Goal: Information Seeking & Learning: Learn about a topic

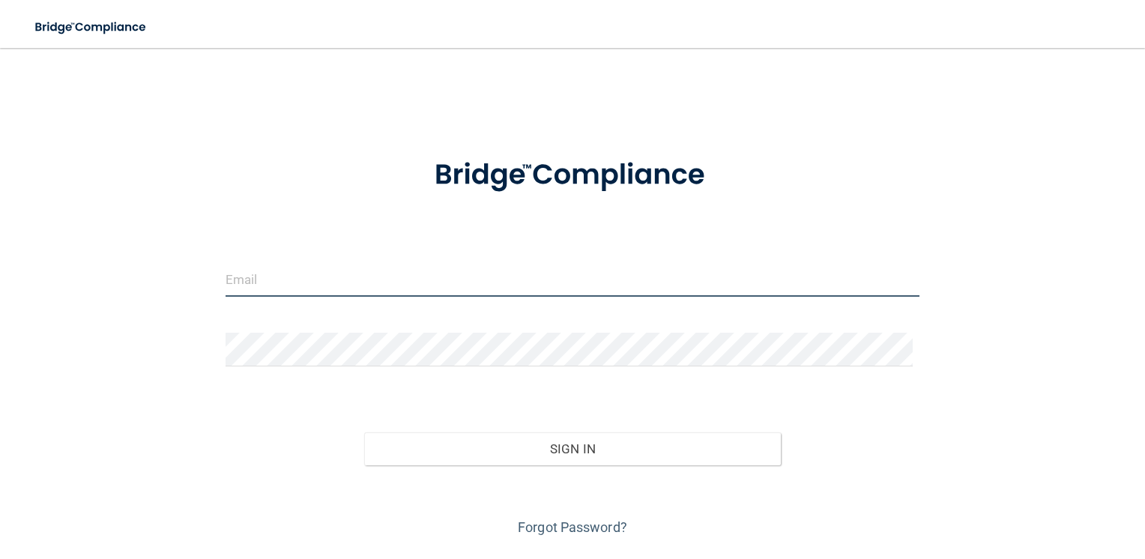
click at [330, 282] on input "email" at bounding box center [572, 280] width 694 height 34
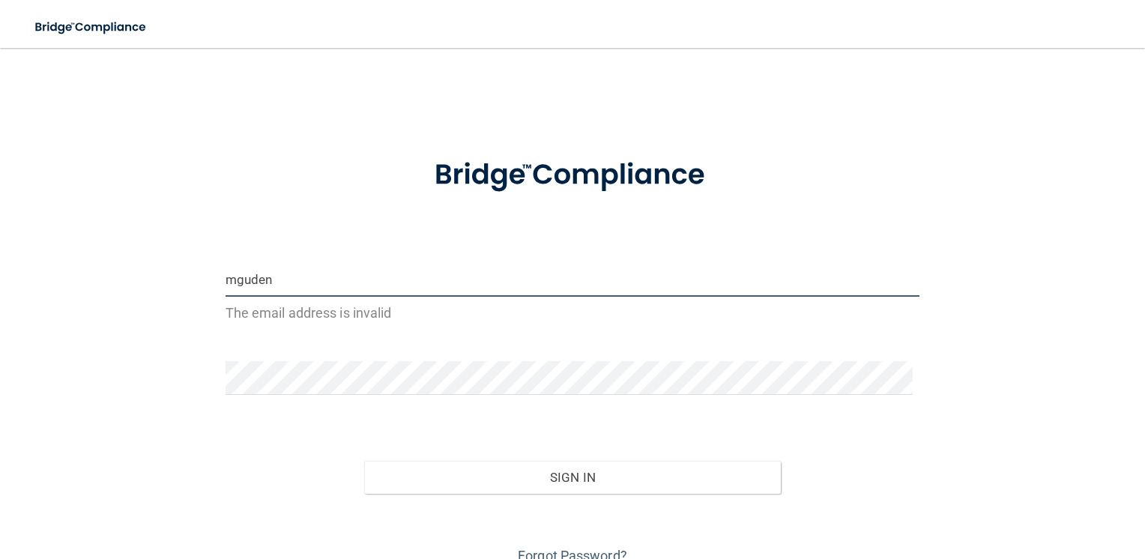
type input "[EMAIL_ADDRESS][DOMAIN_NAME]"
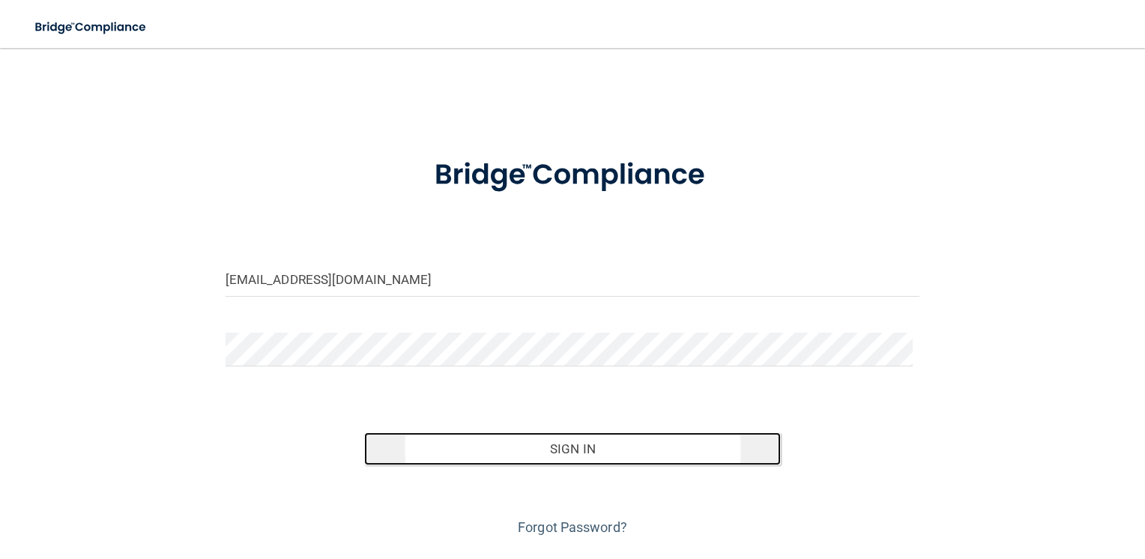
click at [497, 446] on button "Sign In" at bounding box center [572, 448] width 416 height 33
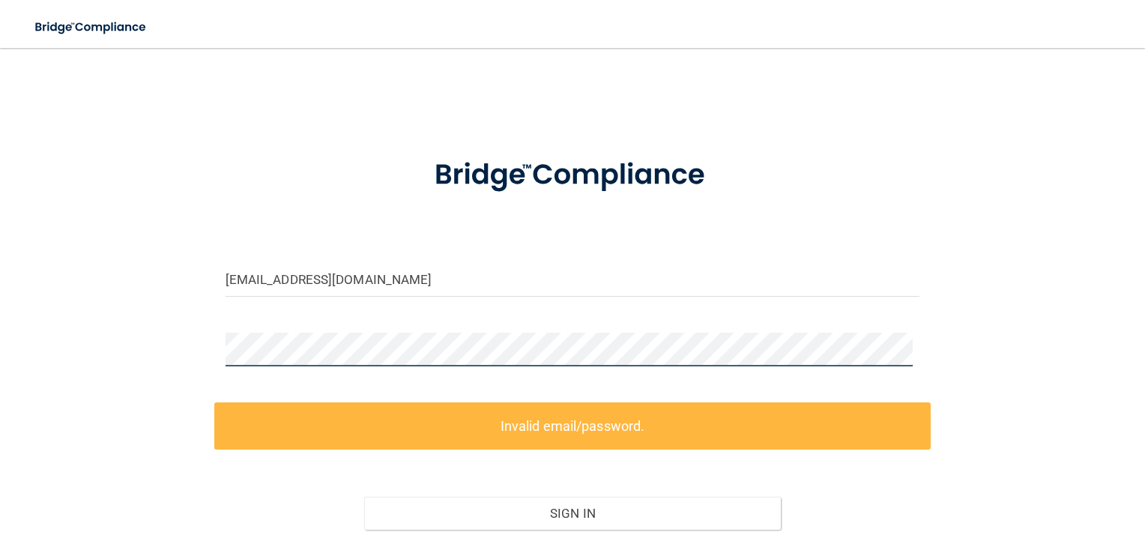
click at [208, 343] on div "[EMAIL_ADDRESS][DOMAIN_NAME] Invalid email/password. You don't have permission …" at bounding box center [572, 333] width 1085 height 541
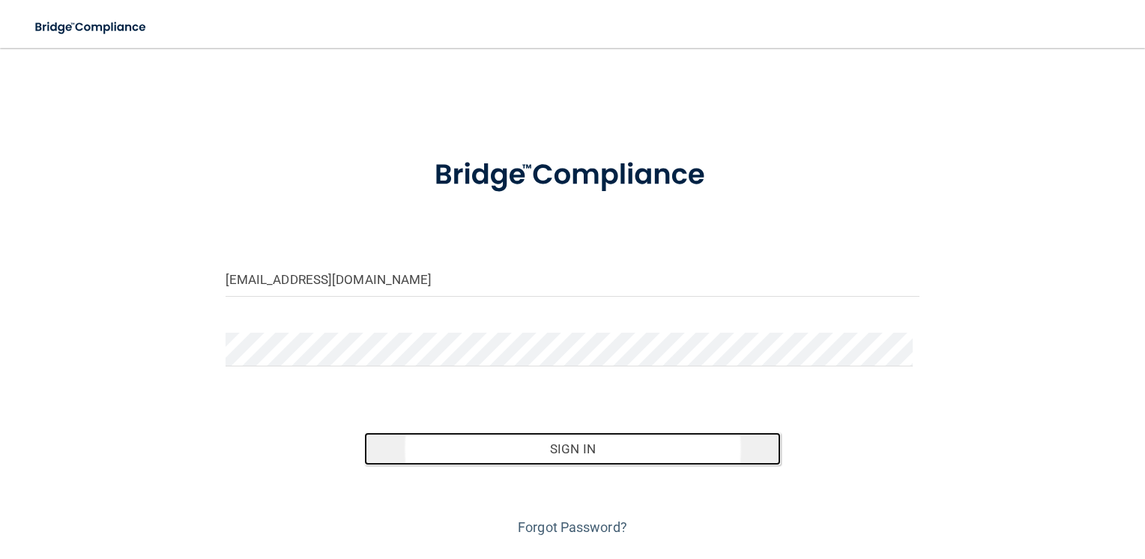
click at [574, 455] on button "Sign In" at bounding box center [572, 448] width 416 height 33
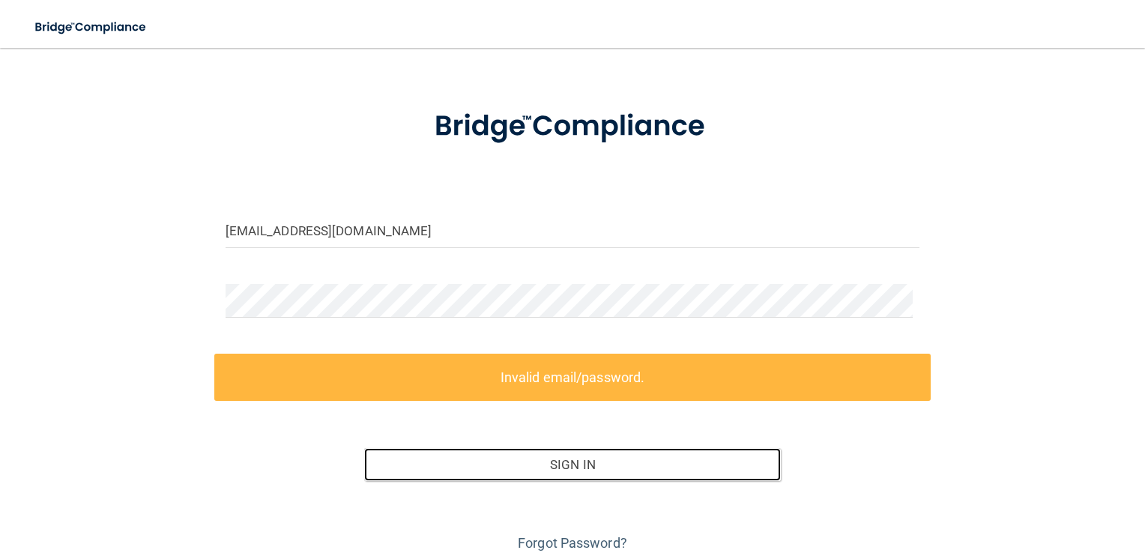
scroll to position [104, 0]
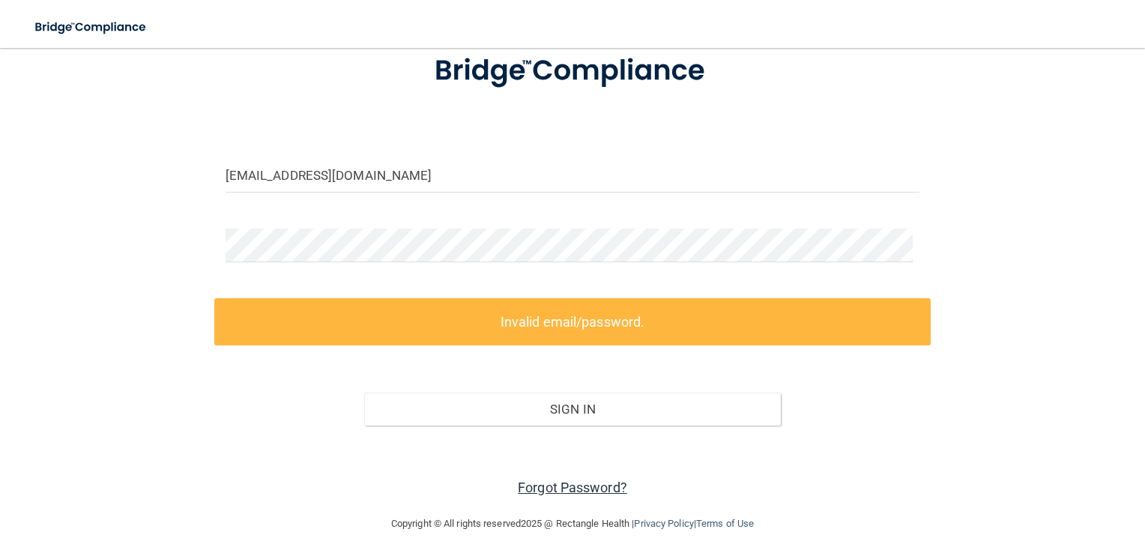
click at [574, 480] on link "Forgot Password?" at bounding box center [572, 487] width 109 height 16
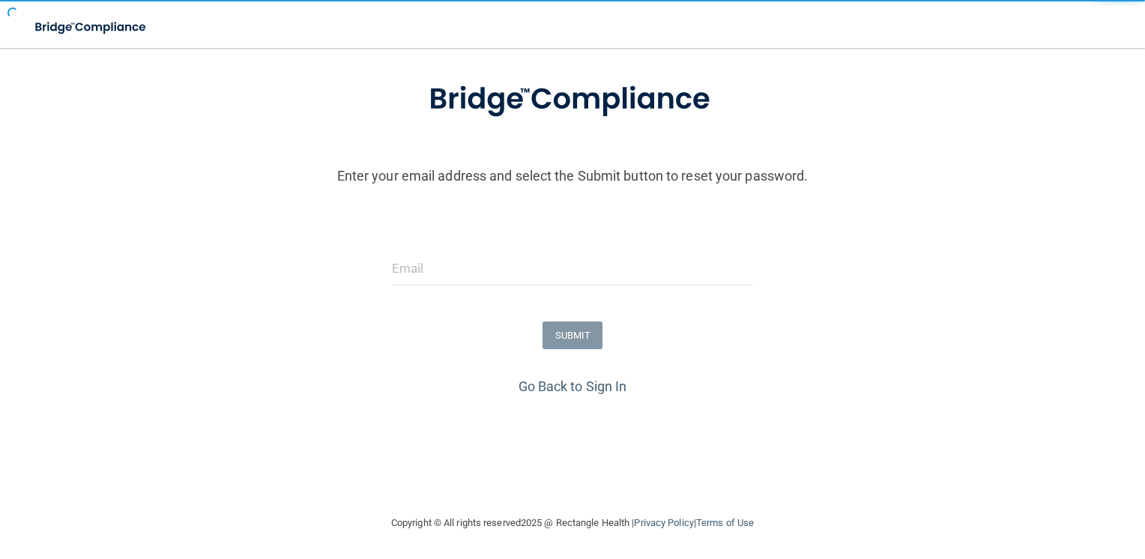
scroll to position [77, 0]
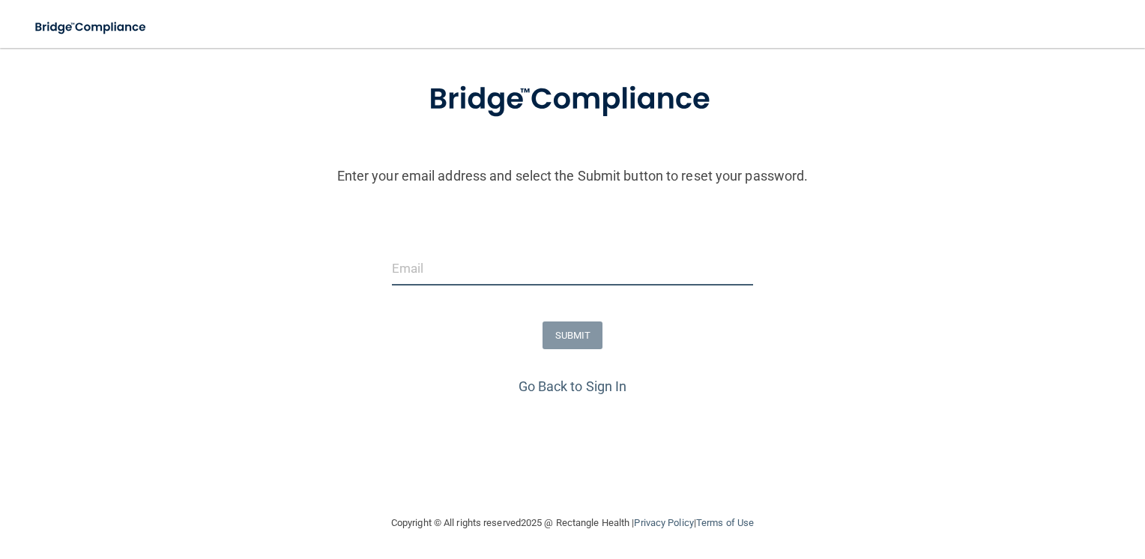
click at [443, 267] on input "email" at bounding box center [573, 269] width 362 height 34
type input "[EMAIL_ADDRESS][DOMAIN_NAME]"
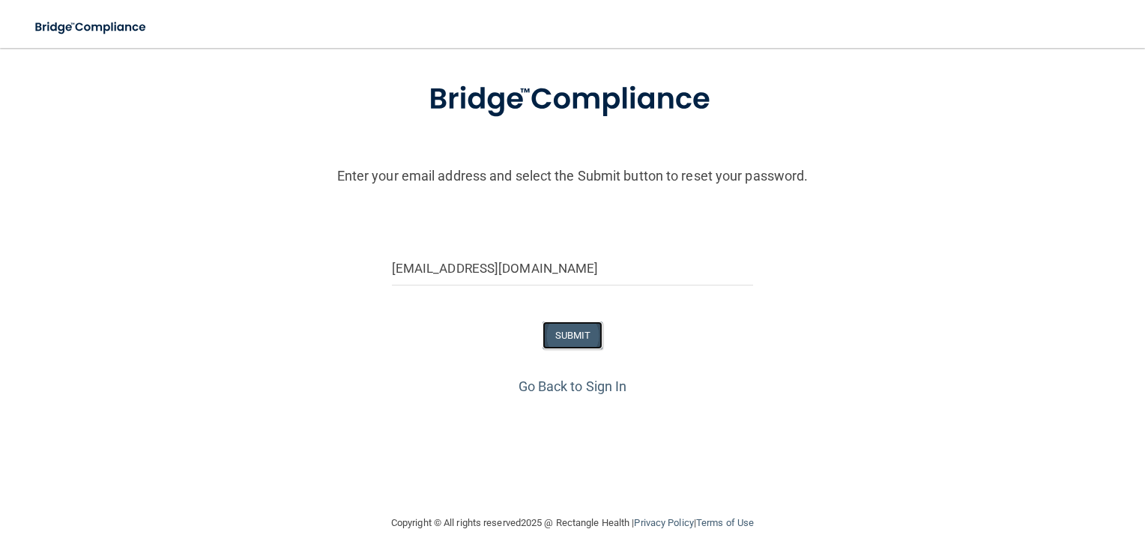
click at [554, 336] on button "SUBMIT" at bounding box center [572, 335] width 61 height 28
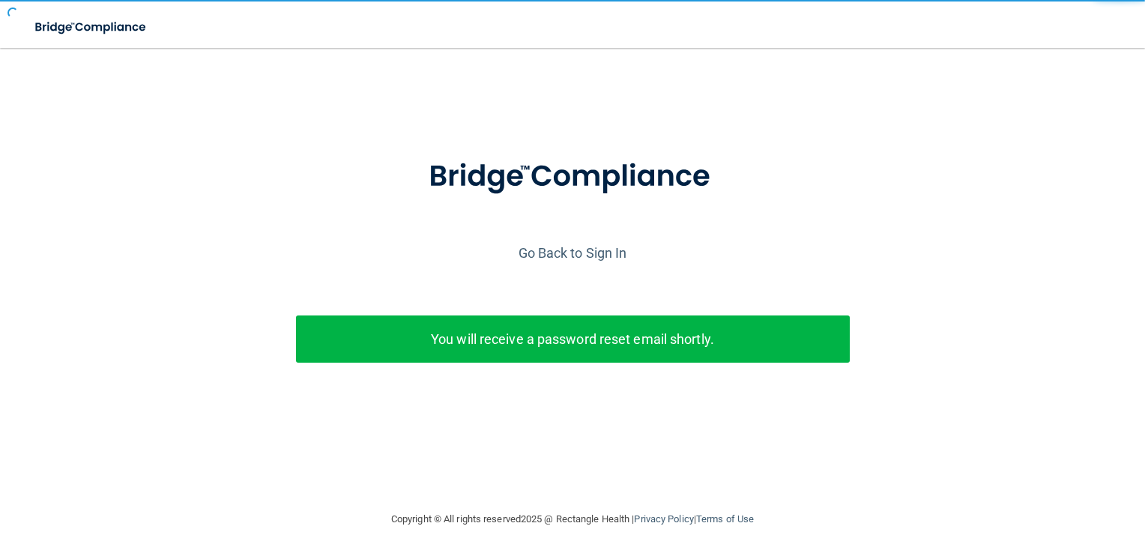
scroll to position [0, 0]
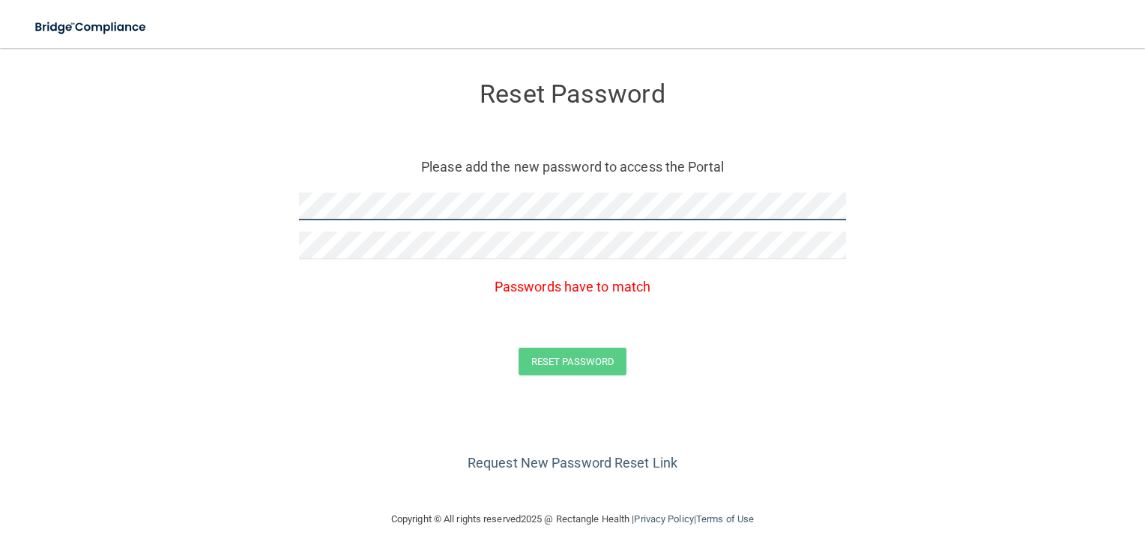
click at [170, 216] on form "Reset Password Please add the new password to access the Portal Passwords have …" at bounding box center [572, 232] width 1085 height 338
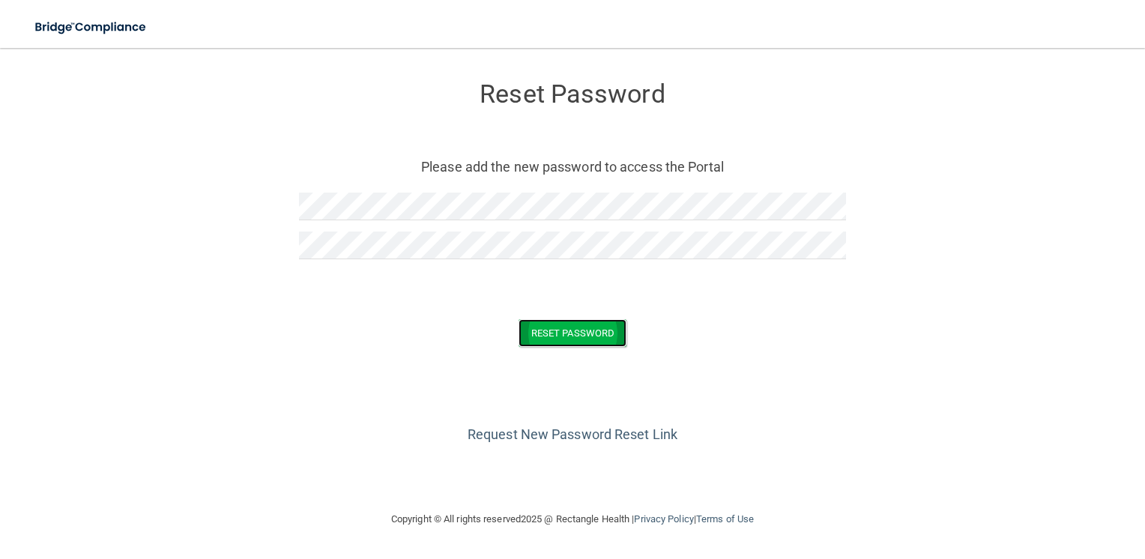
click at [539, 334] on button "Reset Password" at bounding box center [572, 333] width 108 height 28
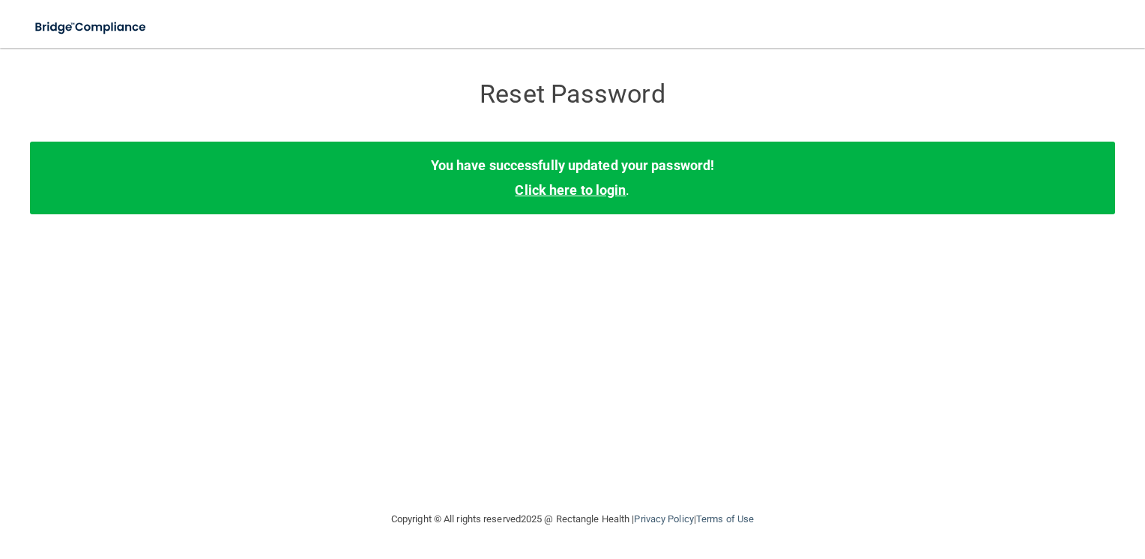
click at [584, 185] on link "Click here to login" at bounding box center [570, 190] width 111 height 16
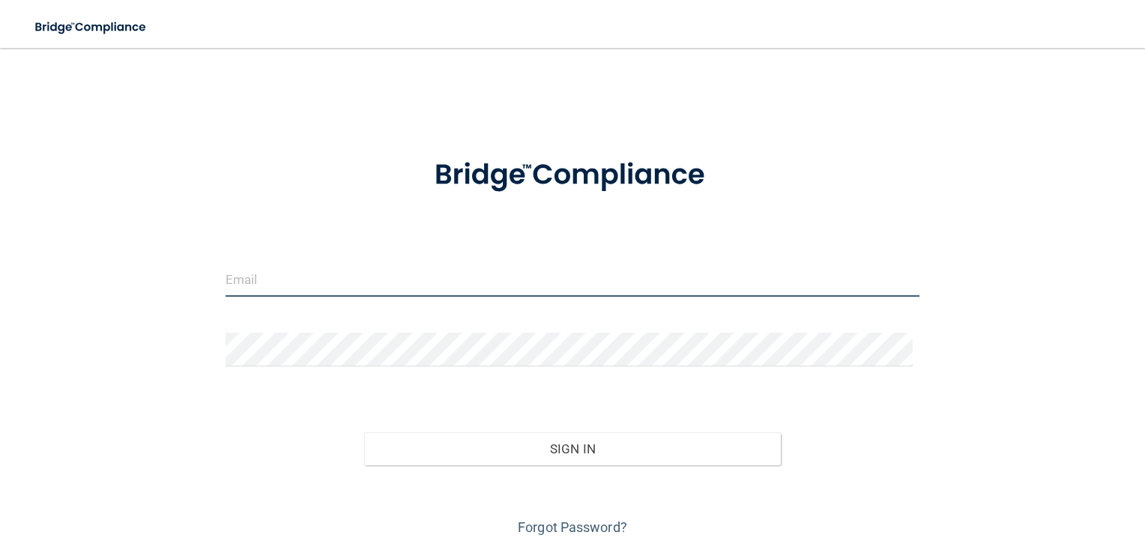
click at [479, 295] on div at bounding box center [572, 285] width 717 height 45
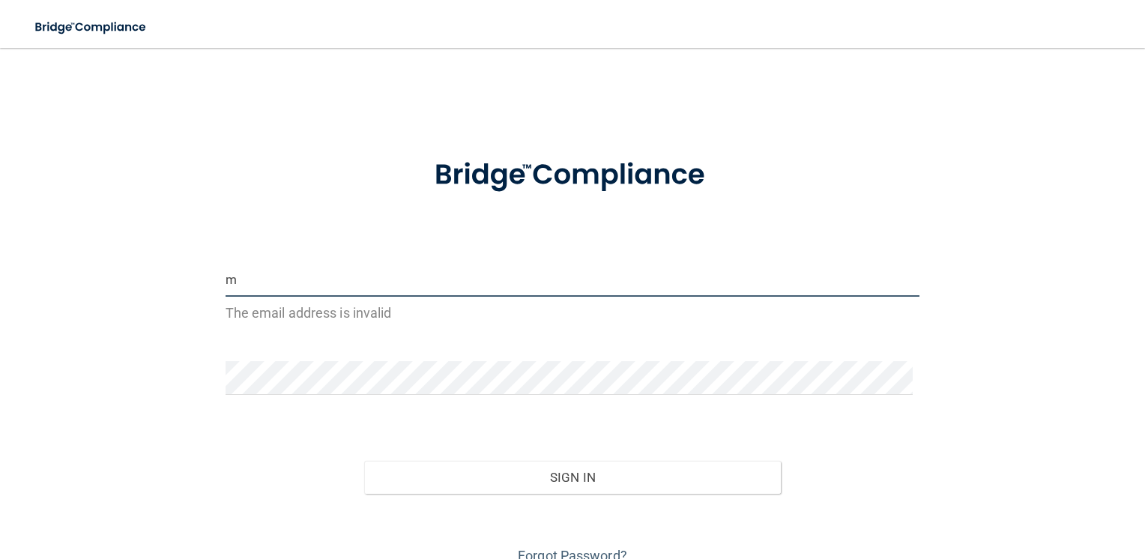
type input "mgudenkauf@stateraintegrated.com"
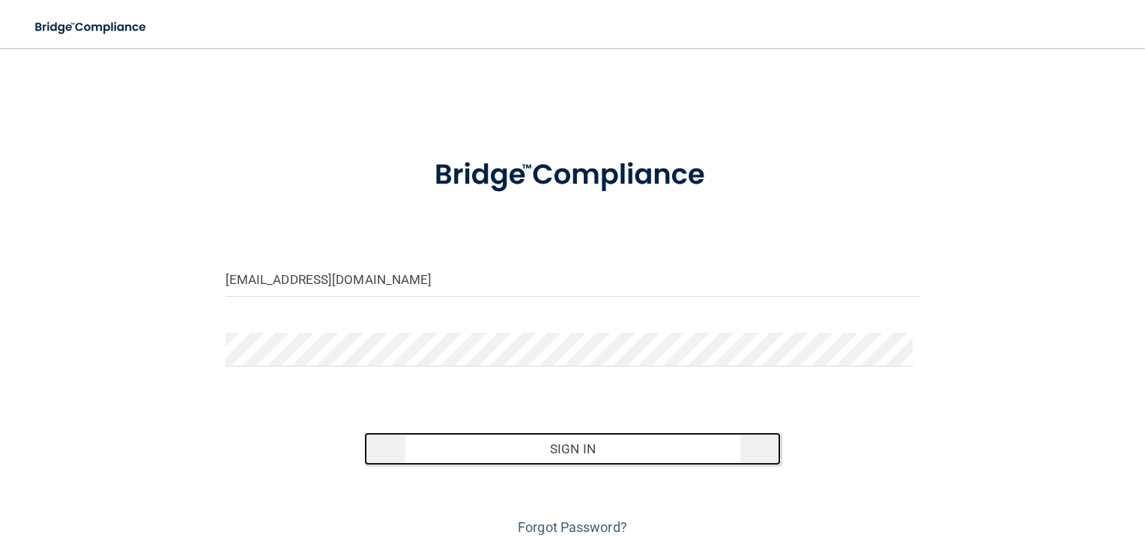
click at [473, 445] on button "Sign In" at bounding box center [572, 448] width 416 height 33
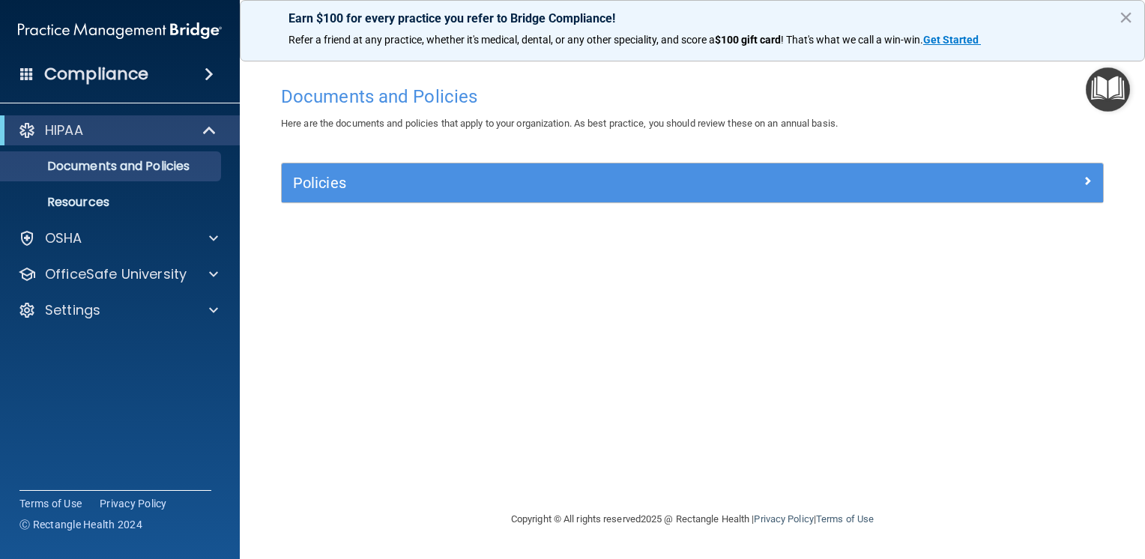
click at [404, 196] on div "Policies" at bounding box center [692, 182] width 821 height 39
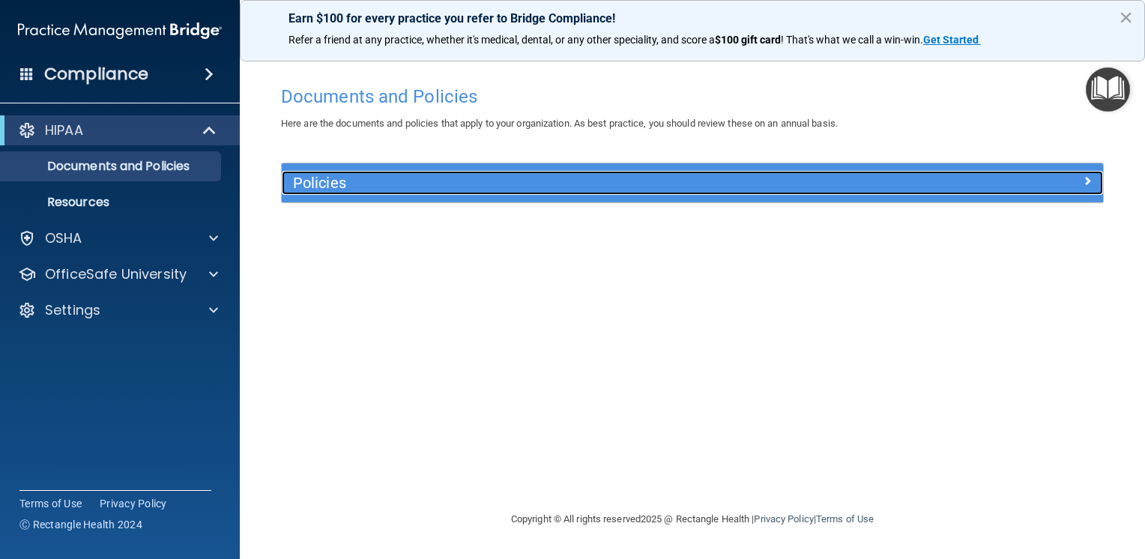
click at [1071, 178] on div at bounding box center [999, 180] width 205 height 18
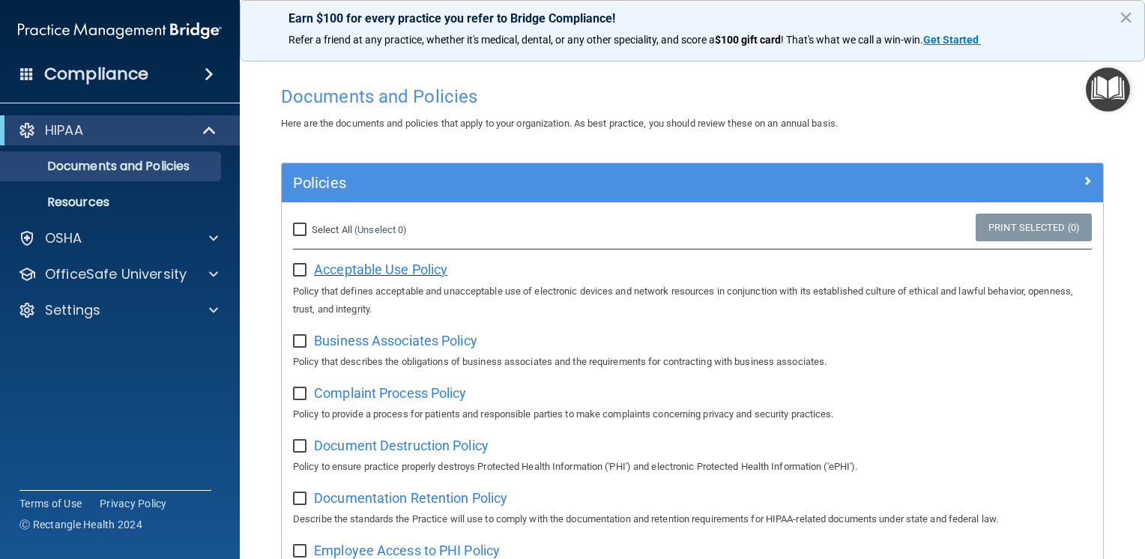
click at [378, 273] on span "Acceptable Use Policy" at bounding box center [380, 269] width 133 height 16
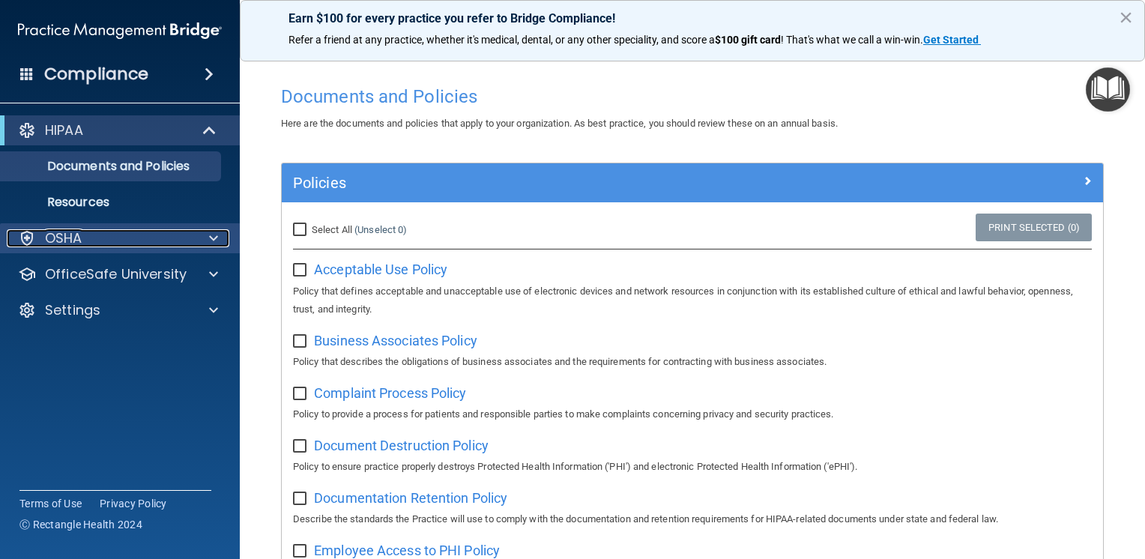
click at [78, 247] on p "OSHA" at bounding box center [63, 238] width 37 height 18
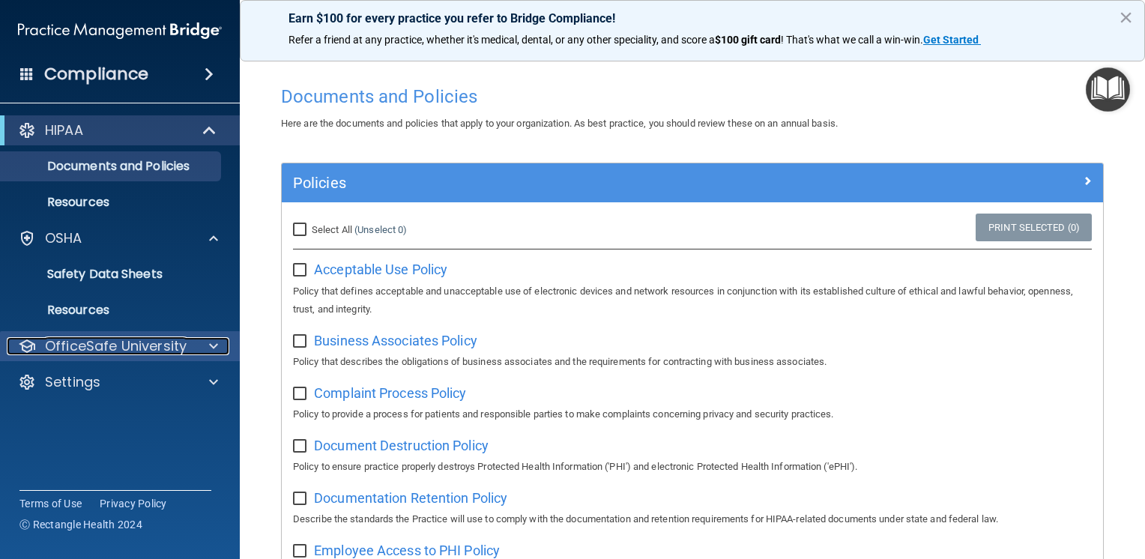
click at [113, 355] on p "OfficeSafe University" at bounding box center [116, 346] width 142 height 18
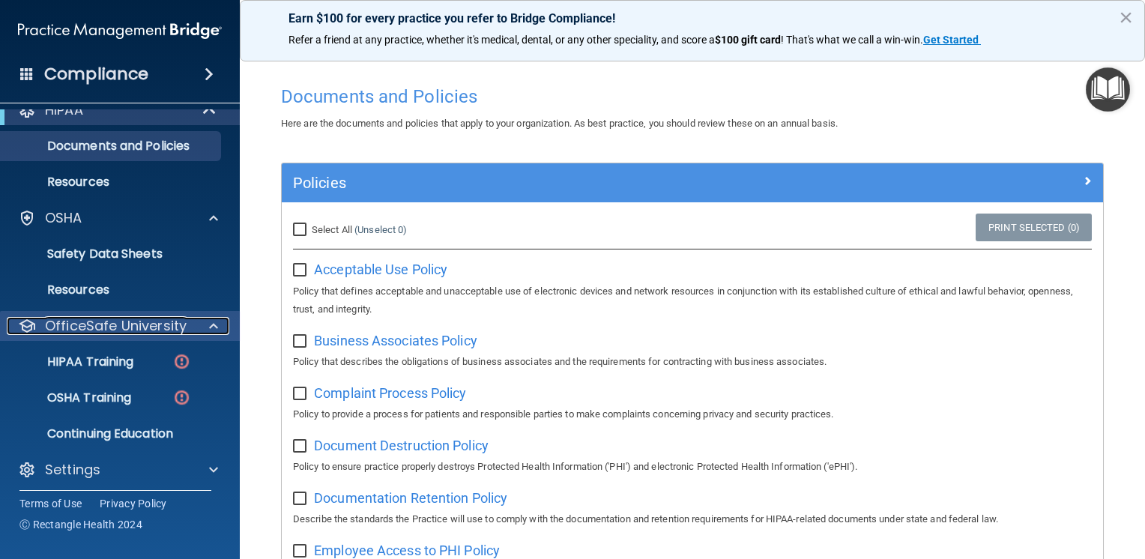
scroll to position [26, 0]
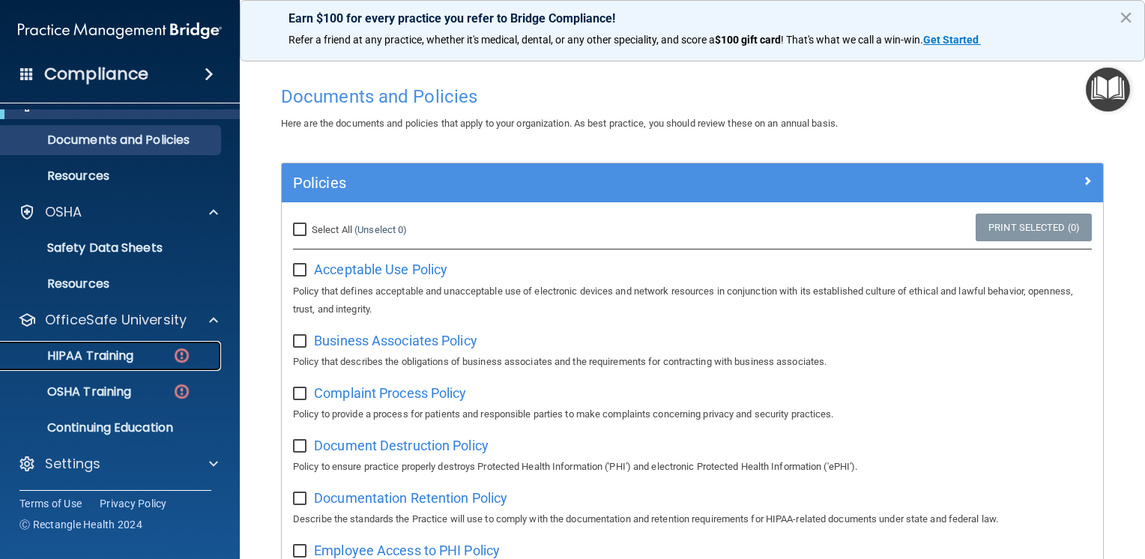
click at [103, 366] on link "HIPAA Training" at bounding box center [103, 356] width 236 height 30
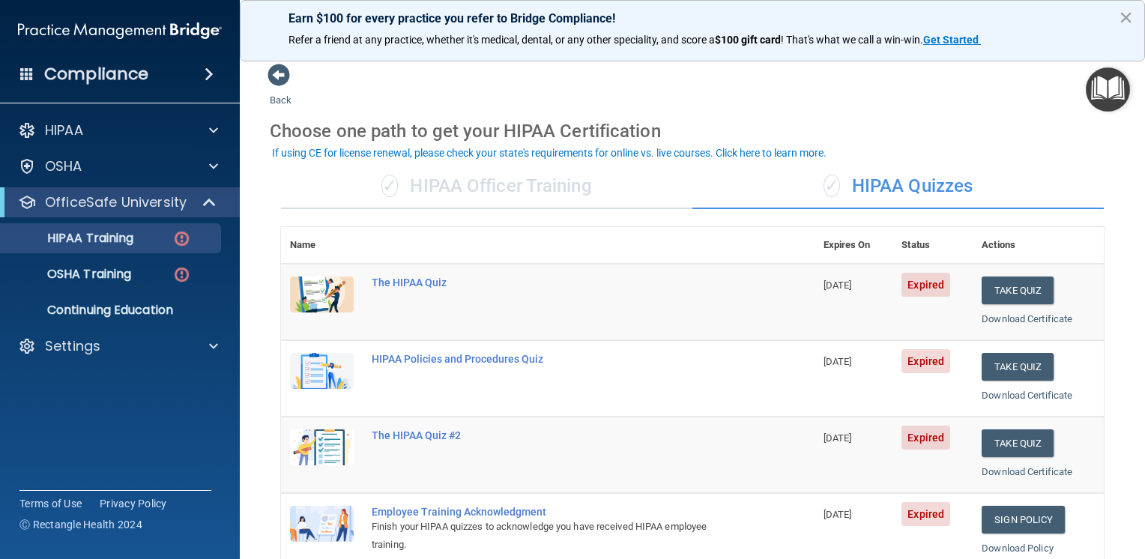
click at [601, 194] on div "✓ HIPAA Officer Training" at bounding box center [486, 186] width 411 height 45
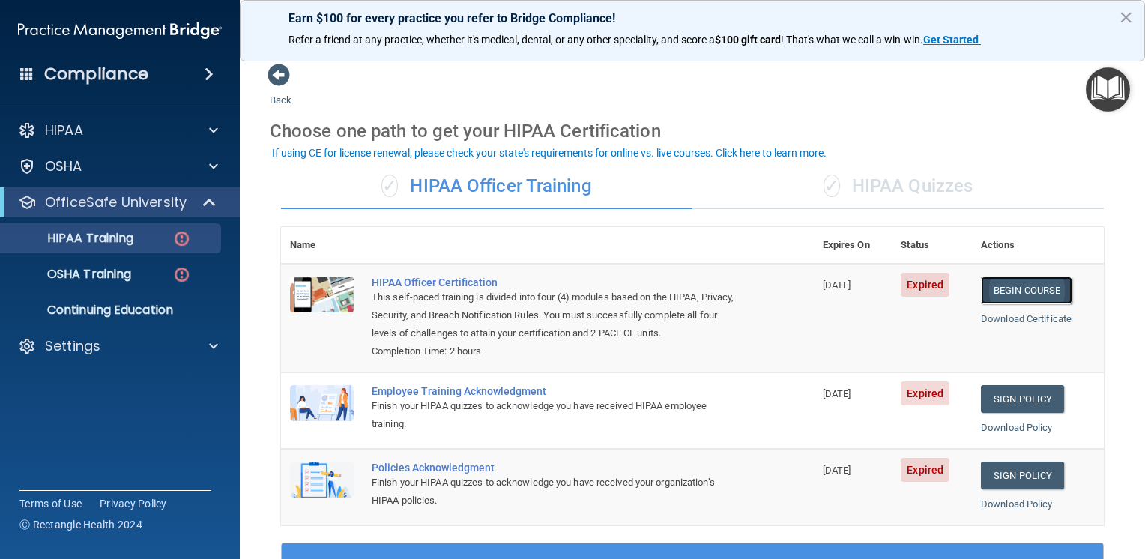
click at [1013, 292] on link "Begin Course" at bounding box center [1026, 290] width 91 height 28
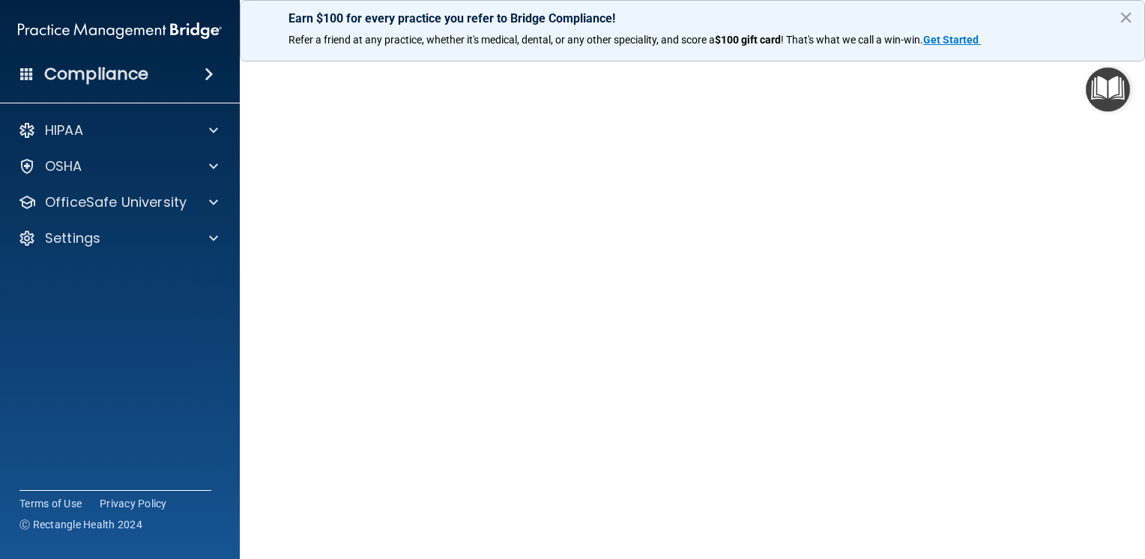
scroll to position [75, 0]
click at [1121, 13] on button "×" at bounding box center [1125, 17] width 14 height 24
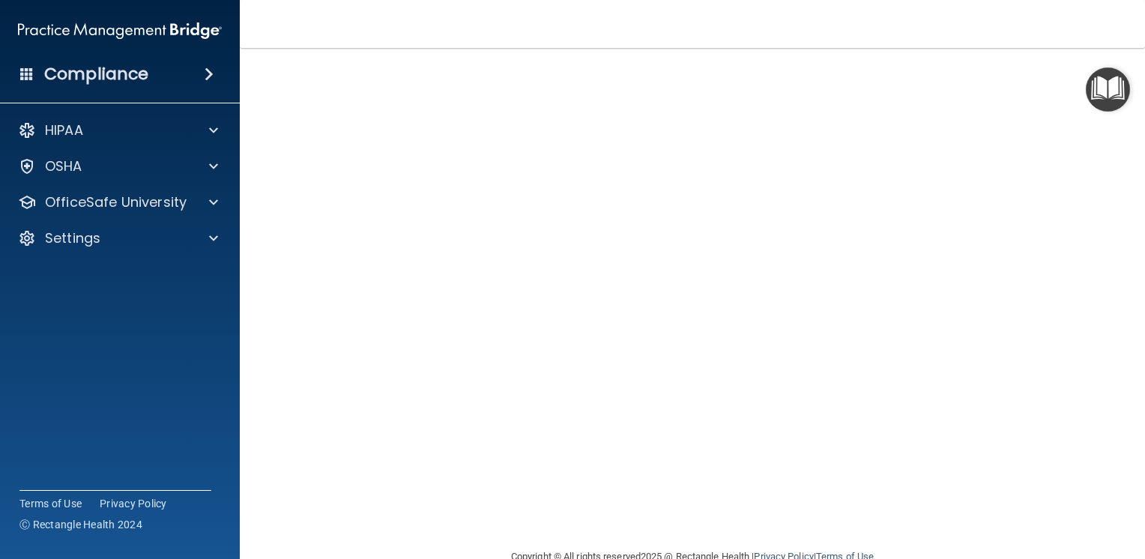
scroll to position [0, 0]
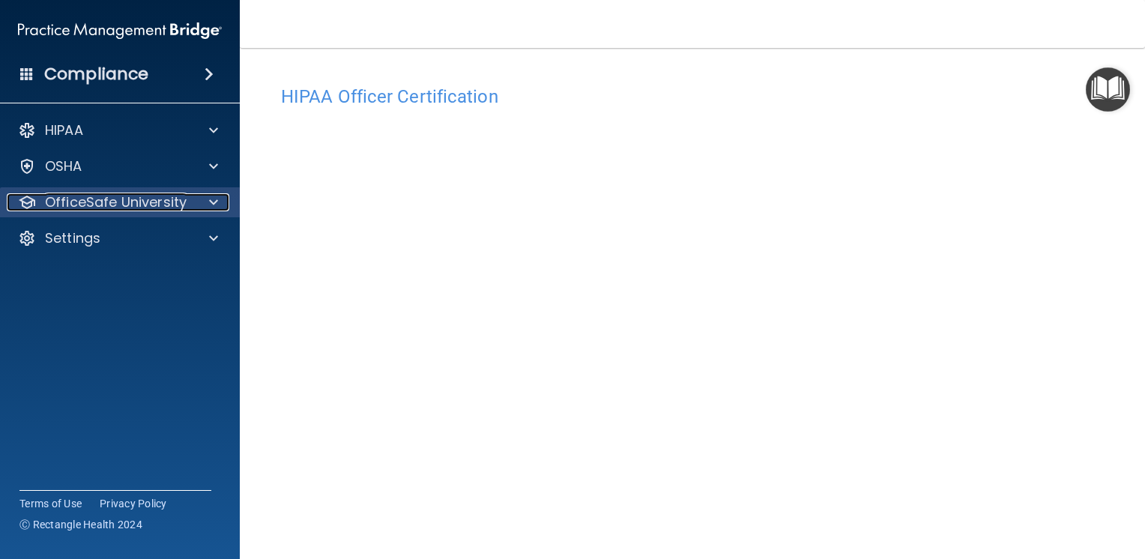
click at [168, 210] on p "OfficeSafe University" at bounding box center [116, 202] width 142 height 18
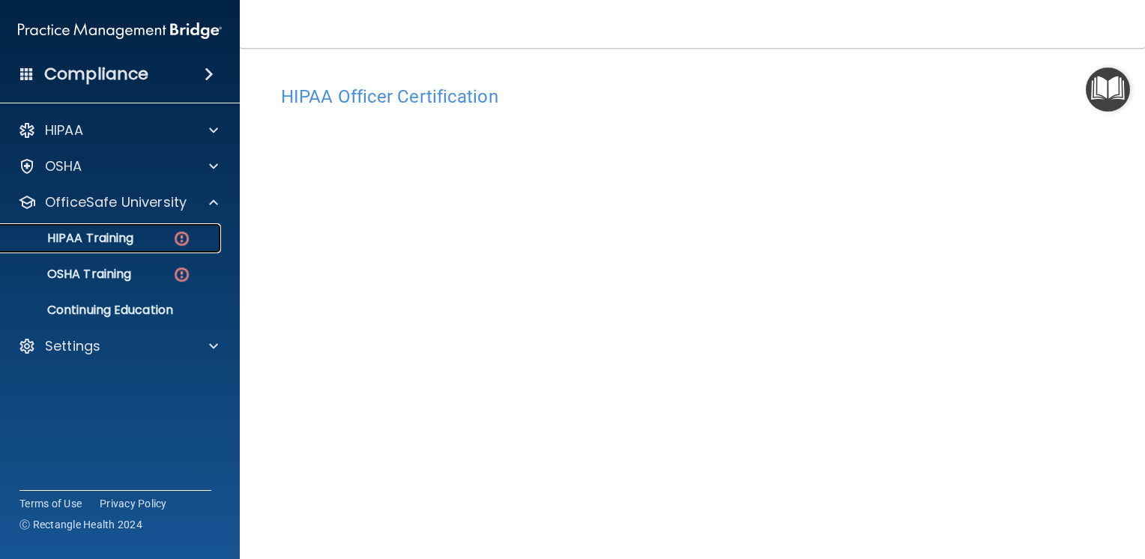
click at [156, 241] on div "HIPAA Training" at bounding box center [112, 238] width 204 height 15
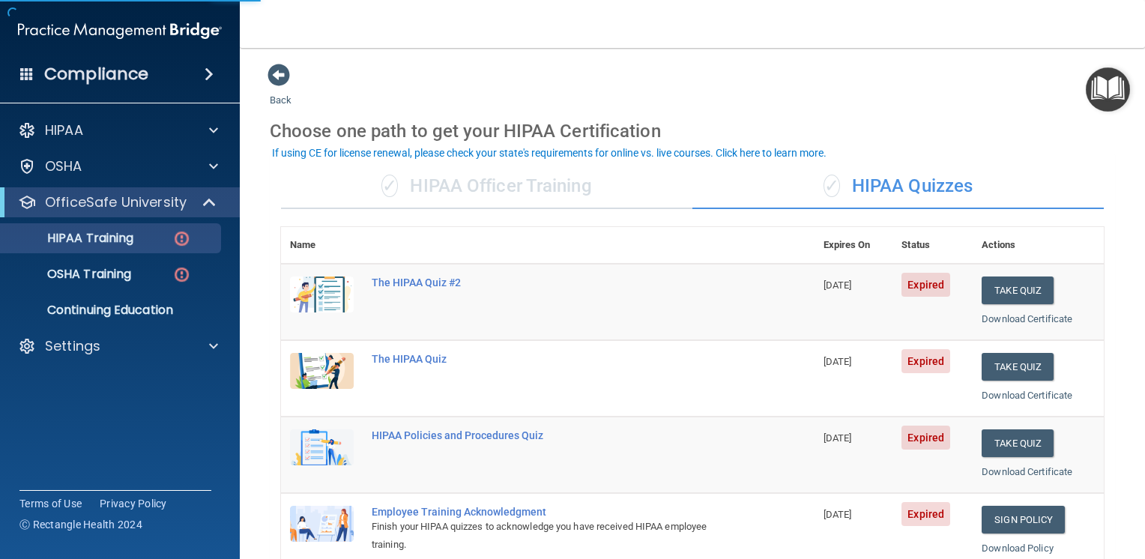
click at [542, 190] on div "✓ HIPAA Officer Training" at bounding box center [486, 186] width 411 height 45
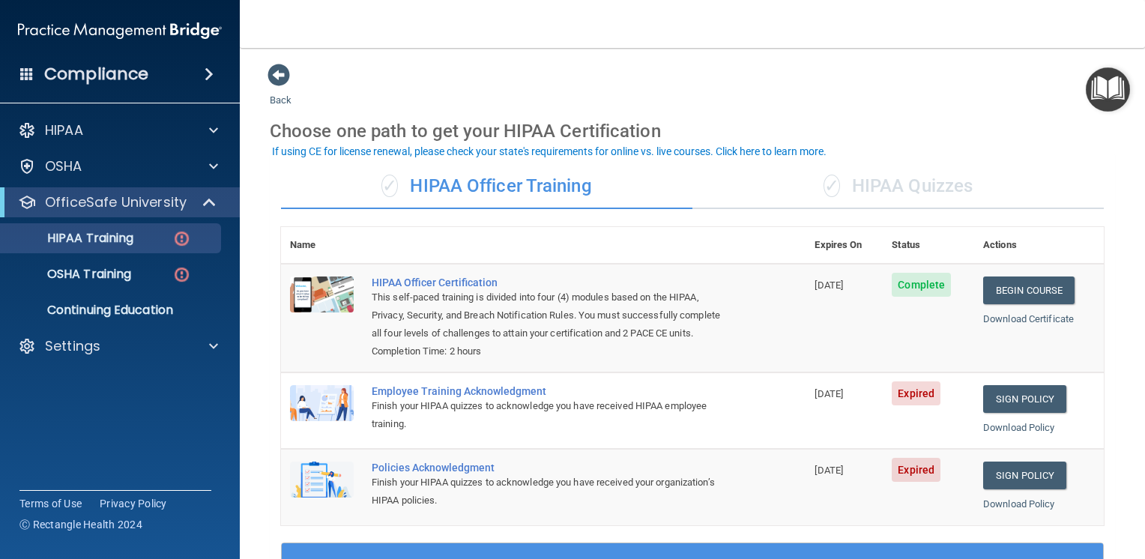
scroll to position [75, 0]
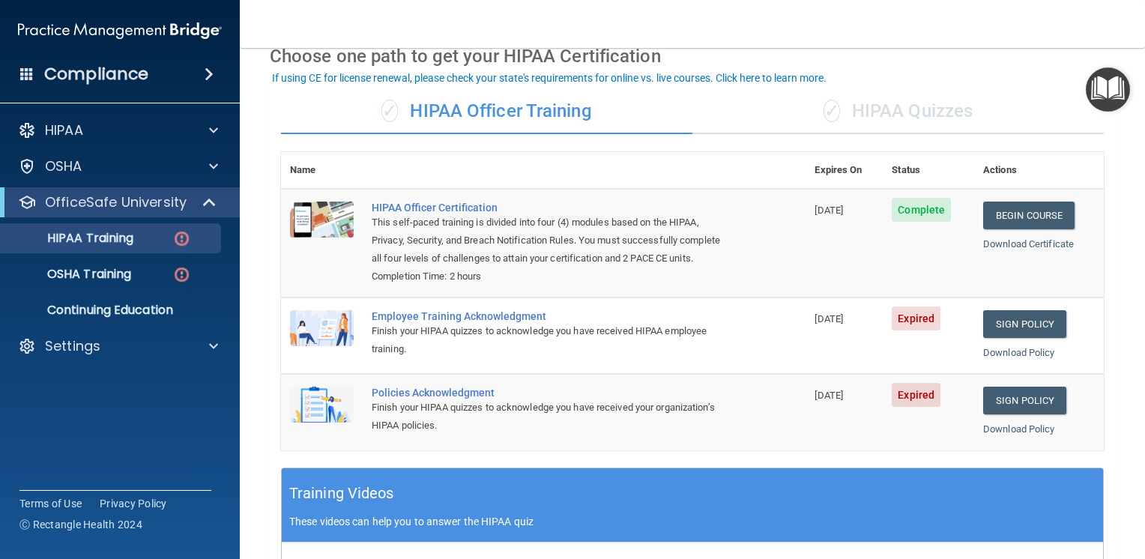
click at [875, 111] on div "✓ HIPAA Quizzes" at bounding box center [897, 111] width 411 height 45
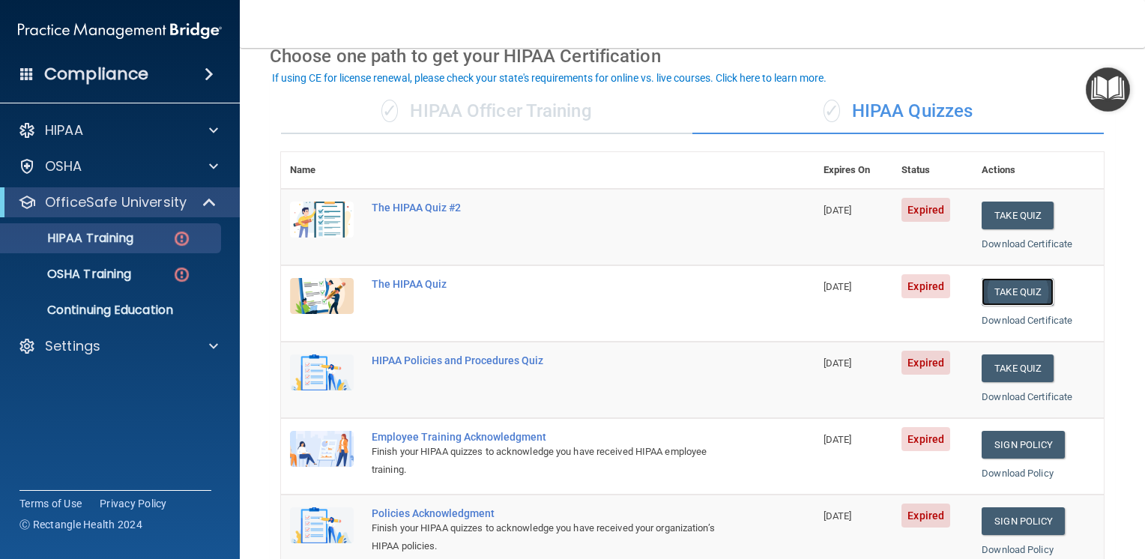
click at [1027, 284] on button "Take Quiz" at bounding box center [1017, 292] width 72 height 28
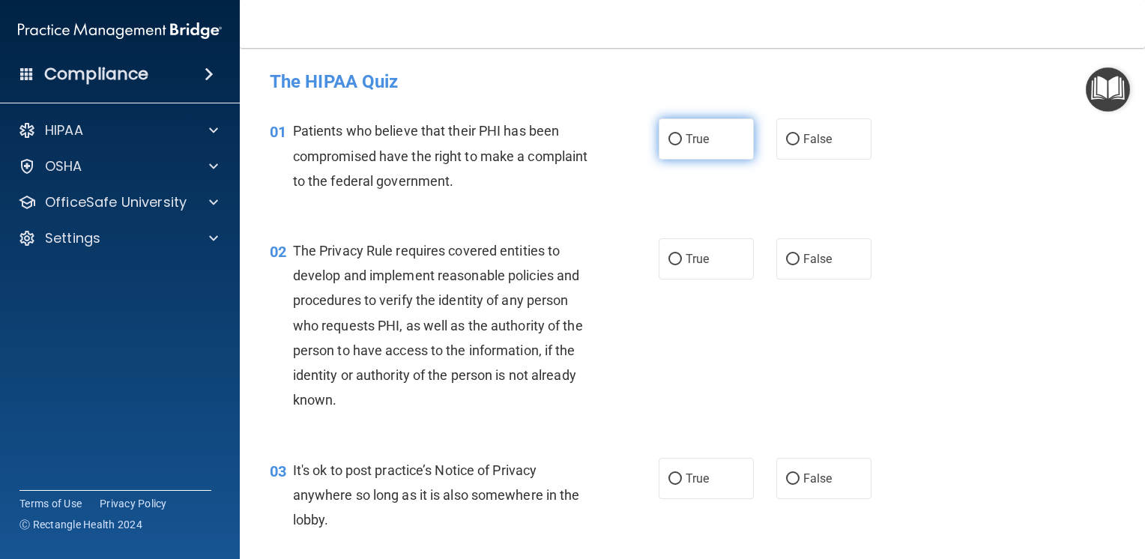
click at [680, 147] on label "True" at bounding box center [705, 138] width 95 height 41
click at [680, 145] on input "True" at bounding box center [674, 139] width 13 height 11
radio input "true"
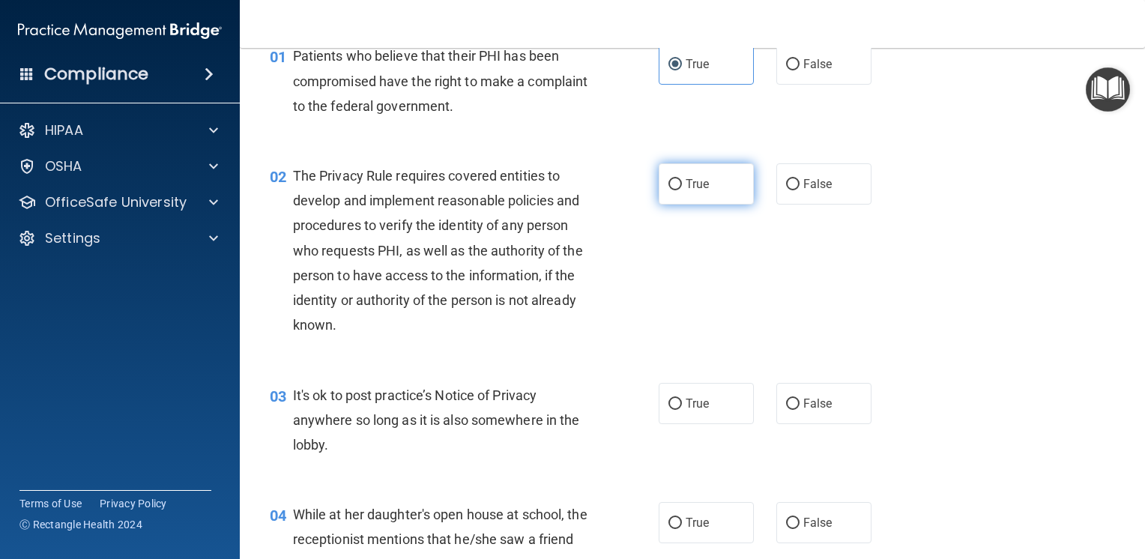
click at [680, 195] on label "True" at bounding box center [705, 183] width 95 height 41
click at [680, 190] on input "True" at bounding box center [674, 184] width 13 height 11
radio input "true"
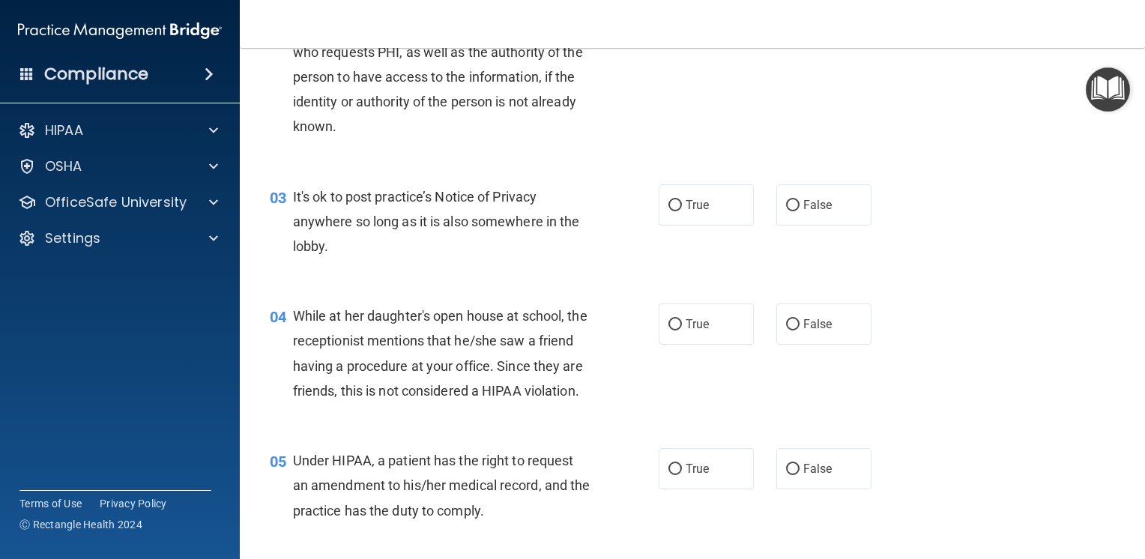
scroll to position [300, 0]
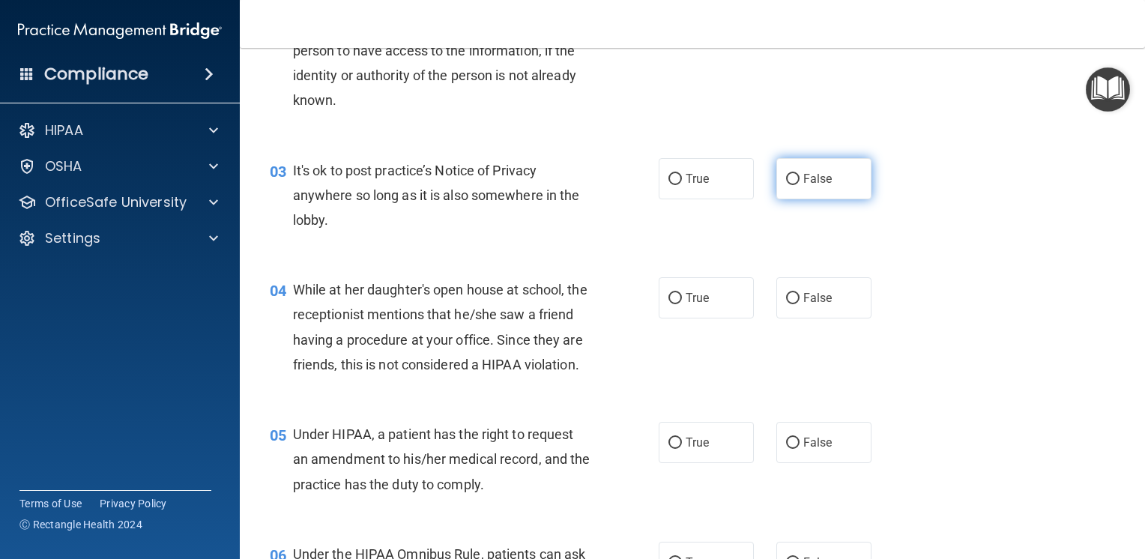
click at [788, 191] on label "False" at bounding box center [823, 178] width 95 height 41
click at [788, 185] on input "False" at bounding box center [792, 179] width 13 height 11
radio input "true"
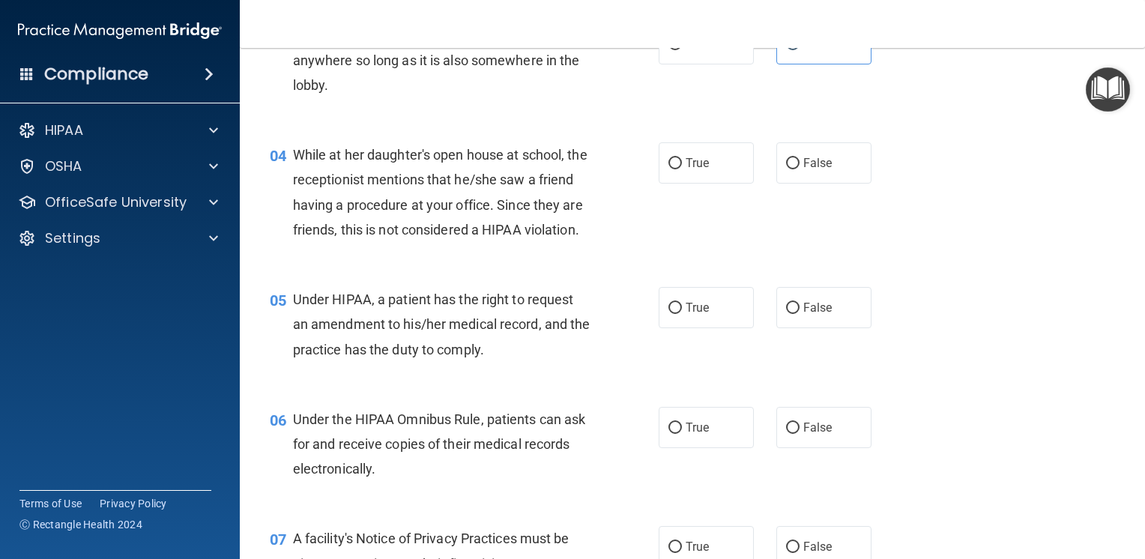
scroll to position [449, 0]
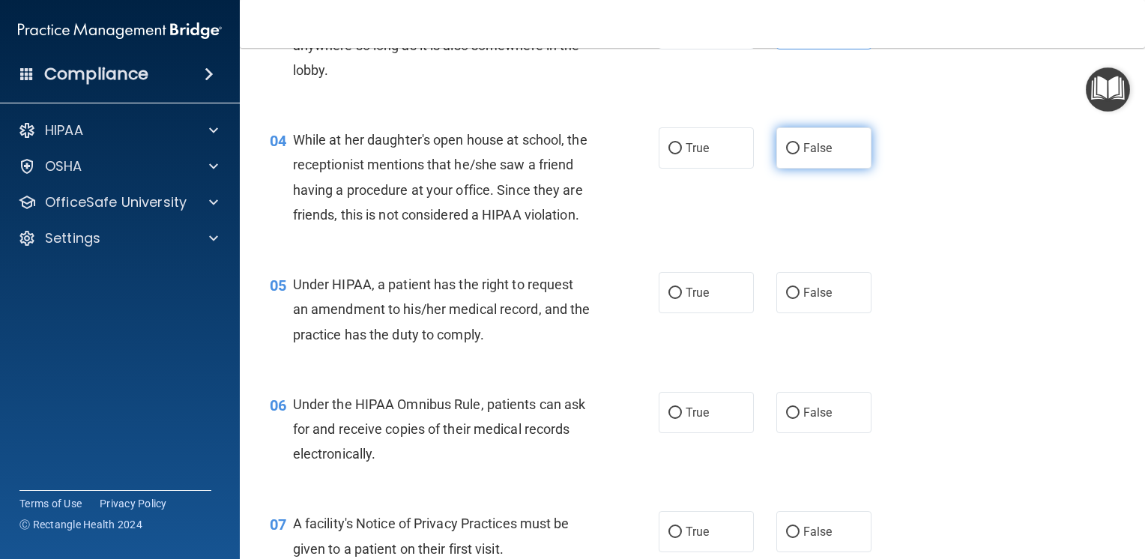
click at [800, 157] on label "False" at bounding box center [823, 147] width 95 height 41
click at [799, 154] on input "False" at bounding box center [792, 148] width 13 height 11
radio input "true"
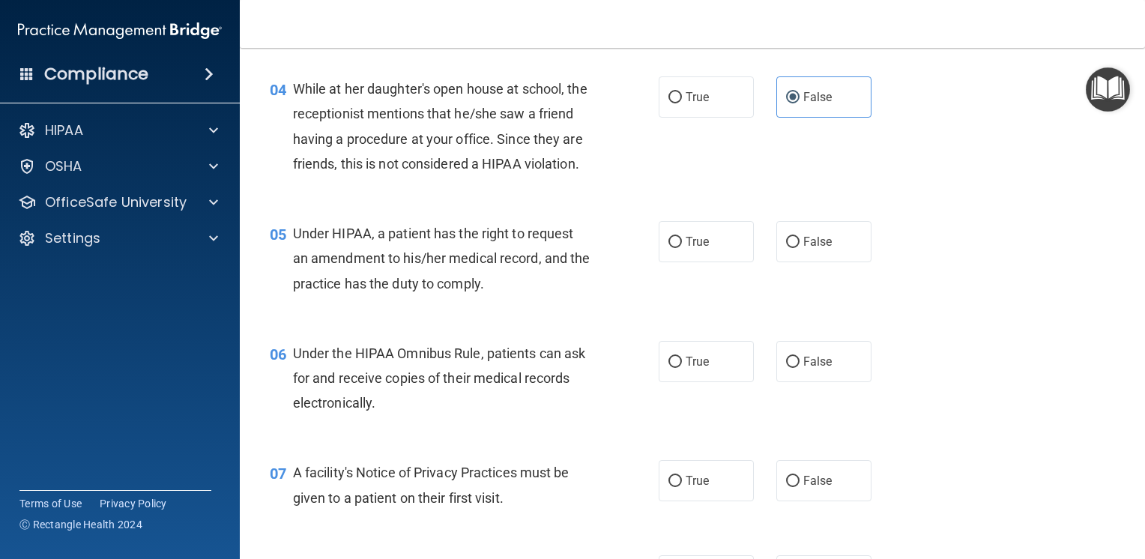
scroll to position [599, 0]
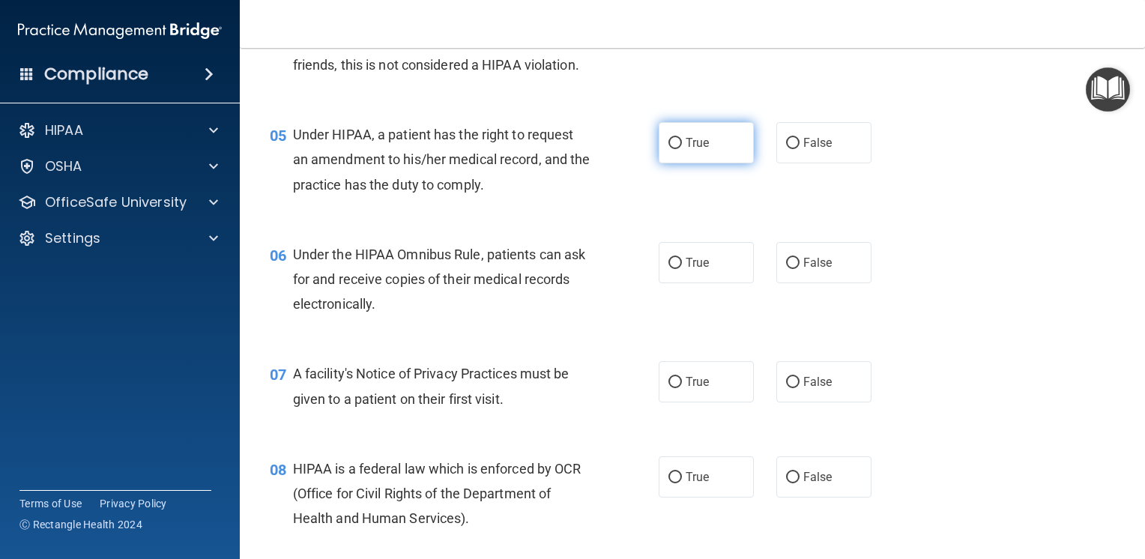
click at [685, 150] on span "True" at bounding box center [696, 143] width 23 height 14
click at [679, 149] on input "True" at bounding box center [674, 143] width 13 height 11
radio input "true"
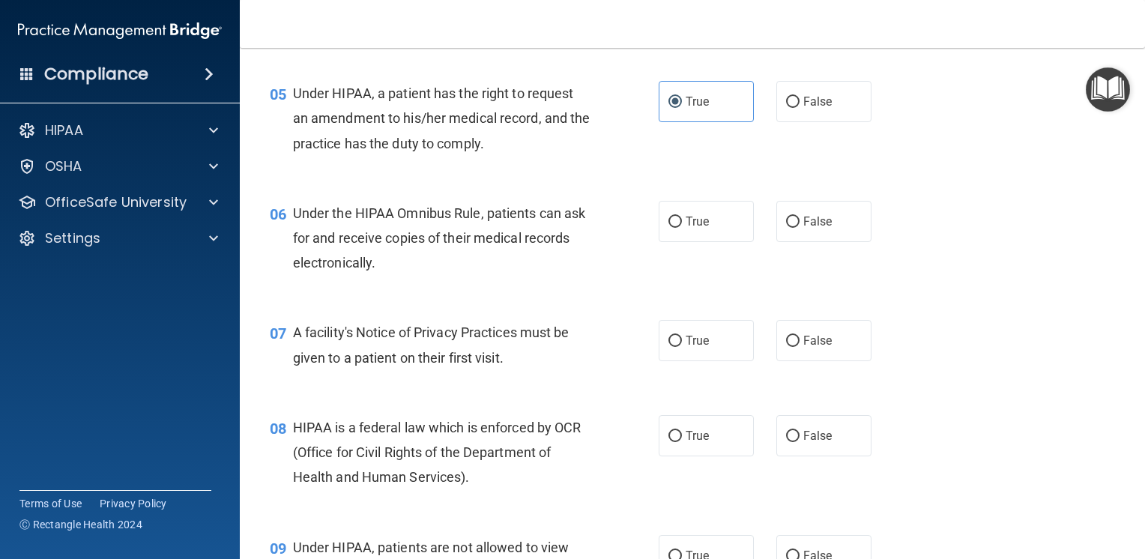
scroll to position [674, 0]
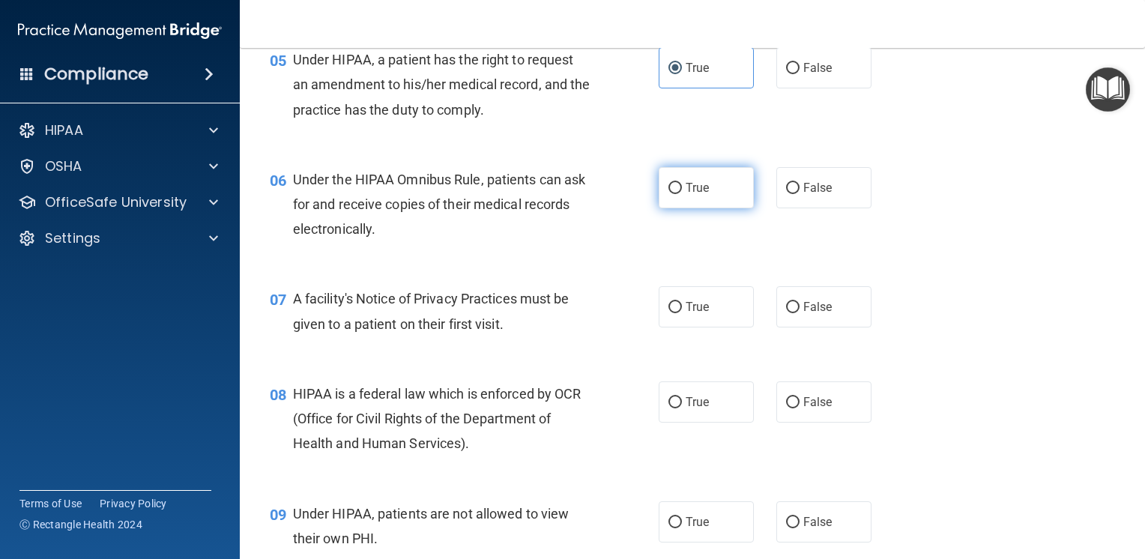
click at [662, 208] on label "True" at bounding box center [705, 187] width 95 height 41
click at [668, 194] on input "True" at bounding box center [674, 188] width 13 height 11
radio input "true"
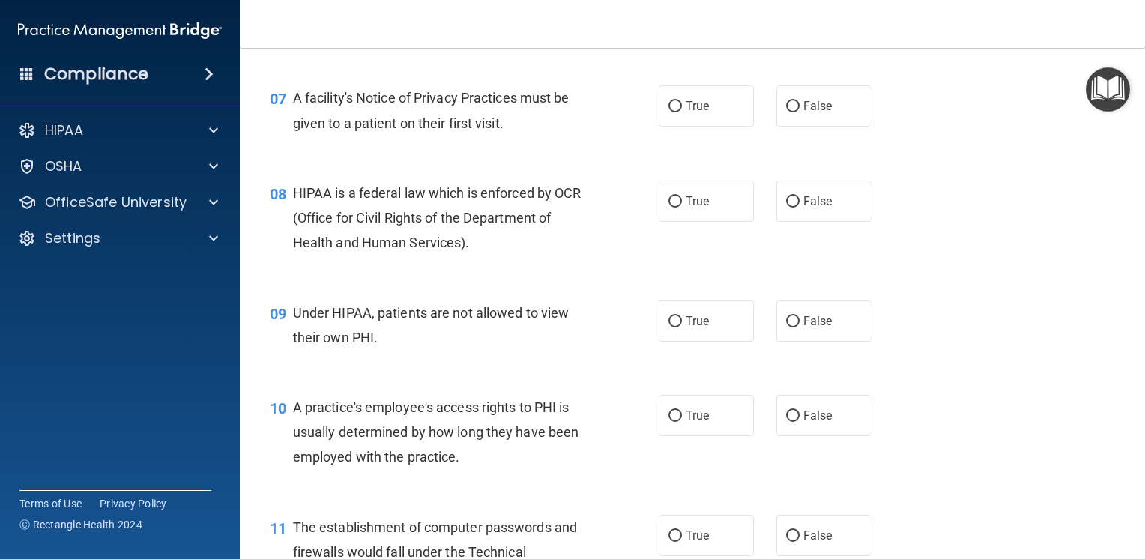
scroll to position [899, 0]
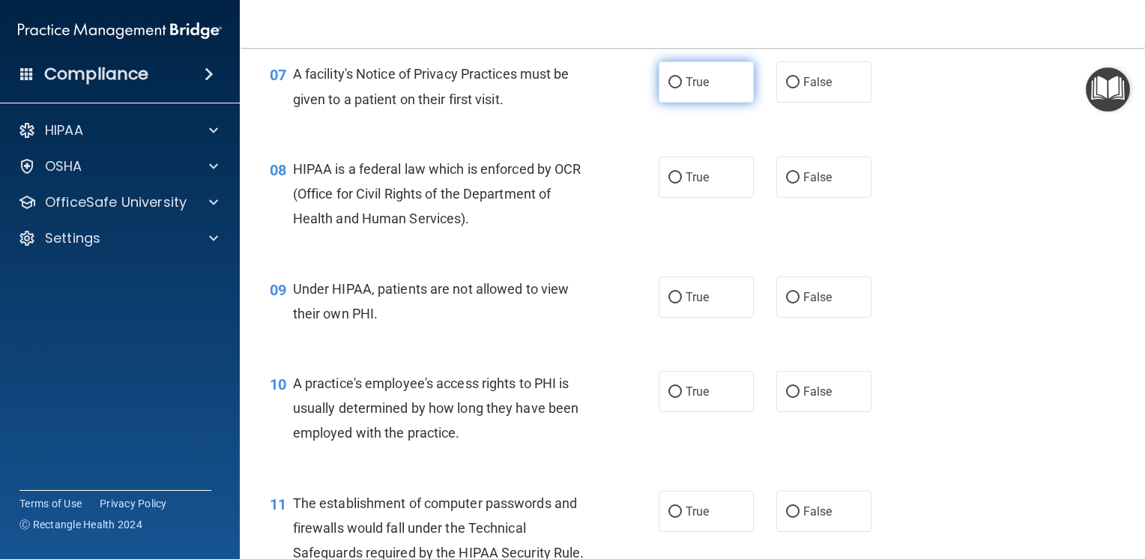
click at [670, 88] on input "True" at bounding box center [674, 82] width 13 height 11
radio input "true"
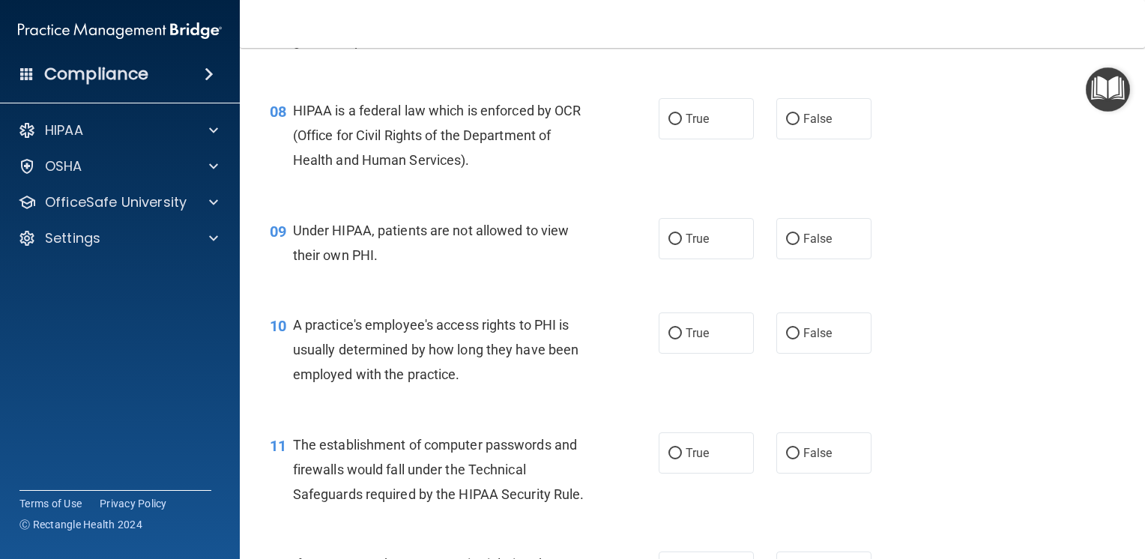
scroll to position [974, 0]
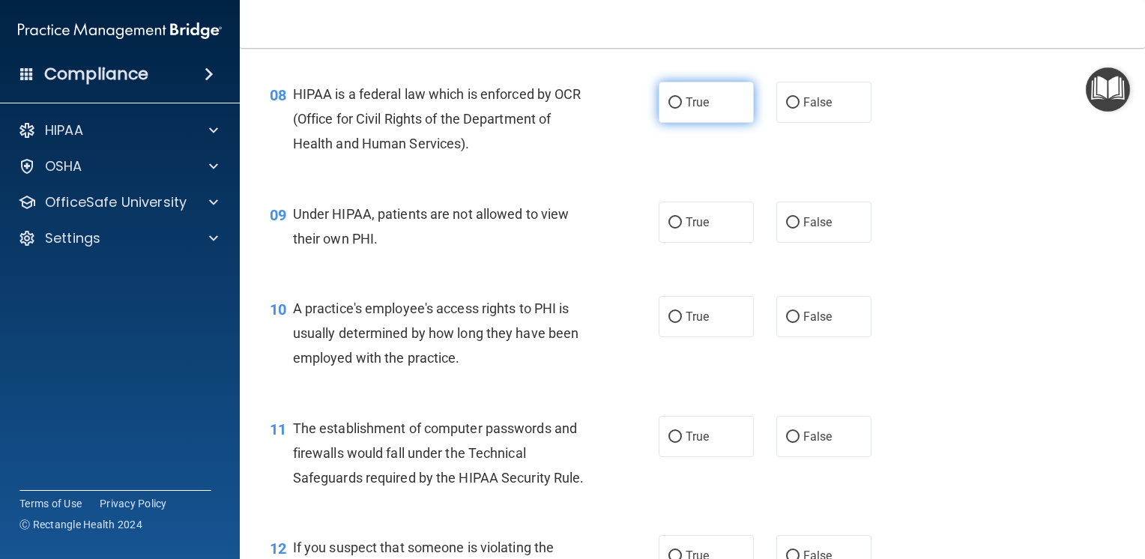
click at [671, 109] on input "True" at bounding box center [674, 102] width 13 height 11
radio input "true"
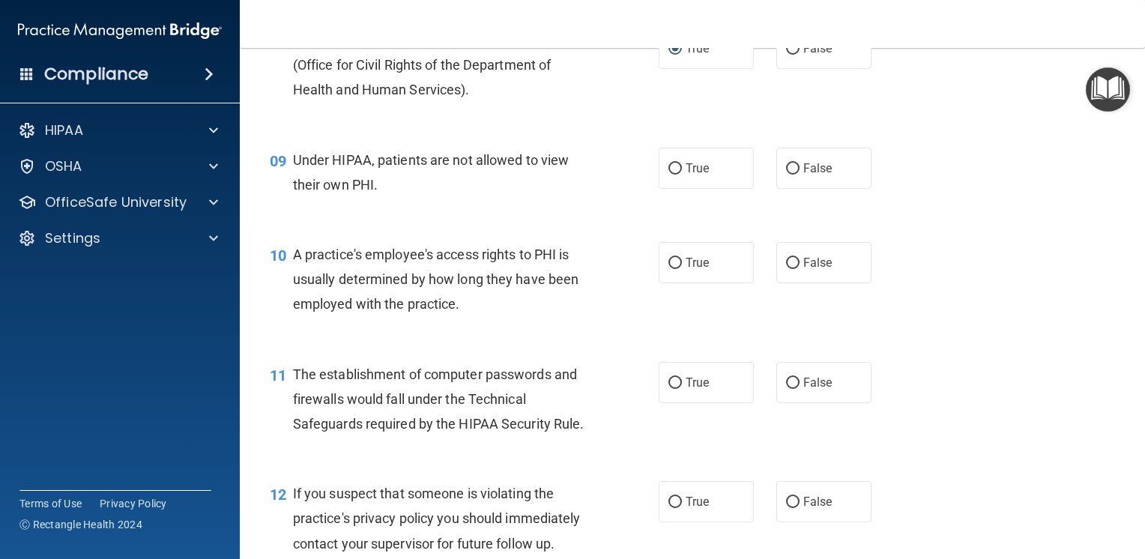
scroll to position [1049, 0]
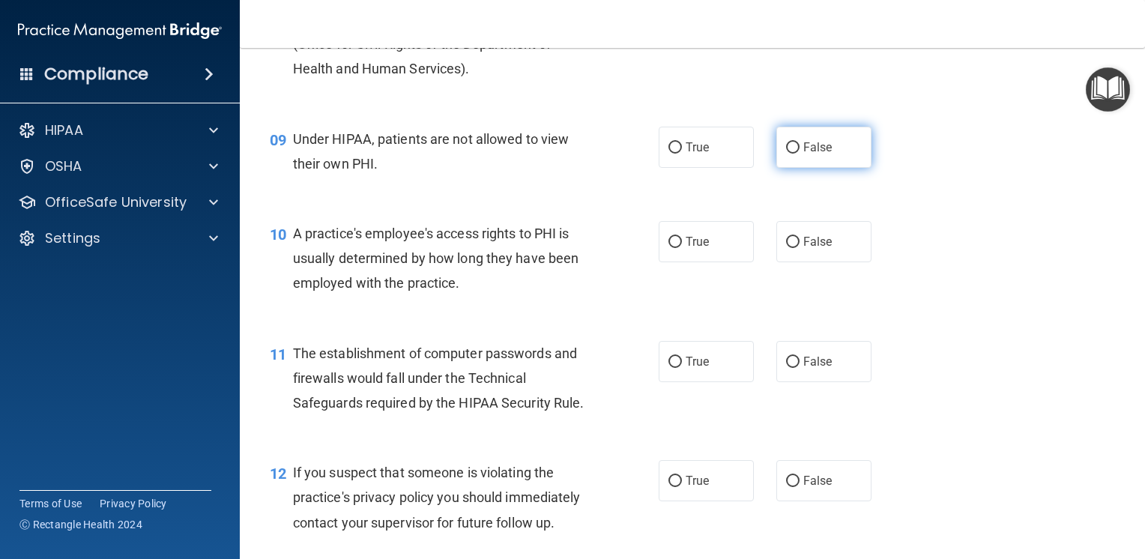
click at [785, 168] on label "False" at bounding box center [823, 147] width 95 height 41
click at [786, 154] on input "False" at bounding box center [792, 147] width 13 height 11
radio input "true"
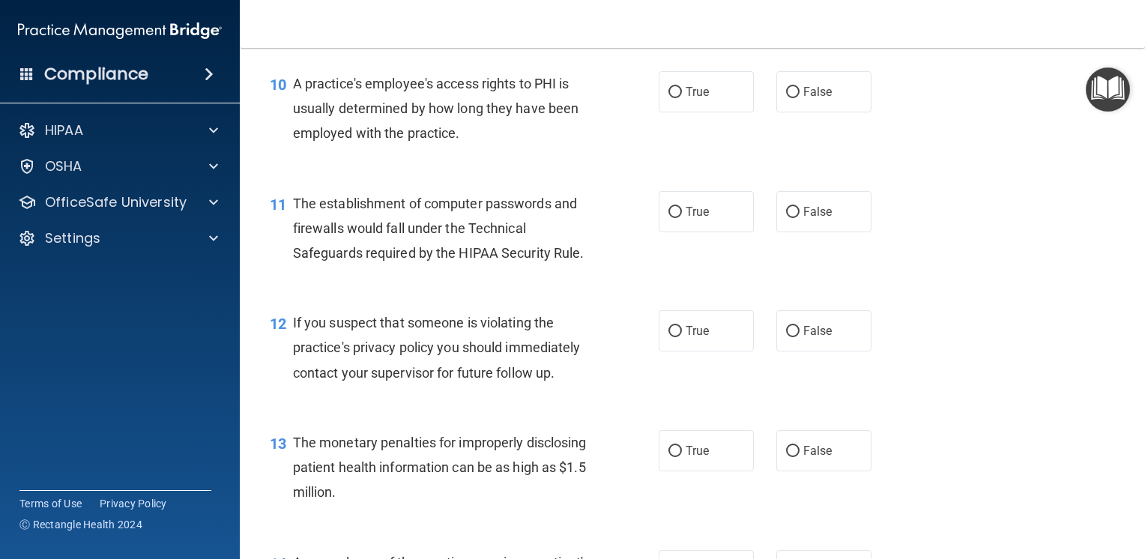
scroll to position [1124, 0]
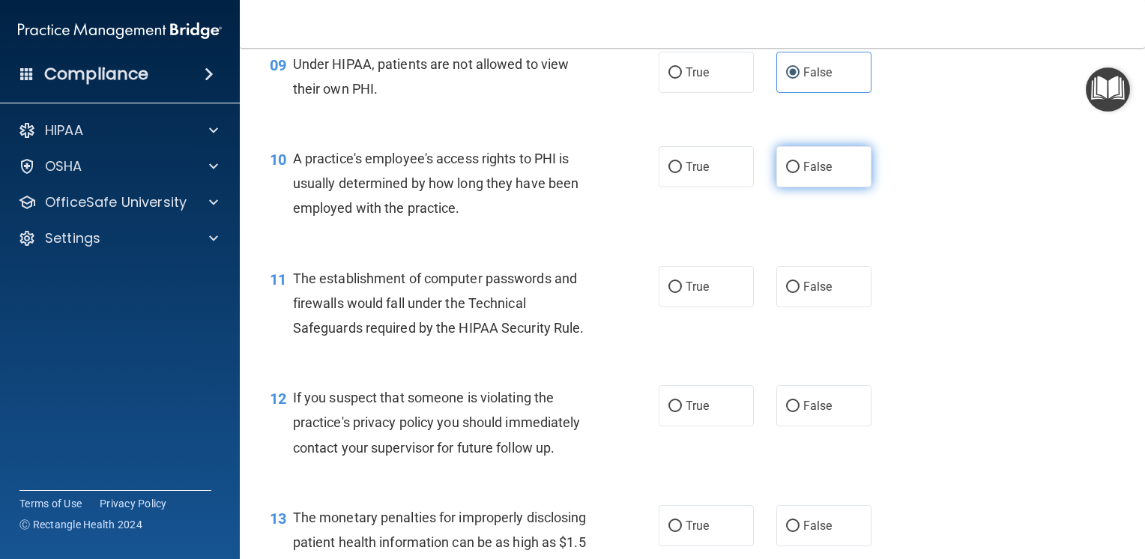
click at [779, 187] on label "False" at bounding box center [823, 166] width 95 height 41
click at [786, 173] on input "False" at bounding box center [792, 167] width 13 height 11
radio input "true"
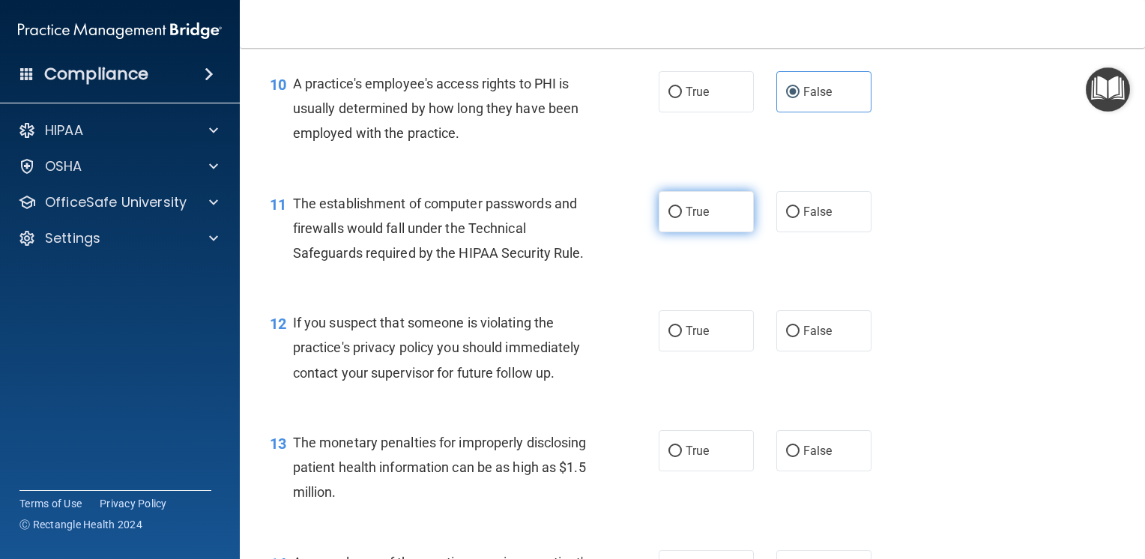
click at [688, 232] on label "True" at bounding box center [705, 211] width 95 height 41
click at [682, 218] on input "True" at bounding box center [674, 212] width 13 height 11
radio input "true"
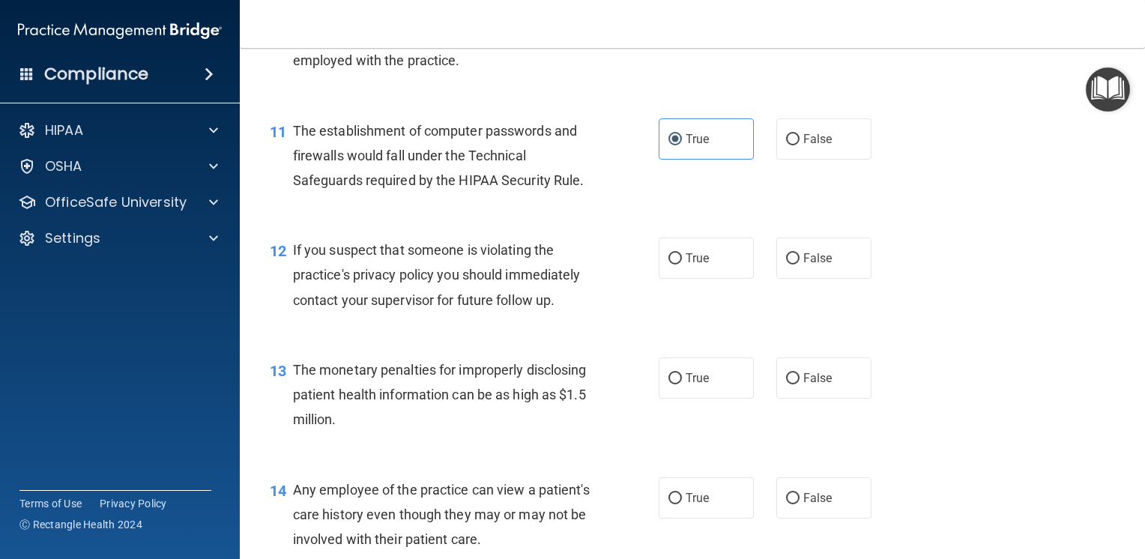
scroll to position [1348, 0]
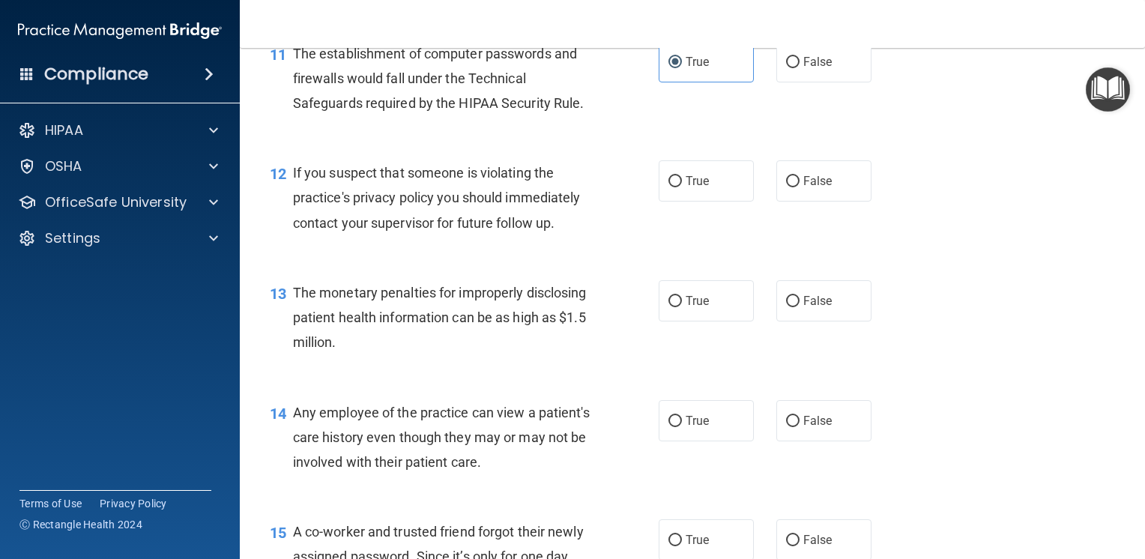
drag, startPoint x: 689, startPoint y: 210, endPoint x: 679, endPoint y: 228, distance: 20.4
click at [689, 188] on span "True" at bounding box center [696, 181] width 23 height 14
click at [682, 187] on input "True" at bounding box center [674, 181] width 13 height 11
radio input "true"
click at [668, 307] on input "True" at bounding box center [674, 301] width 13 height 11
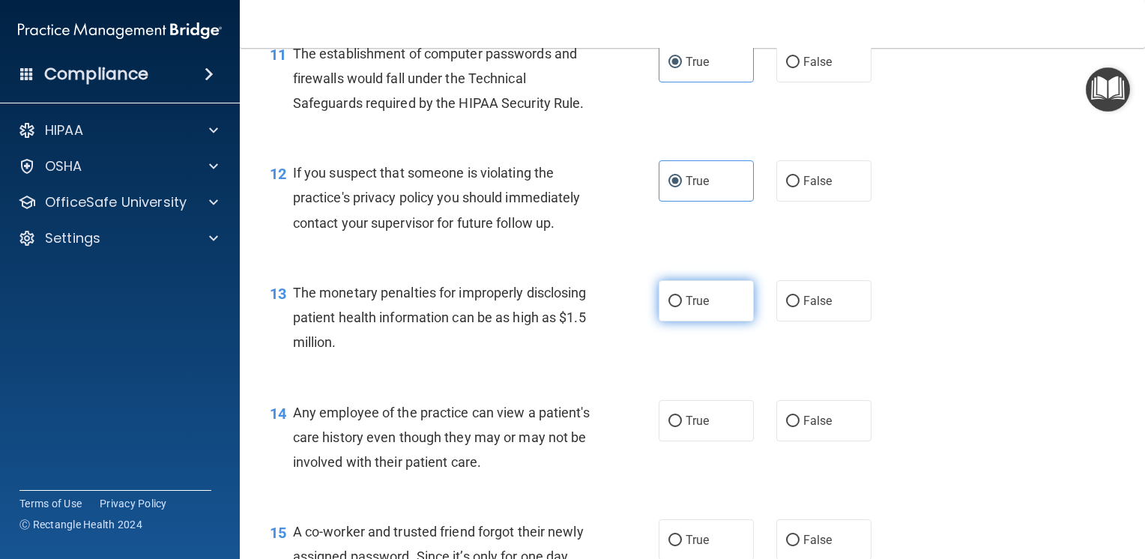
radio input "true"
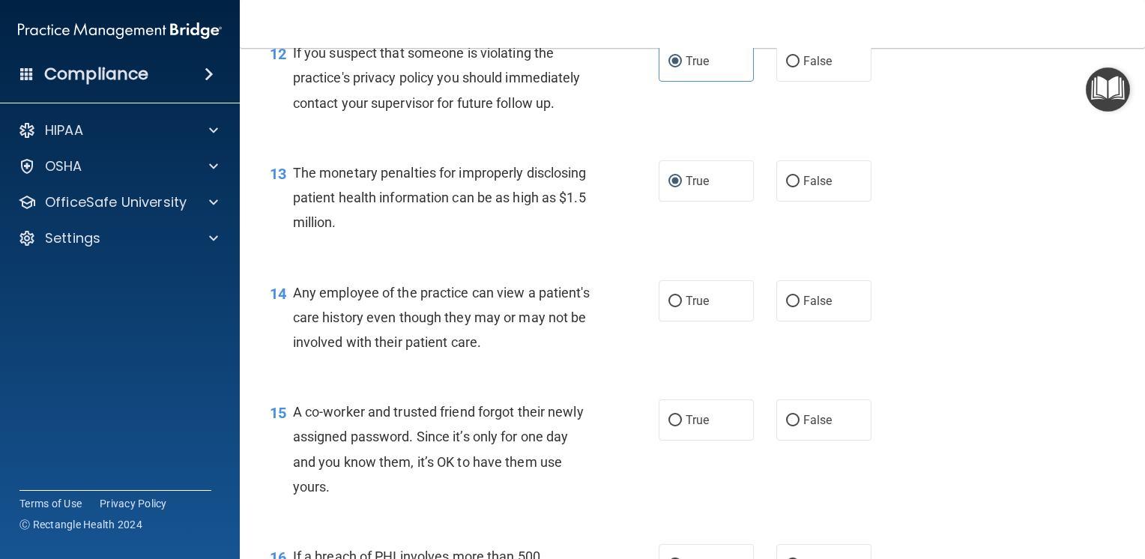
scroll to position [1573, 0]
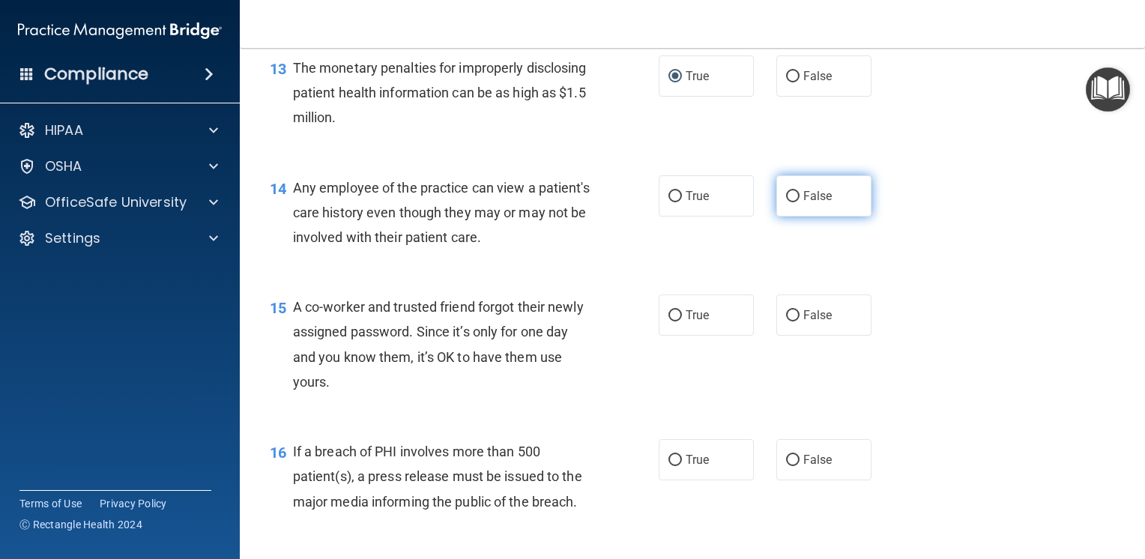
click at [819, 203] on span "False" at bounding box center [817, 196] width 29 height 14
click at [799, 202] on input "False" at bounding box center [792, 196] width 13 height 11
radio input "true"
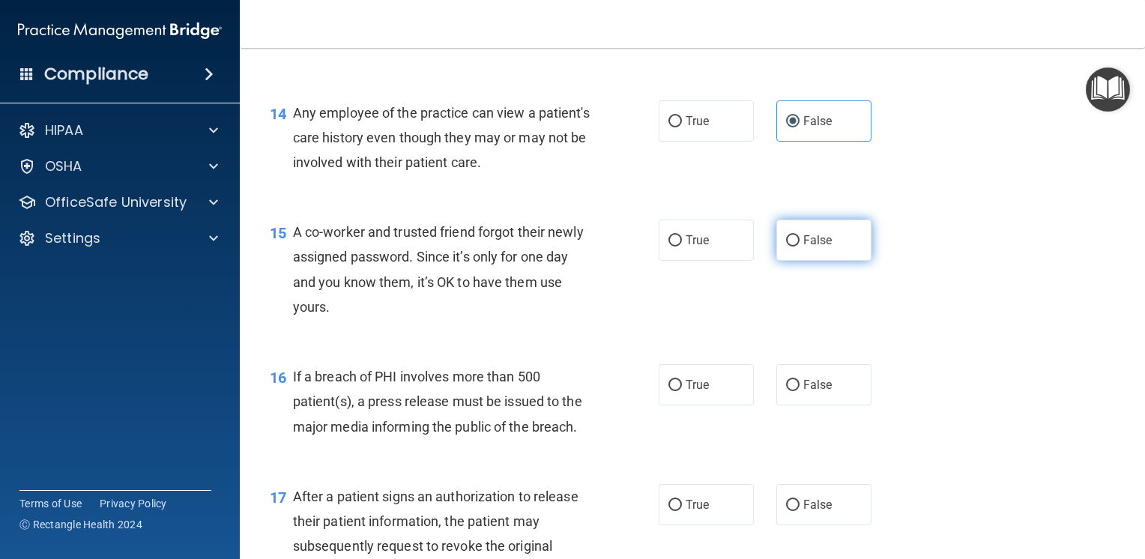
click at [796, 261] on label "False" at bounding box center [823, 239] width 95 height 41
click at [796, 246] on input "False" at bounding box center [792, 240] width 13 height 11
radio input "true"
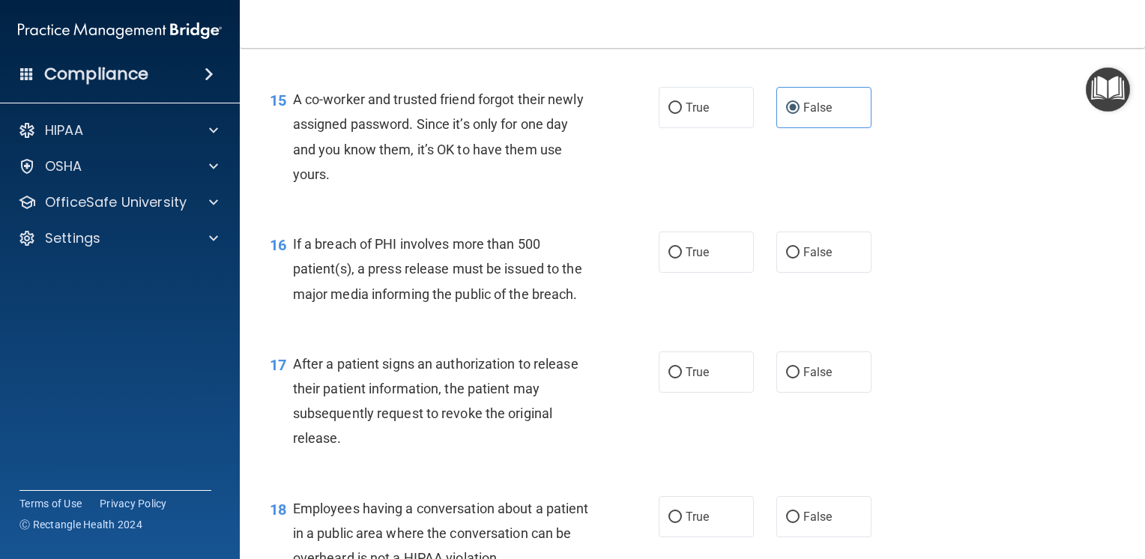
scroll to position [1798, 0]
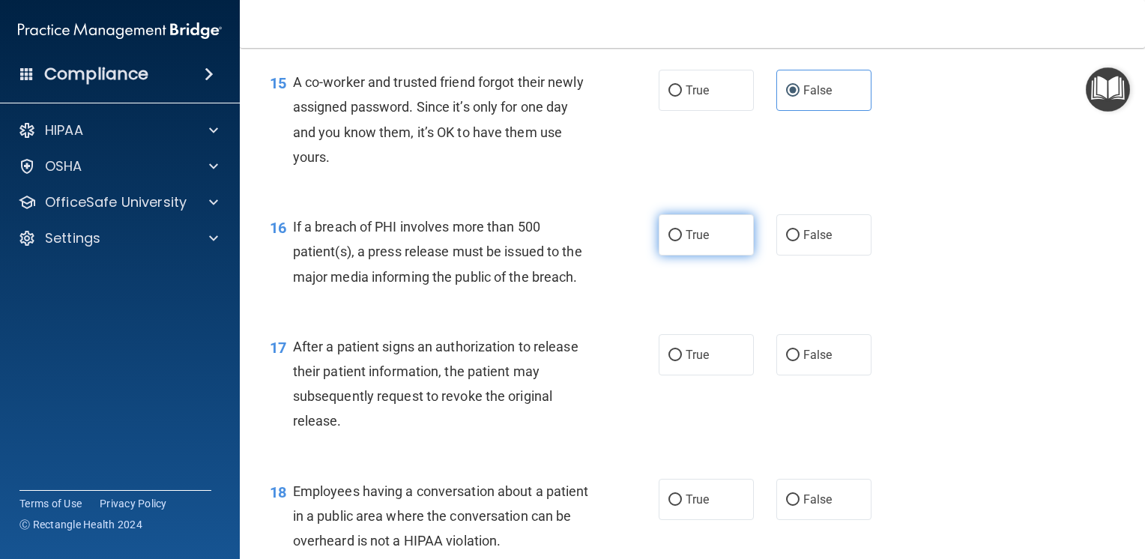
click at [659, 255] on label "True" at bounding box center [705, 234] width 95 height 41
click at [668, 241] on input "True" at bounding box center [674, 235] width 13 height 11
radio input "true"
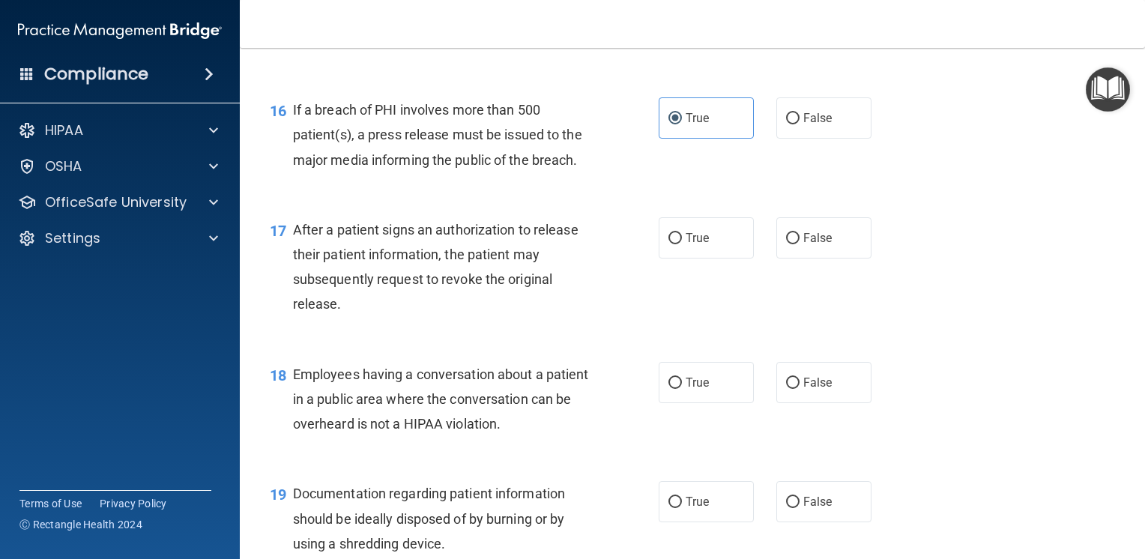
scroll to position [1948, 0]
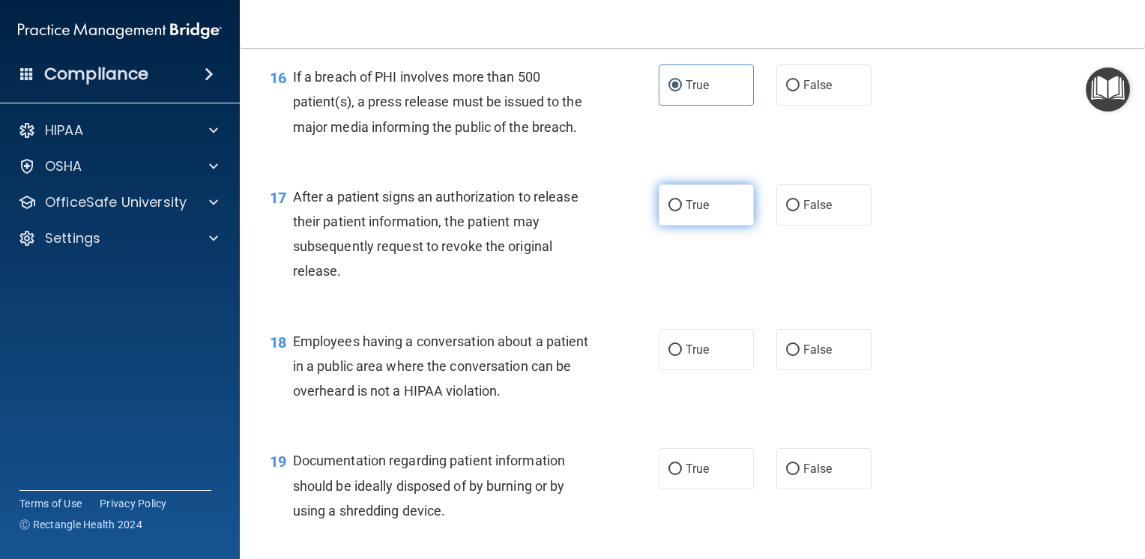
click at [704, 224] on label "True" at bounding box center [705, 204] width 95 height 41
click at [682, 211] on input "True" at bounding box center [674, 205] width 13 height 11
radio input "true"
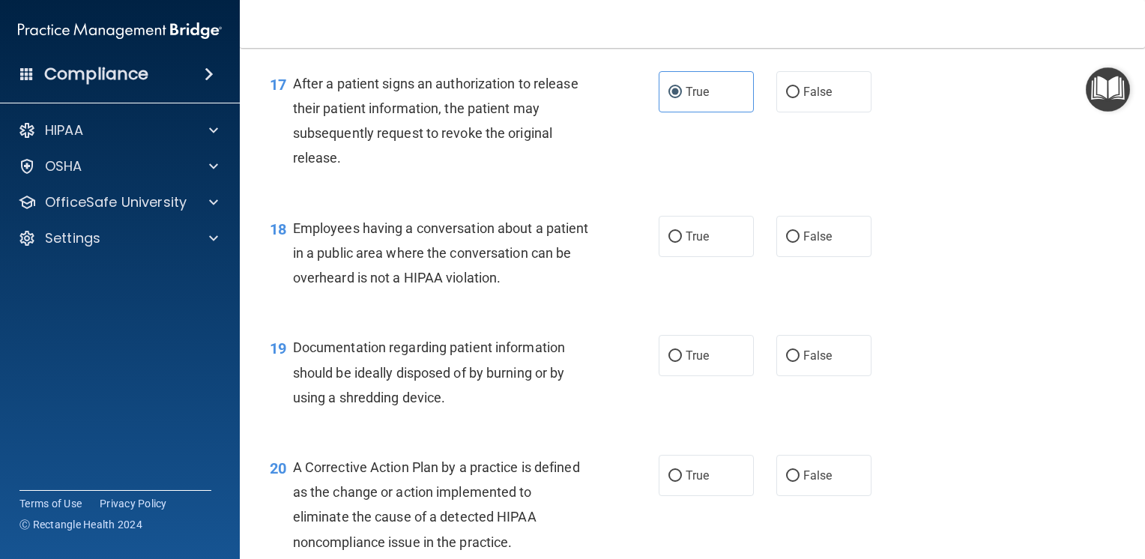
scroll to position [2097, 0]
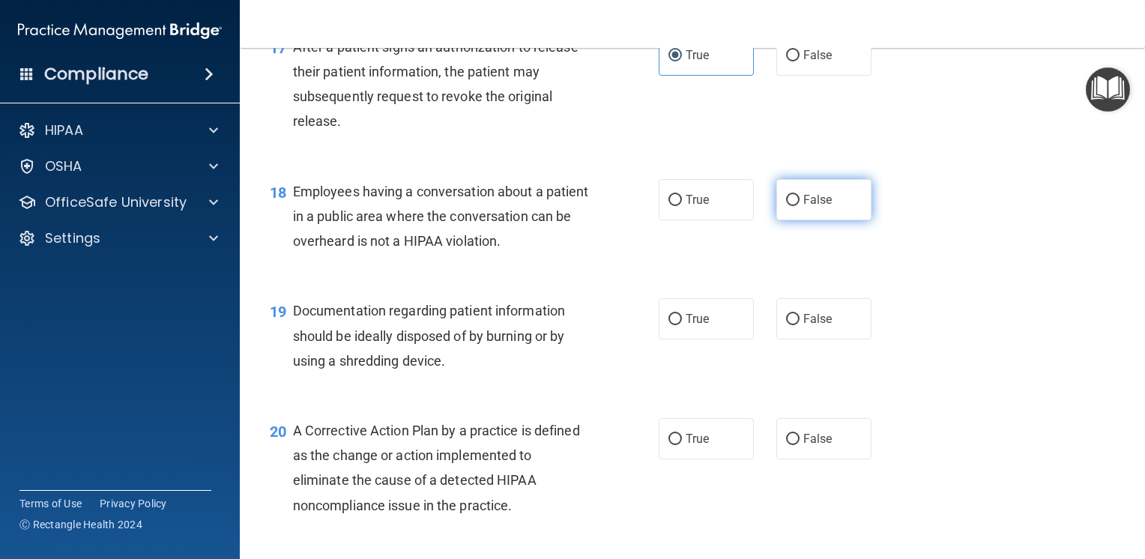
click at [822, 220] on label "False" at bounding box center [823, 199] width 95 height 41
click at [799, 206] on input "False" at bounding box center [792, 200] width 13 height 11
radio input "true"
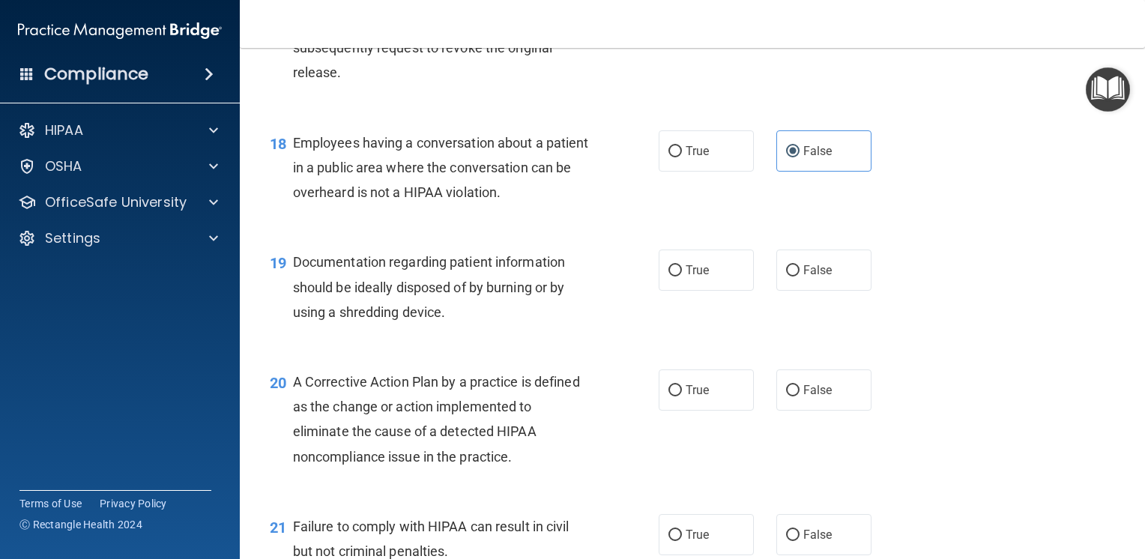
scroll to position [2172, 0]
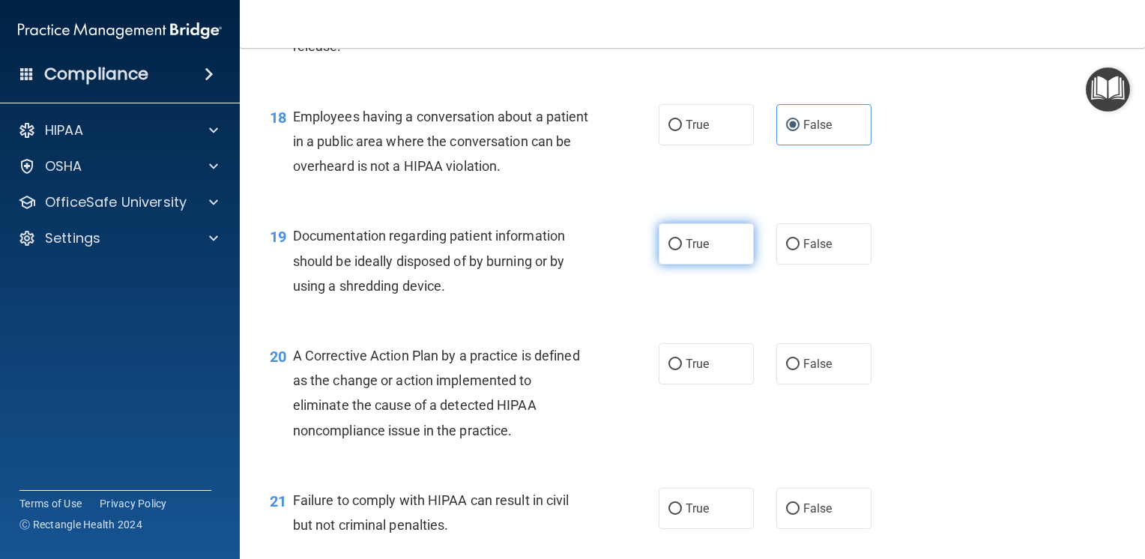
click at [671, 264] on label "True" at bounding box center [705, 243] width 95 height 41
click at [671, 250] on input "True" at bounding box center [674, 244] width 13 height 11
radio input "true"
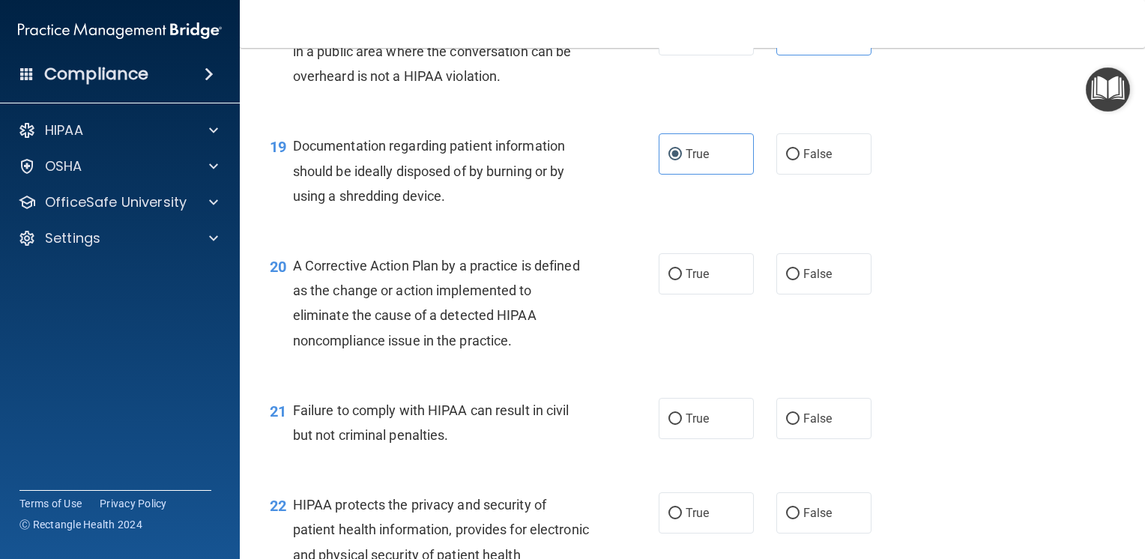
scroll to position [2322, 0]
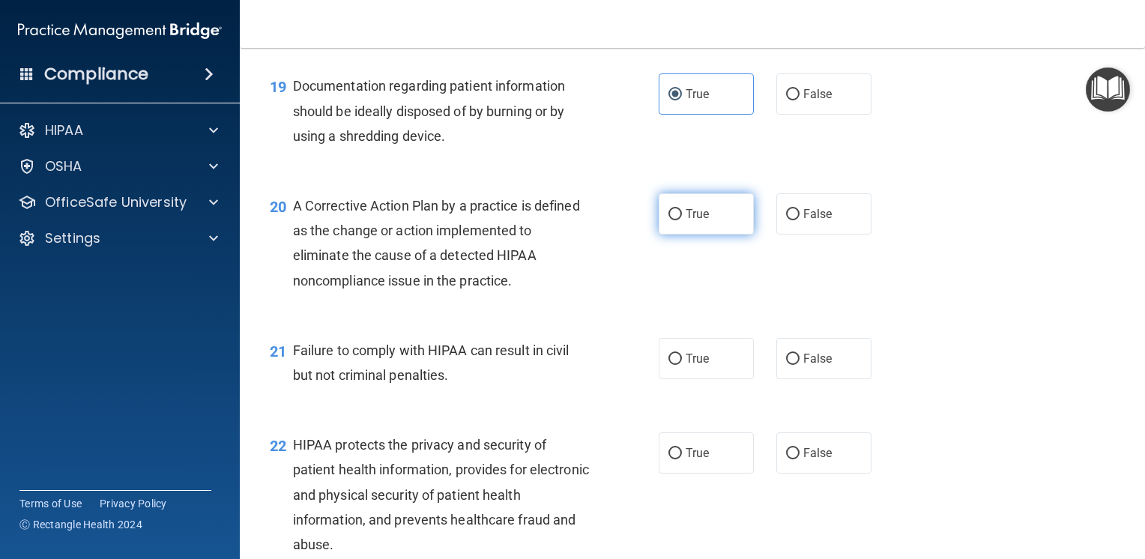
click at [683, 234] on label "True" at bounding box center [705, 213] width 95 height 41
click at [682, 220] on input "True" at bounding box center [674, 214] width 13 height 11
radio input "true"
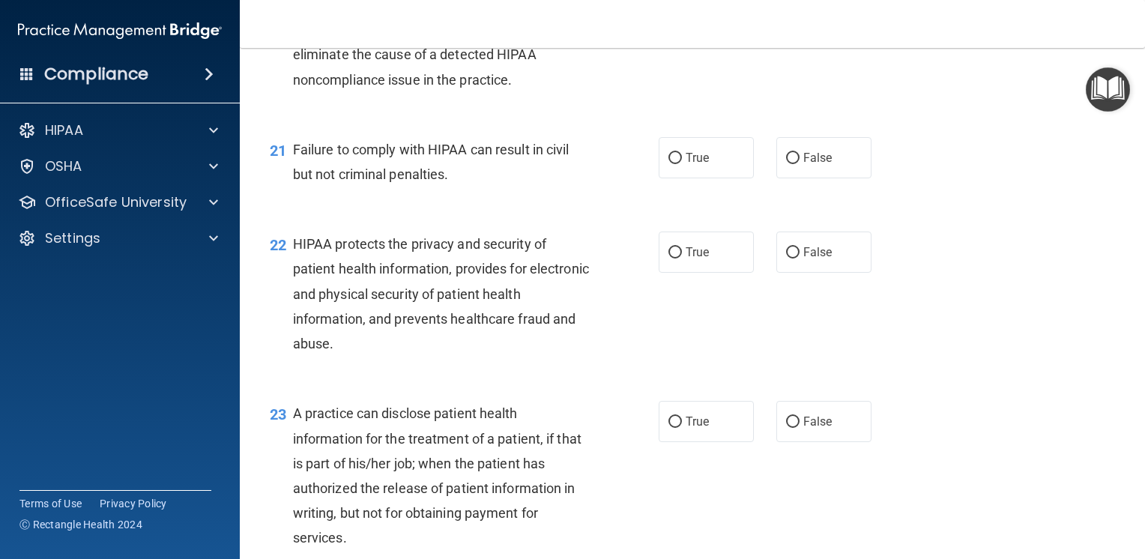
scroll to position [2526, 0]
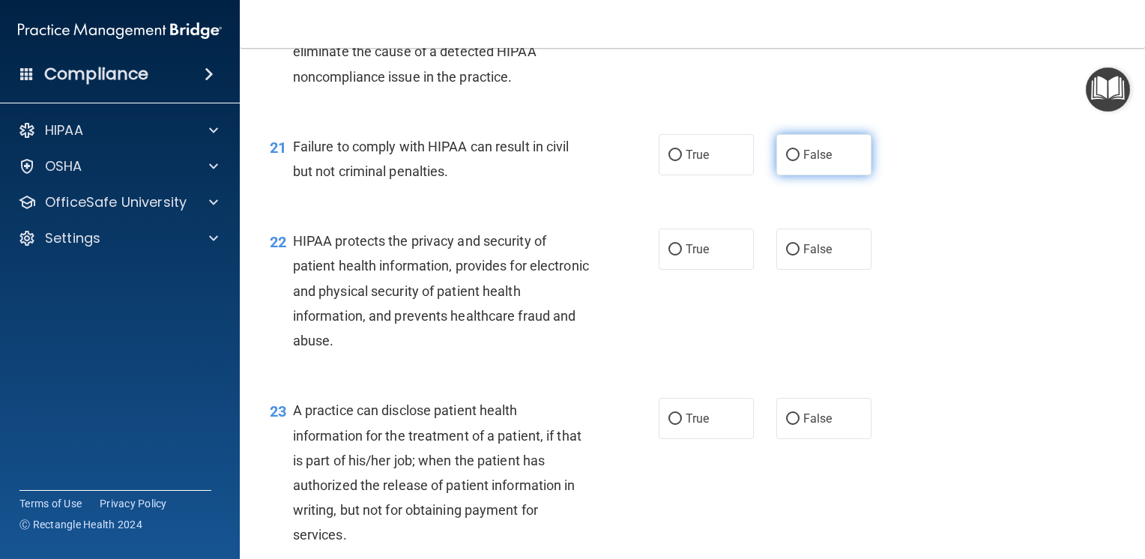
click at [817, 162] on span "False" at bounding box center [817, 155] width 29 height 14
click at [799, 161] on input "False" at bounding box center [792, 155] width 13 height 11
radio input "true"
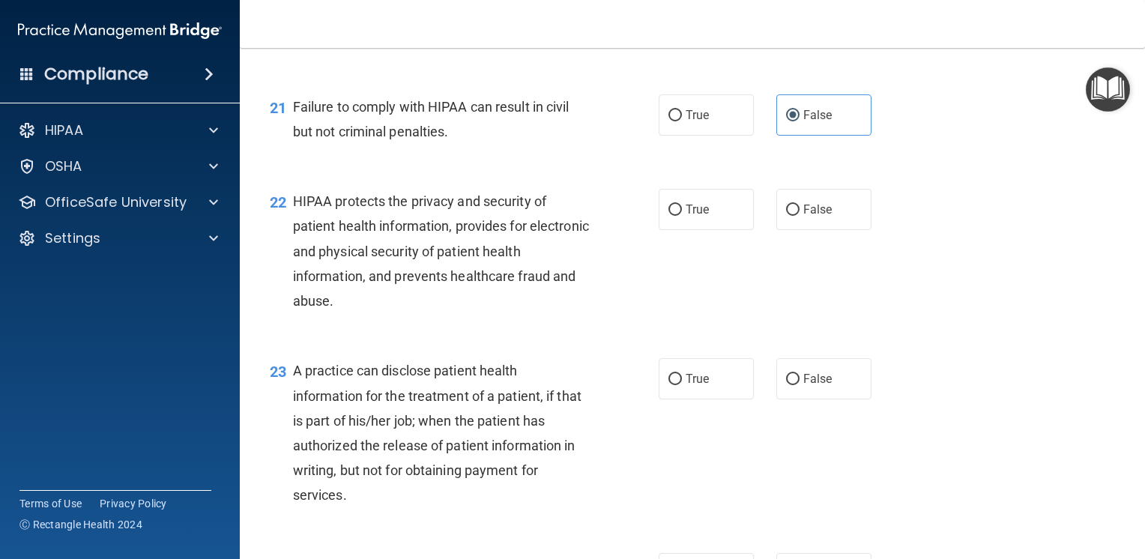
scroll to position [2676, 0]
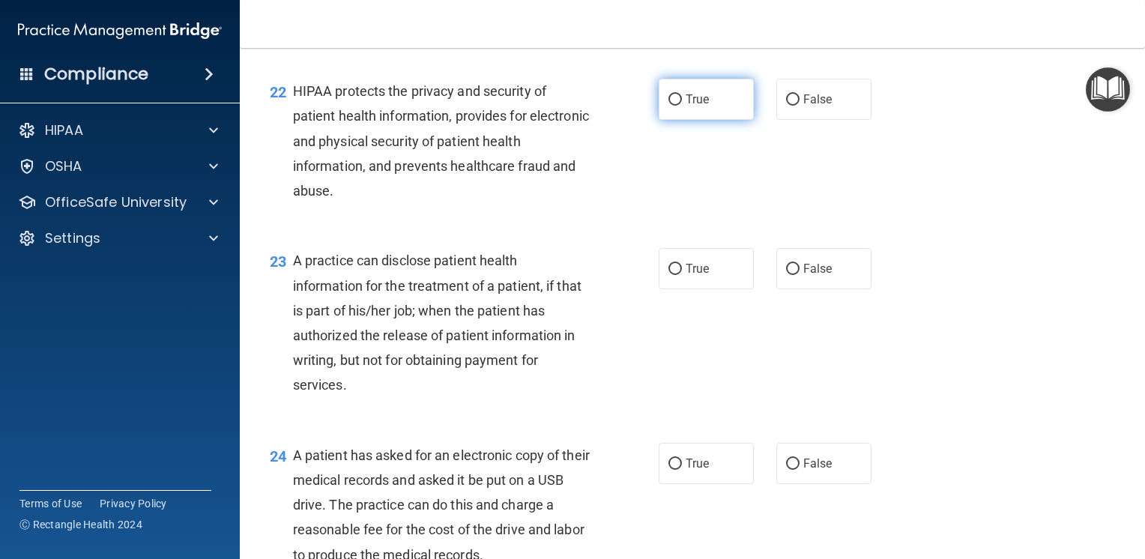
click at [713, 120] on label "True" at bounding box center [705, 99] width 95 height 41
click at [682, 106] on input "True" at bounding box center [674, 99] width 13 height 11
radio input "true"
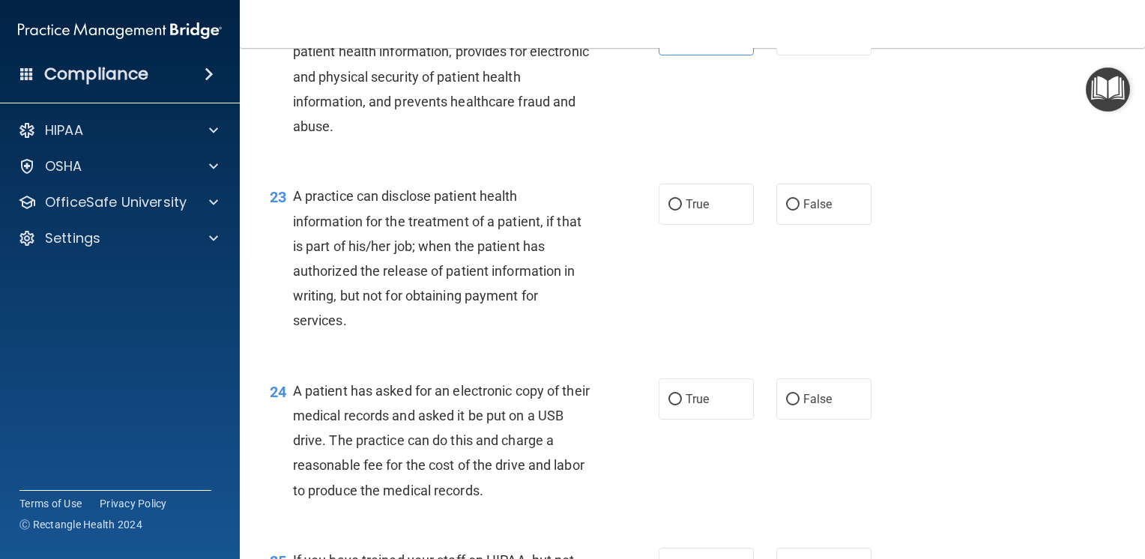
scroll to position [2825, 0]
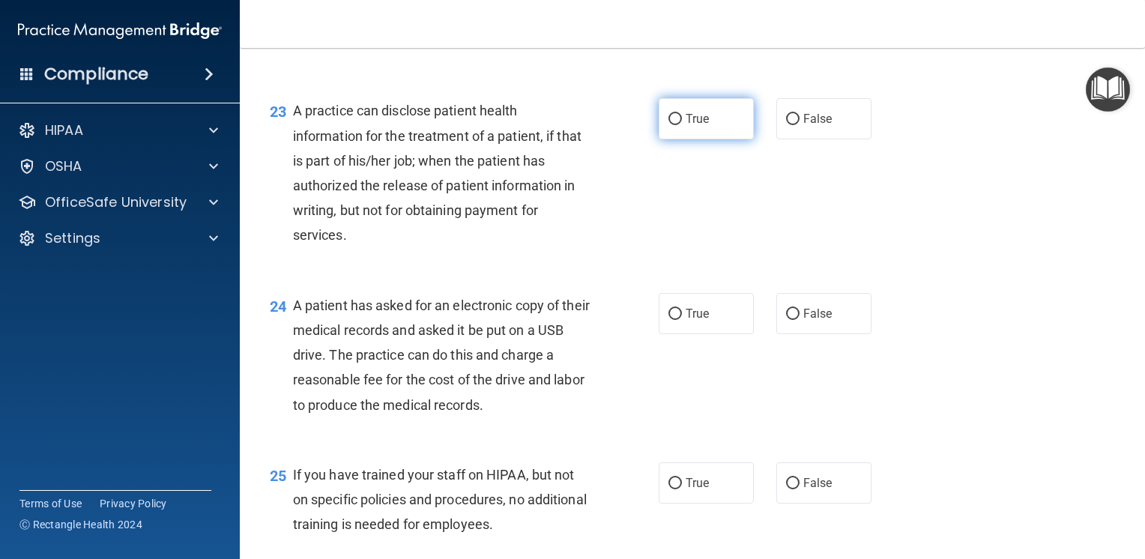
click at [689, 139] on label "True" at bounding box center [705, 118] width 95 height 41
click at [682, 125] on input "True" at bounding box center [674, 119] width 13 height 11
radio input "true"
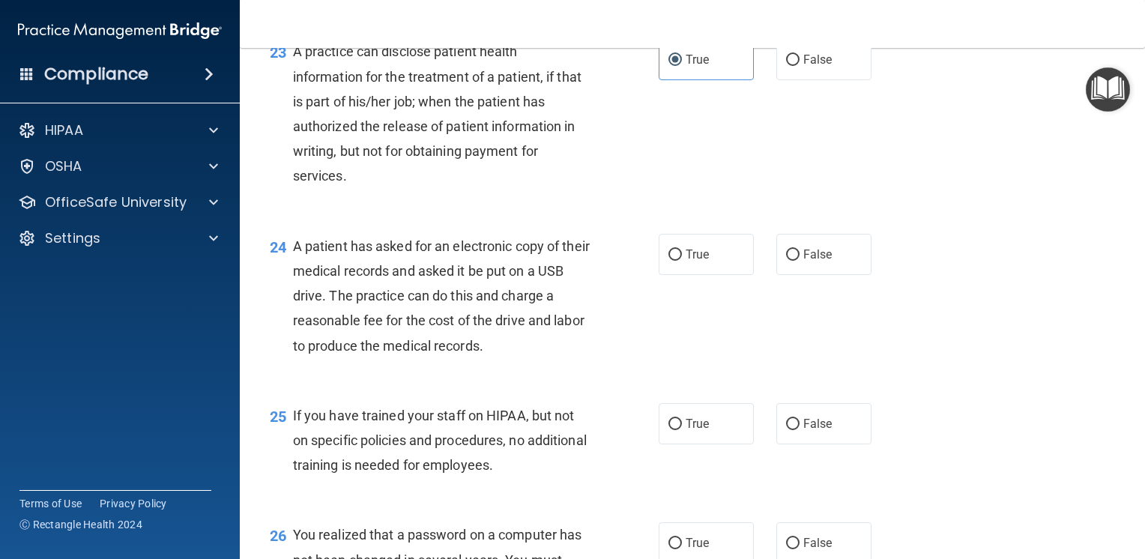
scroll to position [2975, 0]
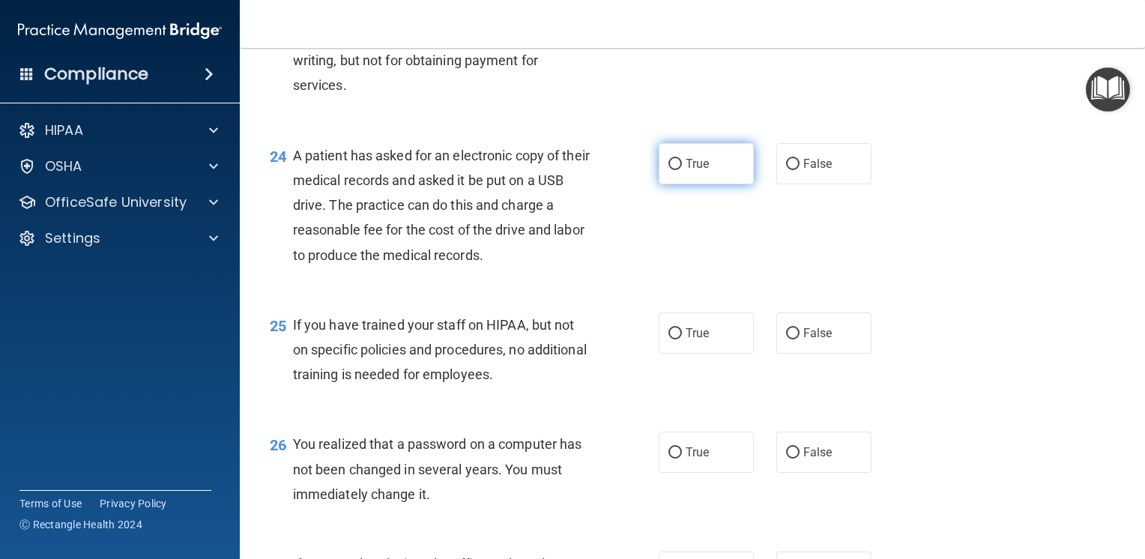
click at [674, 184] on label "True" at bounding box center [705, 163] width 95 height 41
click at [674, 170] on input "True" at bounding box center [674, 164] width 13 height 11
radio input "true"
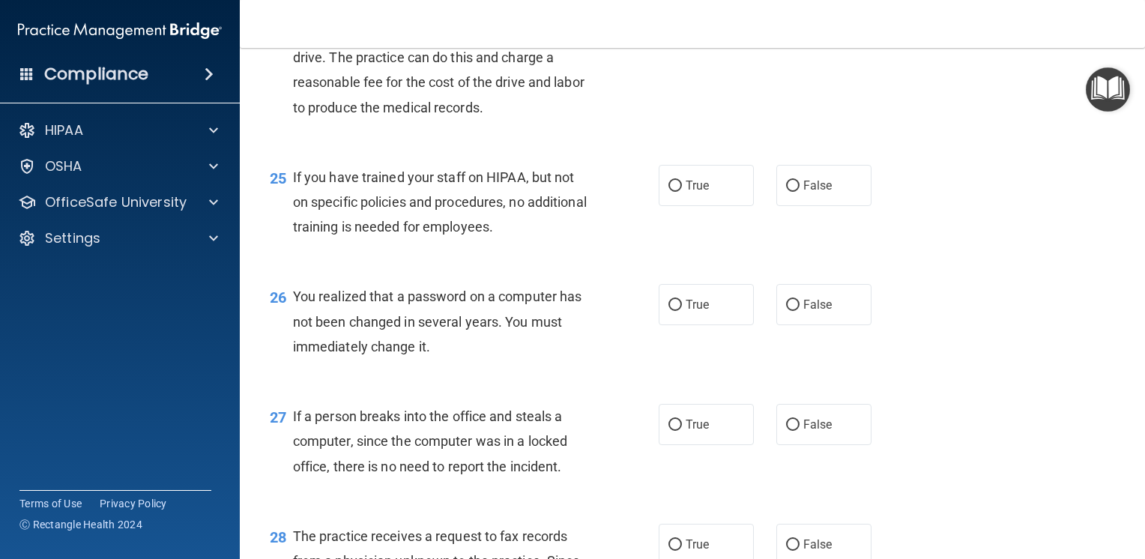
scroll to position [3125, 0]
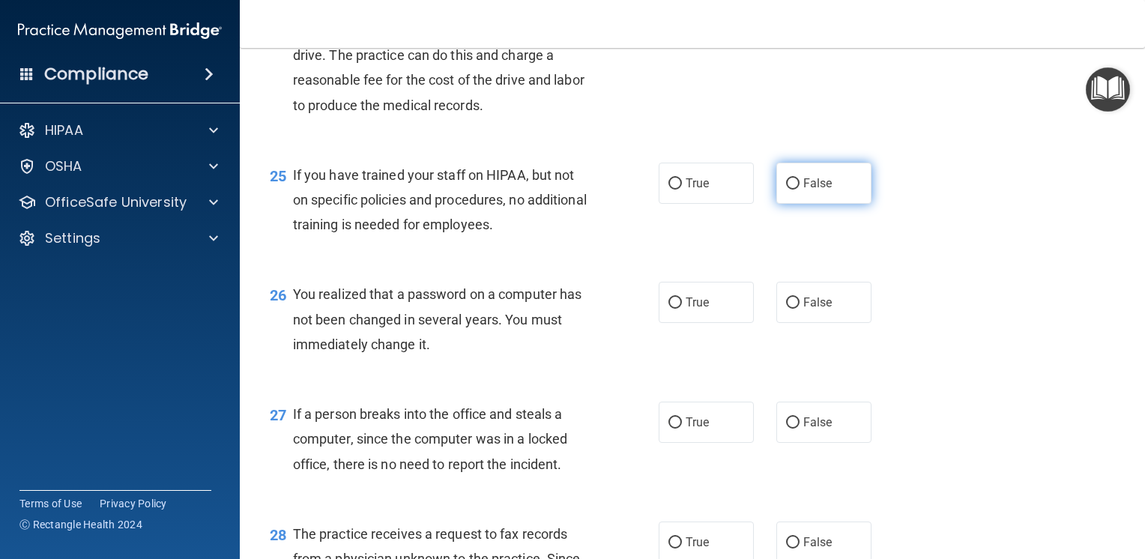
click at [822, 190] on span "False" at bounding box center [817, 183] width 29 height 14
click at [799, 190] on input "False" at bounding box center [792, 183] width 13 height 11
radio input "true"
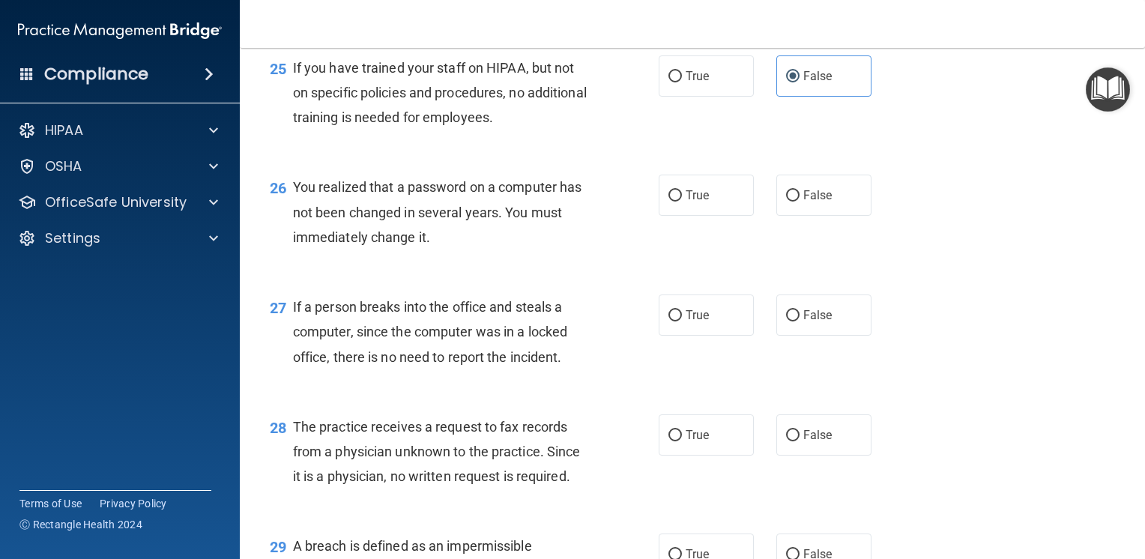
scroll to position [3275, 0]
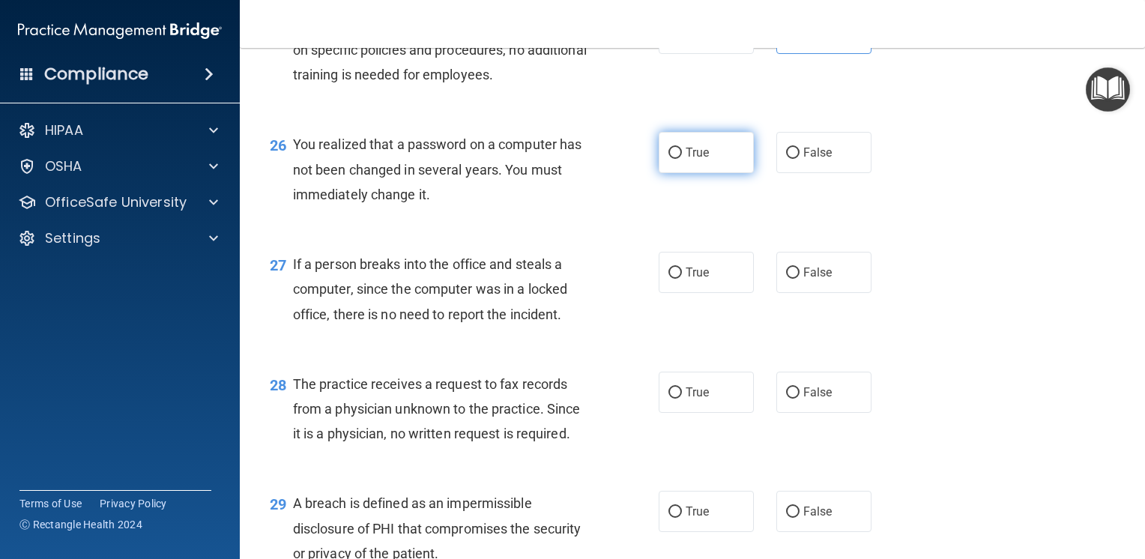
click at [700, 173] on label "True" at bounding box center [705, 152] width 95 height 41
click at [682, 159] on input "True" at bounding box center [674, 153] width 13 height 11
radio input "true"
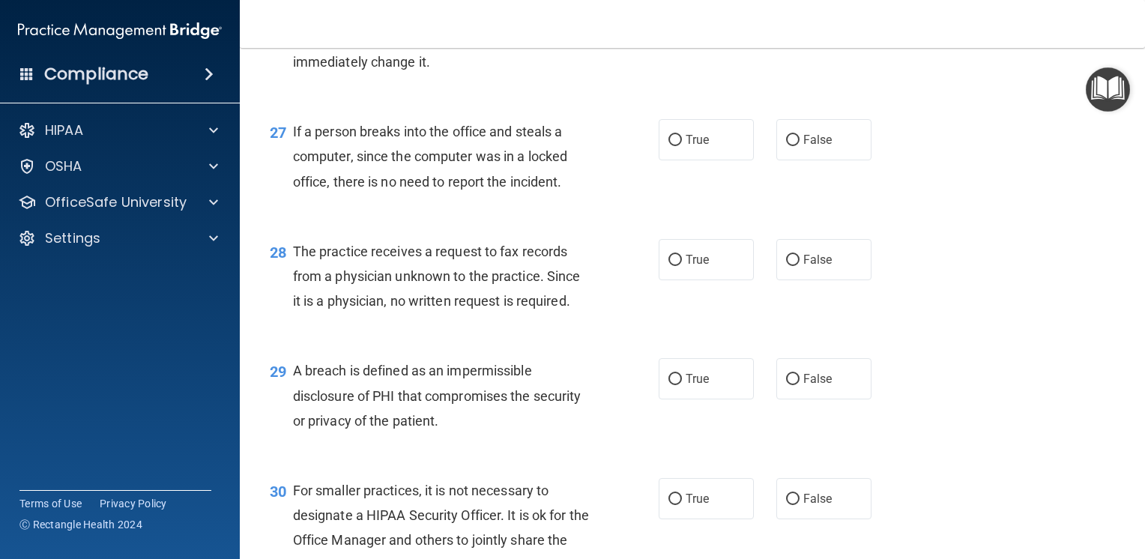
scroll to position [3425, 0]
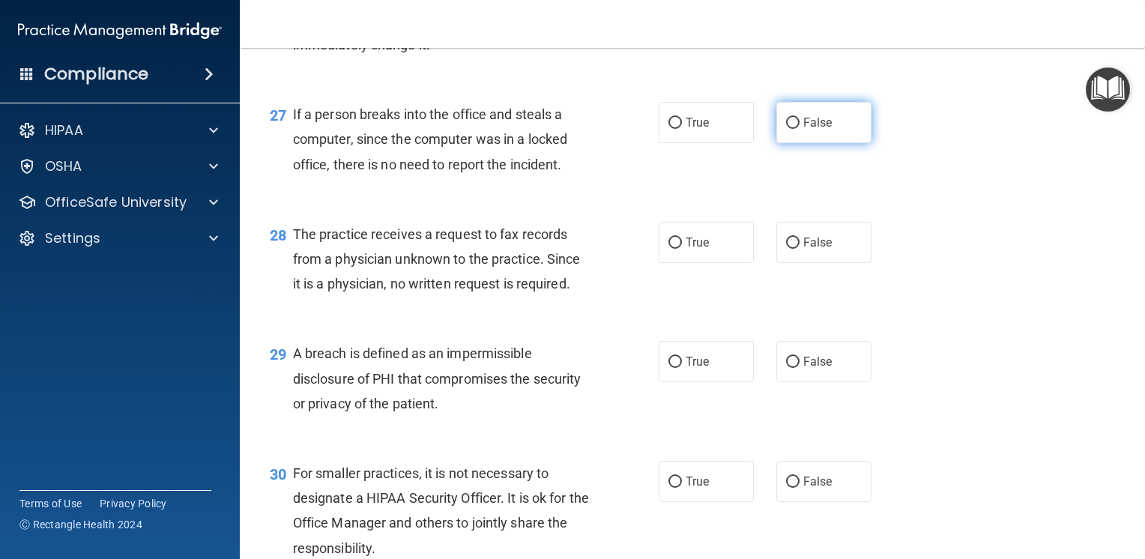
click at [776, 143] on label "False" at bounding box center [823, 122] width 95 height 41
click at [786, 129] on input "False" at bounding box center [792, 123] width 13 height 11
radio input "true"
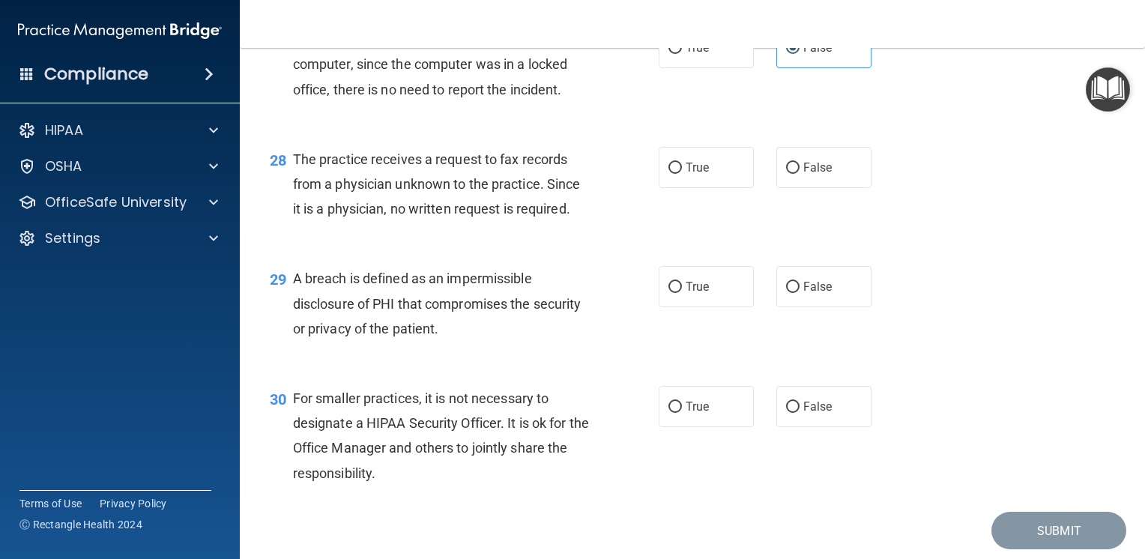
scroll to position [3500, 0]
click at [677, 188] on label "True" at bounding box center [705, 167] width 95 height 41
click at [677, 174] on input "True" at bounding box center [674, 168] width 13 height 11
radio input "true"
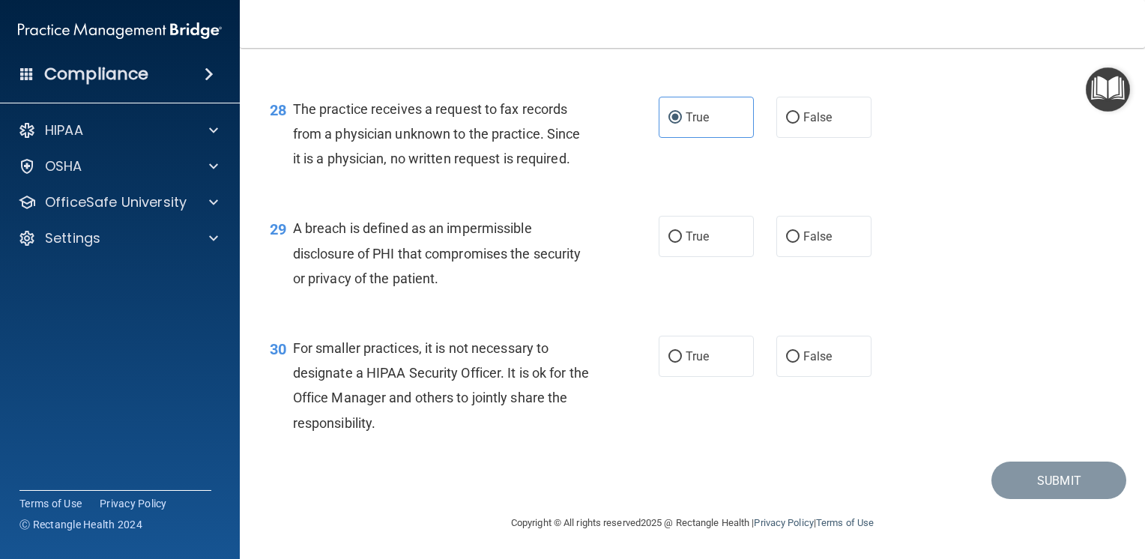
scroll to position [3575, 0]
click at [686, 237] on span "True" at bounding box center [696, 236] width 23 height 14
click at [682, 237] on input "True" at bounding box center [674, 236] width 13 height 11
radio input "true"
click at [837, 359] on label "False" at bounding box center [823, 356] width 95 height 41
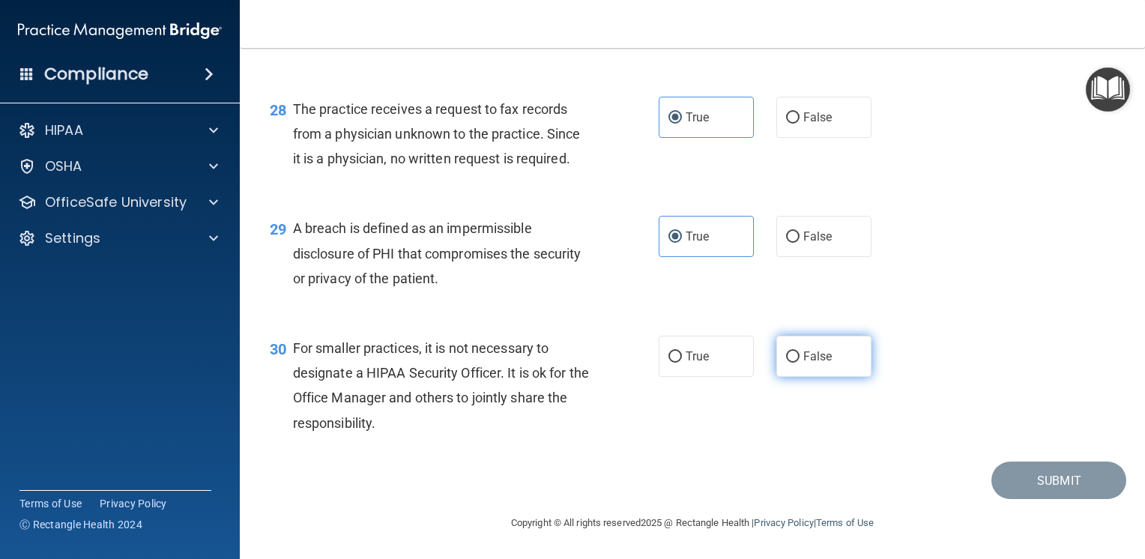
click at [799, 359] on input "False" at bounding box center [792, 356] width 13 height 11
radio input "true"
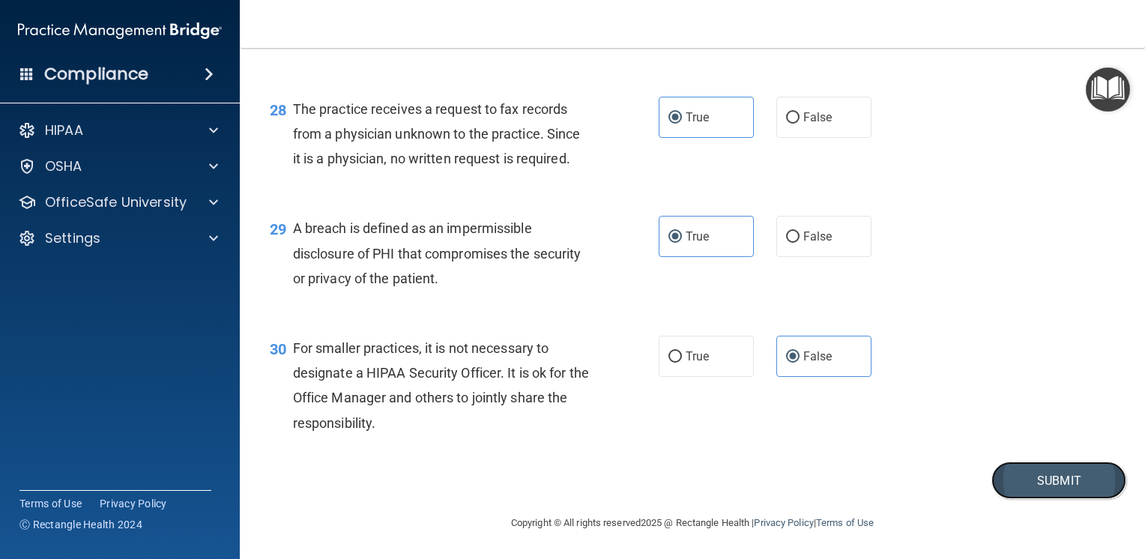
click at [1019, 479] on button "Submit" at bounding box center [1058, 480] width 135 height 38
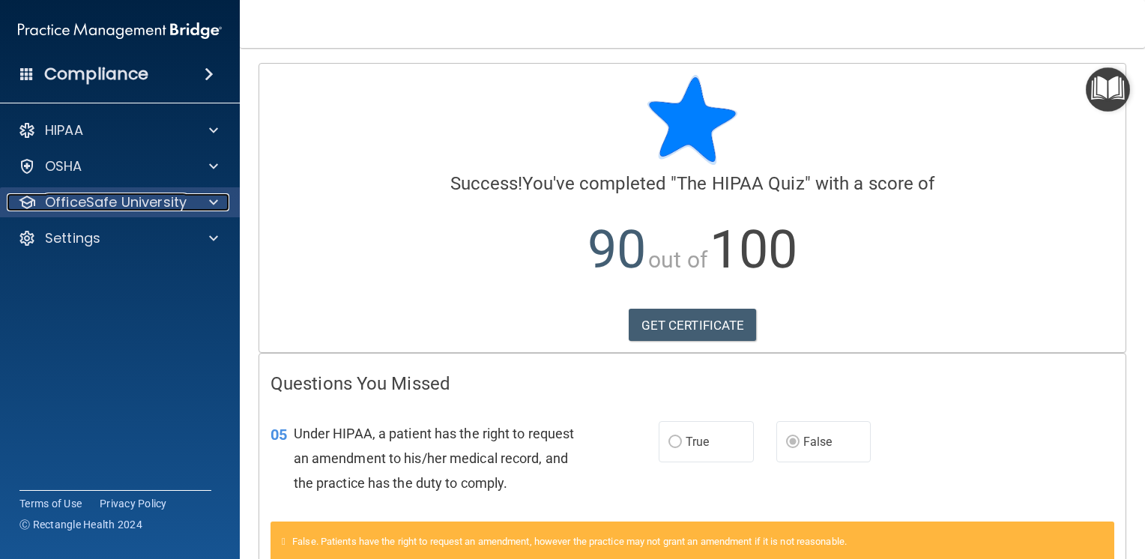
click at [71, 193] on p "OfficeSafe University" at bounding box center [116, 202] width 142 height 18
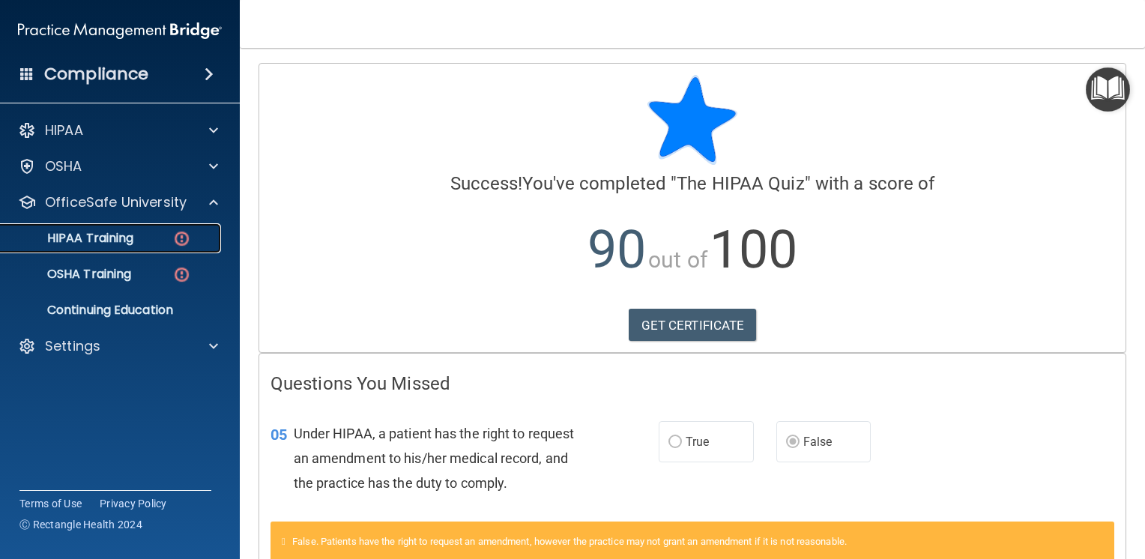
click at [96, 242] on p "HIPAA Training" at bounding box center [72, 238] width 124 height 15
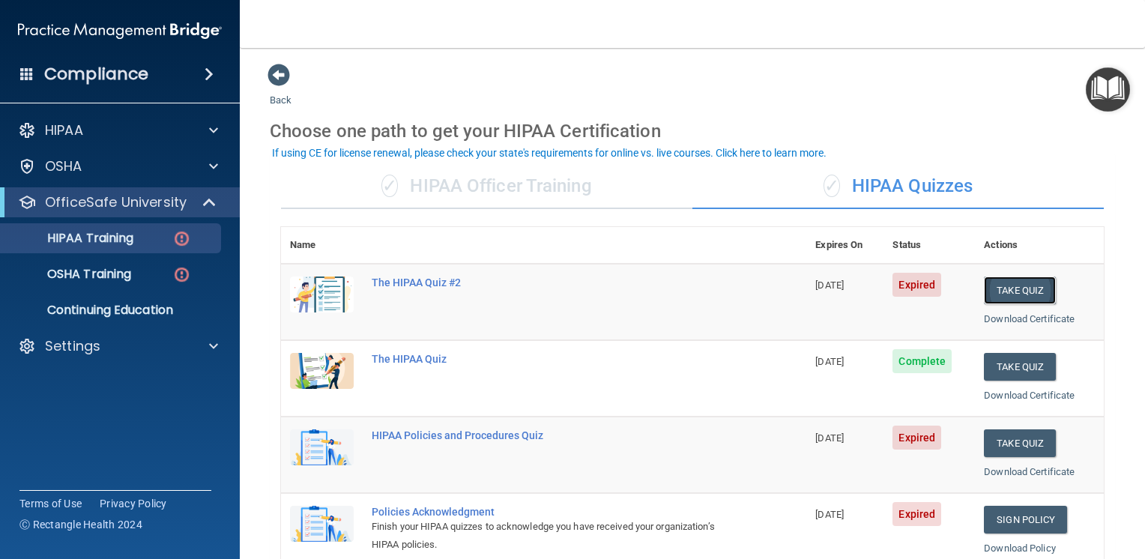
click at [989, 295] on button "Take Quiz" at bounding box center [1020, 290] width 72 height 28
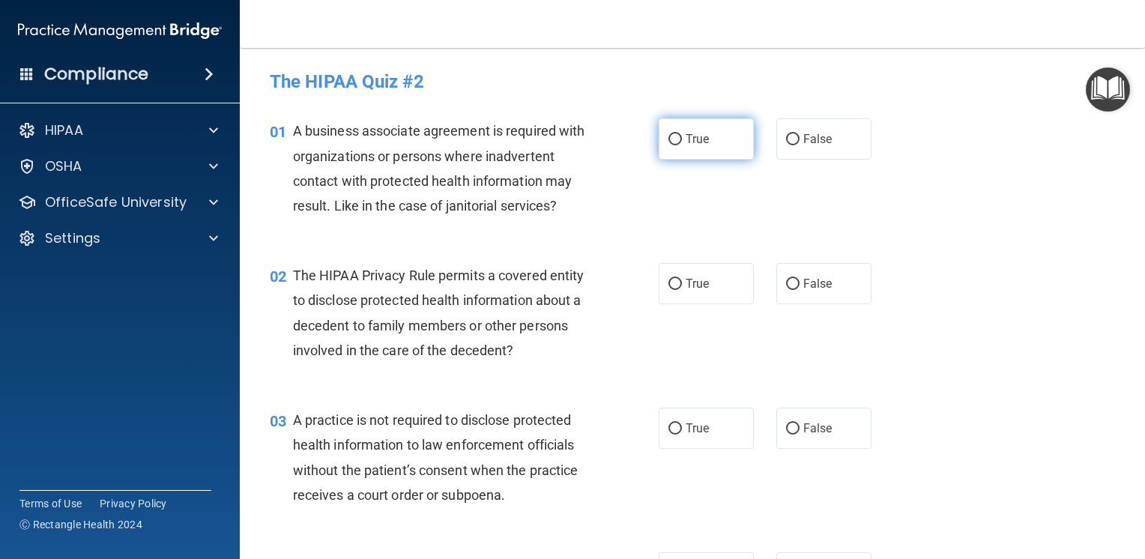
click at [692, 154] on label "True" at bounding box center [705, 138] width 95 height 41
click at [682, 145] on input "True" at bounding box center [674, 139] width 13 height 11
radio input "true"
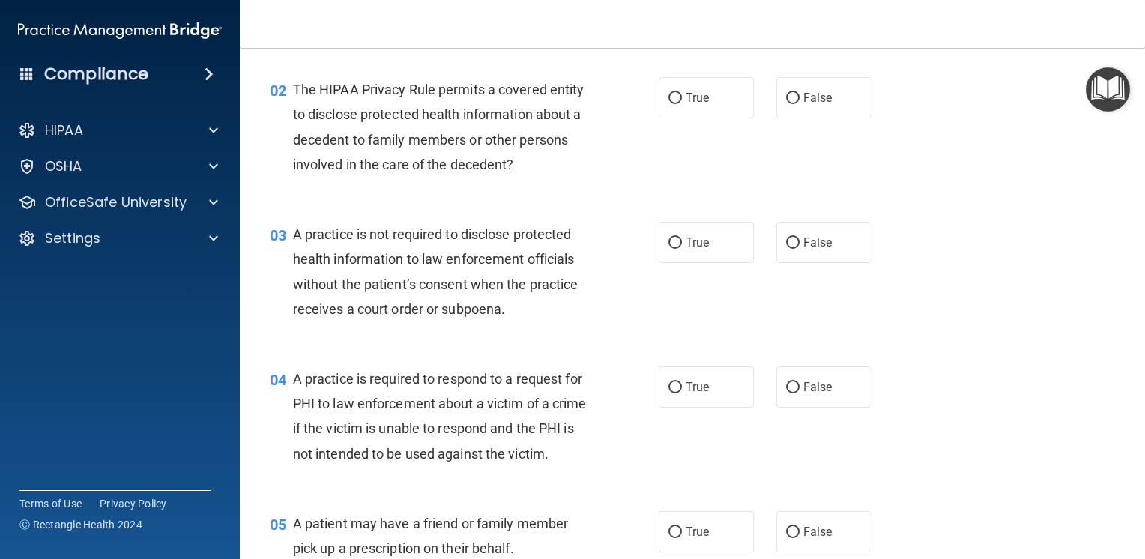
scroll to position [150, 0]
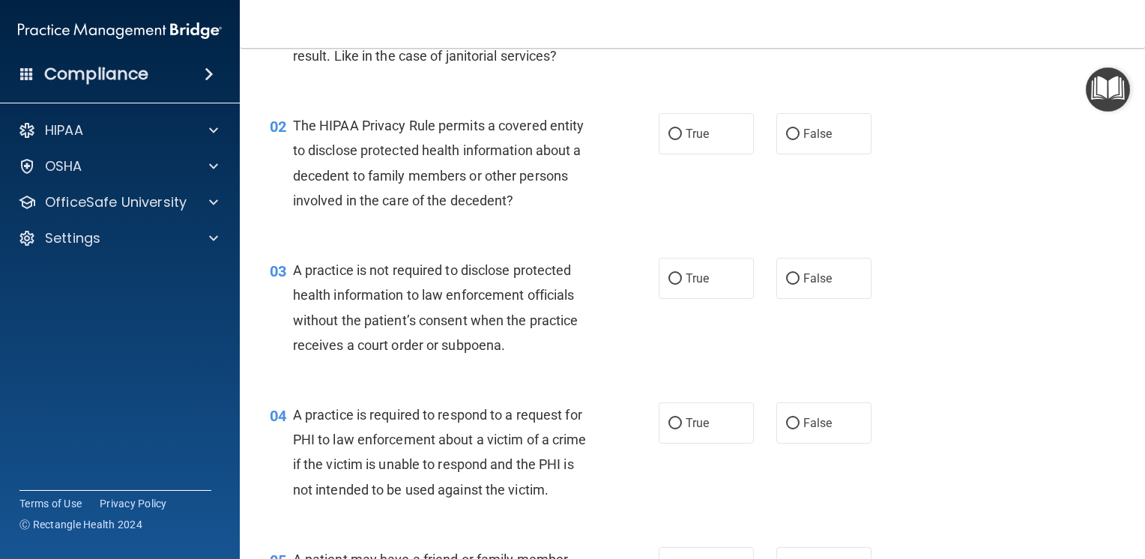
click at [746, 142] on div "True False" at bounding box center [772, 133] width 228 height 41
click at [736, 142] on label "True" at bounding box center [705, 133] width 95 height 41
click at [682, 140] on input "True" at bounding box center [674, 134] width 13 height 11
radio input "true"
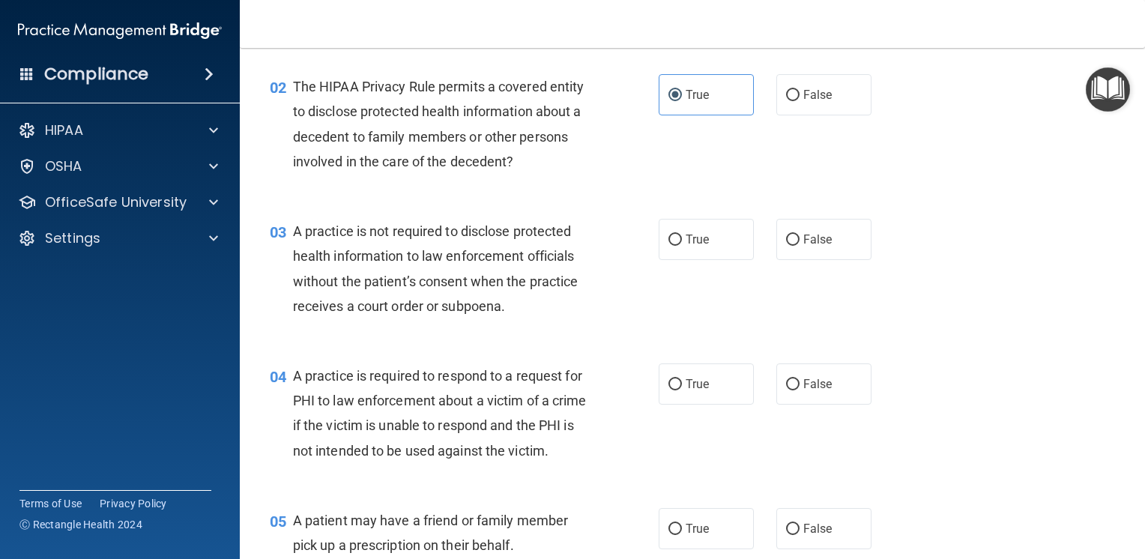
scroll to position [225, 0]
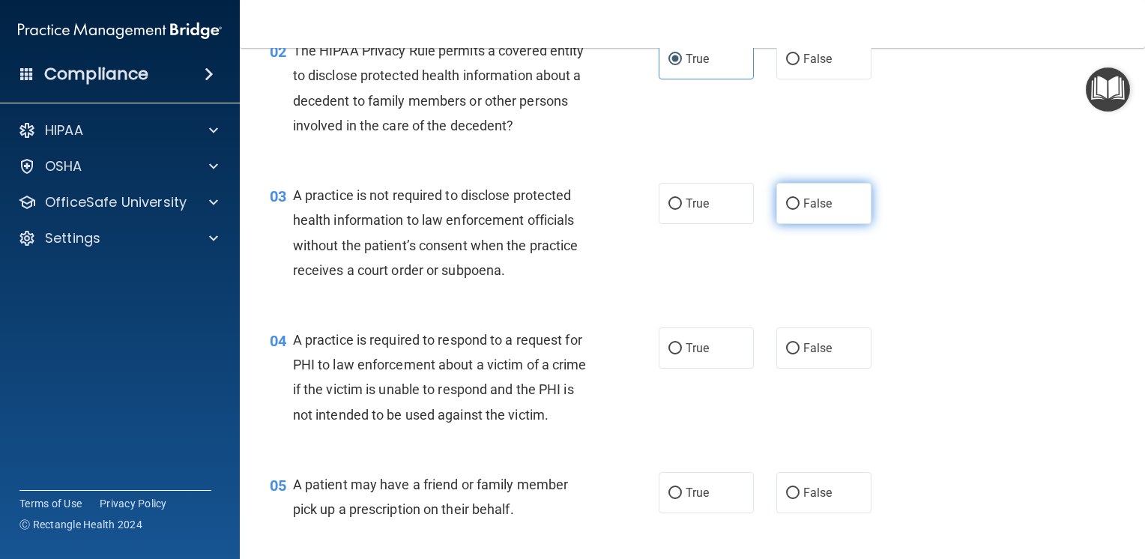
click at [809, 208] on span "False" at bounding box center [817, 203] width 29 height 14
click at [799, 208] on input "False" at bounding box center [792, 204] width 13 height 11
radio input "true"
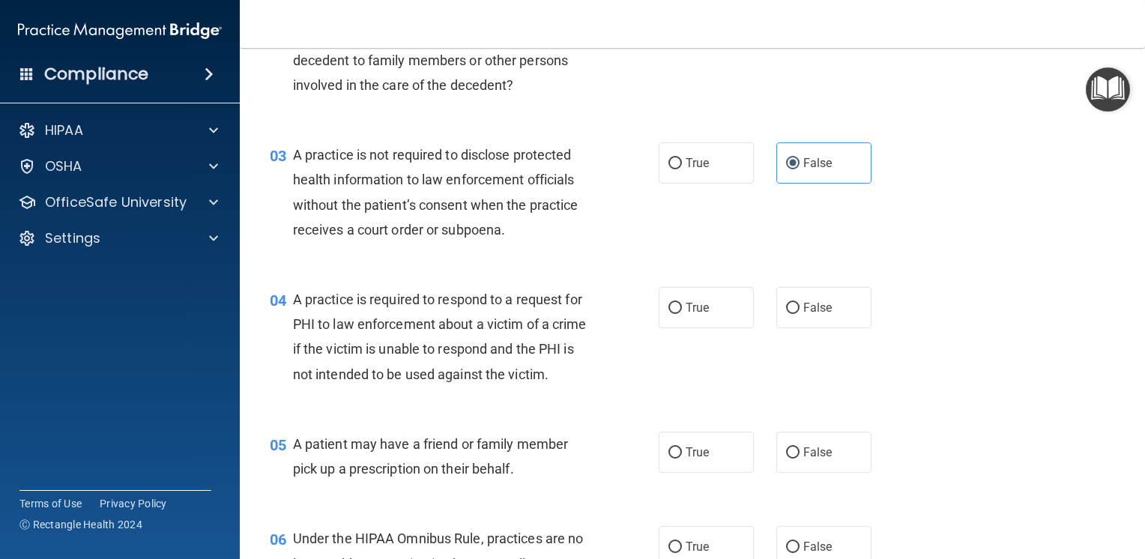
scroll to position [300, 0]
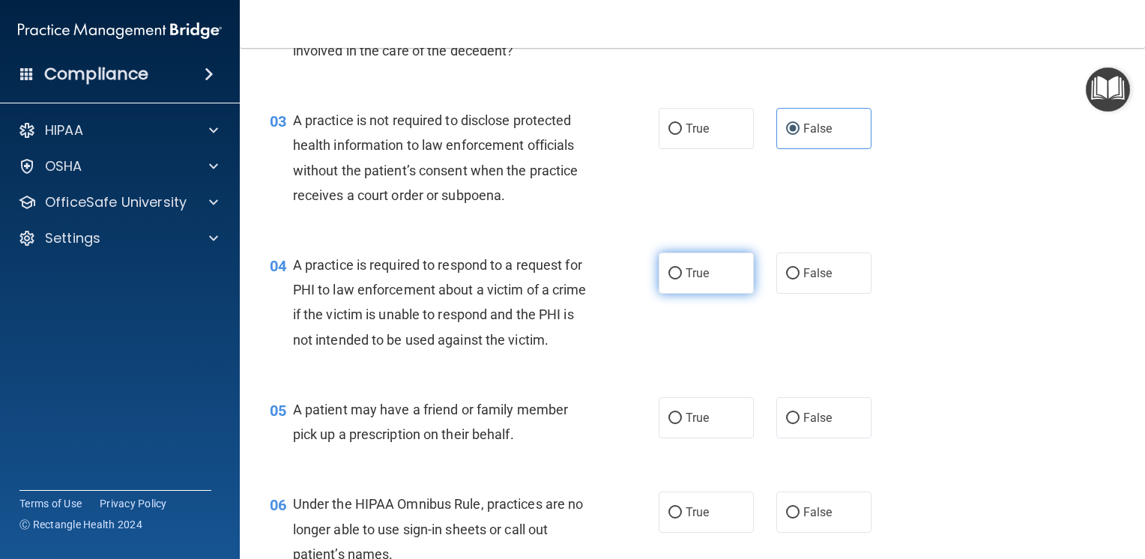
click at [704, 288] on label "True" at bounding box center [705, 272] width 95 height 41
click at [682, 279] on input "True" at bounding box center [674, 273] width 13 height 11
radio input "true"
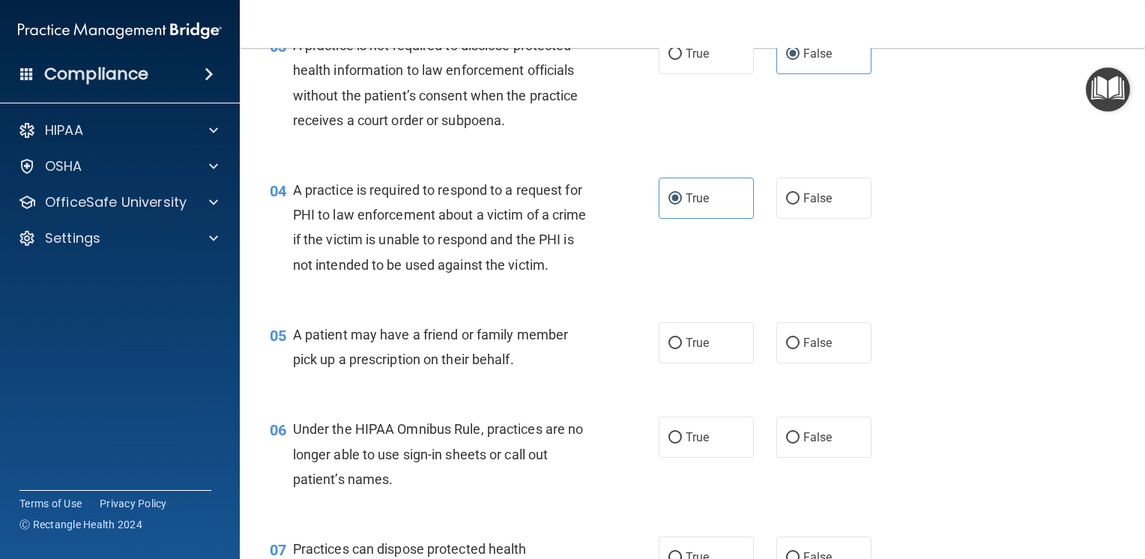
scroll to position [449, 0]
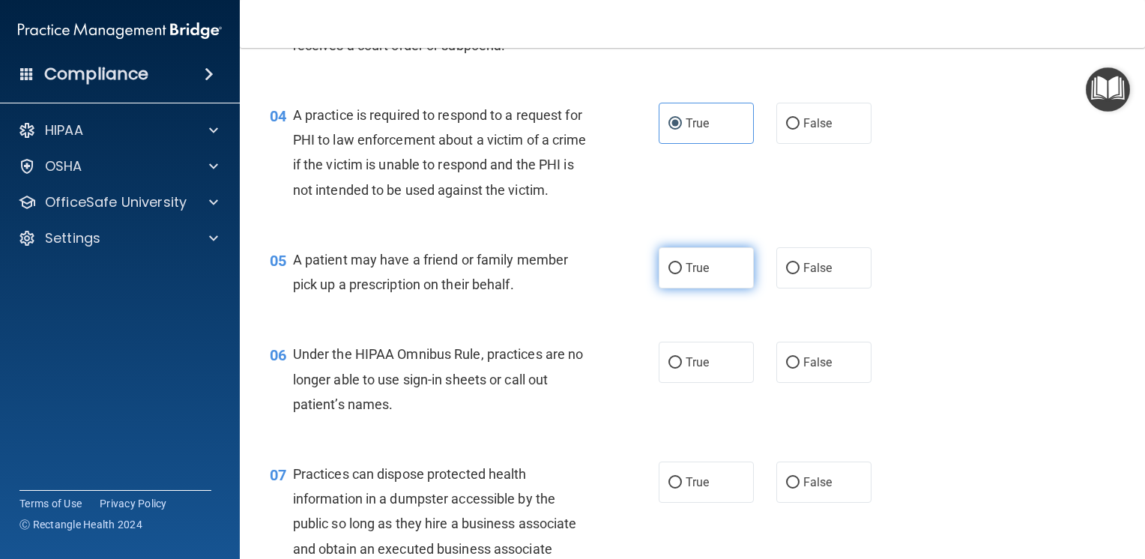
click at [685, 275] on span "True" at bounding box center [696, 268] width 23 height 14
click at [682, 274] on input "True" at bounding box center [674, 268] width 13 height 11
radio input "true"
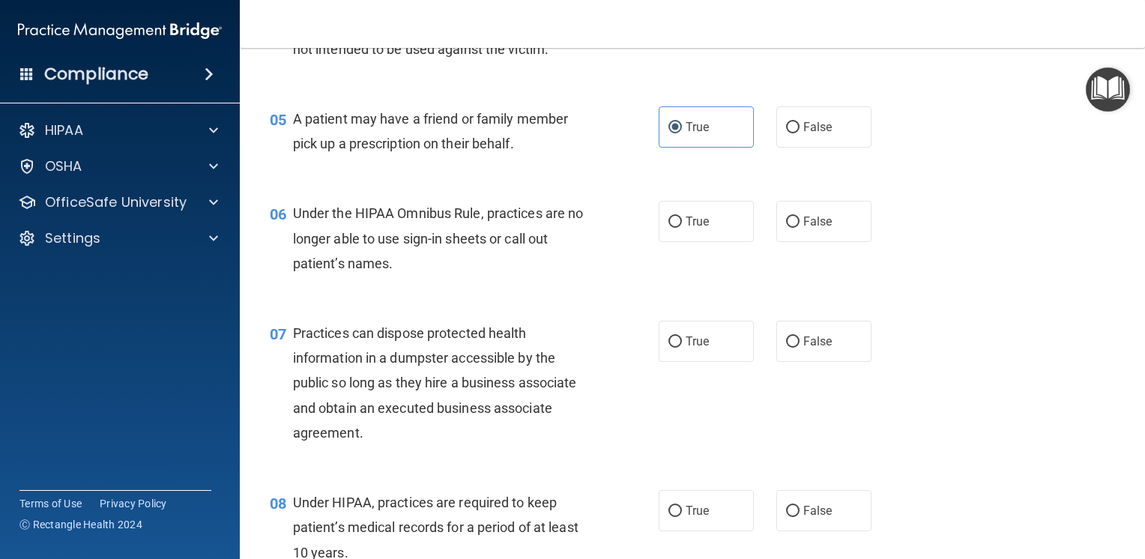
scroll to position [599, 0]
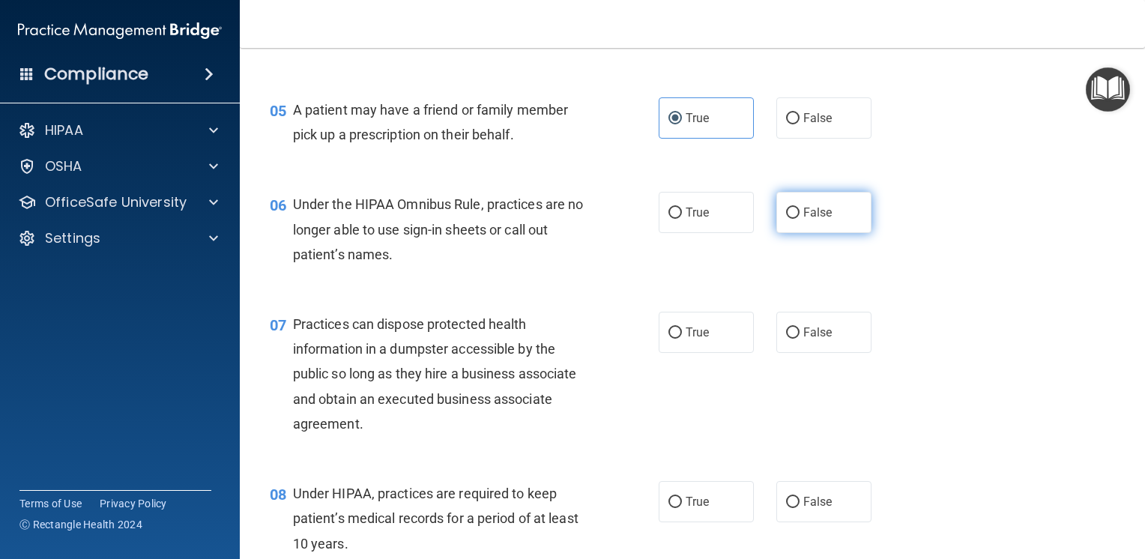
click at [805, 233] on label "False" at bounding box center [823, 212] width 95 height 41
click at [799, 219] on input "False" at bounding box center [792, 212] width 13 height 11
radio input "true"
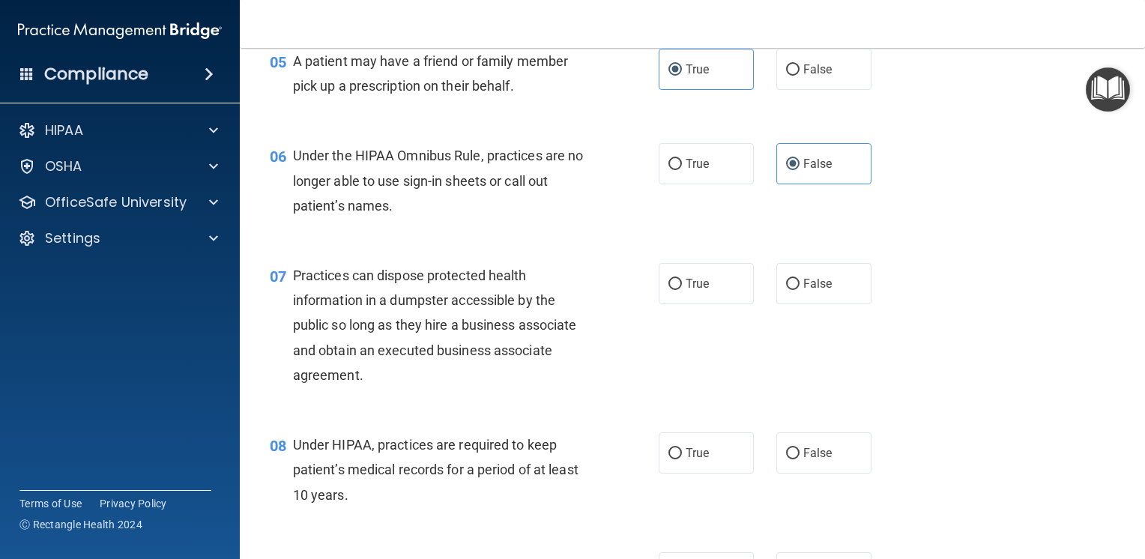
scroll to position [674, 0]
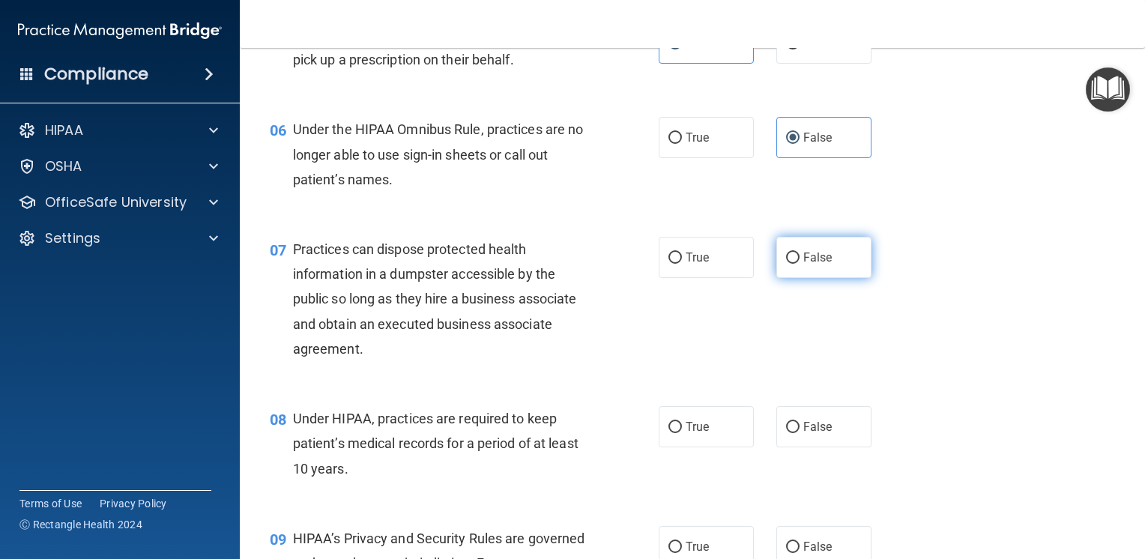
click at [816, 278] on label "False" at bounding box center [823, 257] width 95 height 41
click at [799, 264] on input "False" at bounding box center [792, 257] width 13 height 11
radio input "true"
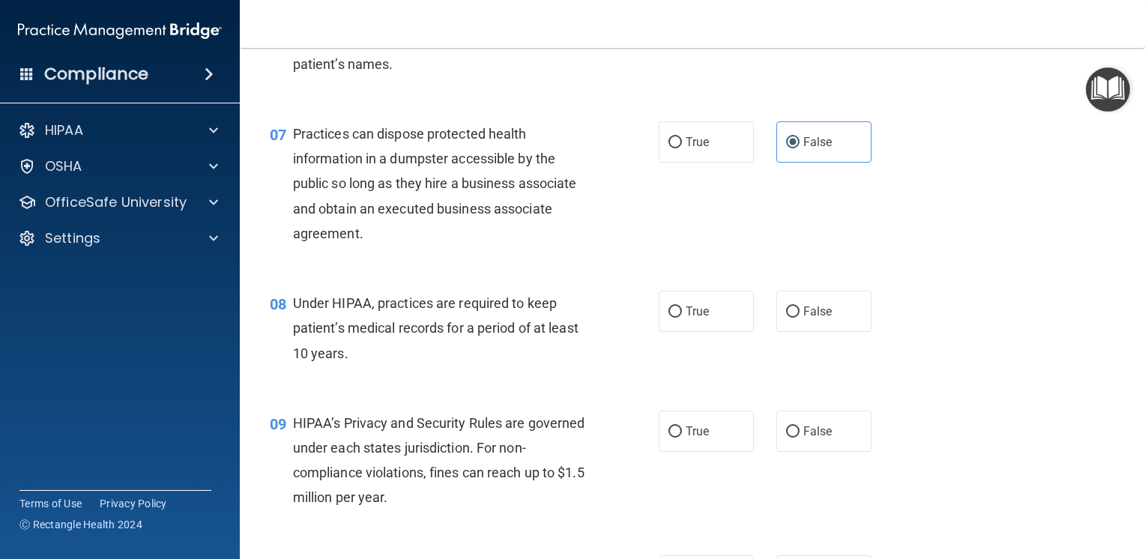
scroll to position [899, 0]
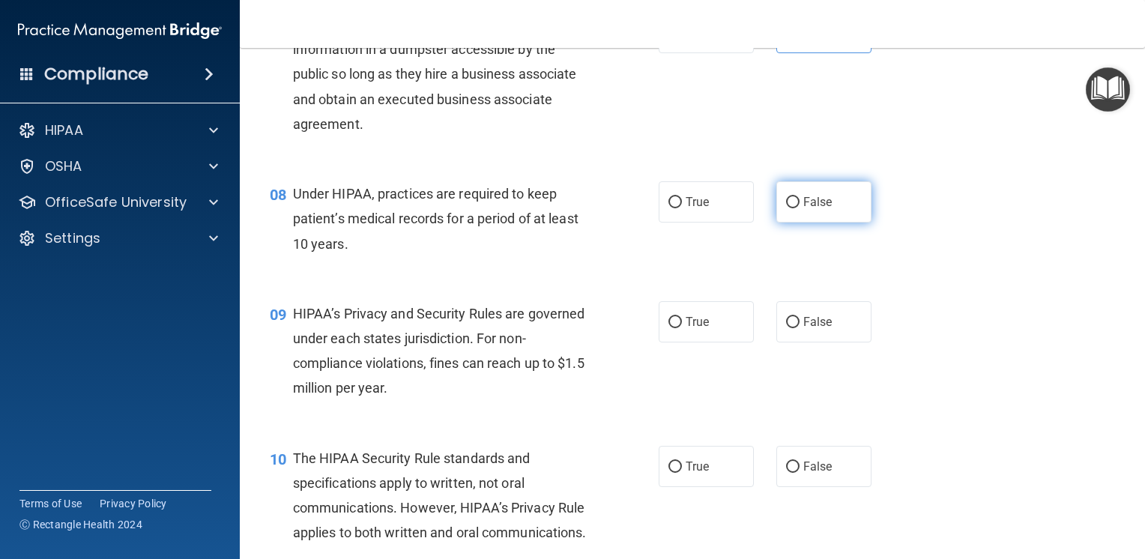
click at [825, 222] on label "False" at bounding box center [823, 201] width 95 height 41
click at [799, 208] on input "False" at bounding box center [792, 202] width 13 height 11
radio input "true"
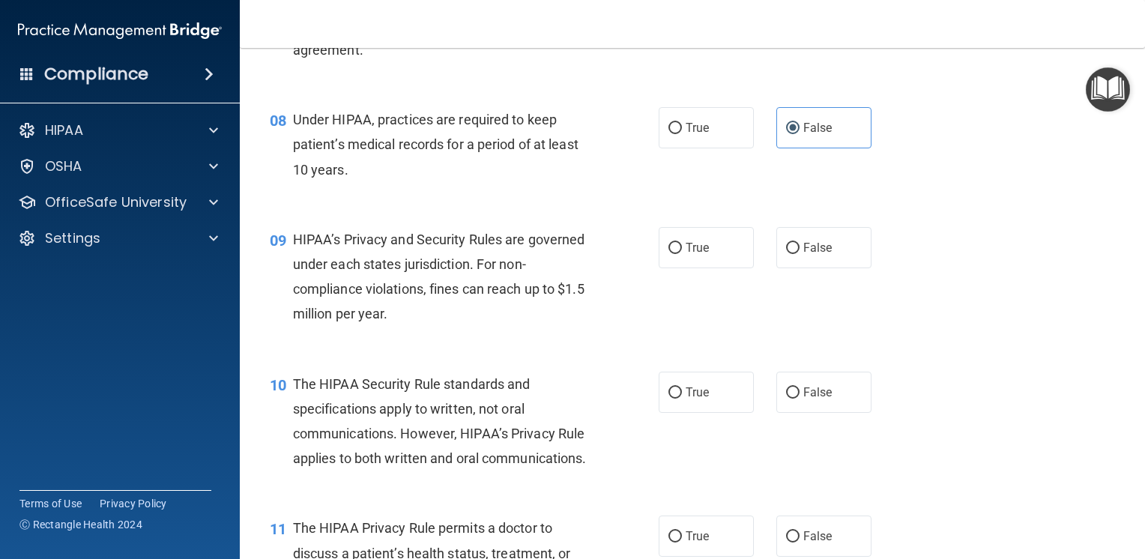
scroll to position [974, 0]
click at [687, 254] on span "True" at bounding box center [696, 247] width 23 height 14
click at [682, 253] on input "True" at bounding box center [674, 247] width 13 height 11
radio input "true"
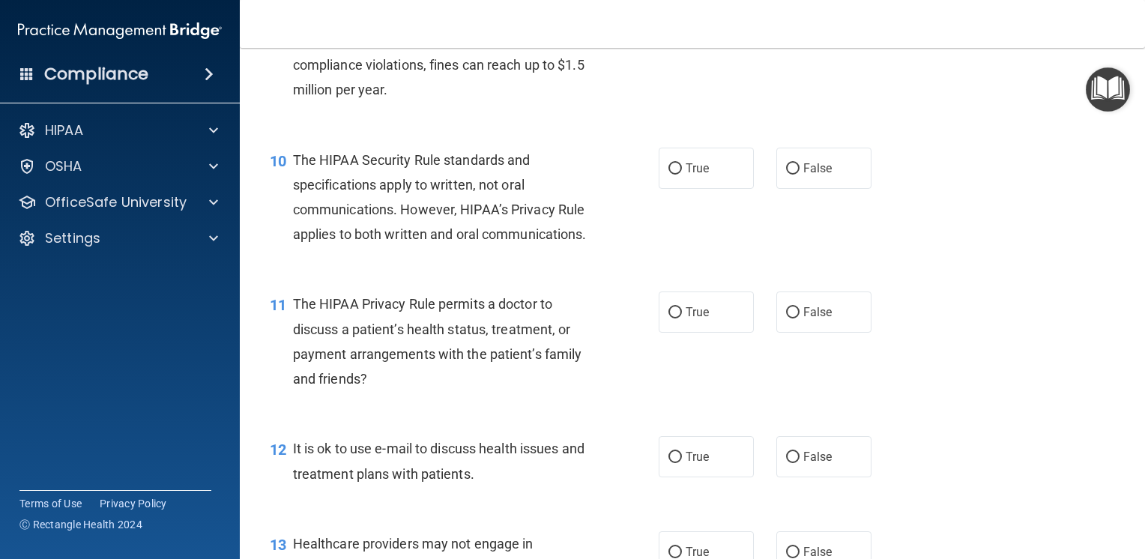
scroll to position [1198, 0]
click at [692, 174] on span "True" at bounding box center [696, 167] width 23 height 14
click at [682, 173] on input "True" at bounding box center [674, 167] width 13 height 11
radio input "true"
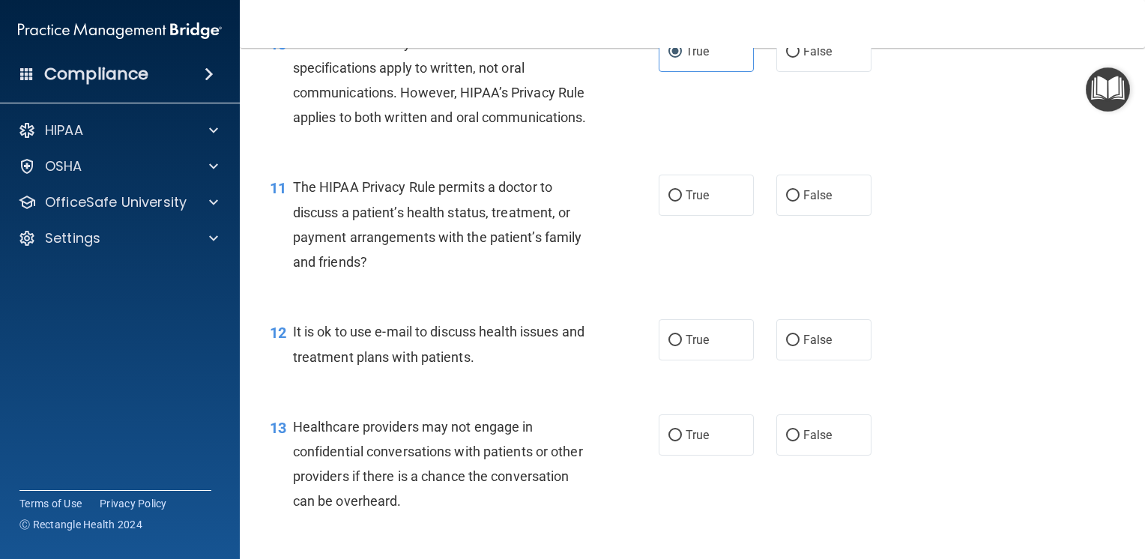
scroll to position [1348, 0]
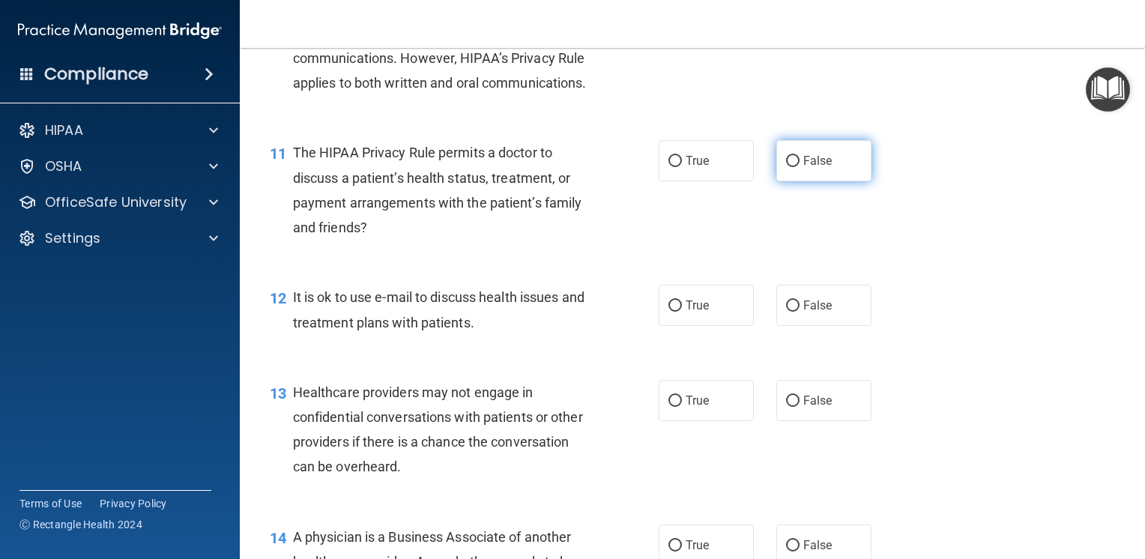
click at [841, 181] on label "False" at bounding box center [823, 160] width 95 height 41
click at [799, 167] on input "False" at bounding box center [792, 161] width 13 height 11
radio input "true"
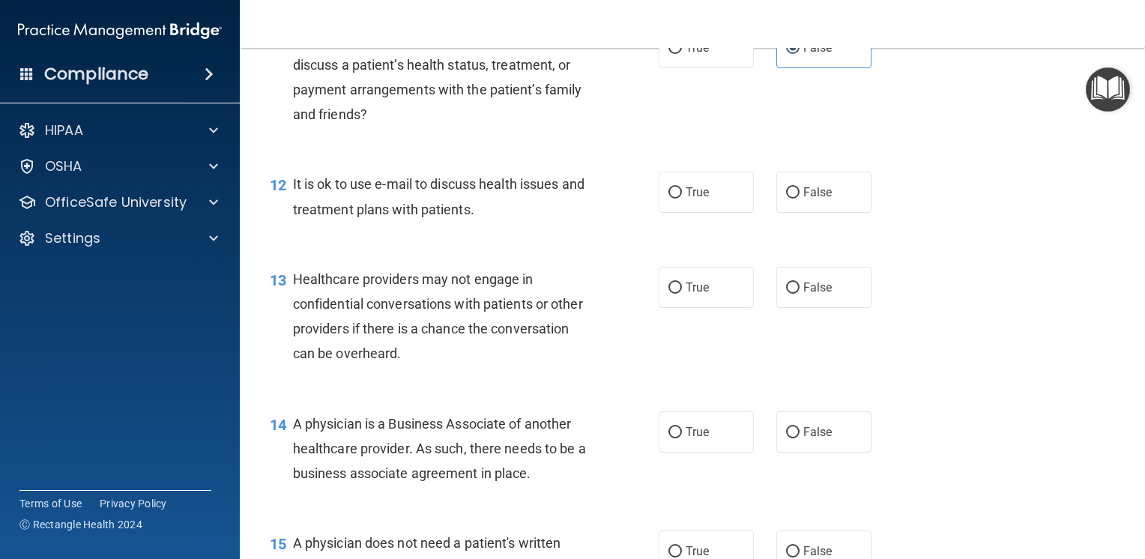
scroll to position [1498, 0]
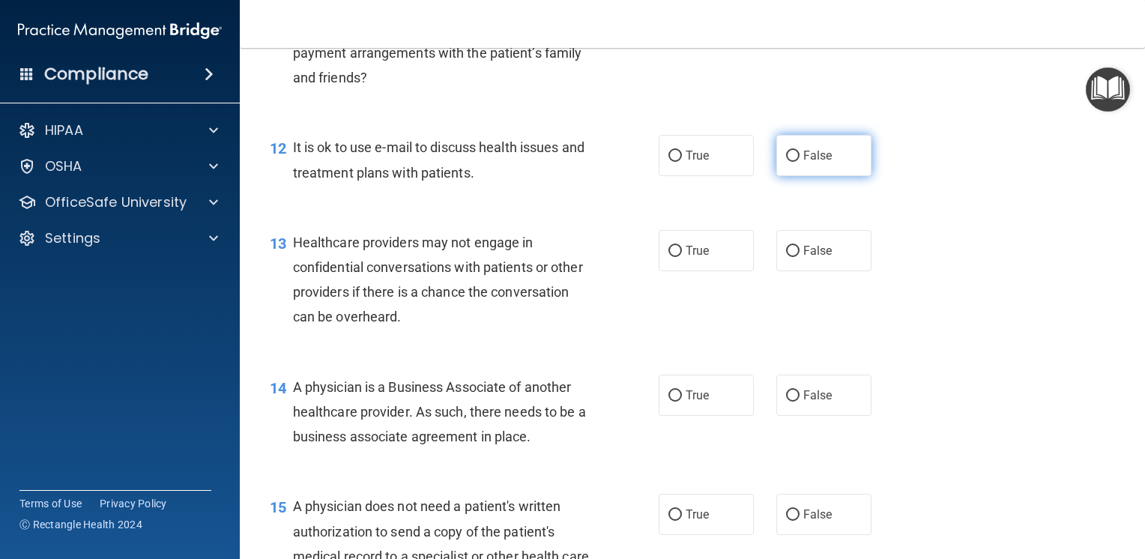
click at [829, 176] on label "False" at bounding box center [823, 155] width 95 height 41
click at [799, 162] on input "False" at bounding box center [792, 156] width 13 height 11
radio input "true"
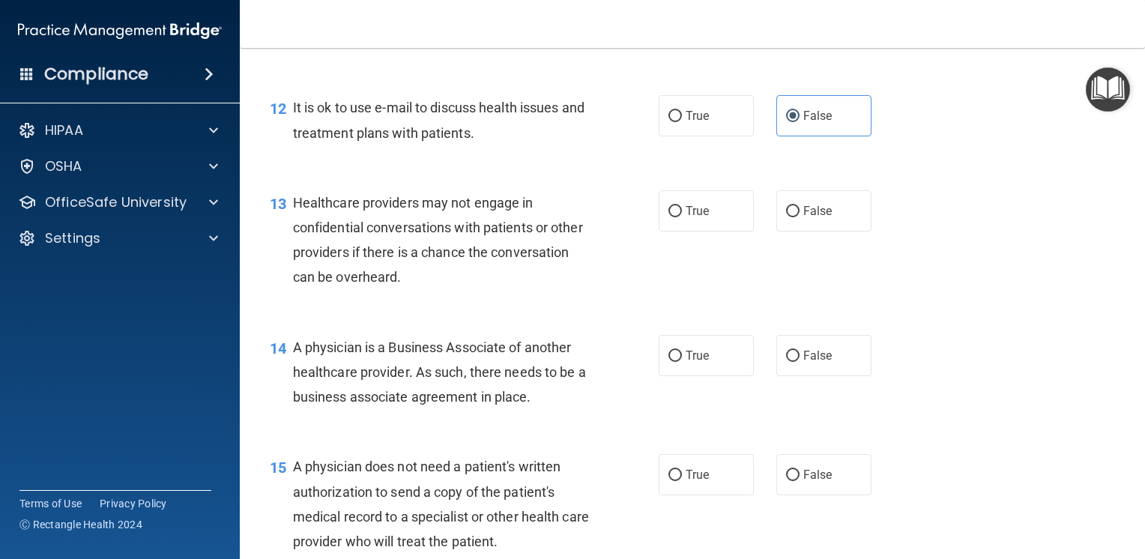
scroll to position [1573, 0]
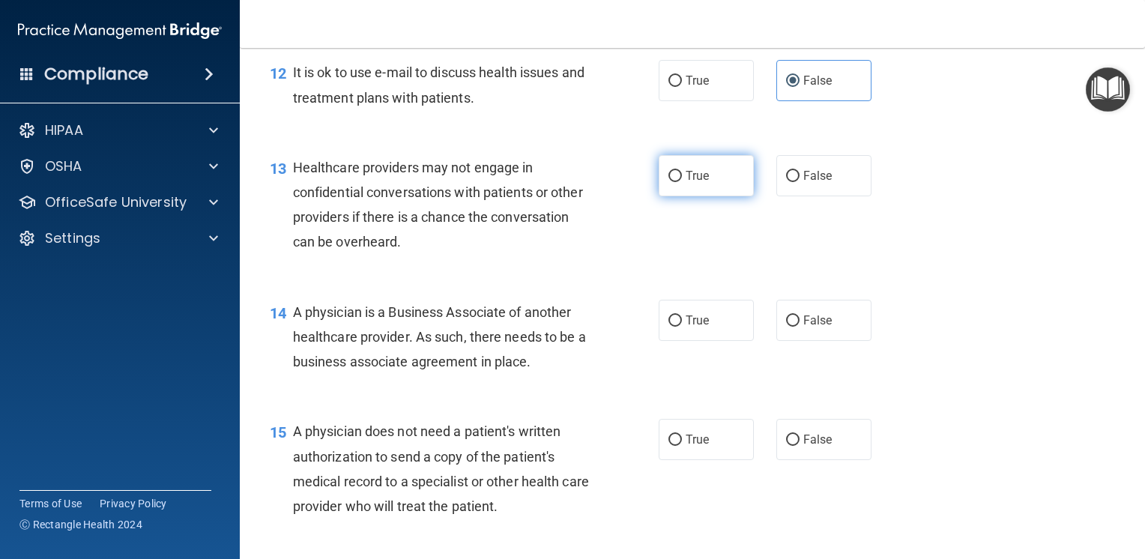
click at [665, 196] on label "True" at bounding box center [705, 175] width 95 height 41
click at [668, 182] on input "True" at bounding box center [674, 176] width 13 height 11
radio input "true"
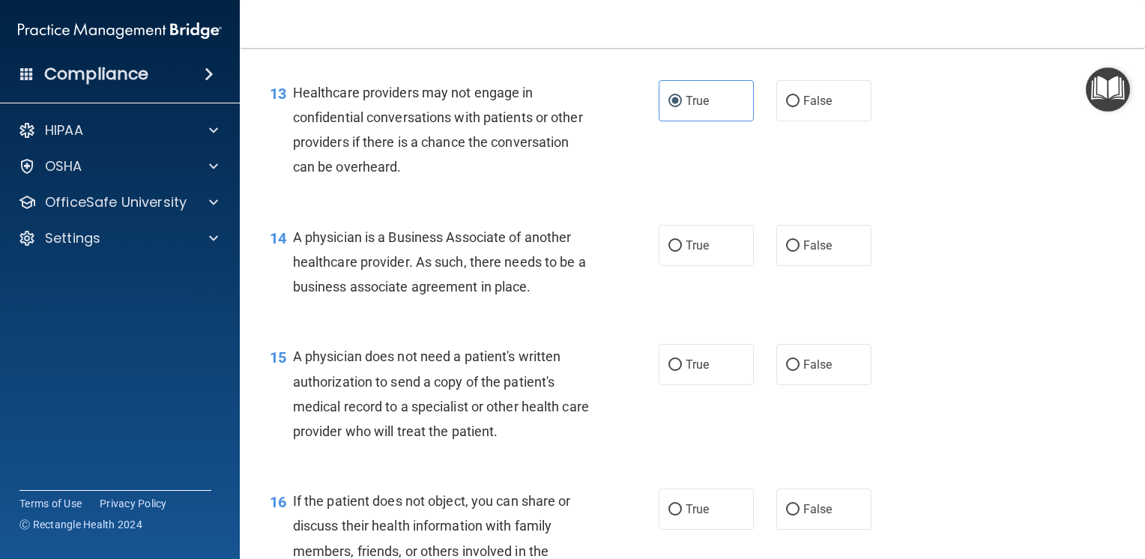
scroll to position [1723, 0]
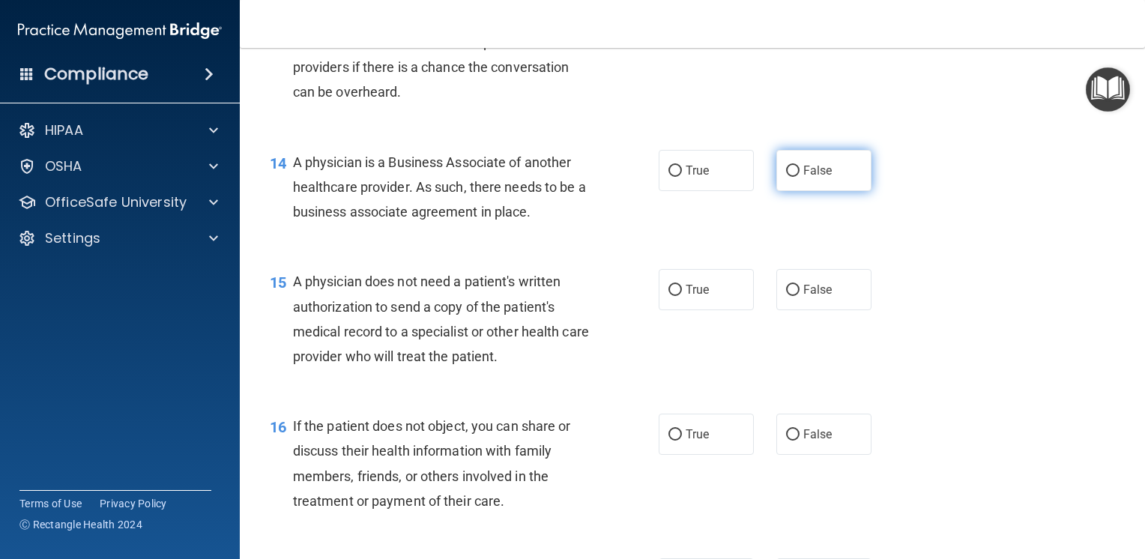
click at [833, 191] on label "False" at bounding box center [823, 170] width 95 height 41
click at [799, 177] on input "False" at bounding box center [792, 171] width 13 height 11
radio input "true"
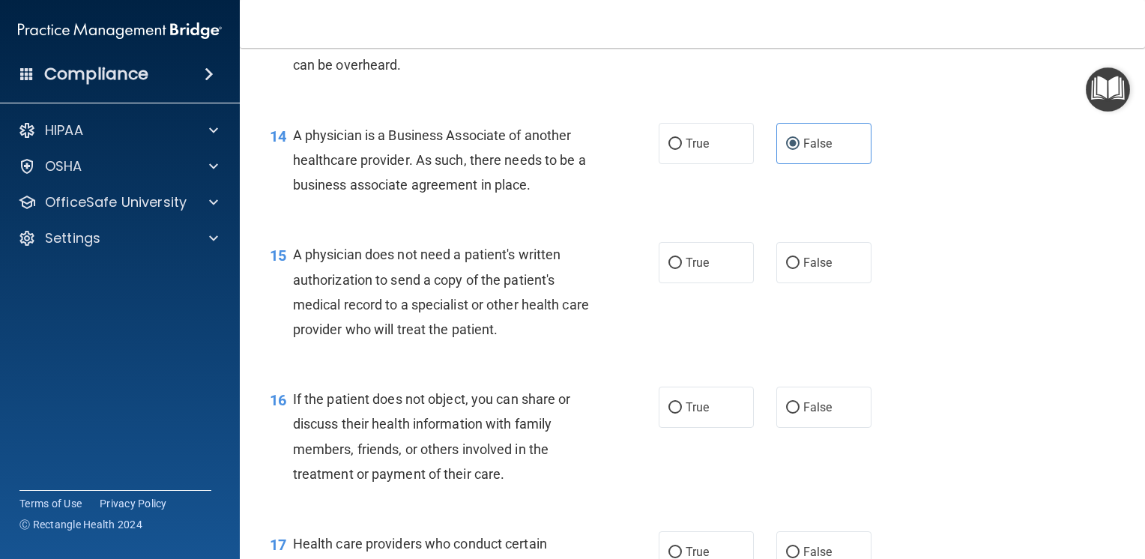
scroll to position [1798, 0]
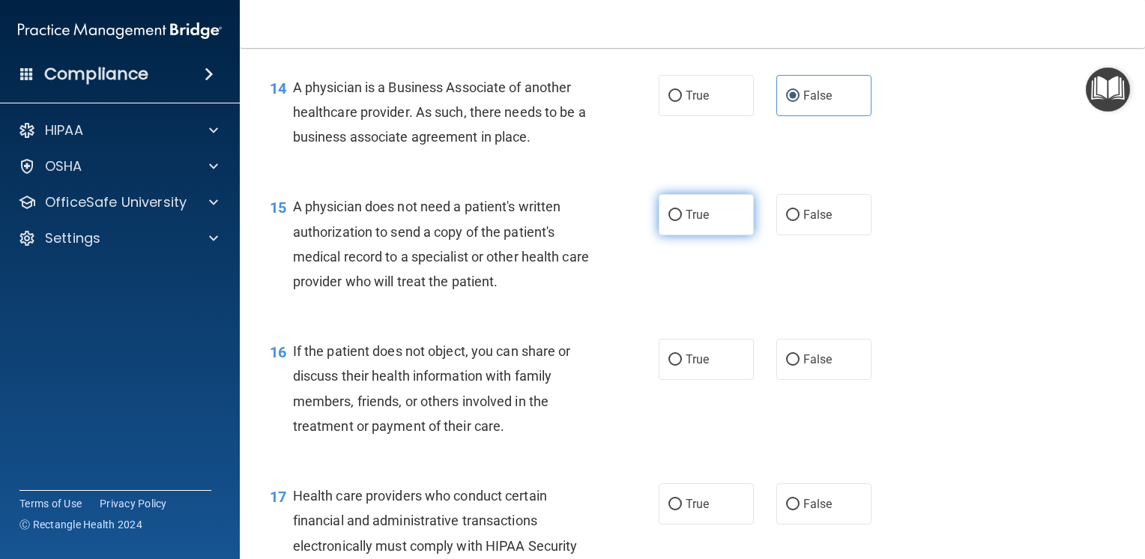
click at [713, 235] on label "True" at bounding box center [705, 214] width 95 height 41
click at [682, 221] on input "True" at bounding box center [674, 215] width 13 height 11
radio input "true"
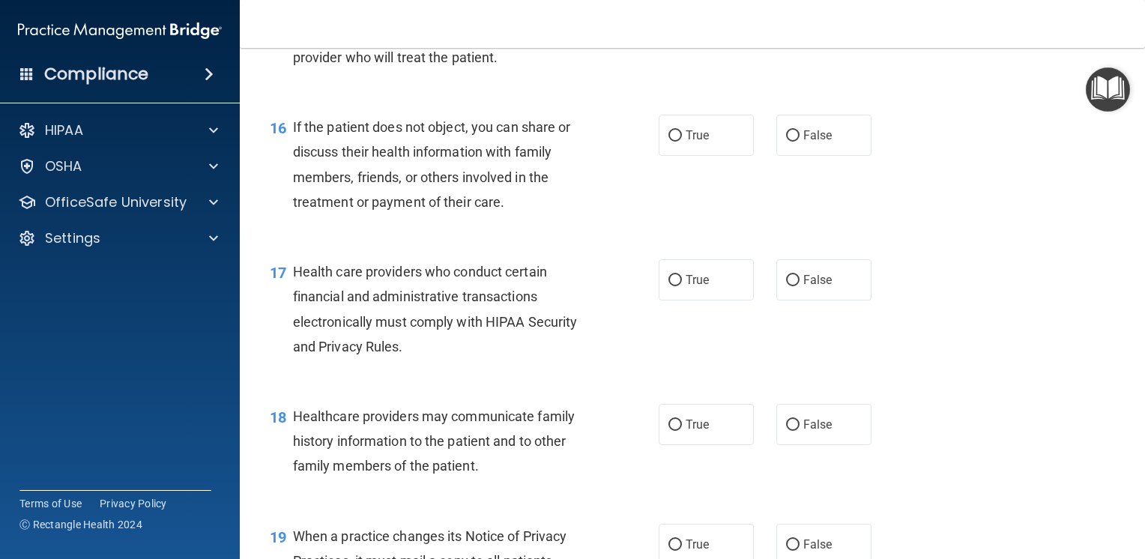
scroll to position [2022, 0]
click at [703, 142] on span "True" at bounding box center [696, 134] width 23 height 14
click at [682, 141] on input "True" at bounding box center [674, 135] width 13 height 11
radio input "true"
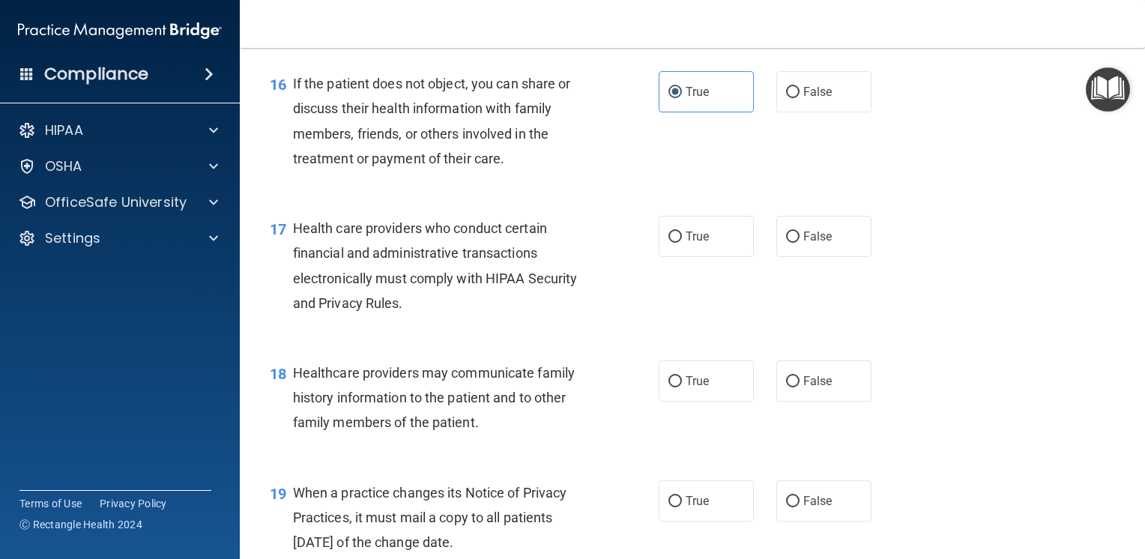
scroll to position [2172, 0]
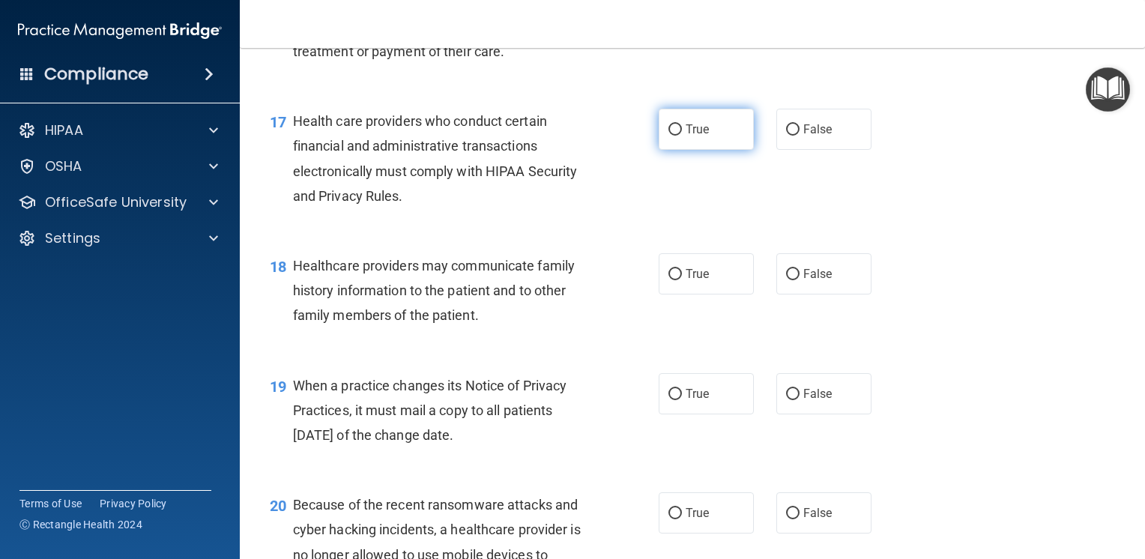
click at [696, 150] on label "True" at bounding box center [705, 129] width 95 height 41
click at [682, 136] on input "True" at bounding box center [674, 129] width 13 height 11
radio input "true"
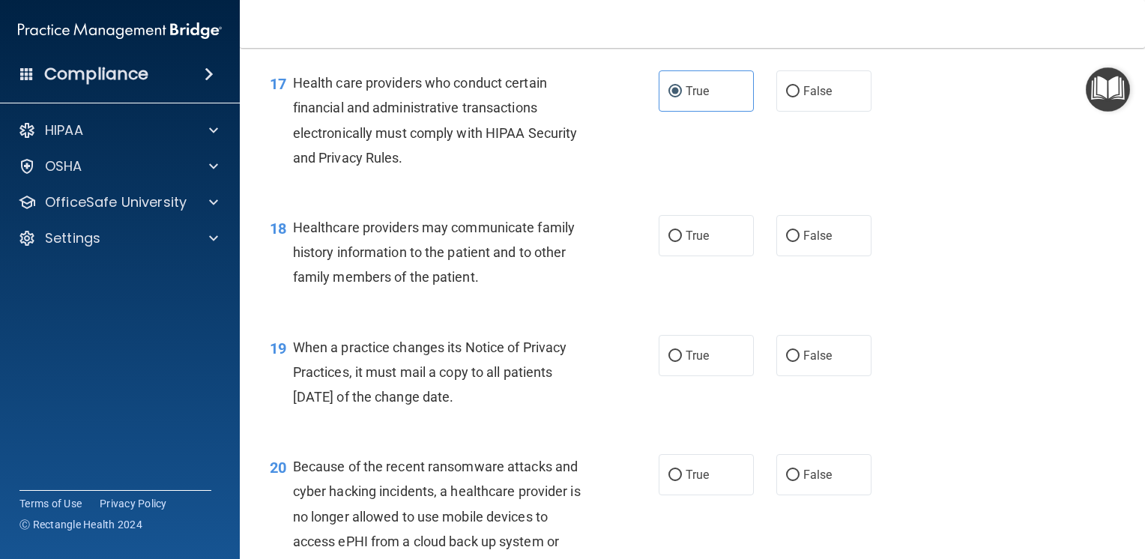
scroll to position [2247, 0]
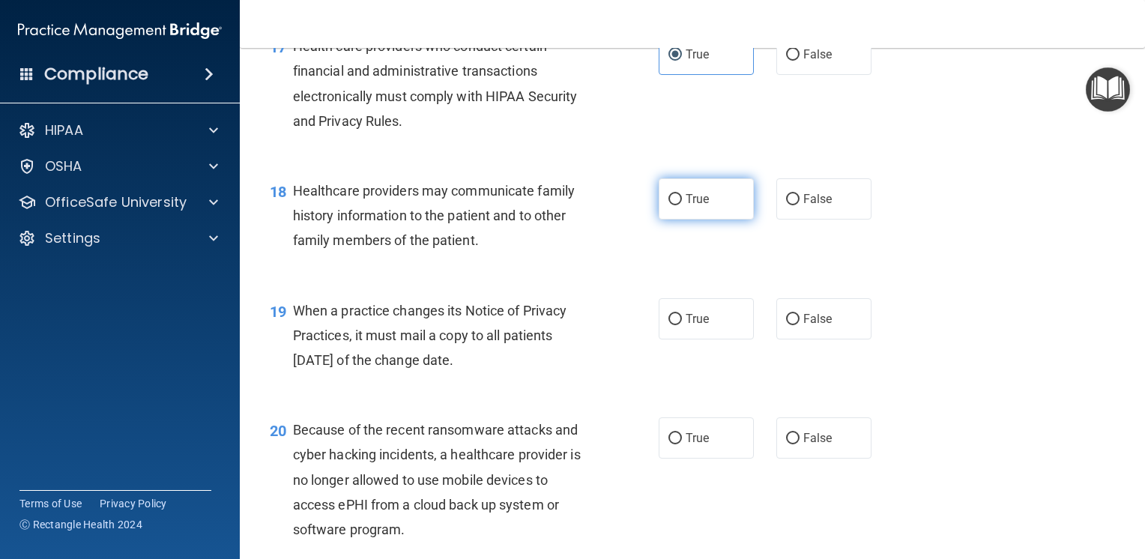
click at [685, 206] on span "True" at bounding box center [696, 199] width 23 height 14
click at [682, 205] on input "True" at bounding box center [674, 199] width 13 height 11
radio input "true"
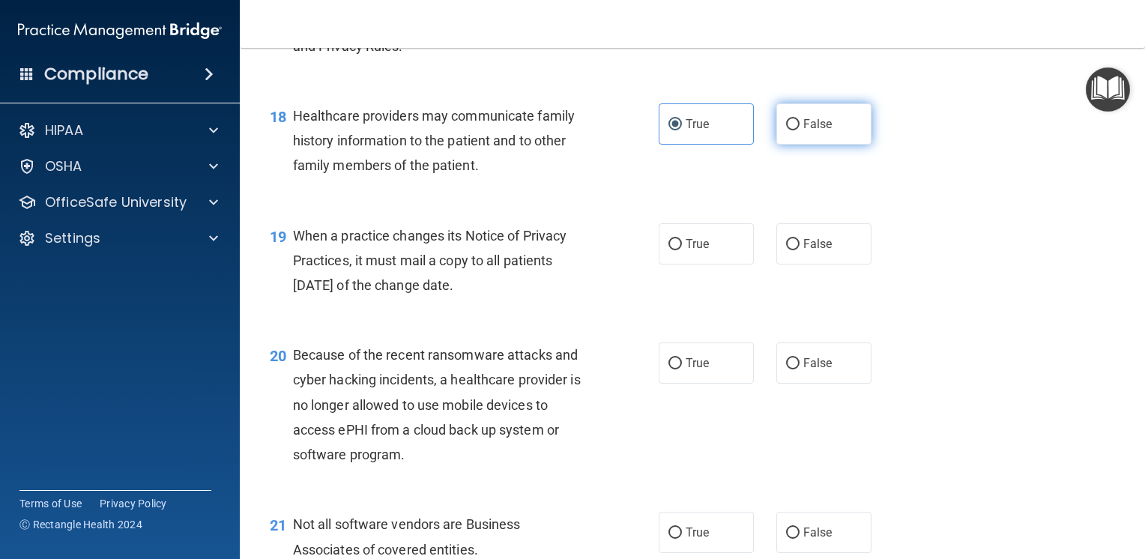
click at [848, 145] on label "False" at bounding box center [823, 123] width 95 height 41
click at [799, 130] on input "False" at bounding box center [792, 124] width 13 height 11
radio input "true"
click at [668, 130] on input "True" at bounding box center [674, 124] width 13 height 11
radio input "true"
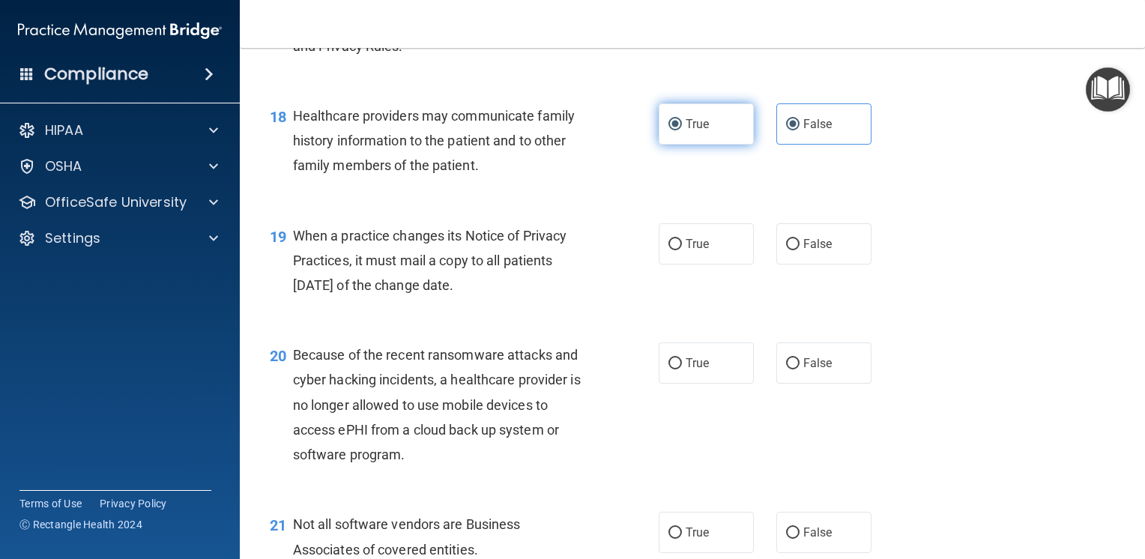
radio input "false"
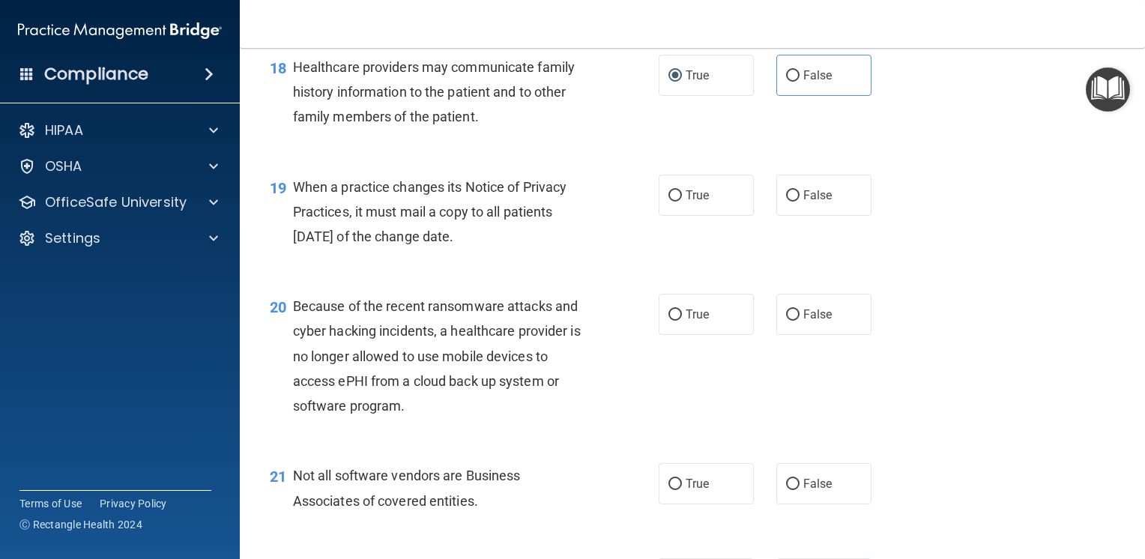
scroll to position [2397, 0]
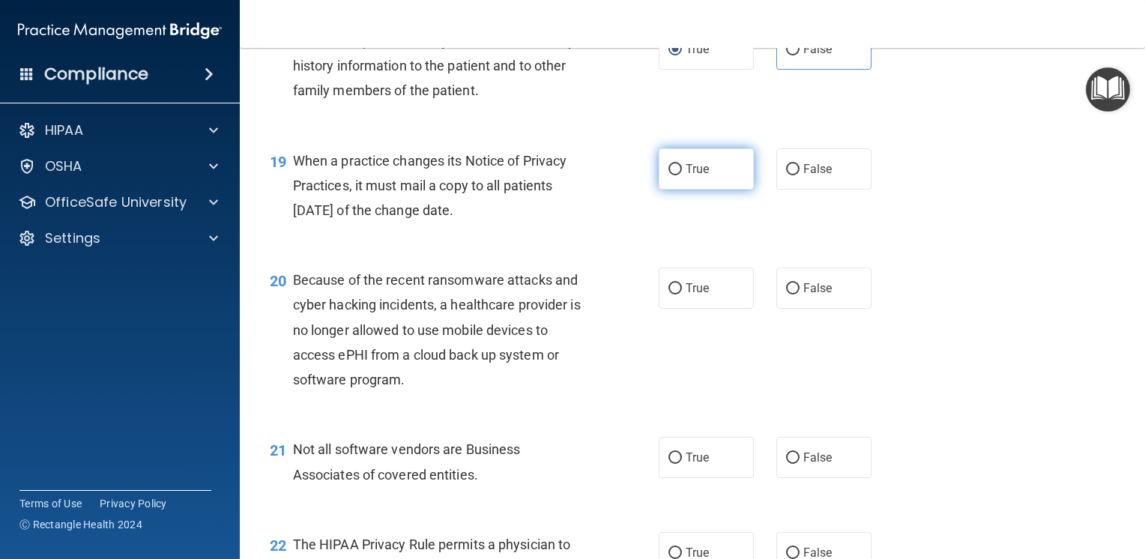
click at [703, 190] on label "True" at bounding box center [705, 168] width 95 height 41
click at [682, 175] on input "True" at bounding box center [674, 169] width 13 height 11
radio input "true"
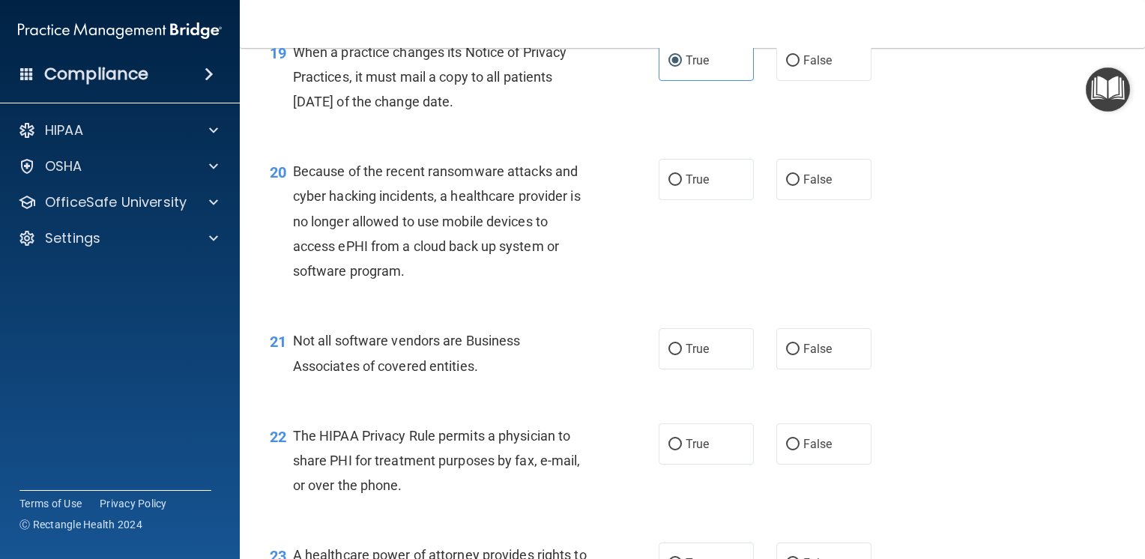
scroll to position [2547, 0]
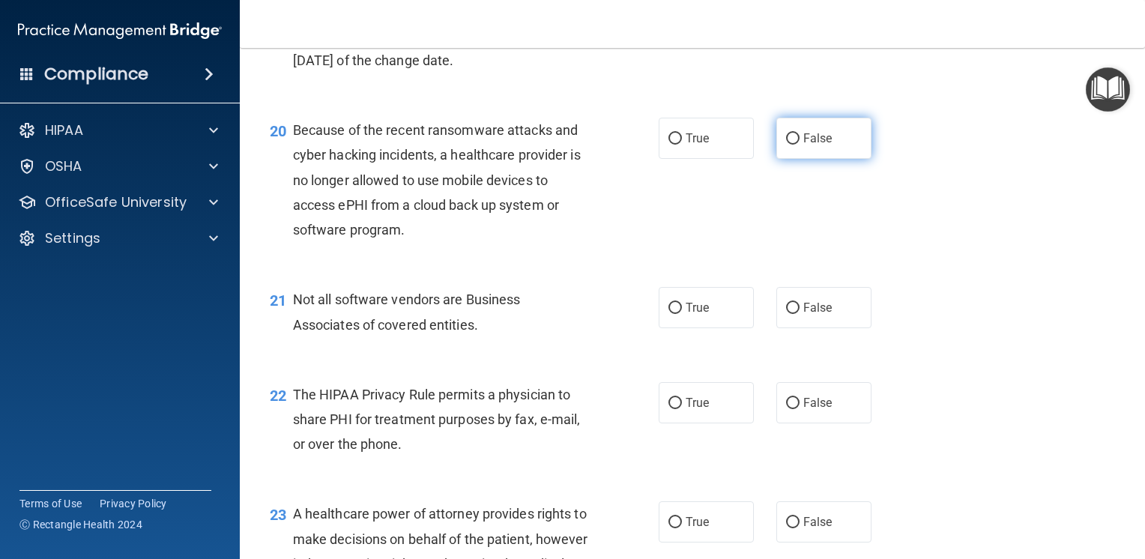
click at [803, 145] on span "False" at bounding box center [817, 138] width 29 height 14
click at [799, 145] on input "False" at bounding box center [792, 138] width 13 height 11
radio input "true"
click at [713, 328] on label "True" at bounding box center [705, 307] width 95 height 41
click at [682, 314] on input "True" at bounding box center [674, 308] width 13 height 11
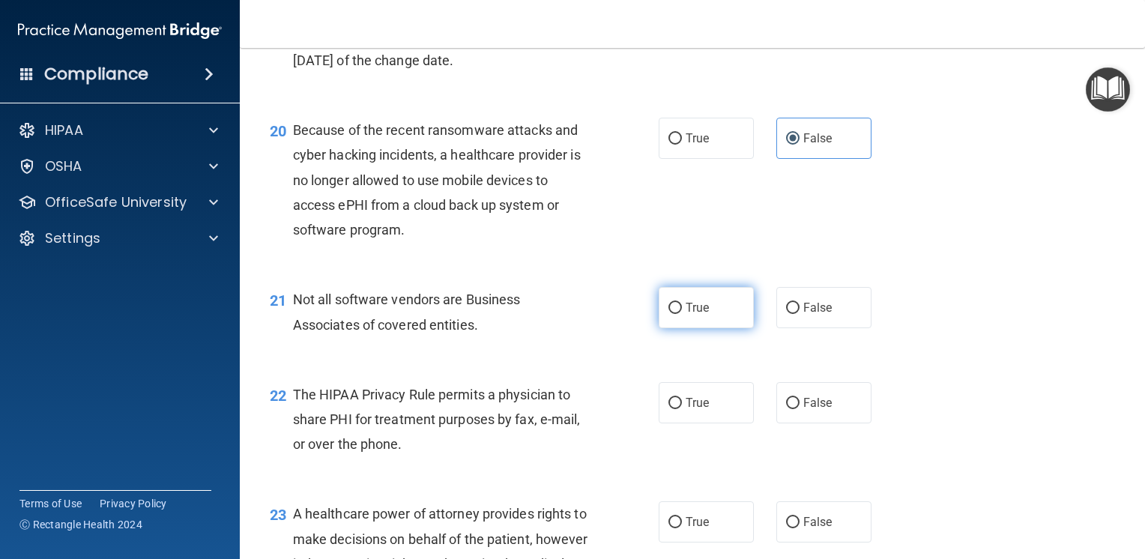
radio input "true"
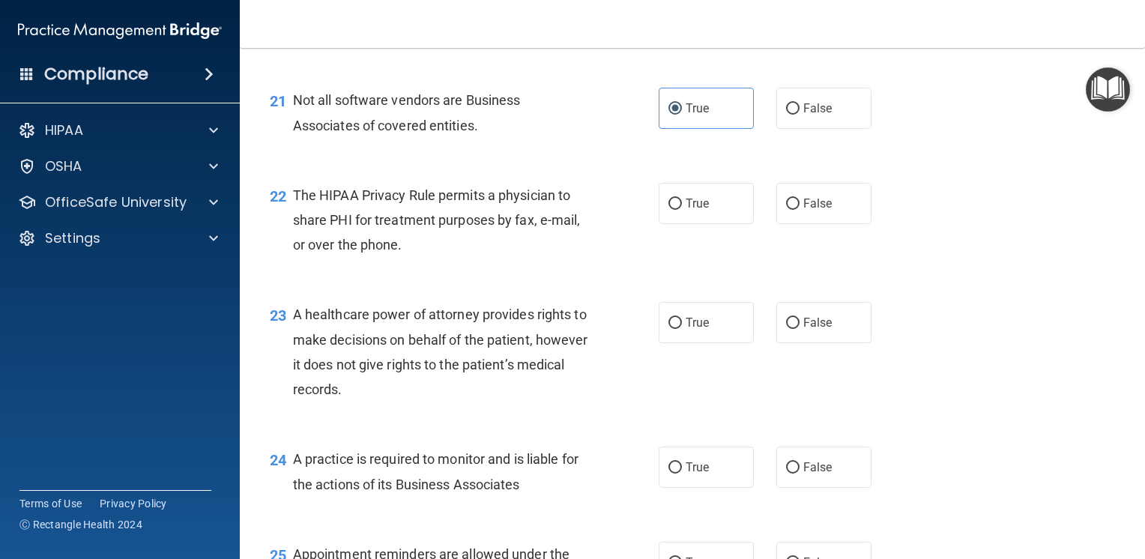
scroll to position [2772, 0]
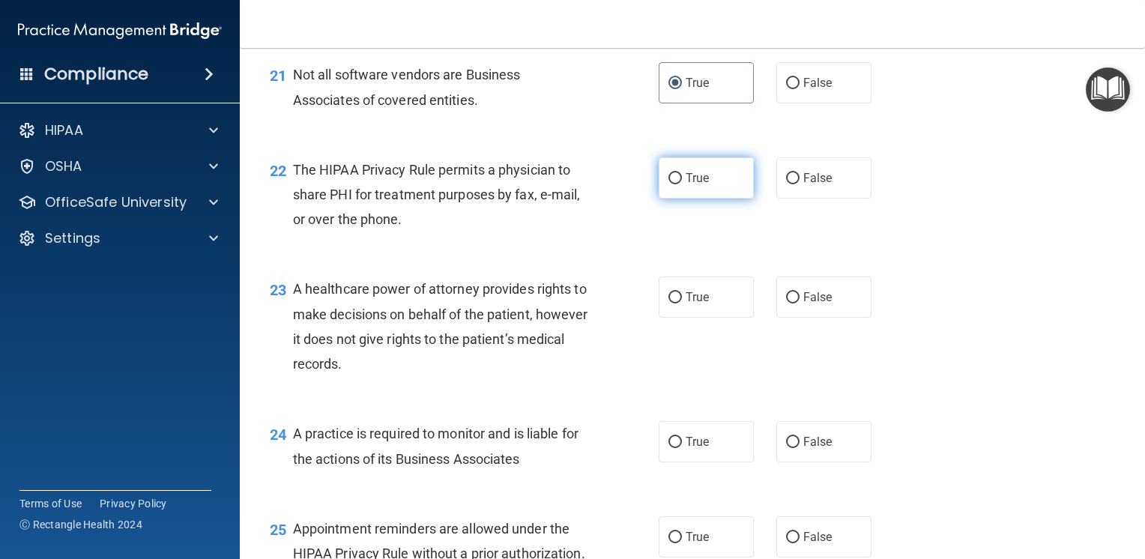
click at [703, 185] on span "True" at bounding box center [696, 178] width 23 height 14
click at [682, 184] on input "True" at bounding box center [674, 178] width 13 height 11
radio input "true"
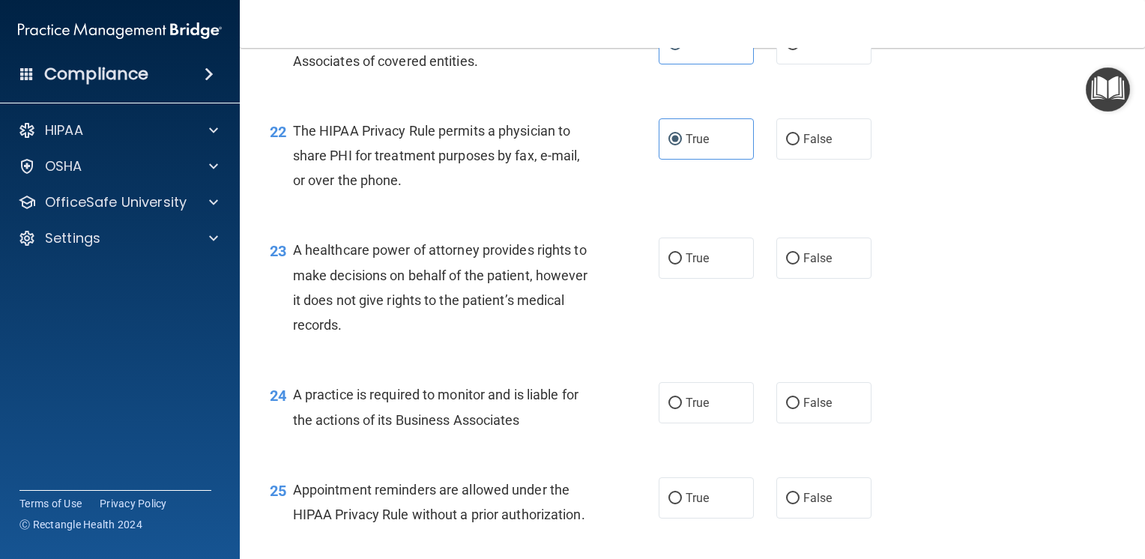
scroll to position [2846, 0]
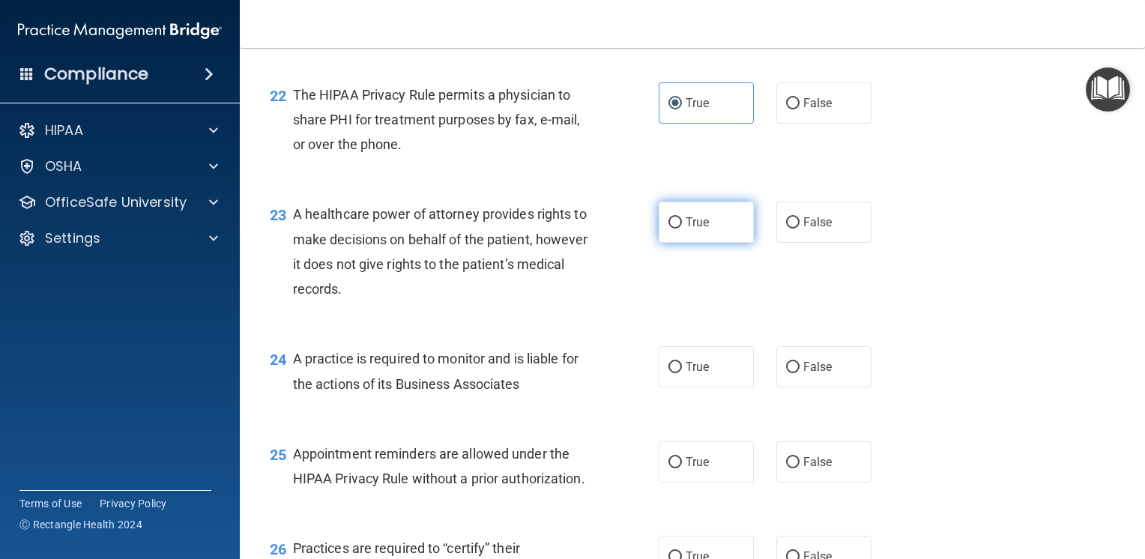
click at [674, 243] on label "True" at bounding box center [705, 221] width 95 height 41
click at [674, 228] on input "True" at bounding box center [674, 222] width 13 height 11
radio input "true"
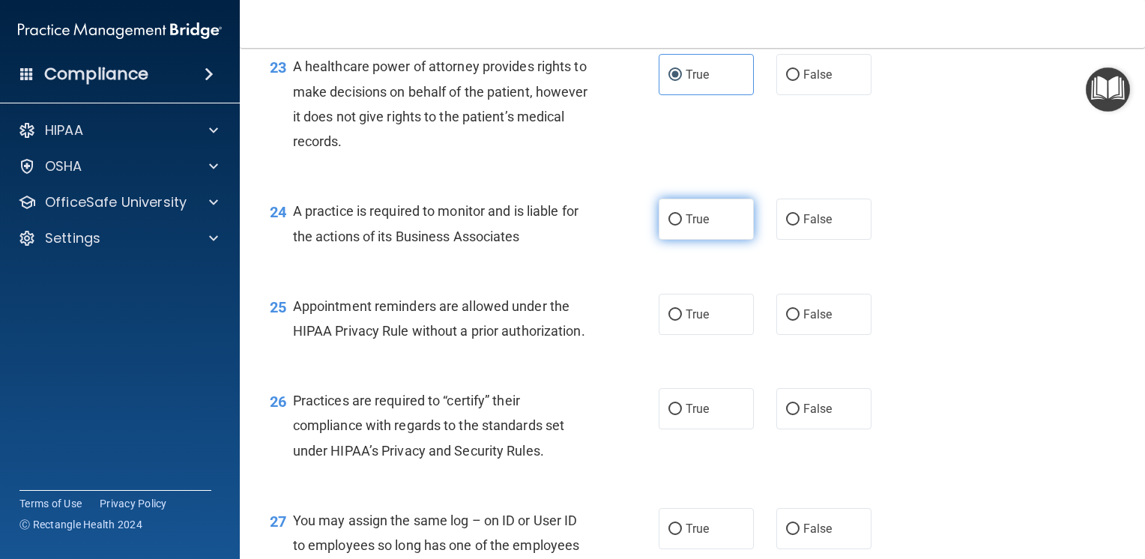
scroll to position [2996, 0]
click at [664, 237] on label "True" at bounding box center [705, 216] width 95 height 41
click at [668, 223] on input "True" at bounding box center [674, 217] width 13 height 11
radio input "true"
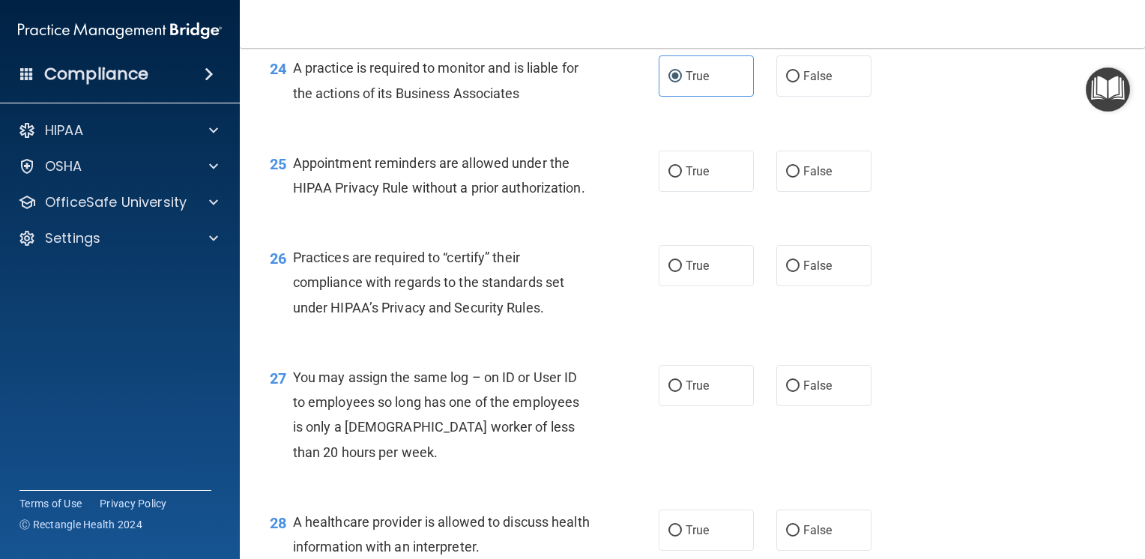
scroll to position [3146, 0]
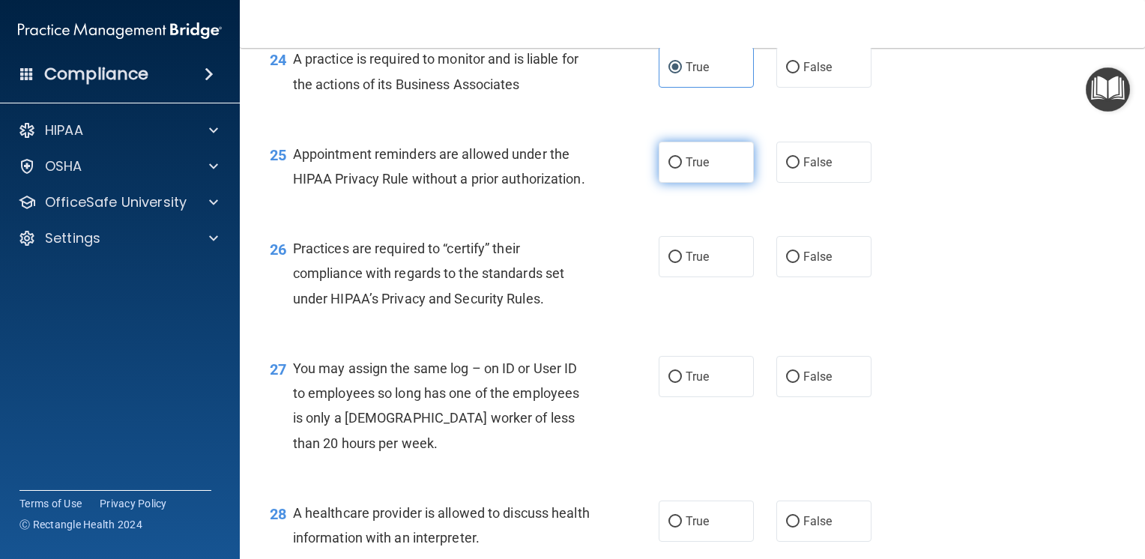
click at [708, 183] on label "True" at bounding box center [705, 162] width 95 height 41
click at [682, 169] on input "True" at bounding box center [674, 162] width 13 height 11
radio input "true"
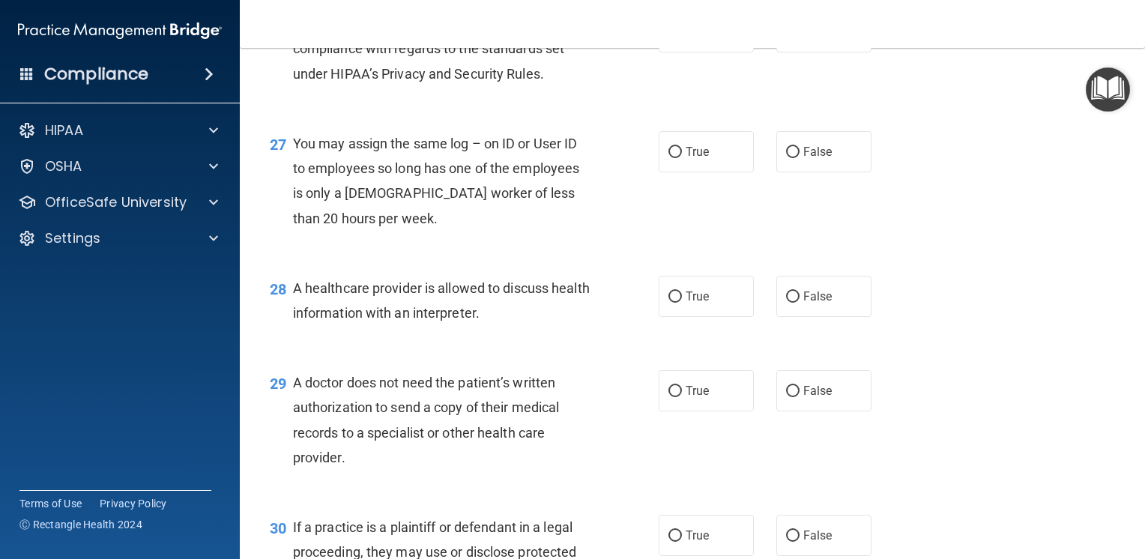
scroll to position [3296, 0]
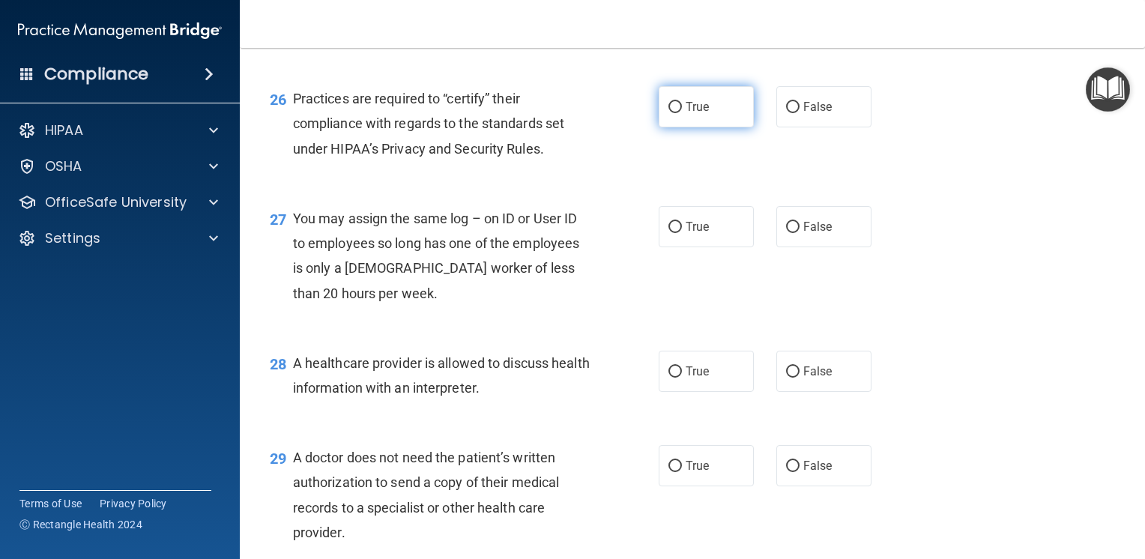
click at [660, 127] on label "True" at bounding box center [705, 106] width 95 height 41
click at [668, 113] on input "True" at bounding box center [674, 107] width 13 height 11
radio input "true"
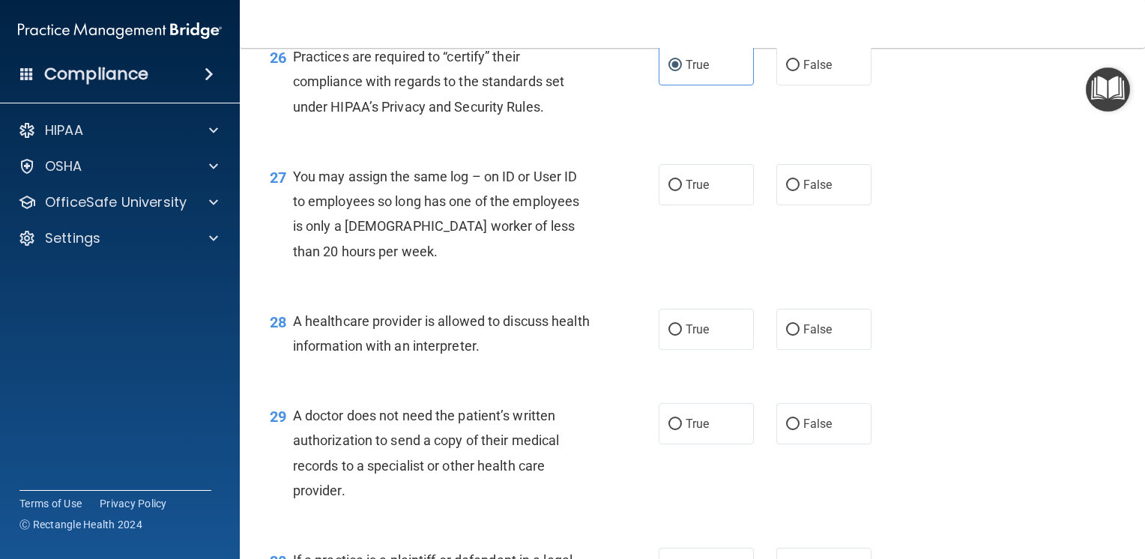
scroll to position [3371, 0]
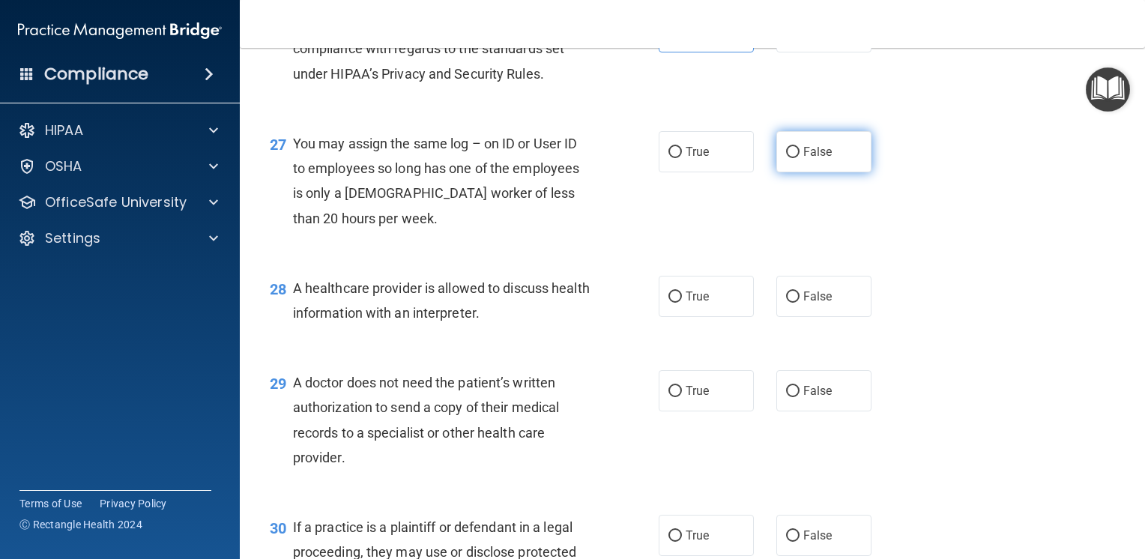
click at [812, 172] on label "False" at bounding box center [823, 151] width 95 height 41
click at [799, 158] on input "False" at bounding box center [792, 152] width 13 height 11
radio input "true"
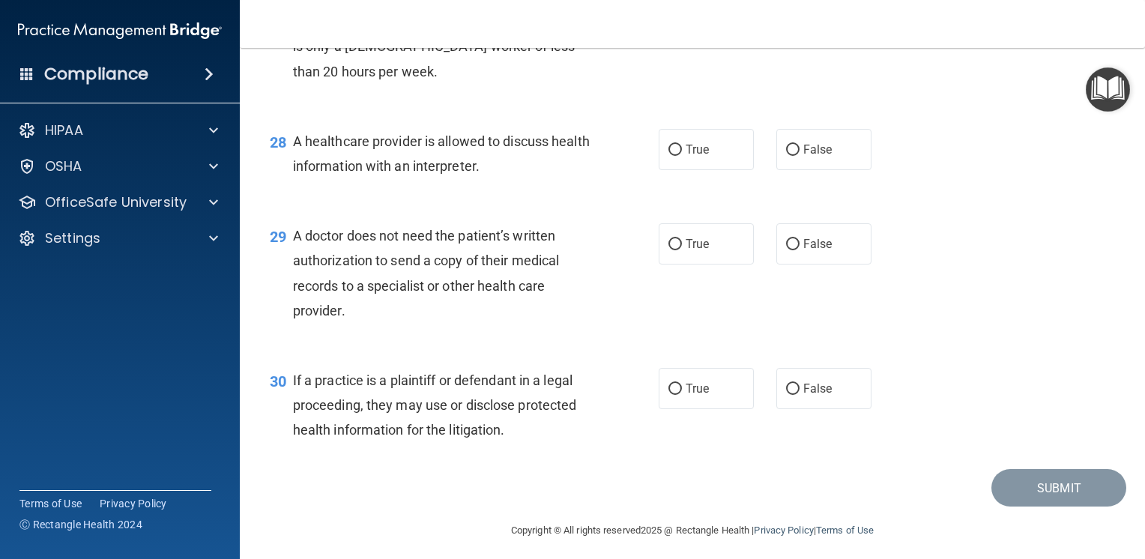
scroll to position [3521, 0]
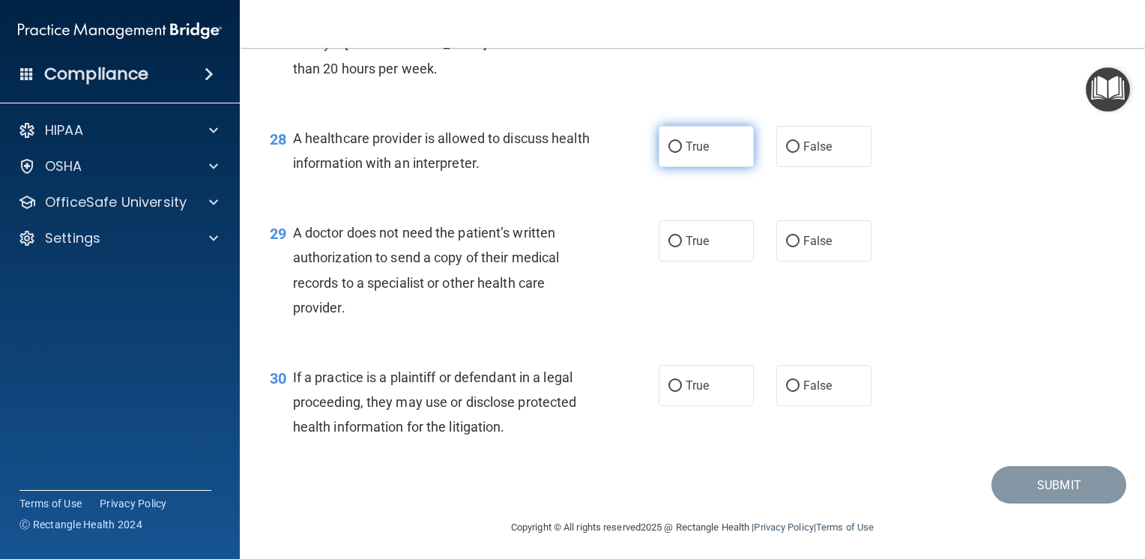
click at [701, 167] on label "True" at bounding box center [705, 146] width 95 height 41
click at [682, 153] on input "True" at bounding box center [674, 147] width 13 height 11
radio input "true"
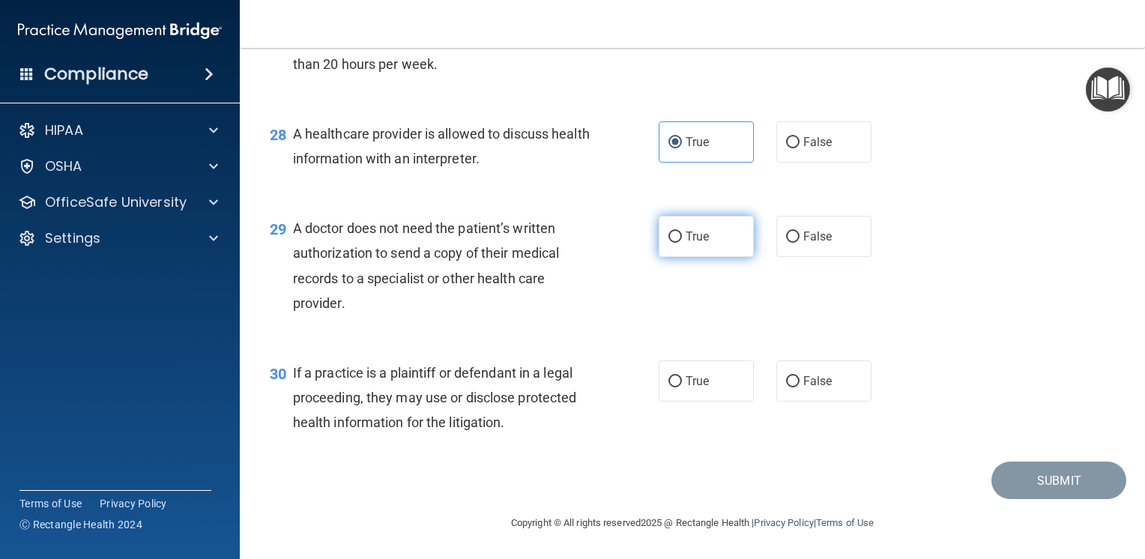
click at [685, 240] on span "True" at bounding box center [696, 236] width 23 height 14
click at [680, 240] on input "True" at bounding box center [674, 236] width 13 height 11
radio input "true"
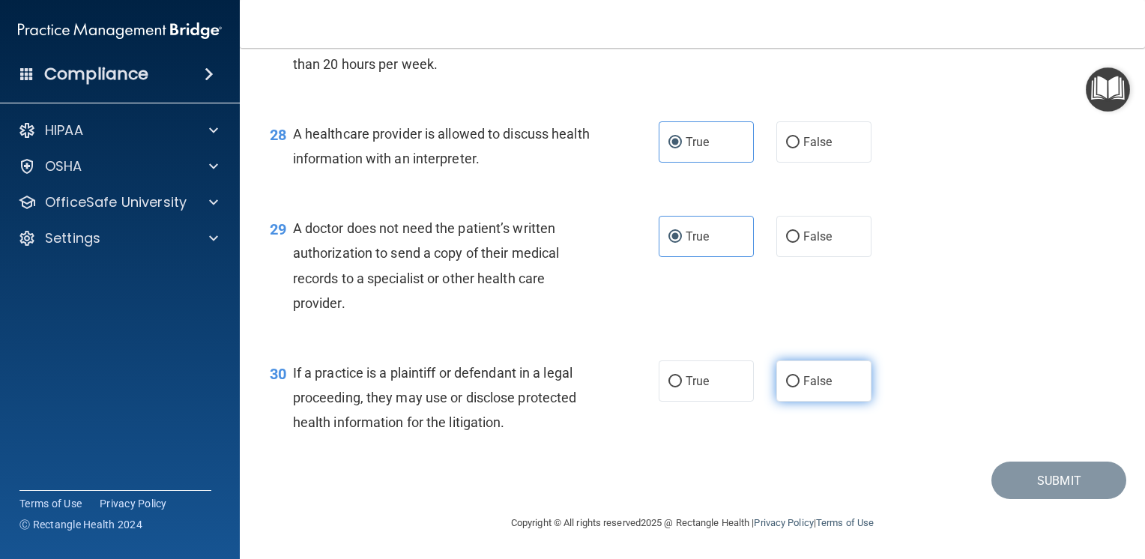
click at [797, 391] on label "False" at bounding box center [823, 380] width 95 height 41
click at [797, 387] on input "False" at bounding box center [792, 381] width 13 height 11
radio input "true"
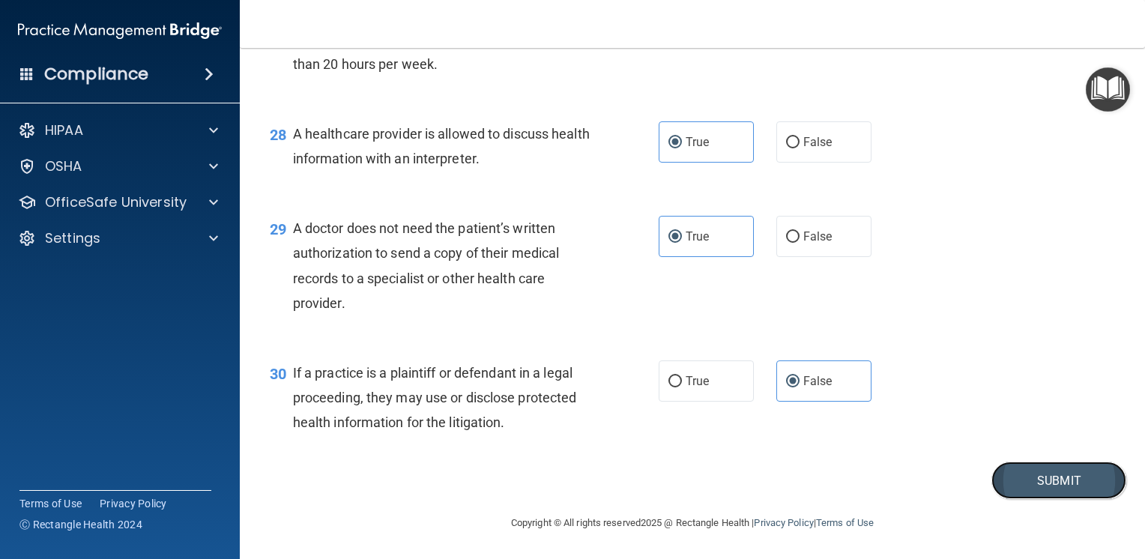
click at [1097, 491] on button "Submit" at bounding box center [1058, 480] width 135 height 38
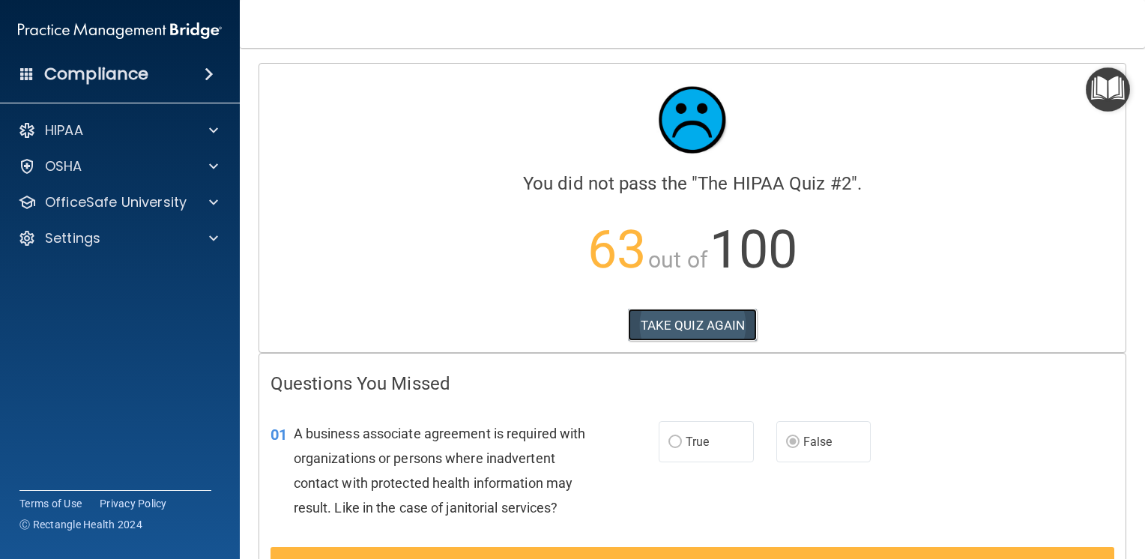
click at [659, 328] on button "TAKE QUIZ AGAIN" at bounding box center [693, 325] width 130 height 33
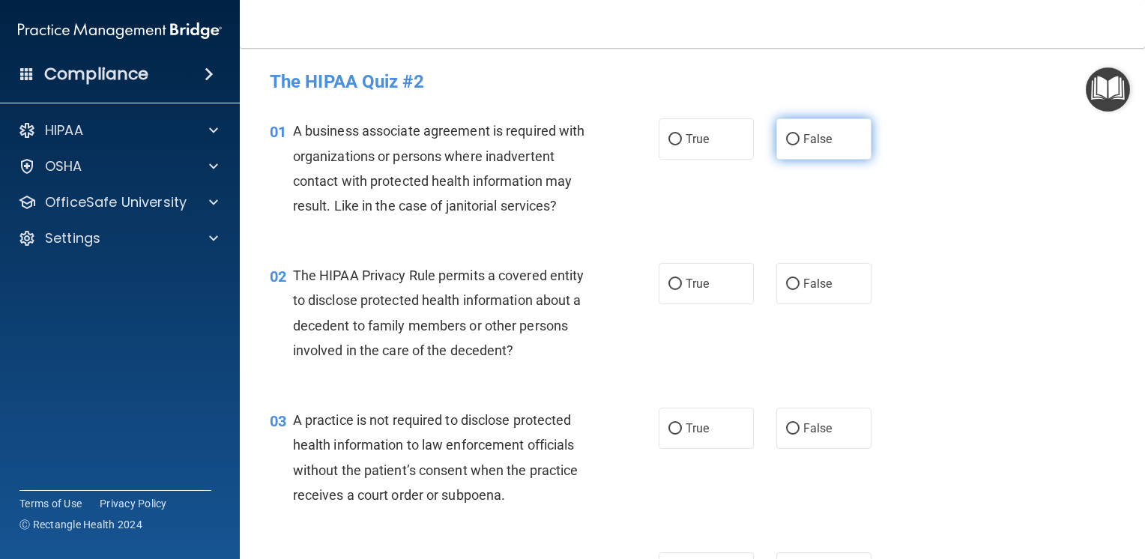
click at [807, 137] on span "False" at bounding box center [817, 139] width 29 height 14
click at [799, 137] on input "False" at bounding box center [792, 139] width 13 height 11
radio input "true"
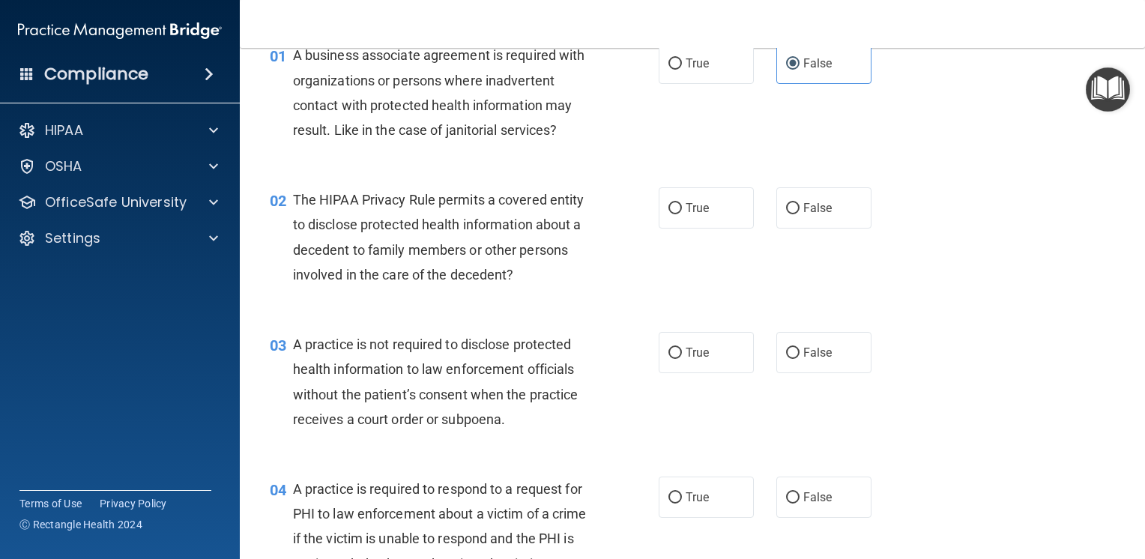
scroll to position [150, 0]
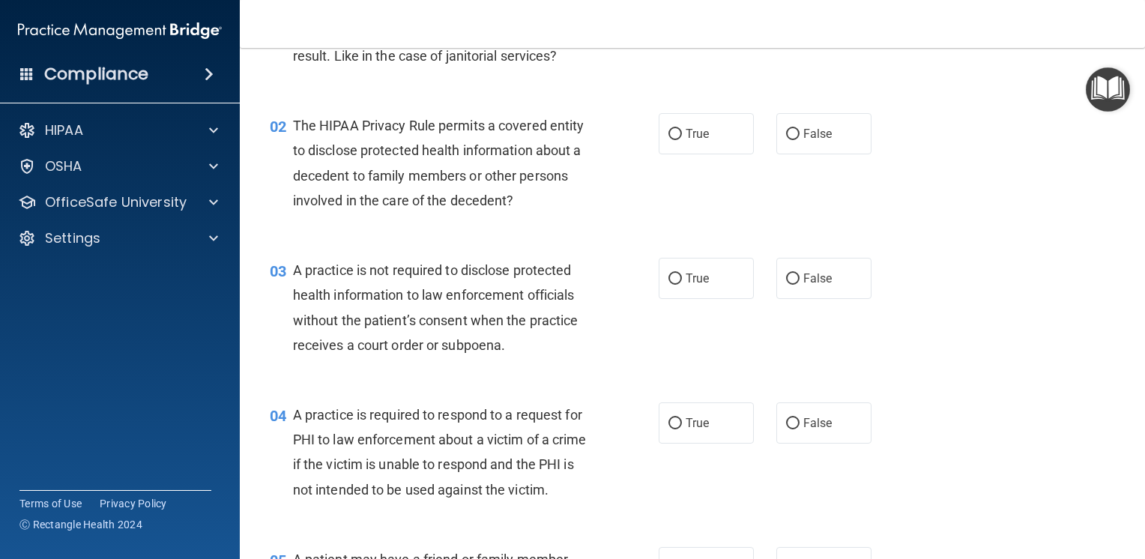
click at [644, 133] on div "02 The HIPAA Privacy Rule permits a covered entity to disclose protected health…" at bounding box center [464, 166] width 434 height 107
click at [685, 133] on span "True" at bounding box center [696, 134] width 23 height 14
click at [682, 133] on input "True" at bounding box center [674, 134] width 13 height 11
radio input "true"
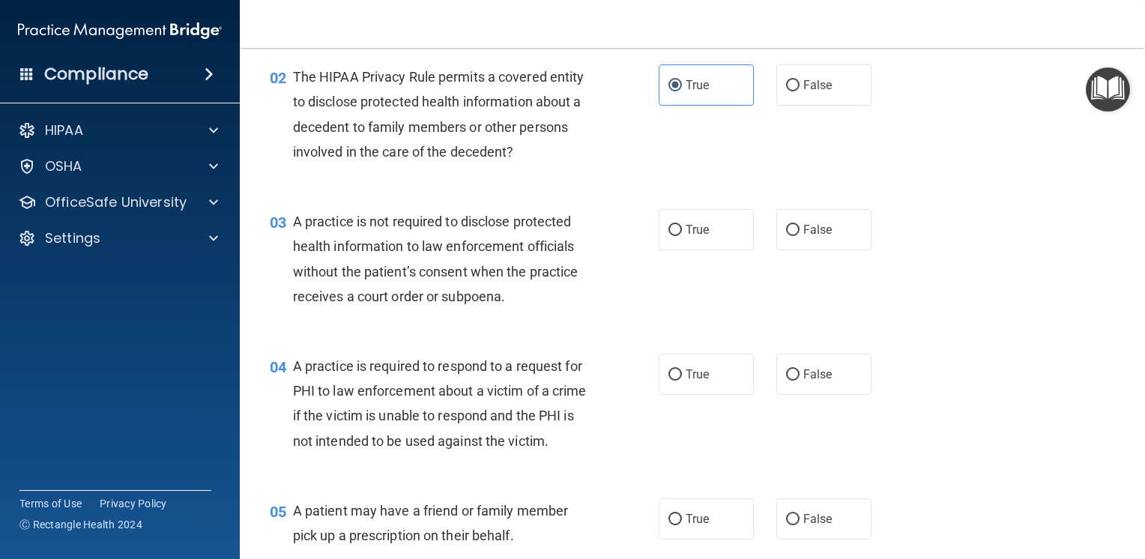
scroll to position [225, 0]
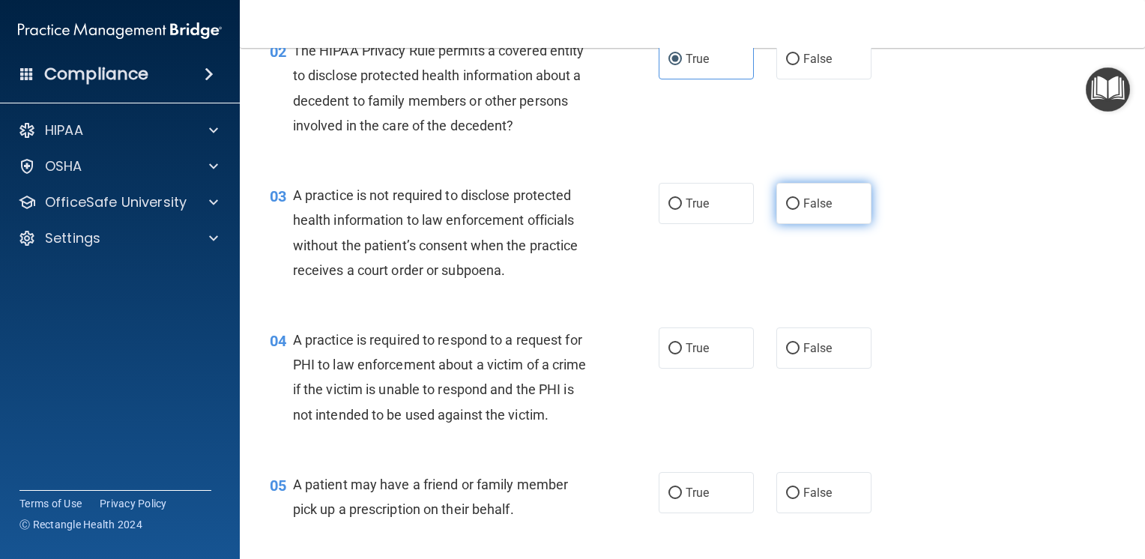
click at [816, 207] on span "False" at bounding box center [817, 203] width 29 height 14
click at [799, 207] on input "False" at bounding box center [792, 204] width 13 height 11
radio input "true"
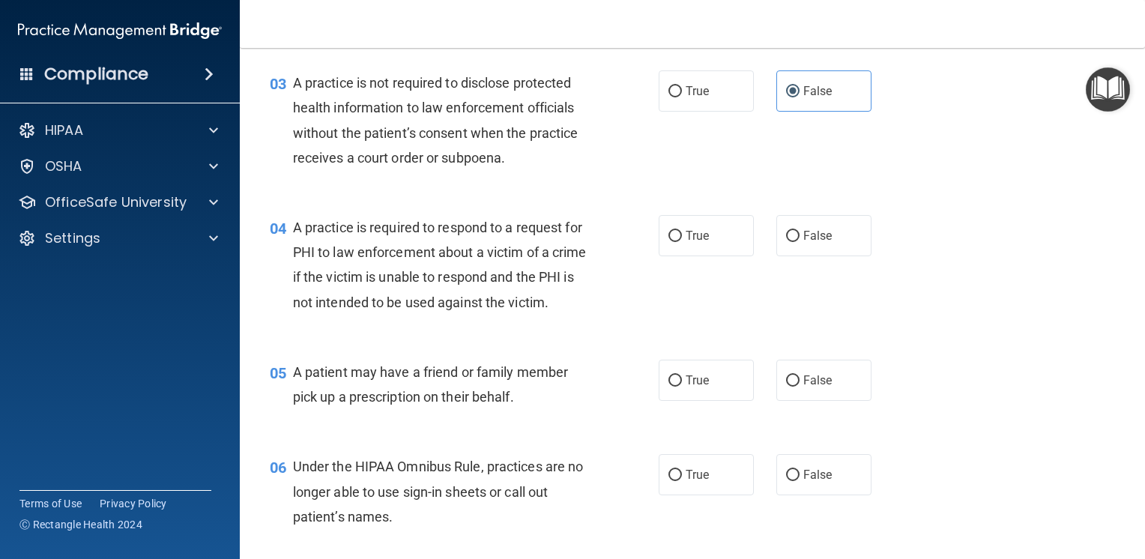
scroll to position [375, 0]
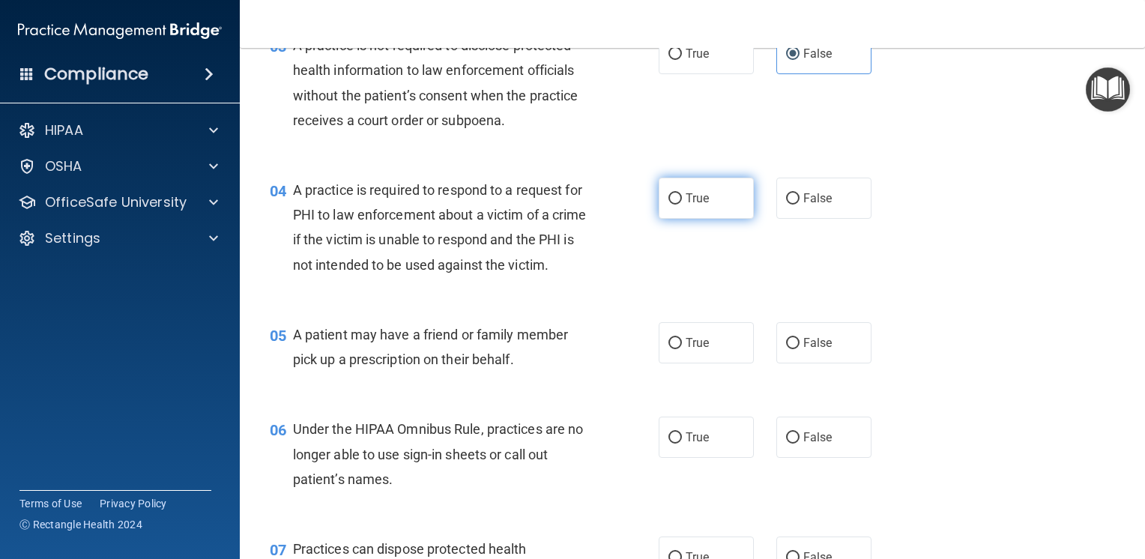
click at [707, 205] on label "True" at bounding box center [705, 198] width 95 height 41
click at [682, 204] on input "True" at bounding box center [674, 198] width 13 height 11
radio input "true"
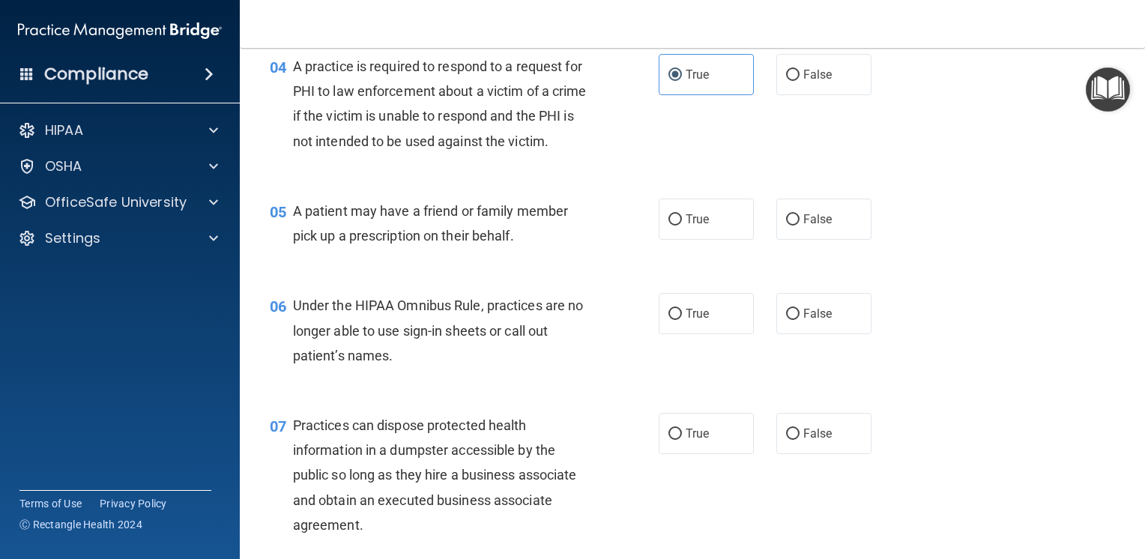
scroll to position [524, 0]
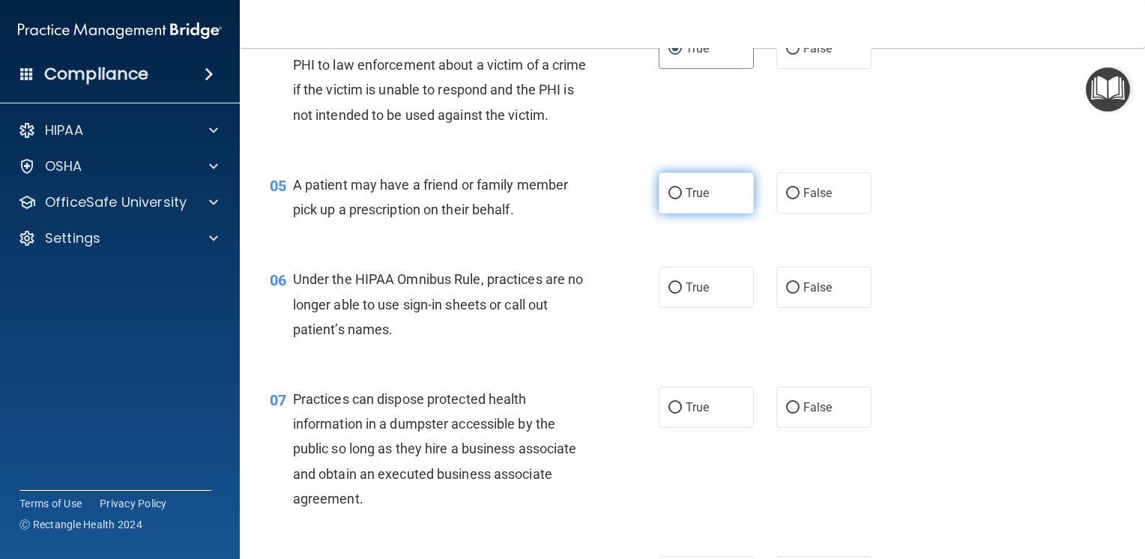
click at [691, 200] on span "True" at bounding box center [696, 193] width 23 height 14
click at [682, 199] on input "True" at bounding box center [674, 193] width 13 height 11
radio input "true"
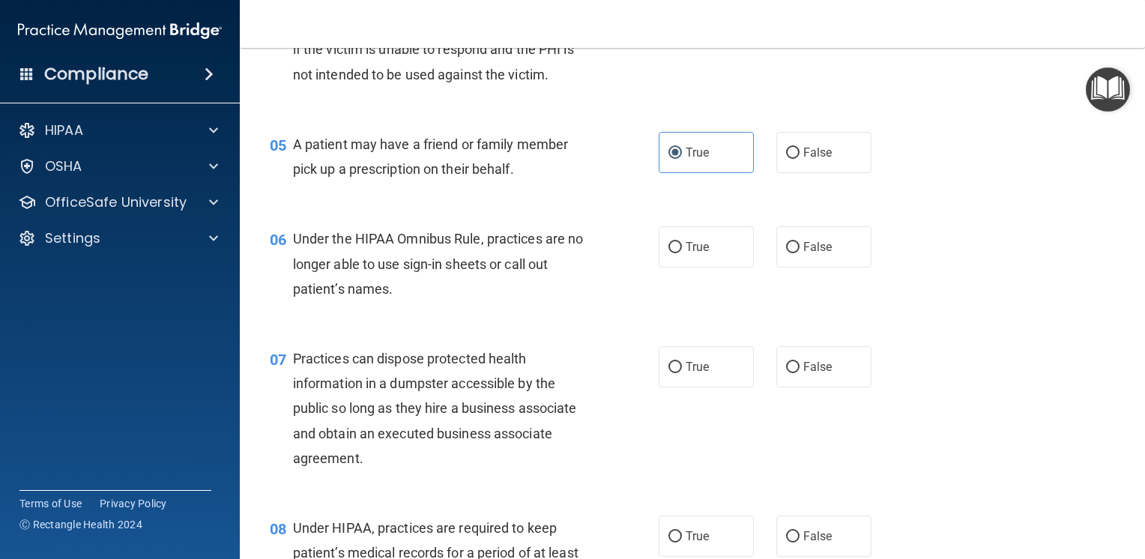
scroll to position [599, 0]
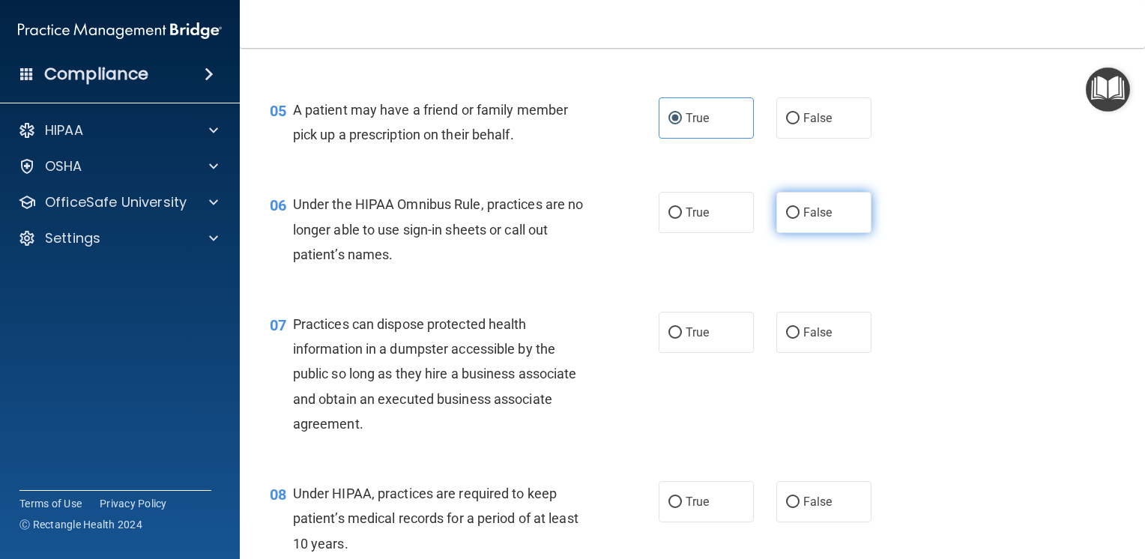
click at [803, 219] on span "False" at bounding box center [817, 212] width 29 height 14
click at [798, 219] on input "False" at bounding box center [792, 212] width 13 height 11
radio input "true"
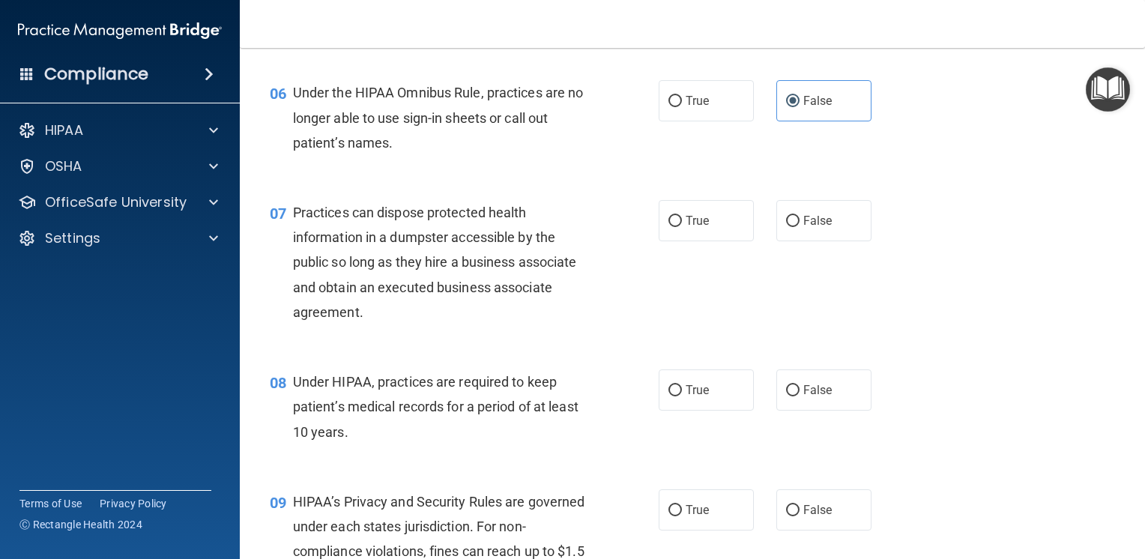
scroll to position [749, 0]
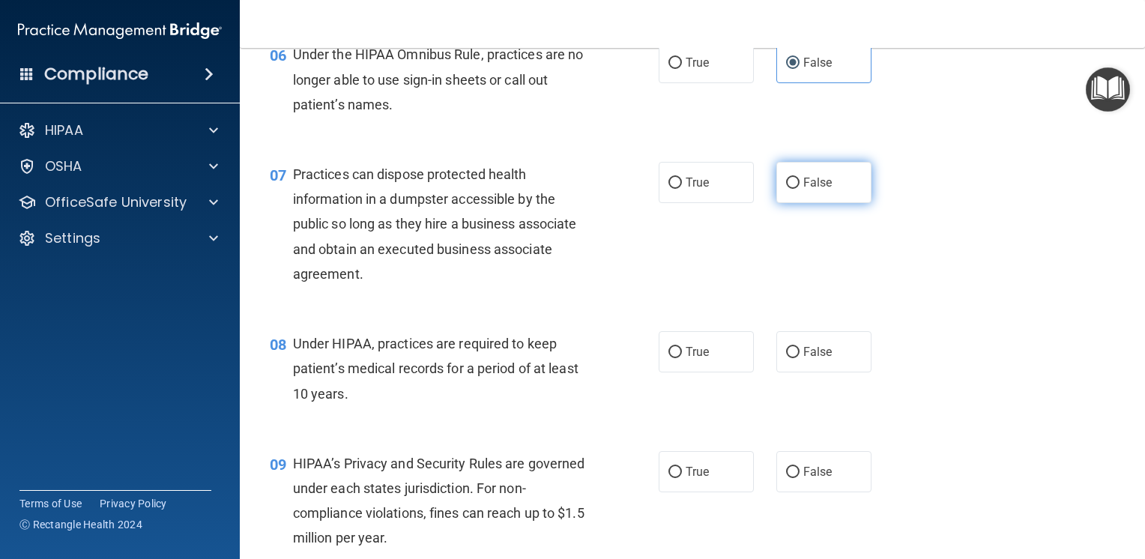
click at [836, 203] on label "False" at bounding box center [823, 182] width 95 height 41
click at [799, 189] on input "False" at bounding box center [792, 183] width 13 height 11
radio input "true"
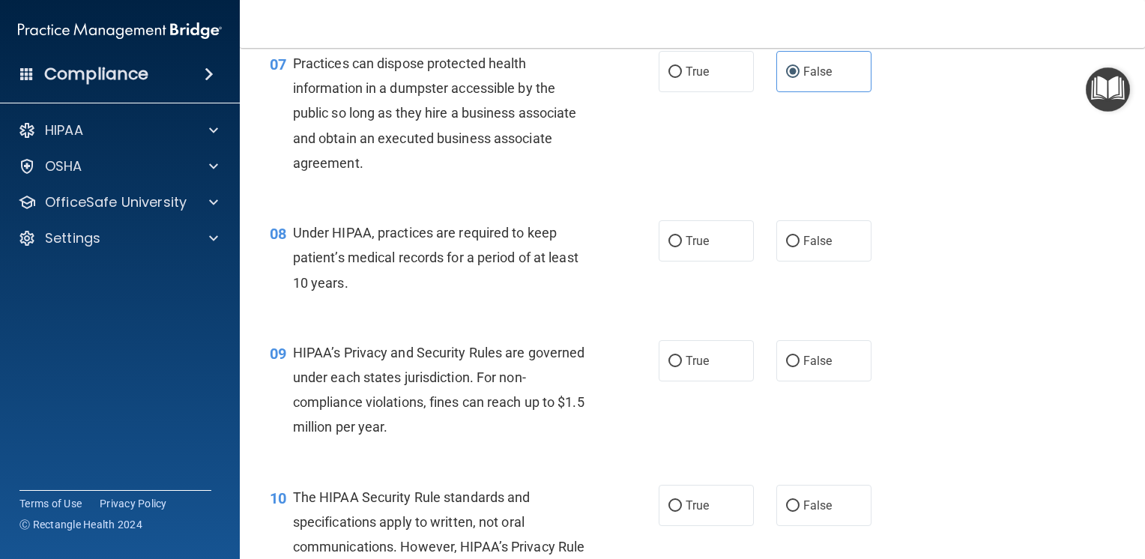
scroll to position [899, 0]
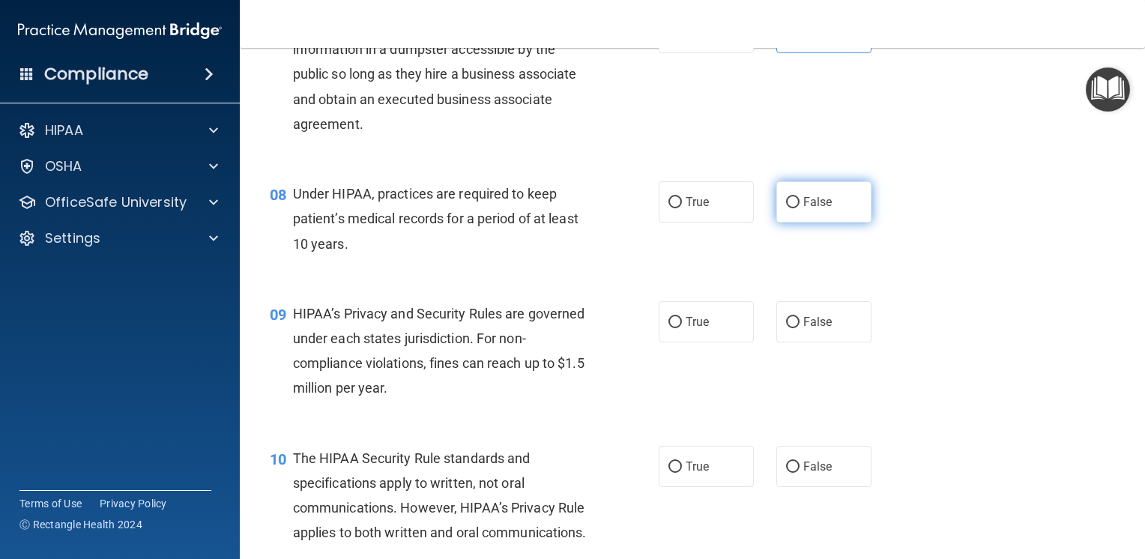
click at [803, 209] on span "False" at bounding box center [817, 202] width 29 height 14
click at [798, 208] on input "False" at bounding box center [792, 202] width 13 height 11
radio input "true"
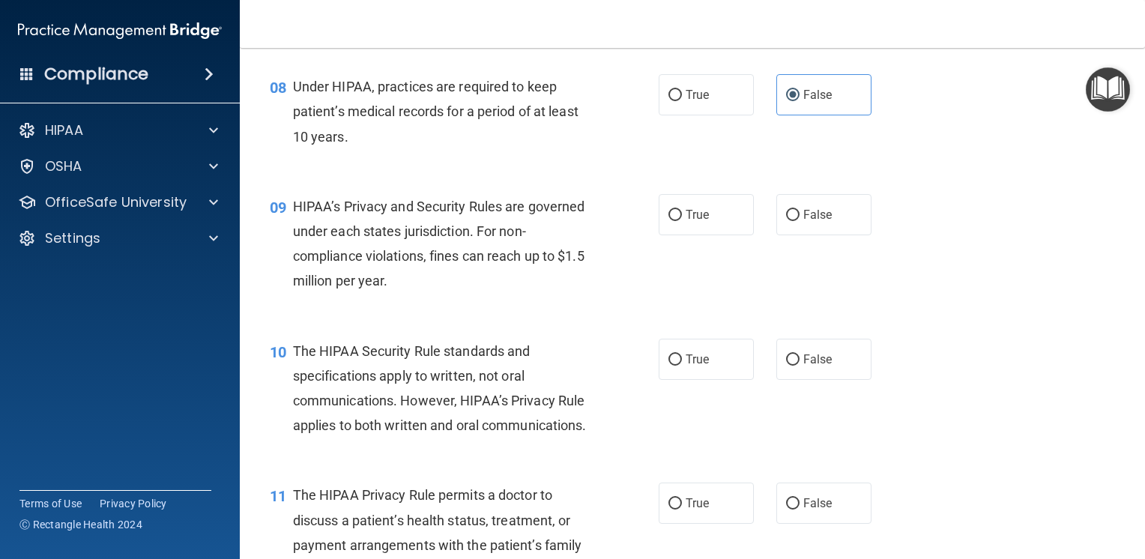
scroll to position [1049, 0]
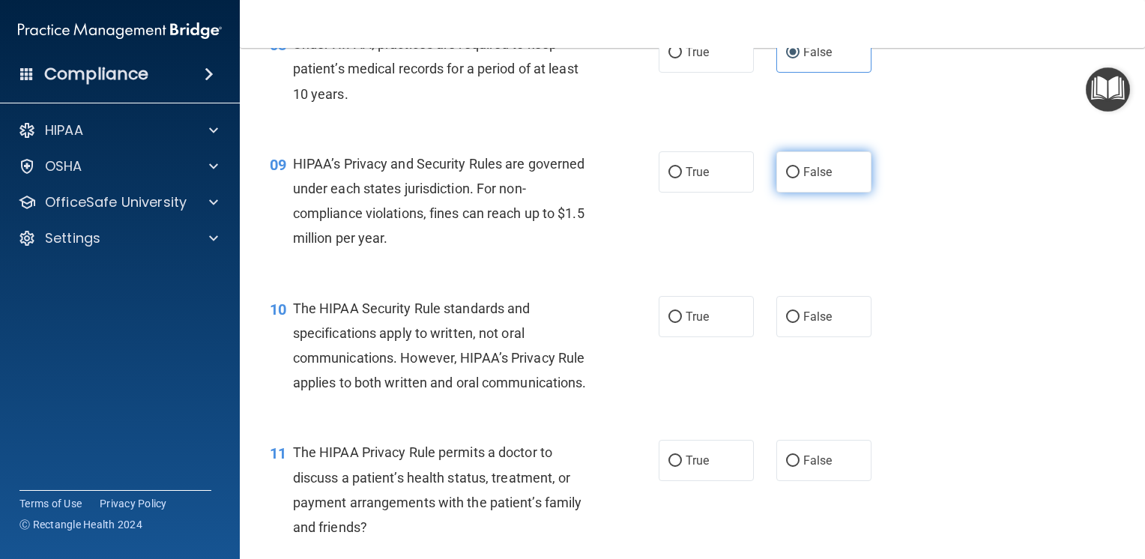
click at [840, 193] on label "False" at bounding box center [823, 171] width 95 height 41
click at [799, 178] on input "False" at bounding box center [792, 172] width 13 height 11
radio input "true"
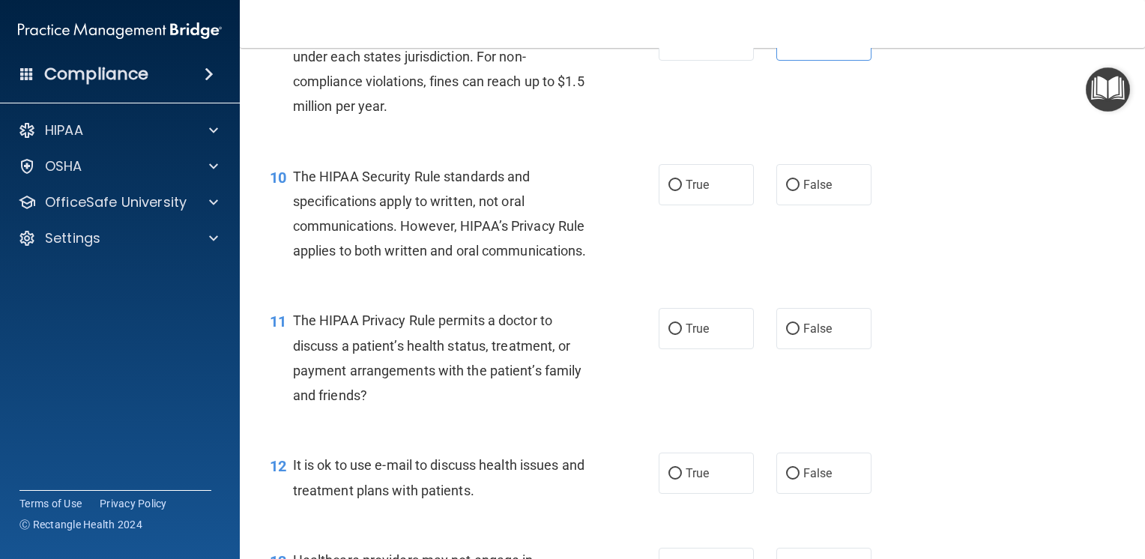
scroll to position [1198, 0]
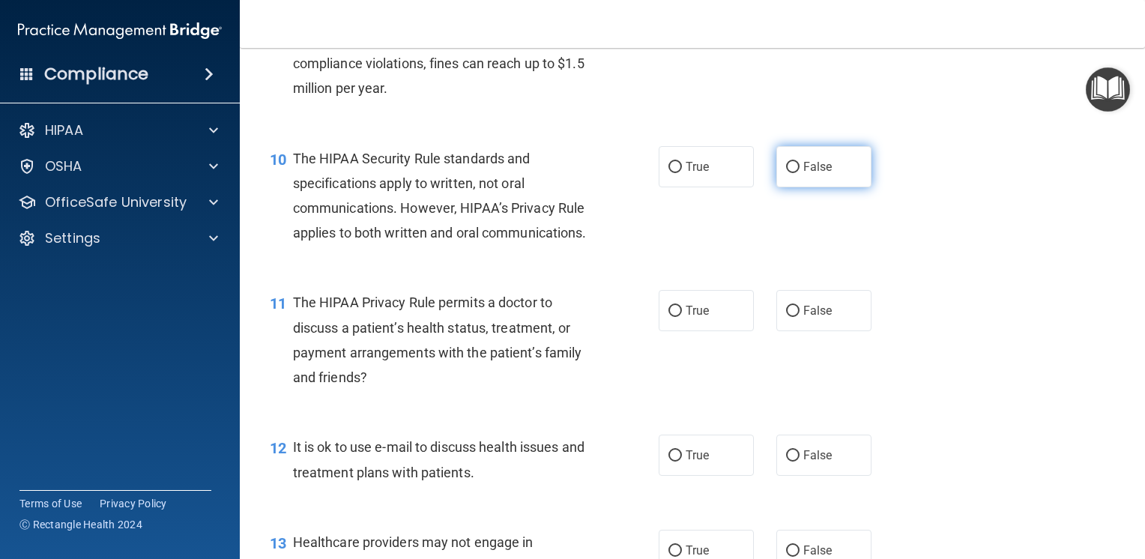
click at [803, 174] on span "False" at bounding box center [817, 167] width 29 height 14
click at [799, 173] on input "False" at bounding box center [792, 167] width 13 height 11
radio input "true"
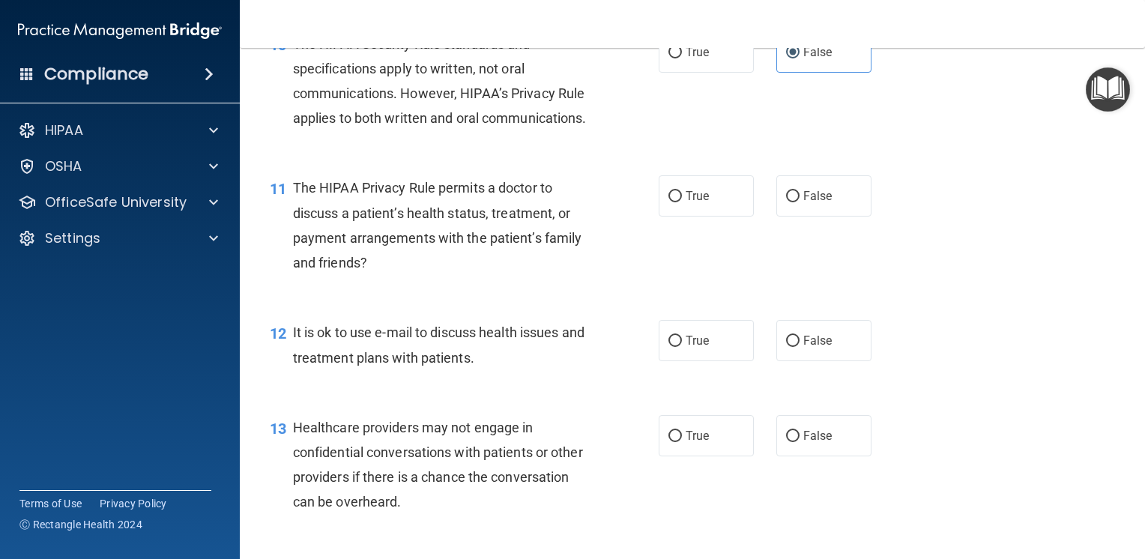
scroll to position [1348, 0]
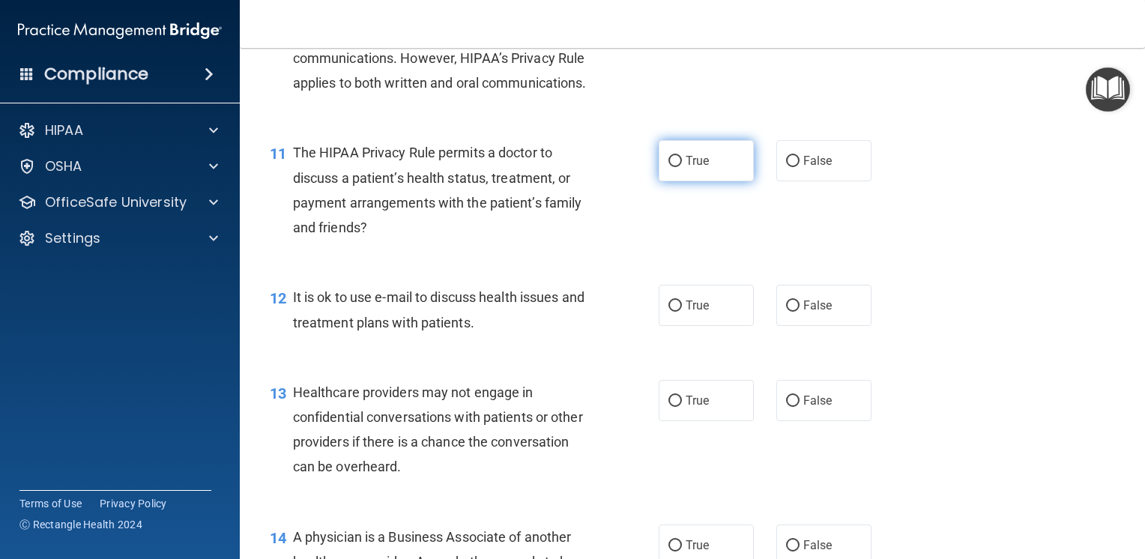
click at [719, 181] on label "True" at bounding box center [705, 160] width 95 height 41
click at [682, 167] on input "True" at bounding box center [674, 161] width 13 height 11
radio input "true"
click at [682, 326] on label "True" at bounding box center [705, 305] width 95 height 41
click at [682, 312] on input "True" at bounding box center [674, 305] width 13 height 11
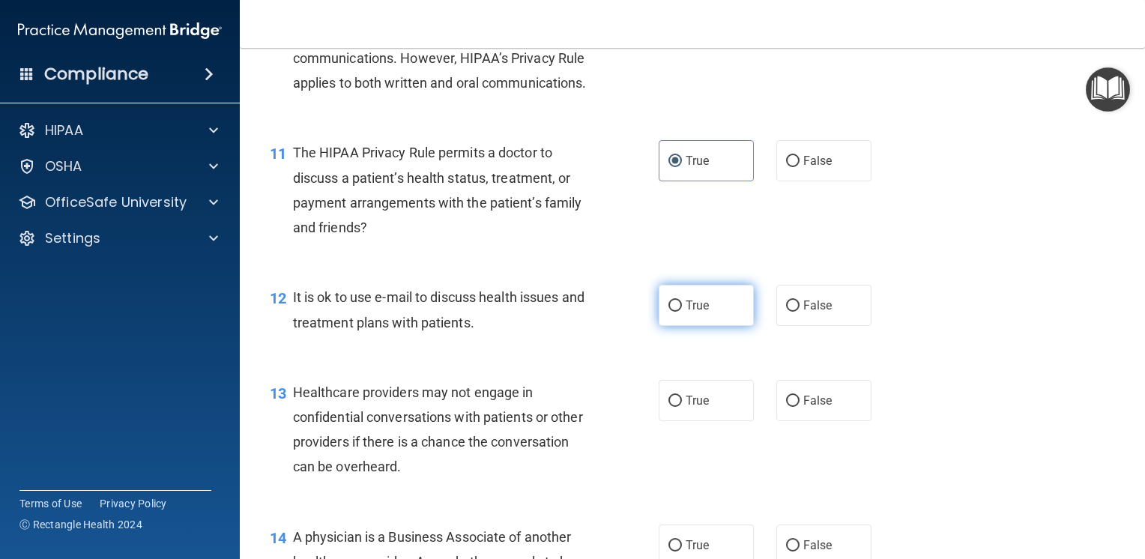
radio input "true"
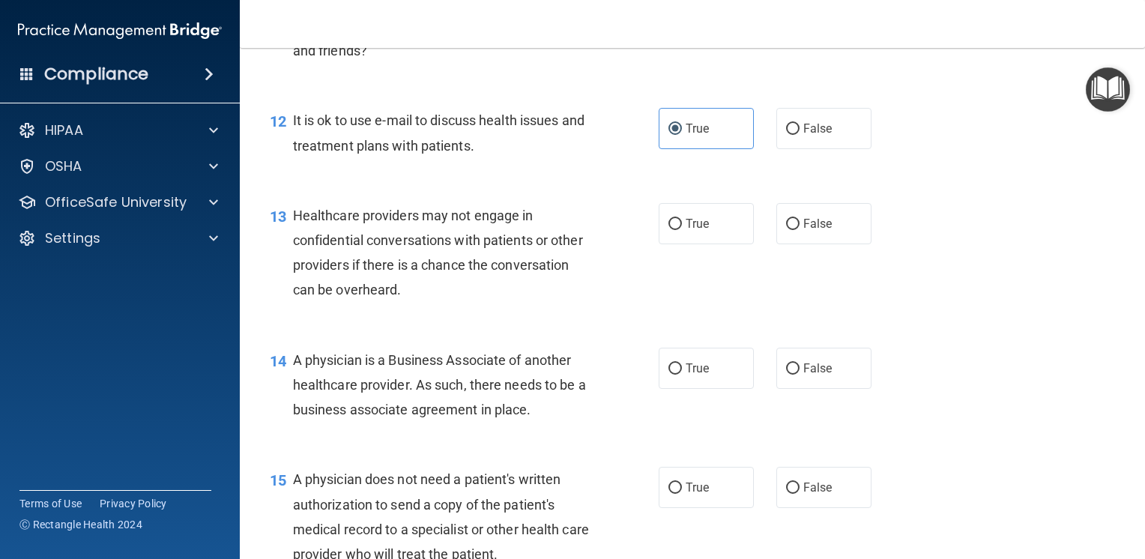
scroll to position [1573, 0]
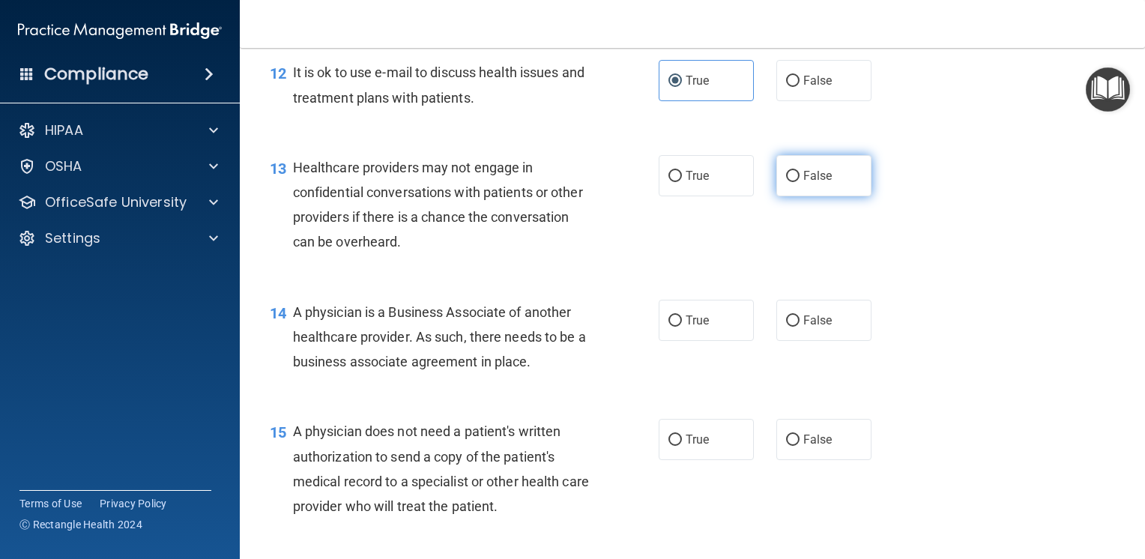
click at [809, 183] on span "False" at bounding box center [817, 176] width 29 height 14
click at [799, 182] on input "False" at bounding box center [792, 176] width 13 height 11
radio input "true"
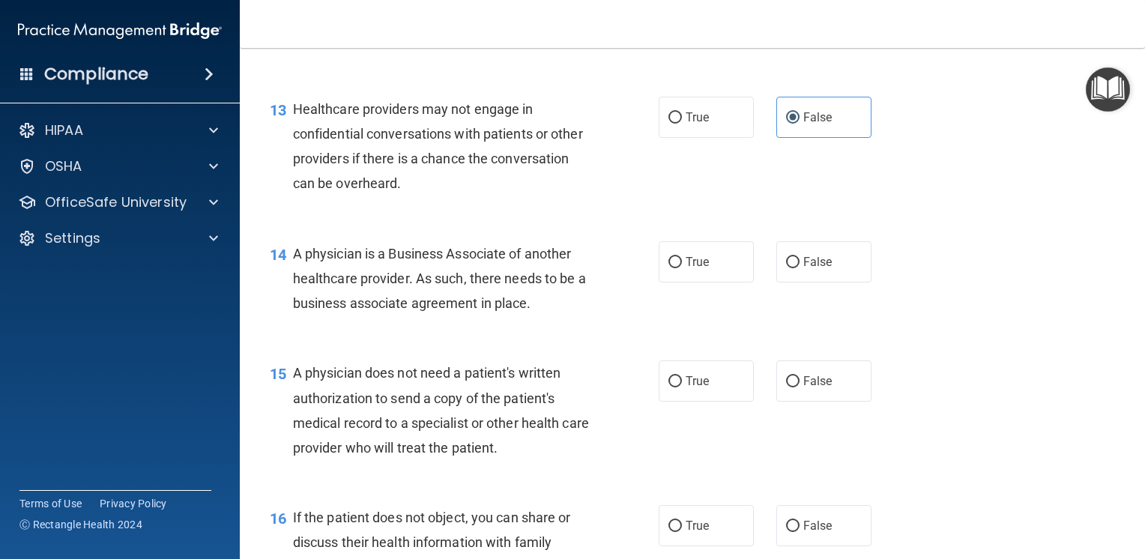
scroll to position [1723, 0]
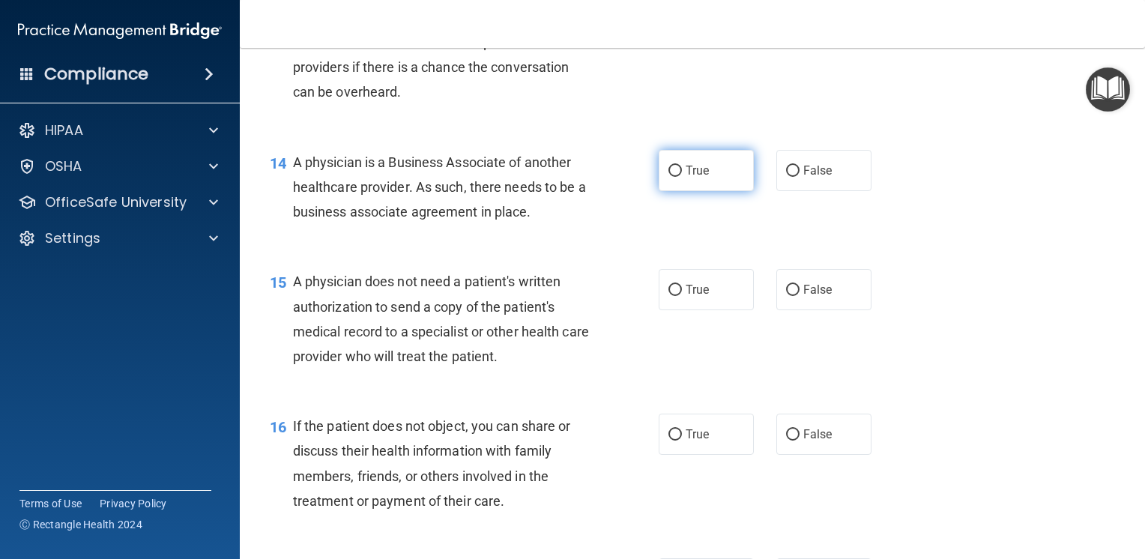
click at [689, 191] on label "True" at bounding box center [705, 170] width 95 height 41
click at [682, 177] on input "True" at bounding box center [674, 171] width 13 height 11
radio input "true"
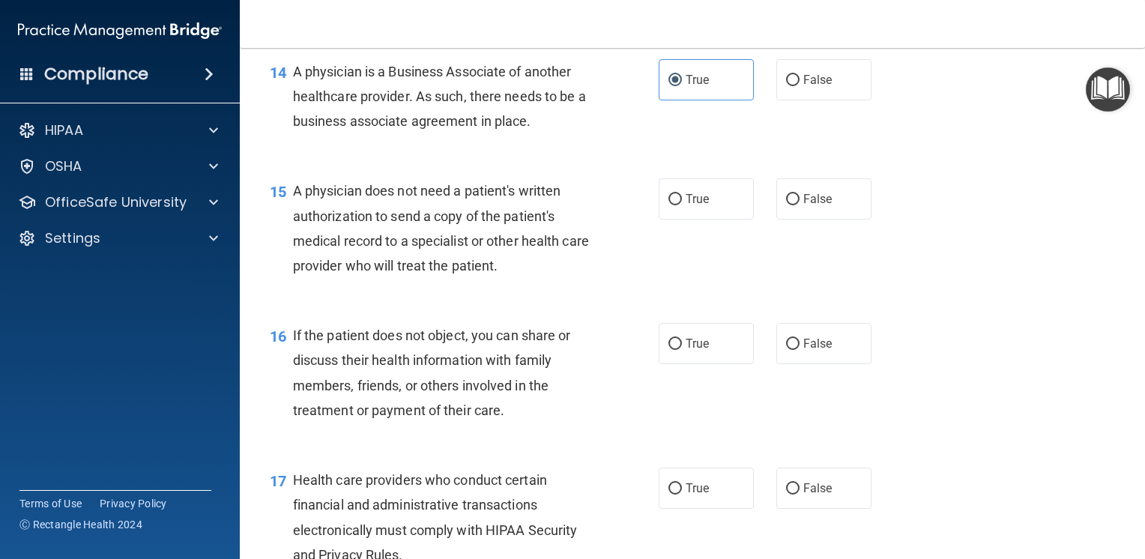
scroll to position [1873, 0]
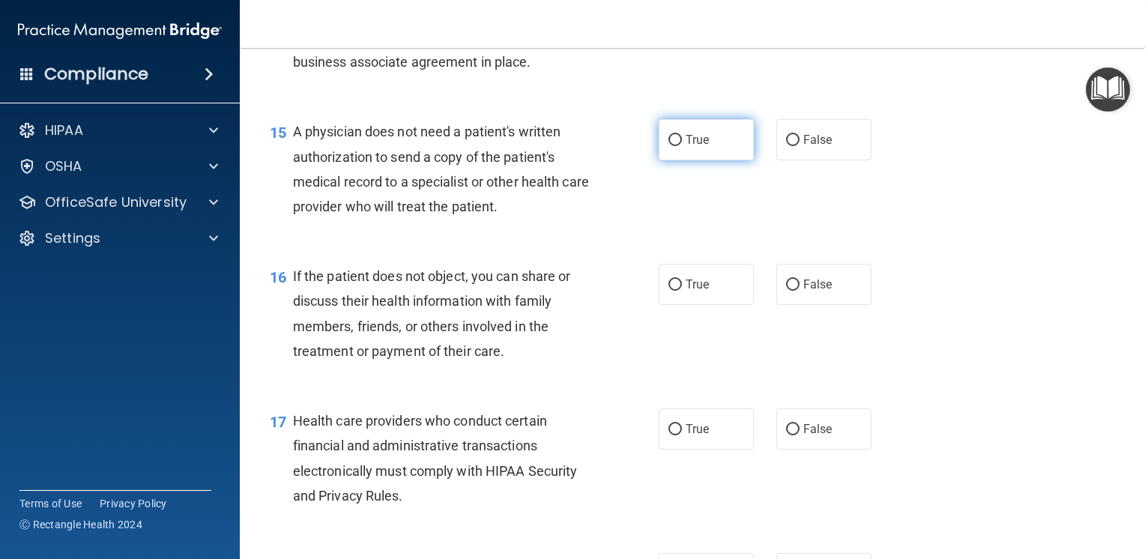
click at [685, 147] on span "True" at bounding box center [696, 140] width 23 height 14
click at [682, 146] on input "True" at bounding box center [674, 140] width 13 height 11
radio input "true"
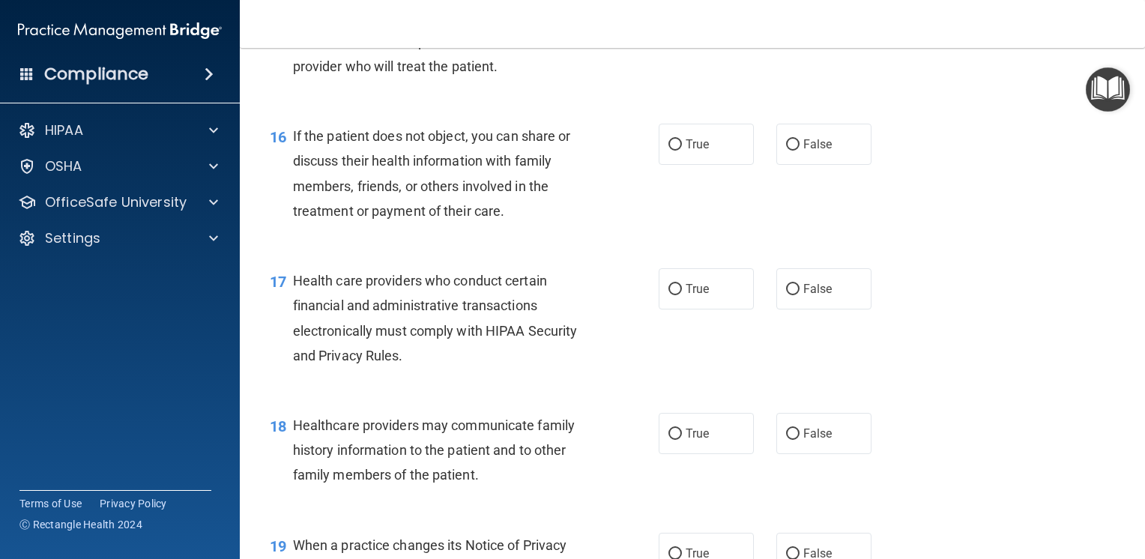
scroll to position [2022, 0]
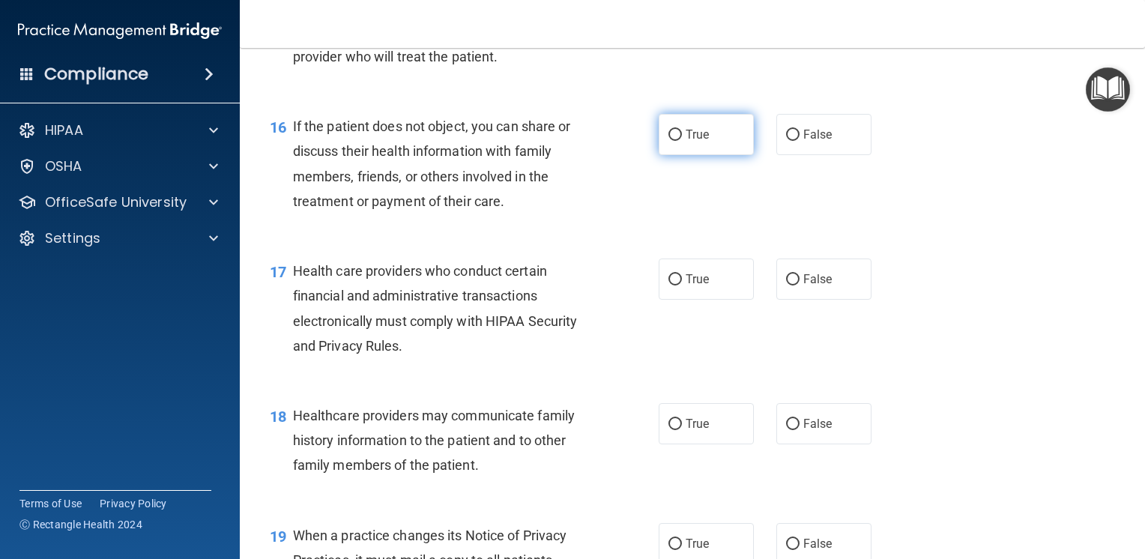
click at [707, 155] on label "True" at bounding box center [705, 134] width 95 height 41
click at [682, 141] on input "True" at bounding box center [674, 135] width 13 height 11
radio input "true"
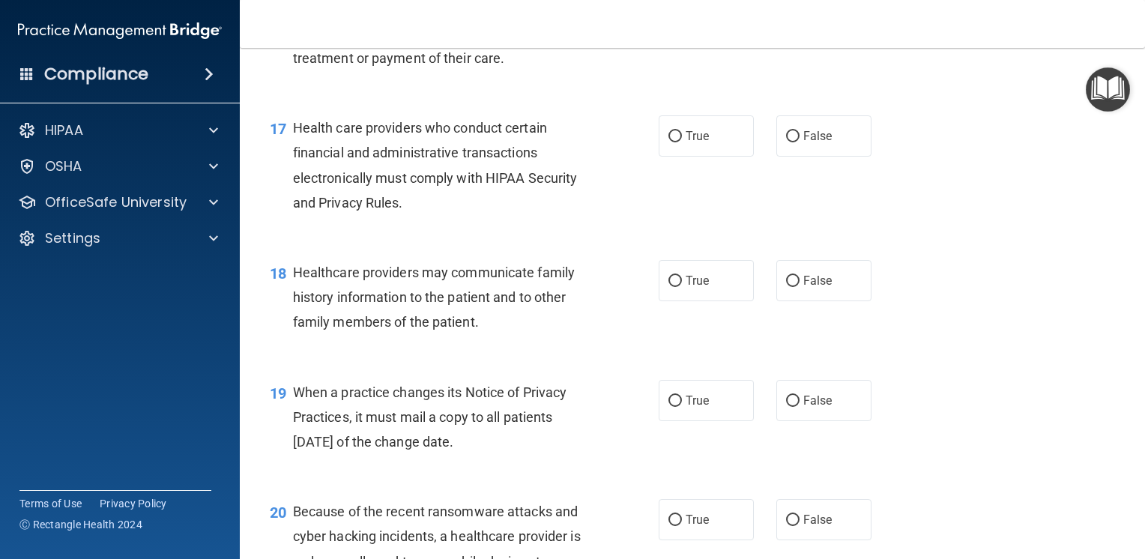
scroll to position [2172, 0]
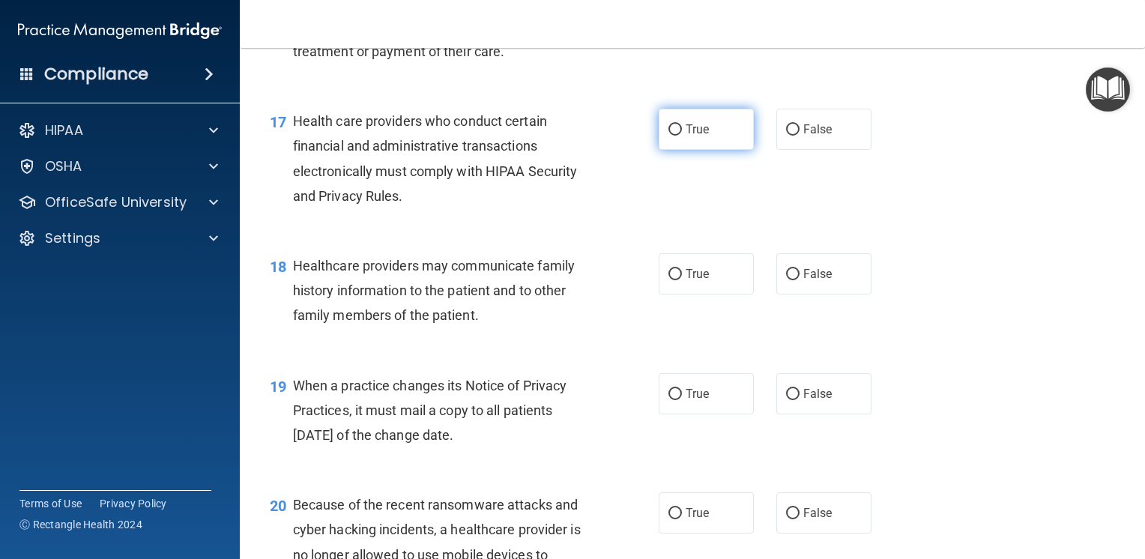
click at [671, 150] on label "True" at bounding box center [705, 129] width 95 height 41
click at [671, 136] on input "True" at bounding box center [674, 129] width 13 height 11
radio input "true"
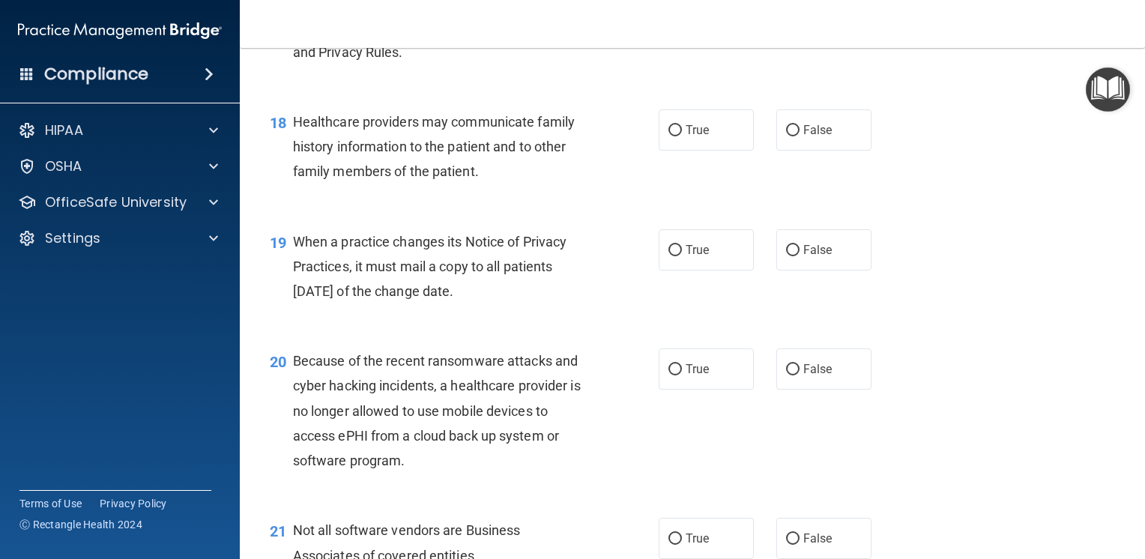
scroll to position [2322, 0]
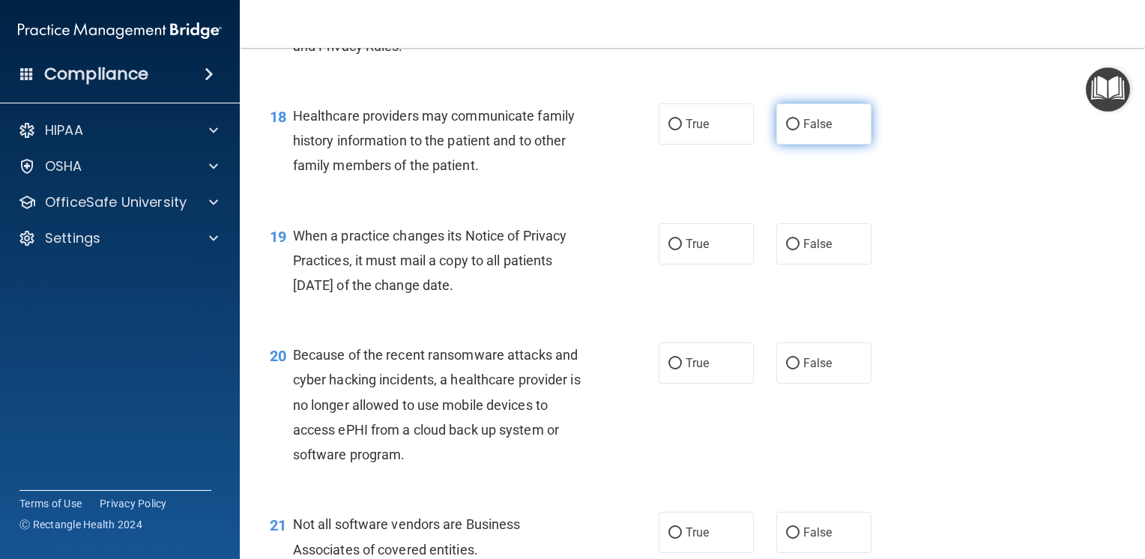
click at [830, 145] on label "False" at bounding box center [823, 123] width 95 height 41
click at [799, 130] on input "False" at bounding box center [792, 124] width 13 height 11
radio input "true"
click at [803, 251] on span "False" at bounding box center [817, 244] width 29 height 14
click at [799, 250] on input "False" at bounding box center [792, 244] width 13 height 11
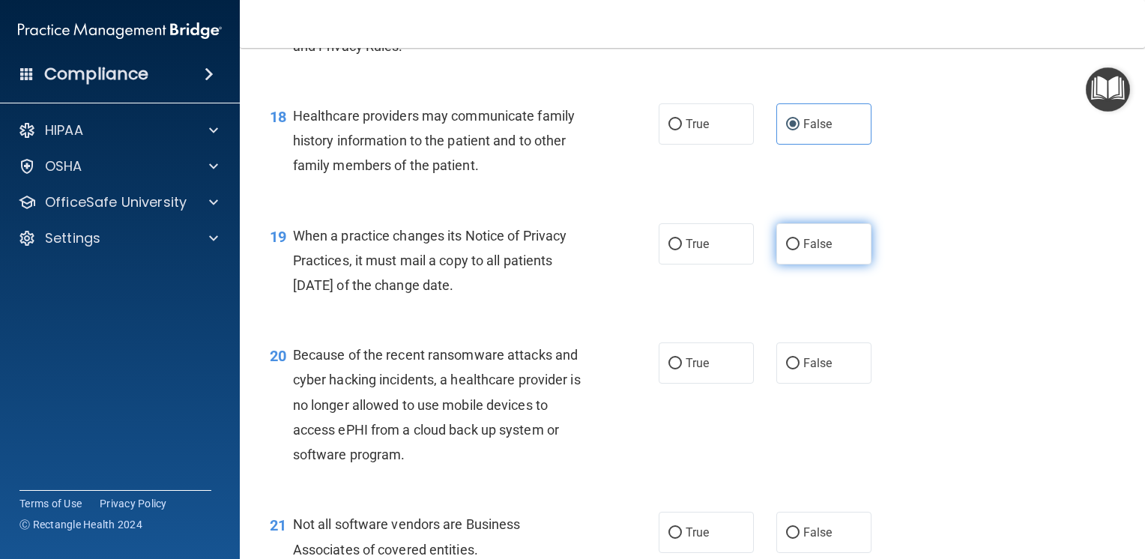
radio input "true"
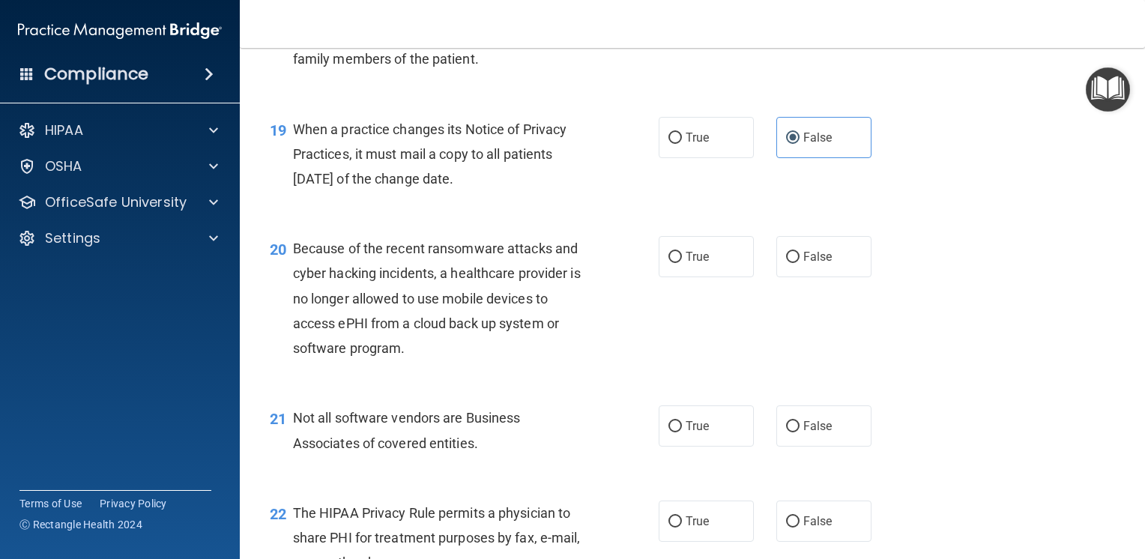
scroll to position [2472, 0]
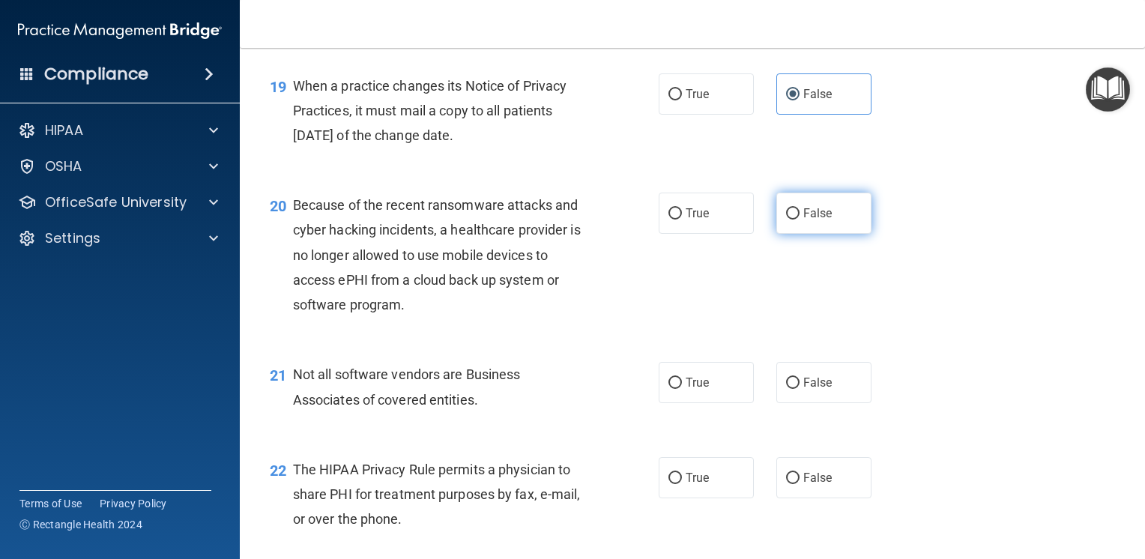
click at [803, 220] on span "False" at bounding box center [817, 213] width 29 height 14
click at [796, 219] on input "False" at bounding box center [792, 213] width 13 height 11
radio input "true"
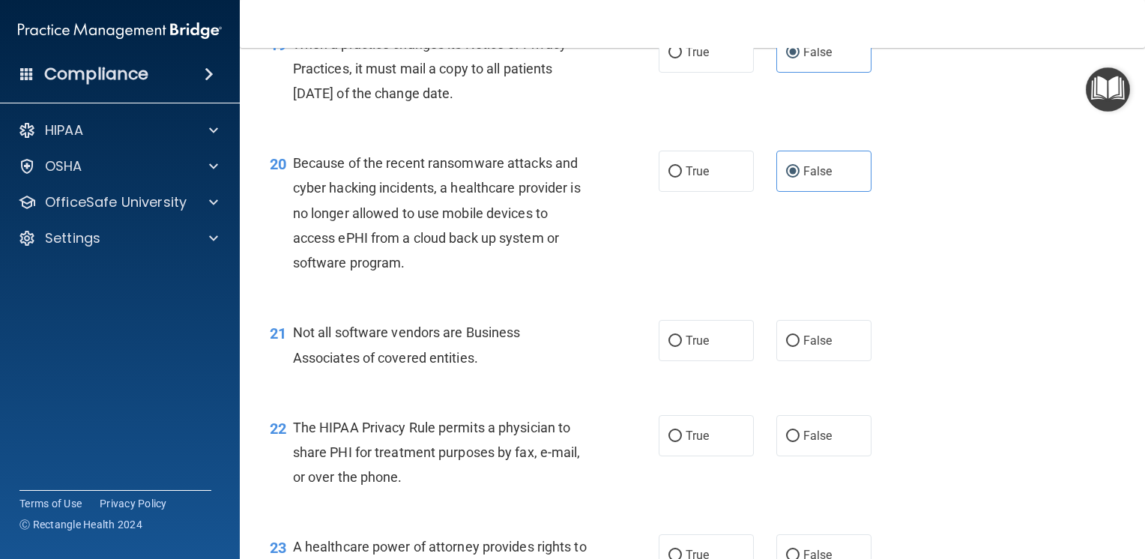
scroll to position [2622, 0]
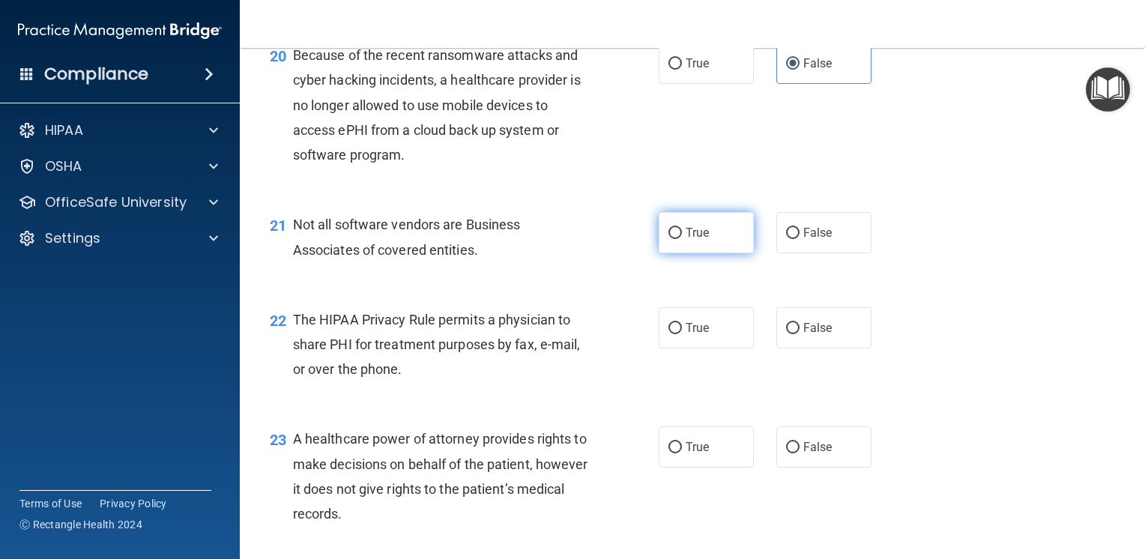
click at [724, 253] on label "True" at bounding box center [705, 232] width 95 height 41
click at [682, 239] on input "True" at bounding box center [674, 233] width 13 height 11
radio input "true"
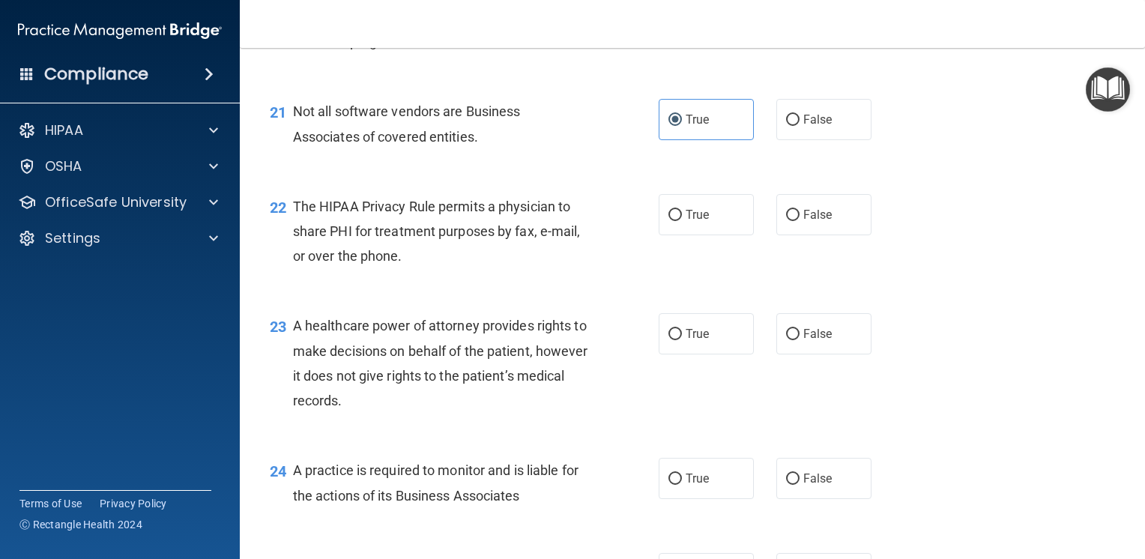
scroll to position [2772, 0]
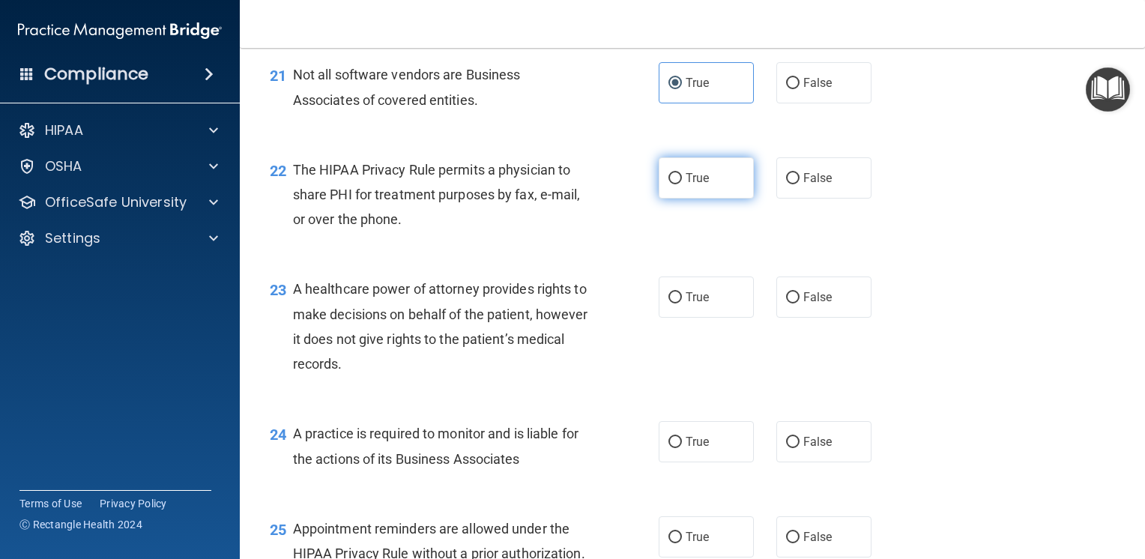
click at [698, 199] on label "True" at bounding box center [705, 177] width 95 height 41
click at [682, 184] on input "True" at bounding box center [674, 178] width 13 height 11
radio input "true"
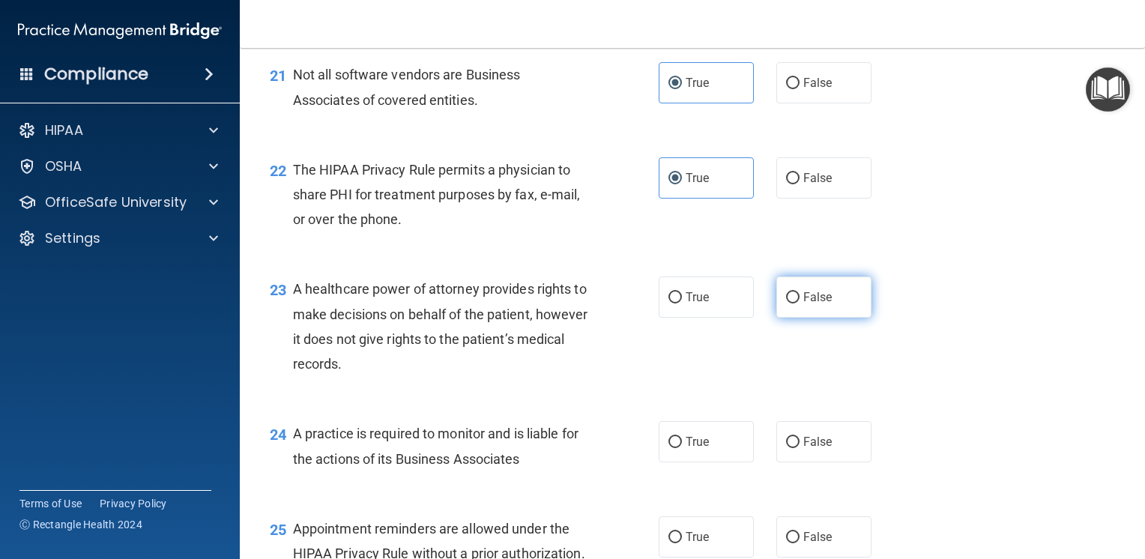
click at [817, 304] on span "False" at bounding box center [817, 297] width 29 height 14
click at [799, 303] on input "False" at bounding box center [792, 297] width 13 height 11
radio input "true"
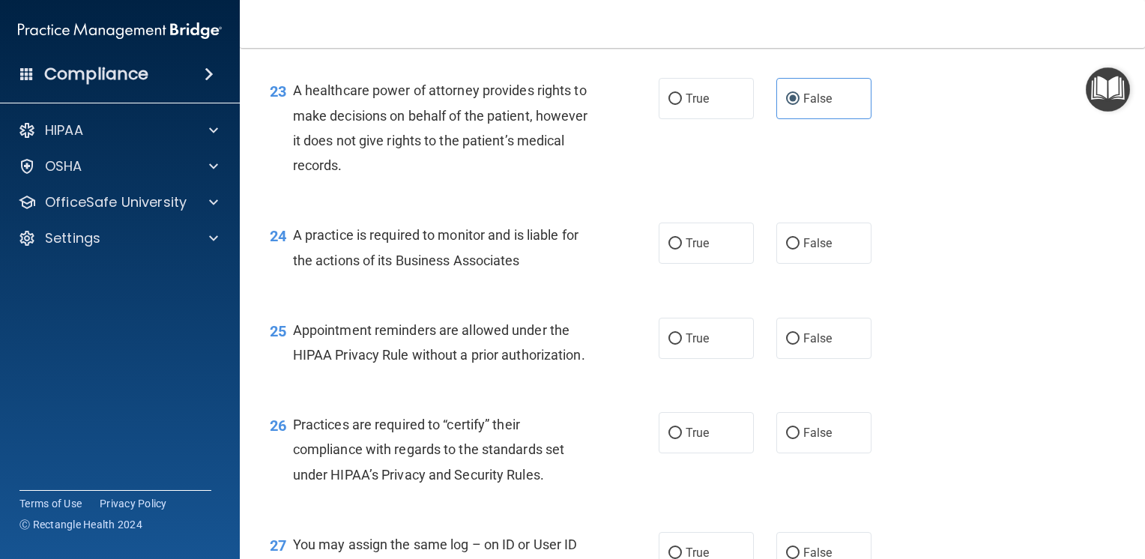
scroll to position [2996, 0]
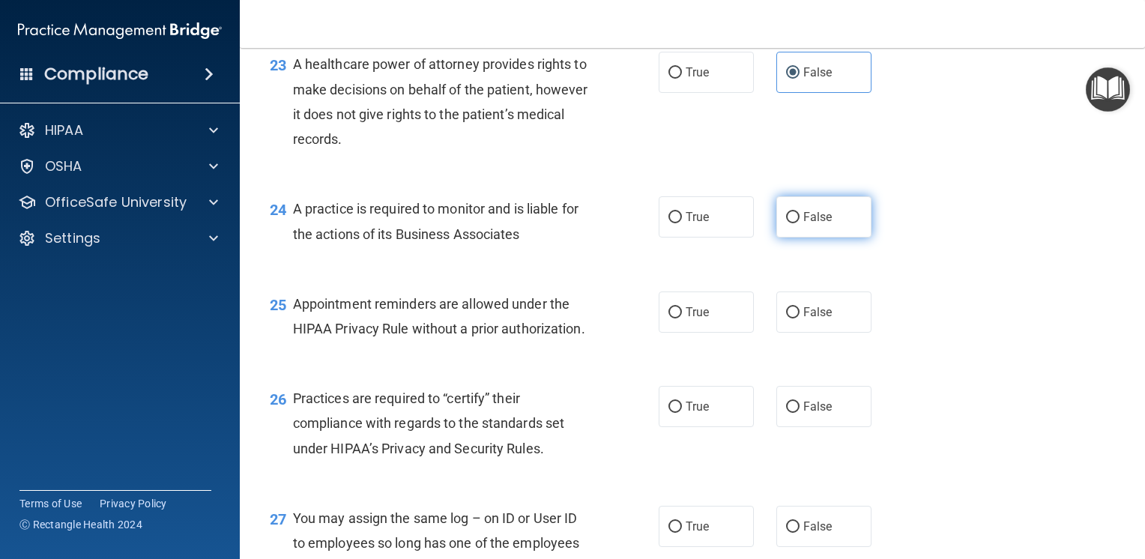
click at [834, 237] on label "False" at bounding box center [823, 216] width 95 height 41
click at [799, 223] on input "False" at bounding box center [792, 217] width 13 height 11
radio input "true"
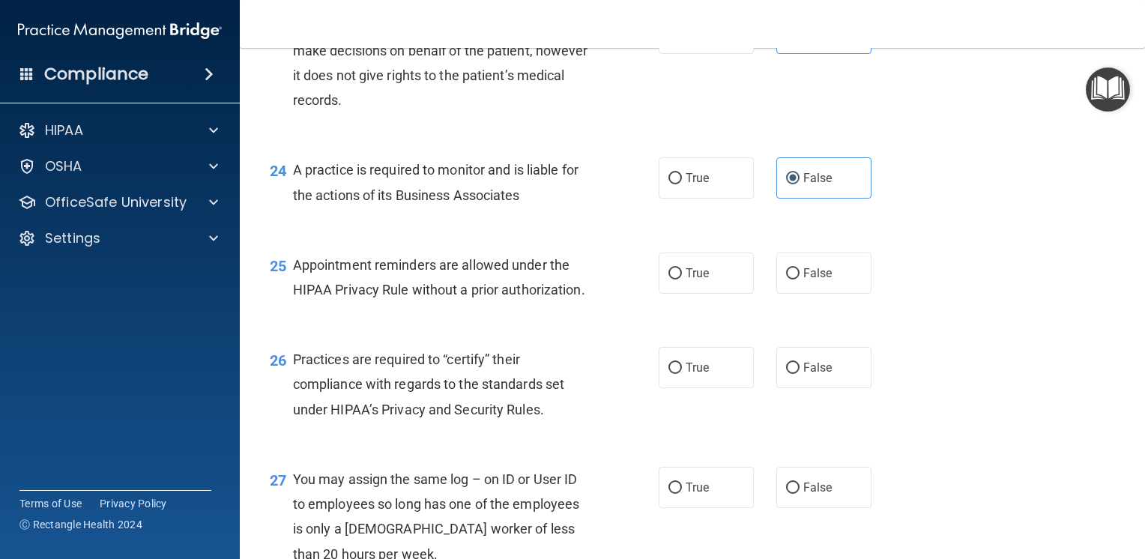
scroll to position [3071, 0]
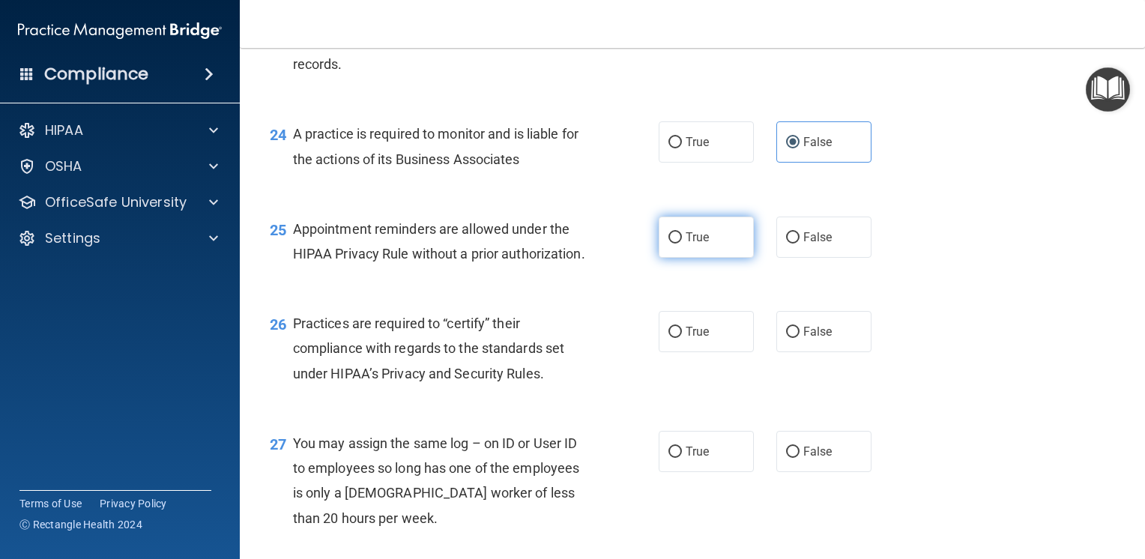
click at [671, 243] on input "True" at bounding box center [674, 237] width 13 height 11
radio input "true"
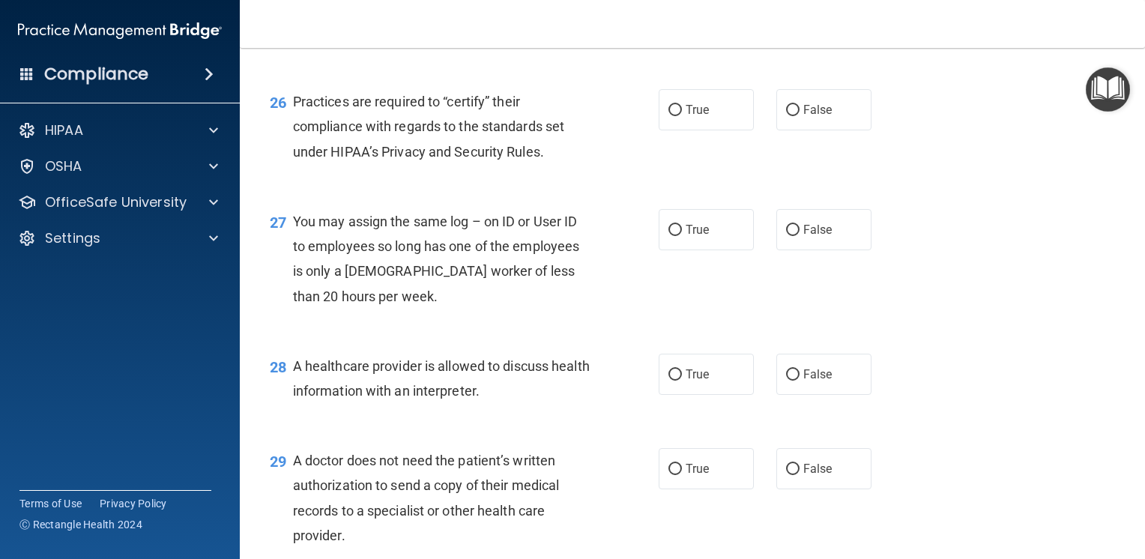
scroll to position [3296, 0]
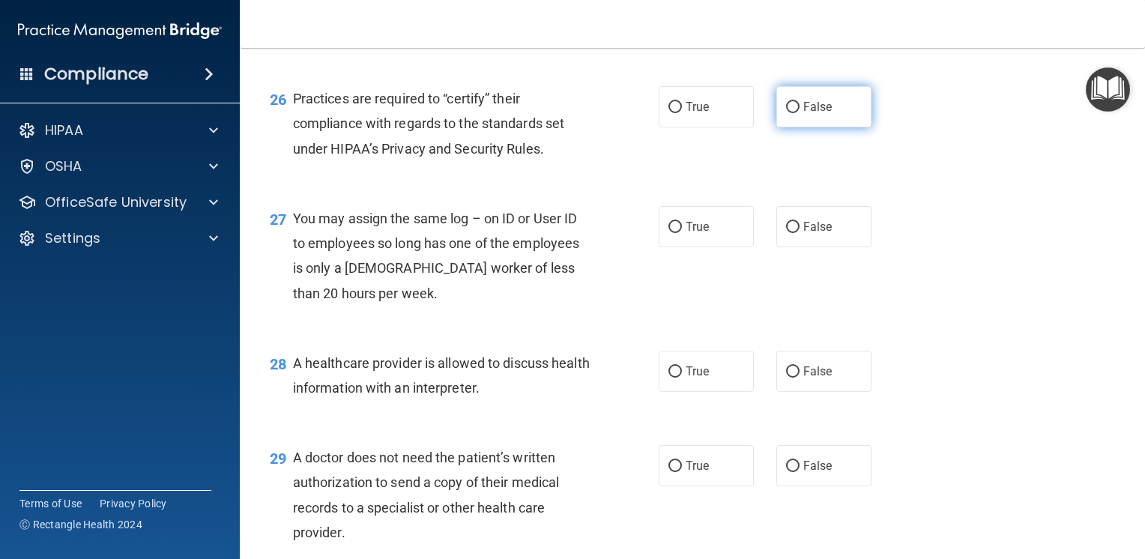
click at [809, 127] on label "False" at bounding box center [823, 106] width 95 height 41
click at [799, 113] on input "False" at bounding box center [792, 107] width 13 height 11
radio input "true"
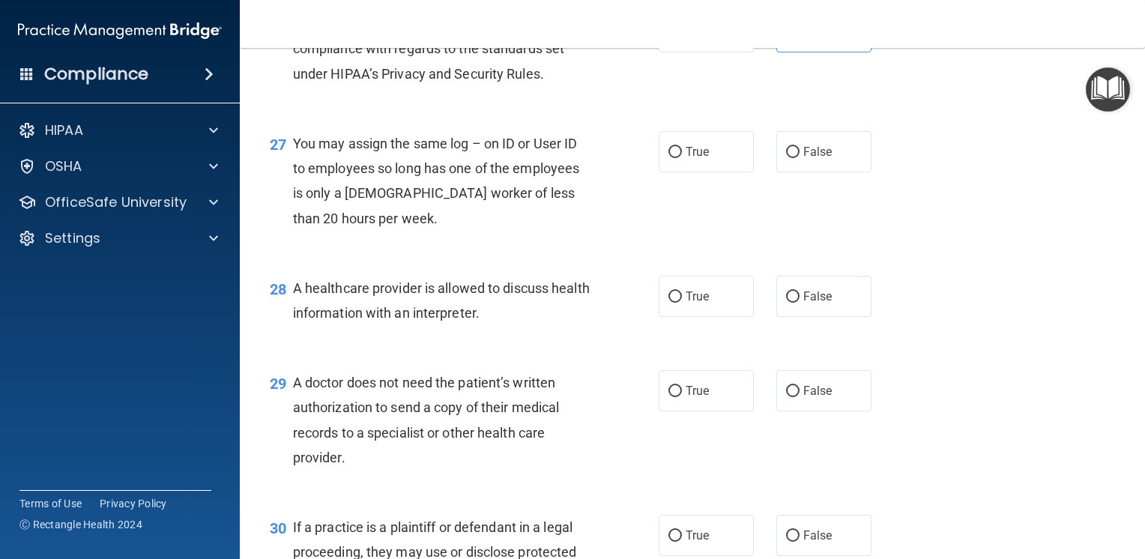
scroll to position [3446, 0]
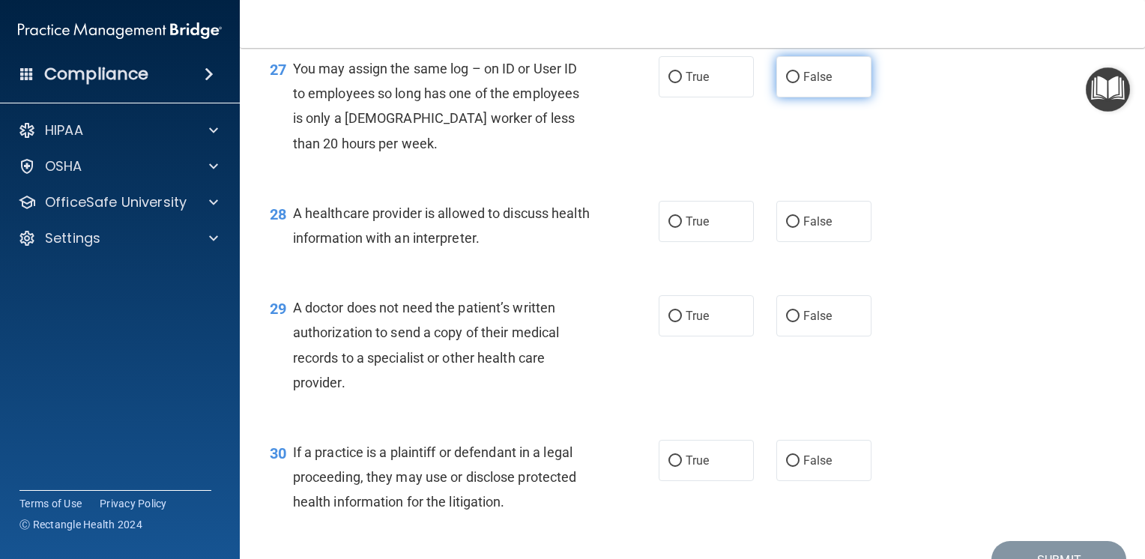
click at [804, 84] on span "False" at bounding box center [817, 77] width 29 height 14
click at [799, 83] on input "False" at bounding box center [792, 77] width 13 height 11
radio input "true"
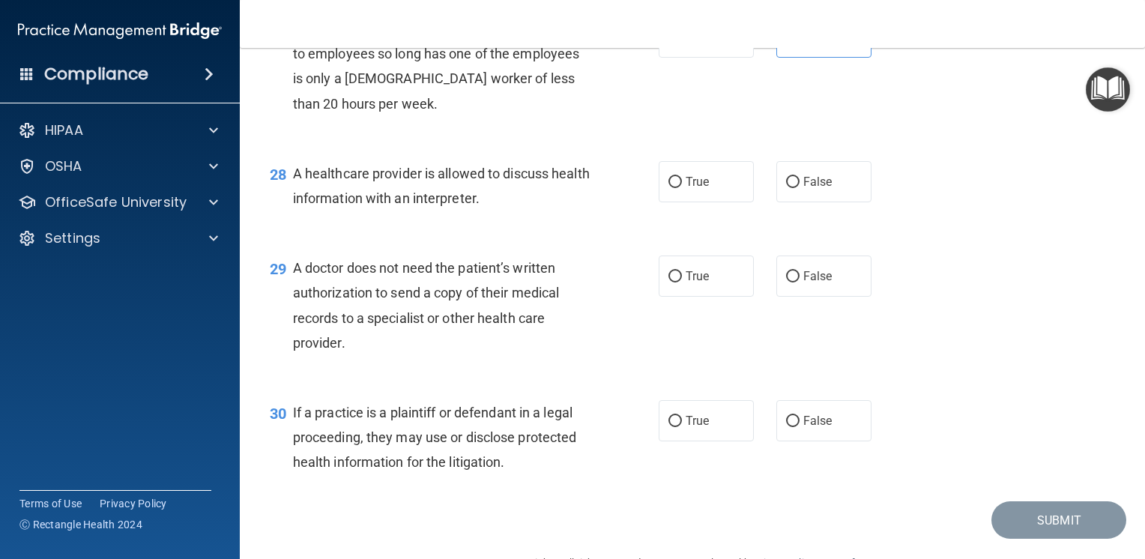
scroll to position [3521, 0]
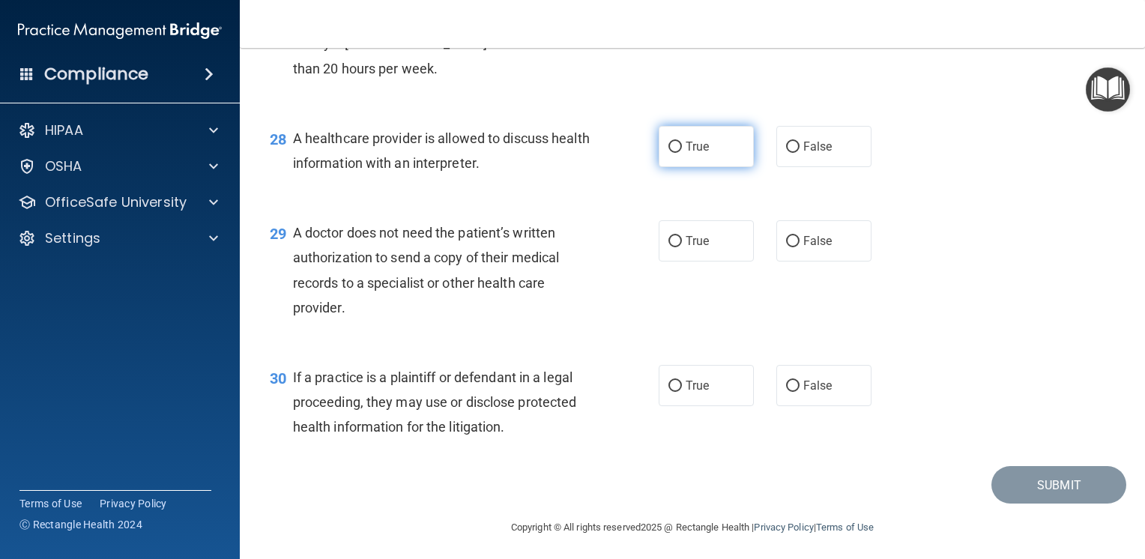
click at [713, 167] on label "True" at bounding box center [705, 146] width 95 height 41
click at [682, 153] on input "True" at bounding box center [674, 147] width 13 height 11
radio input "true"
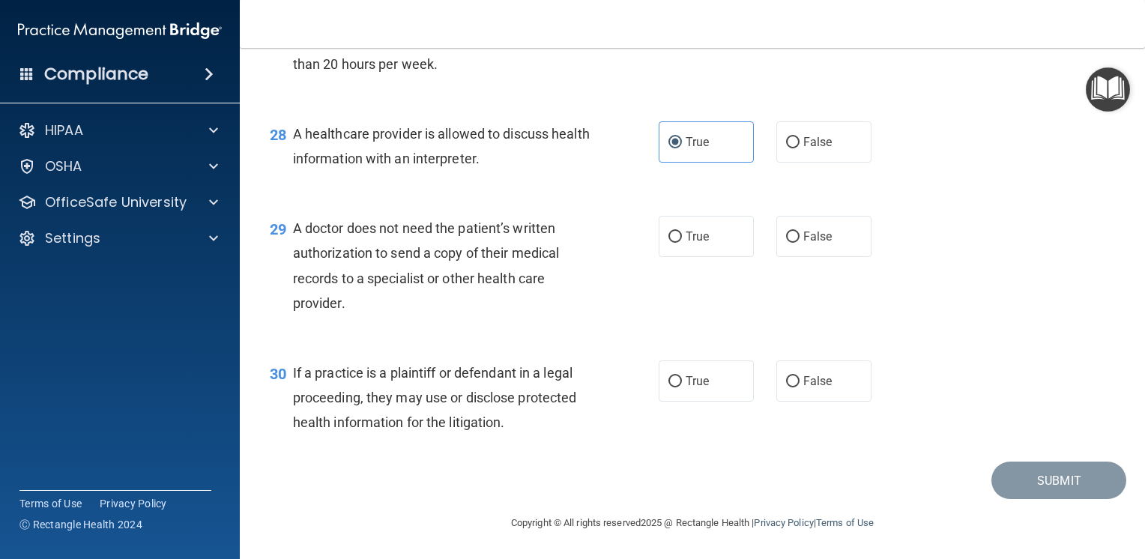
scroll to position [3599, 0]
click at [685, 235] on span "True" at bounding box center [696, 236] width 23 height 14
click at [682, 235] on input "True" at bounding box center [674, 236] width 13 height 11
radio input "true"
click at [715, 387] on label "True" at bounding box center [705, 380] width 95 height 41
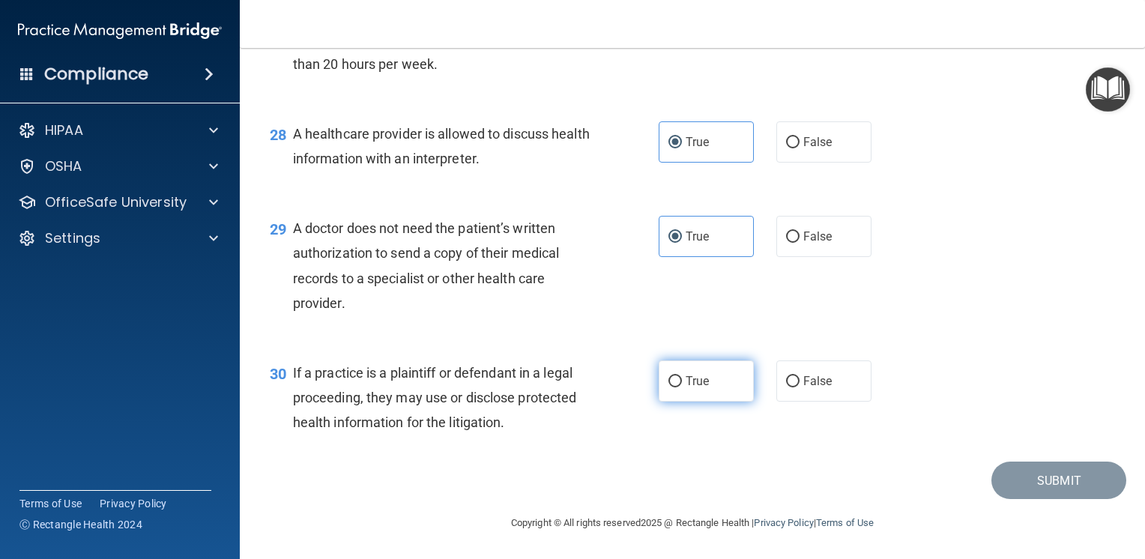
click at [682, 387] on input "True" at bounding box center [674, 381] width 13 height 11
radio input "true"
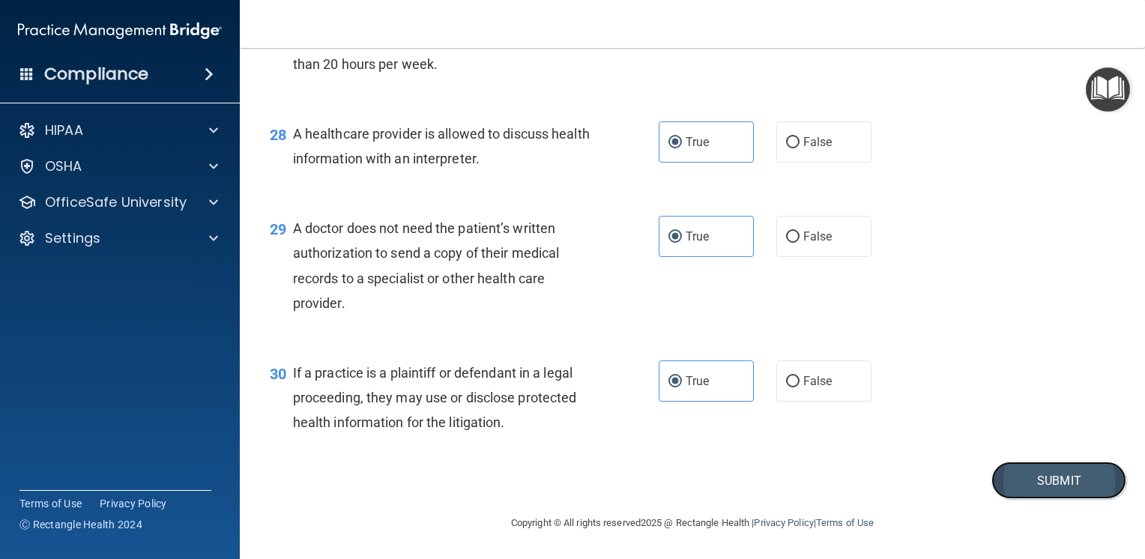
click at [1088, 473] on button "Submit" at bounding box center [1058, 480] width 135 height 38
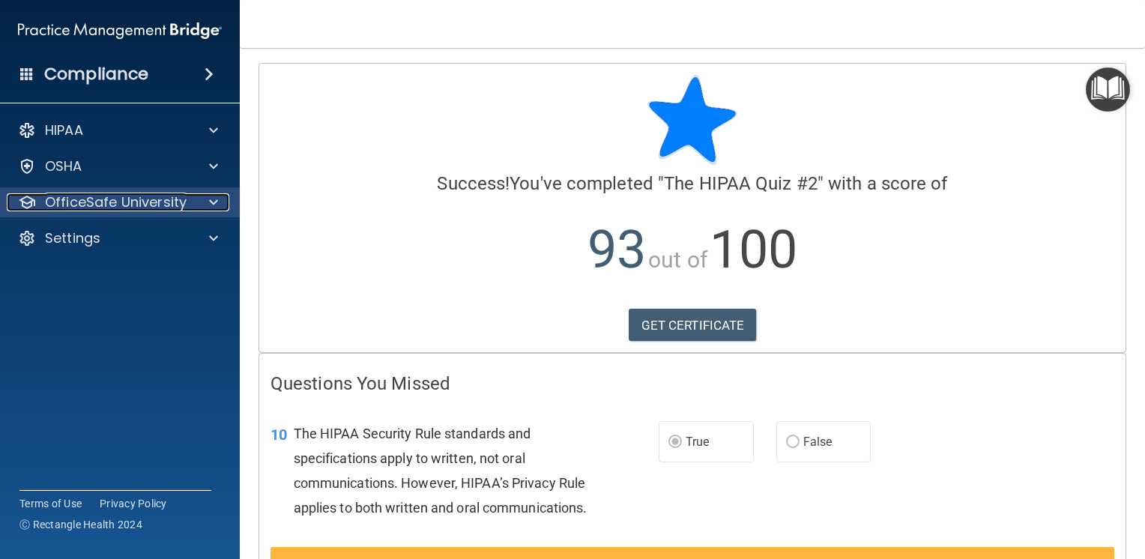
click at [179, 204] on p "OfficeSafe University" at bounding box center [116, 202] width 142 height 18
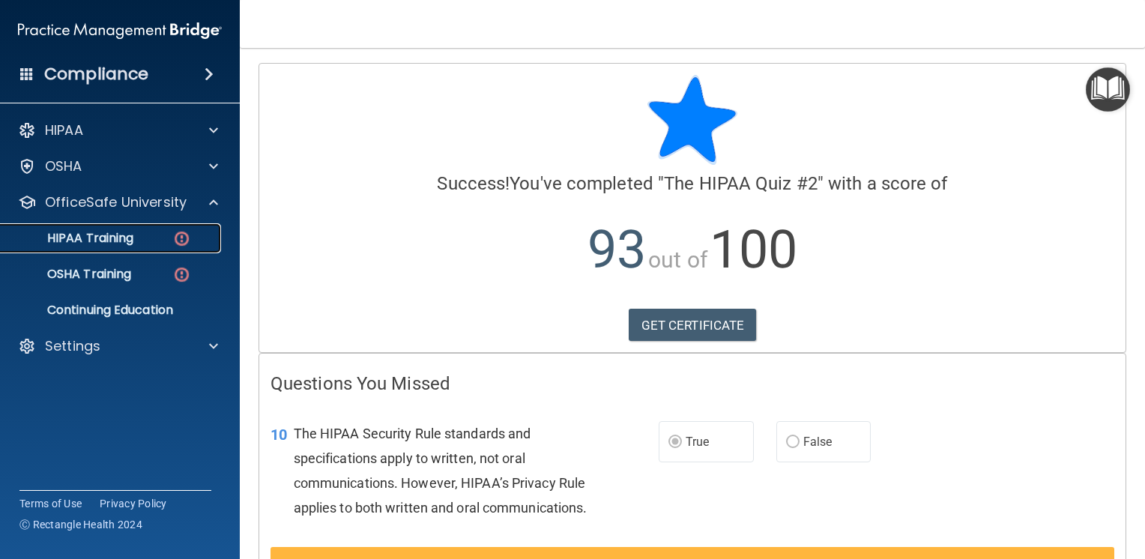
click at [180, 237] on img at bounding box center [181, 238] width 19 height 19
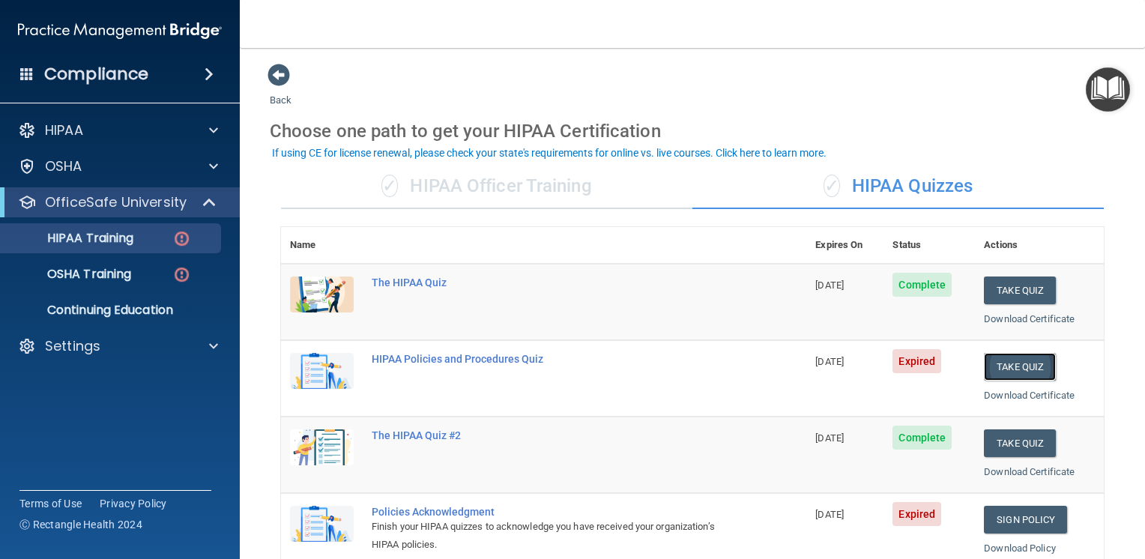
click at [997, 372] on button "Take Quiz" at bounding box center [1020, 367] width 72 height 28
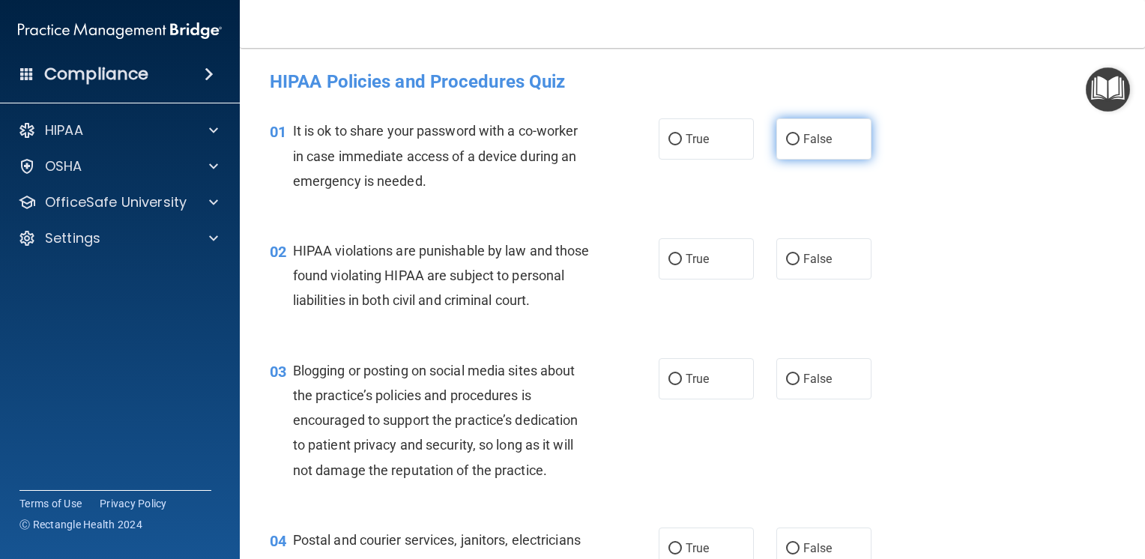
click at [806, 154] on label "False" at bounding box center [823, 138] width 95 height 41
click at [799, 145] on input "False" at bounding box center [792, 139] width 13 height 11
radio input "true"
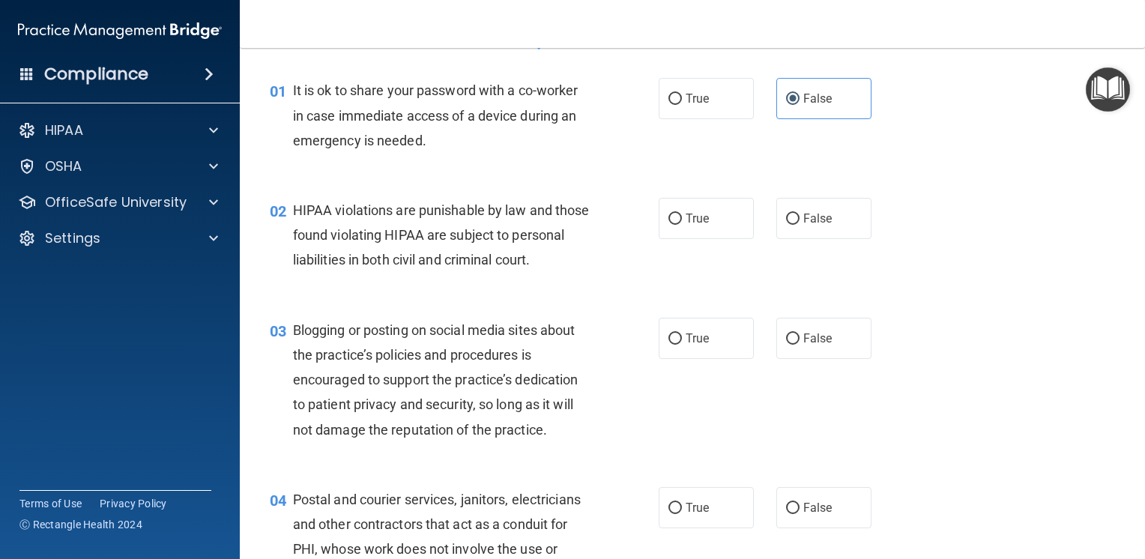
scroll to position [150, 0]
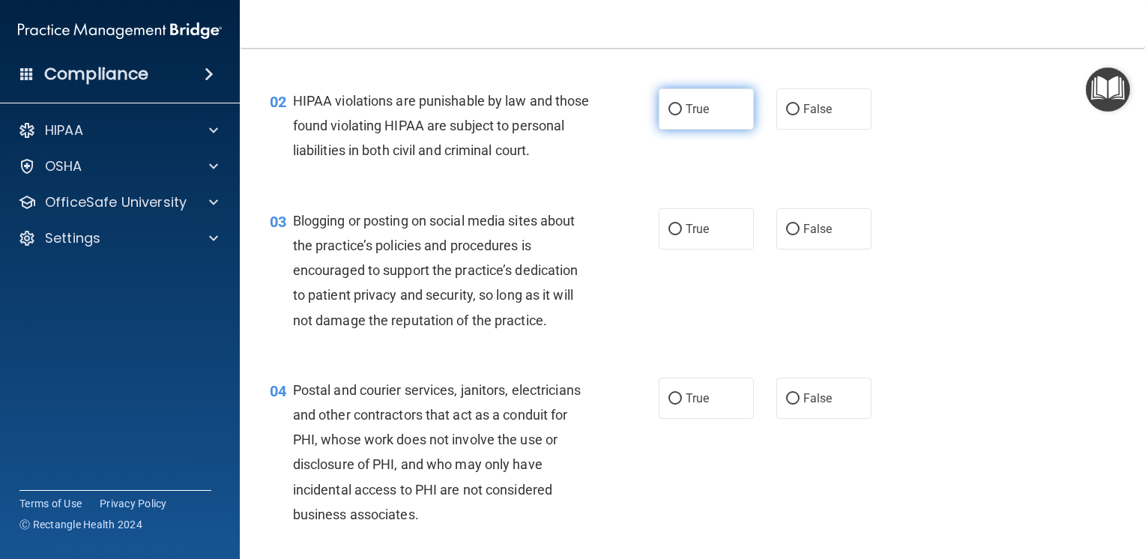
click at [716, 121] on label "True" at bounding box center [705, 108] width 95 height 41
click at [682, 115] on input "True" at bounding box center [674, 109] width 13 height 11
radio input "true"
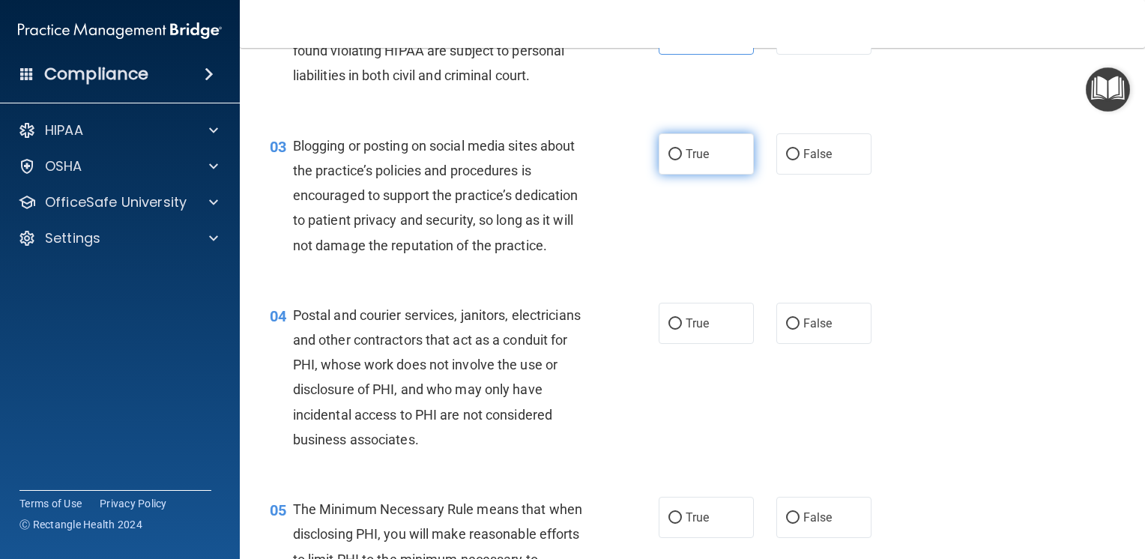
click at [705, 175] on label "True" at bounding box center [705, 153] width 95 height 41
click at [682, 160] on input "True" at bounding box center [674, 154] width 13 height 11
radio input "true"
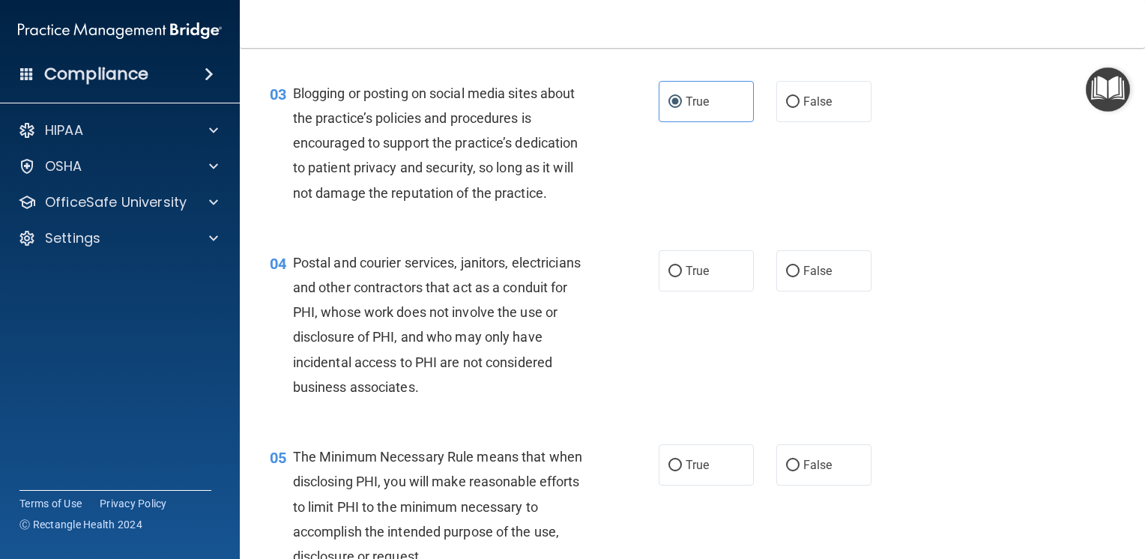
scroll to position [375, 0]
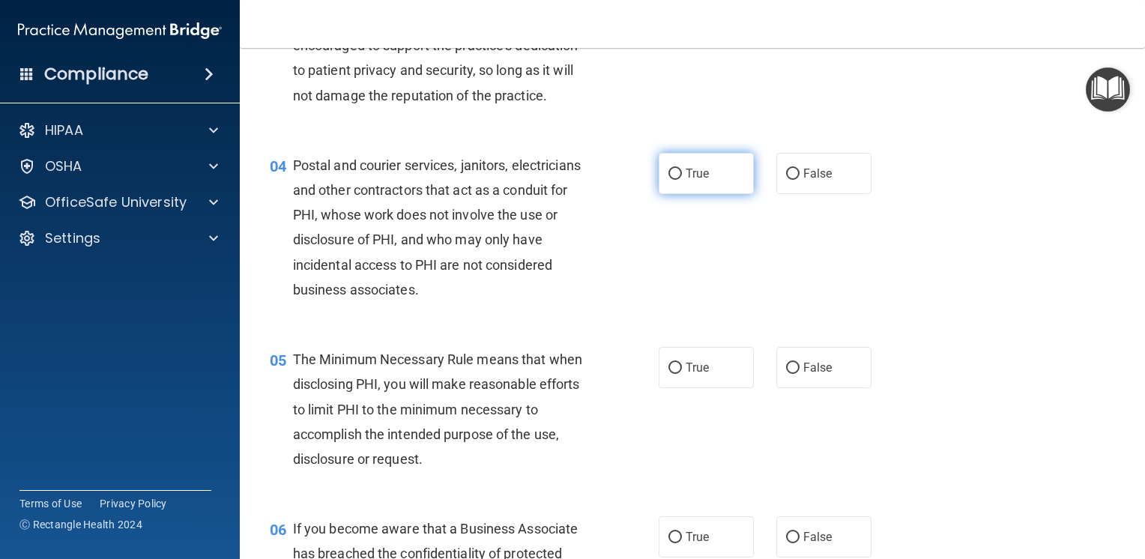
click at [725, 194] on label "True" at bounding box center [705, 173] width 95 height 41
click at [682, 180] on input "True" at bounding box center [674, 174] width 13 height 11
radio input "true"
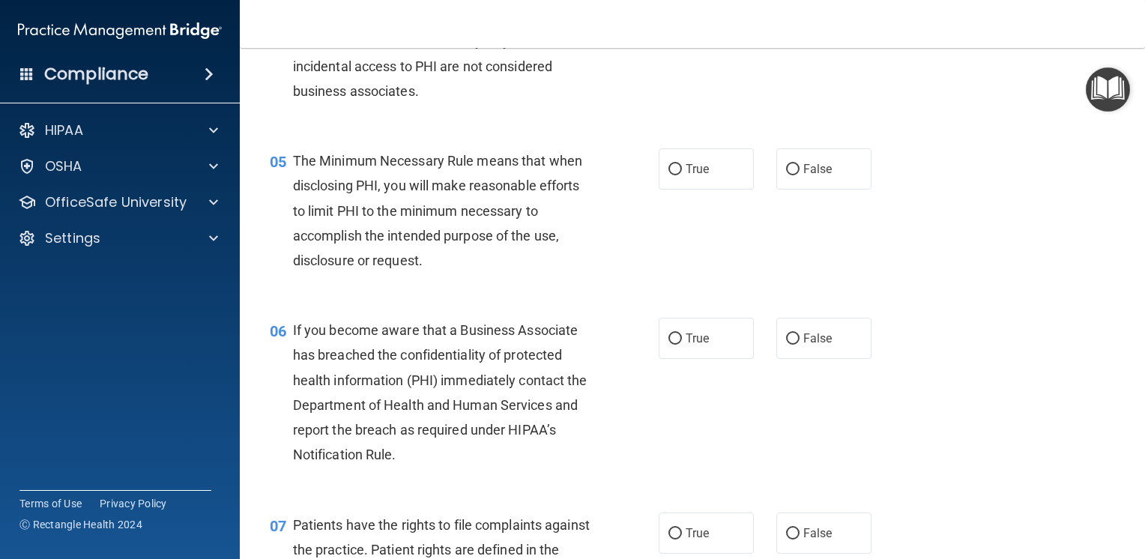
scroll to position [599, 0]
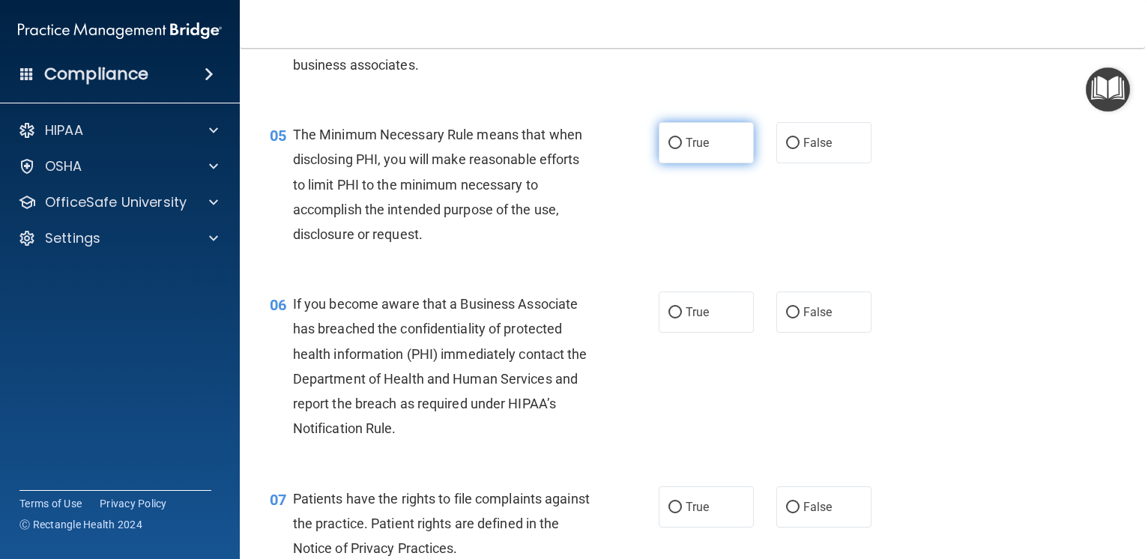
click at [694, 150] on span "True" at bounding box center [696, 143] width 23 height 14
click at [682, 149] on input "True" at bounding box center [674, 143] width 13 height 11
radio input "true"
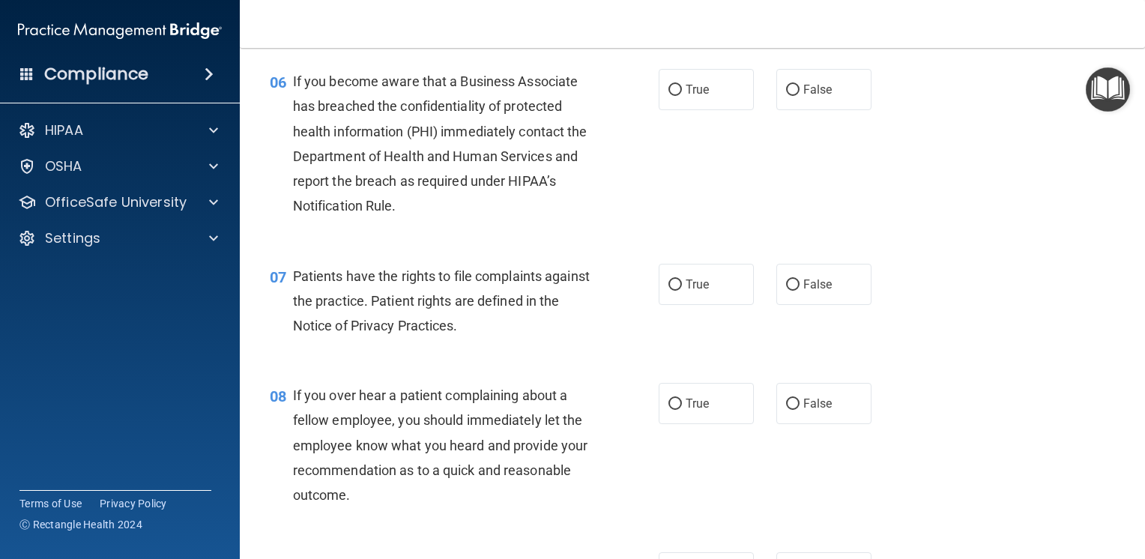
scroll to position [824, 0]
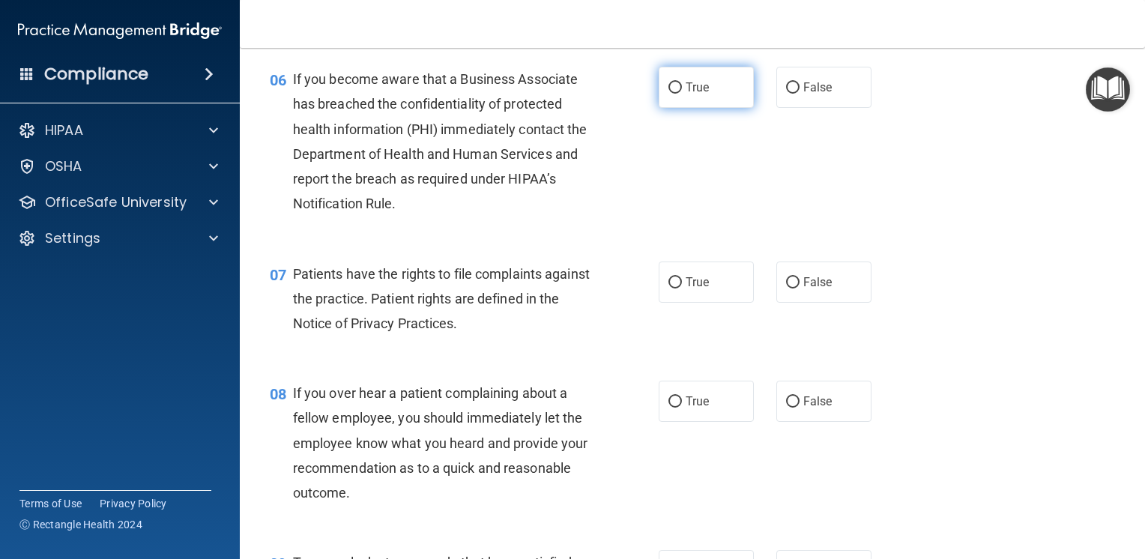
click at [724, 108] on label "True" at bounding box center [705, 87] width 95 height 41
click at [682, 94] on input "True" at bounding box center [674, 87] width 13 height 11
radio input "true"
click at [687, 289] on span "True" at bounding box center [696, 282] width 23 height 14
click at [682, 288] on input "True" at bounding box center [674, 282] width 13 height 11
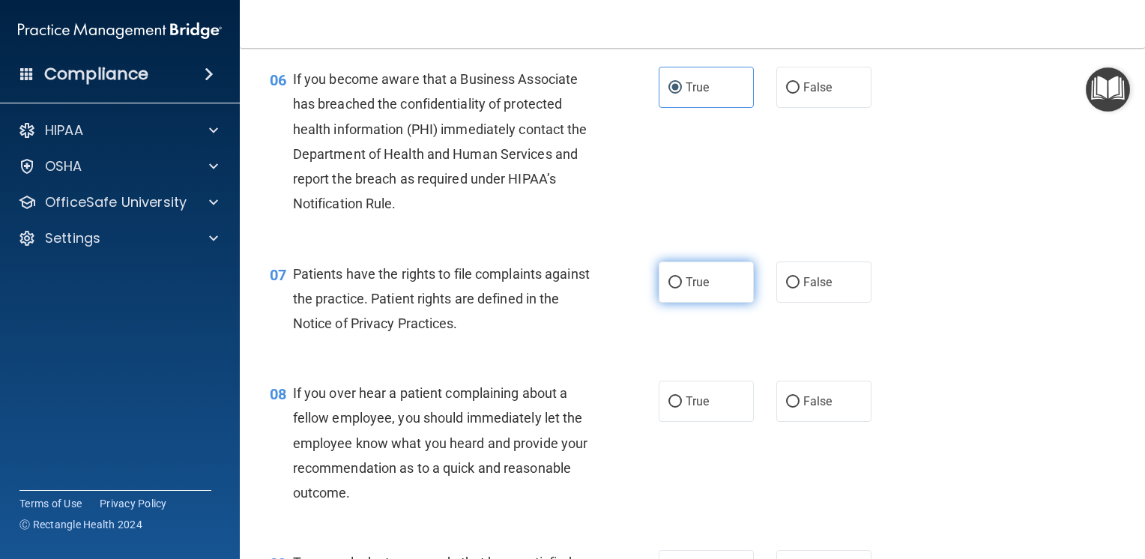
radio input "true"
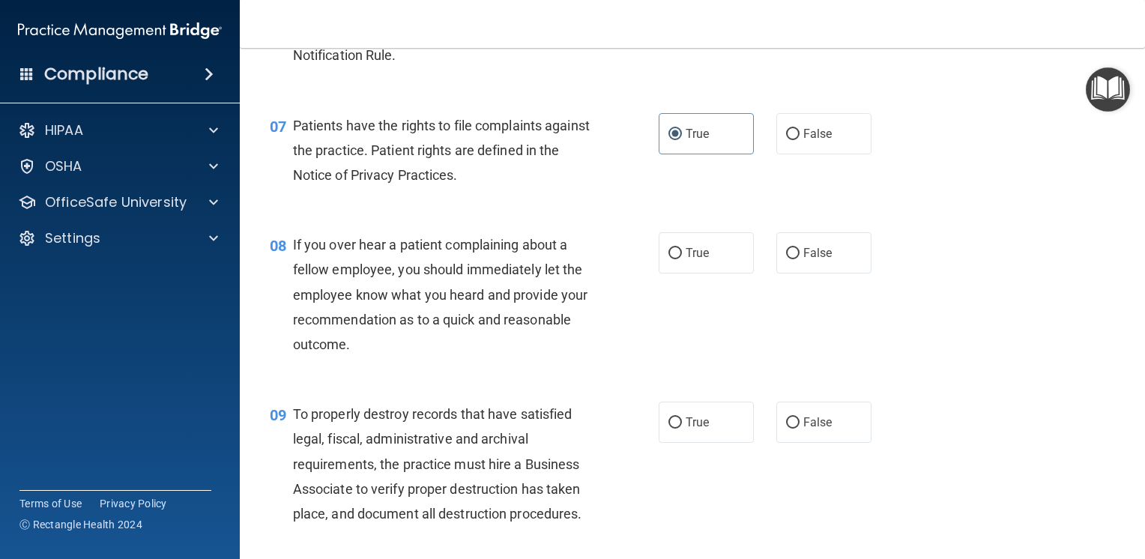
scroll to position [974, 0]
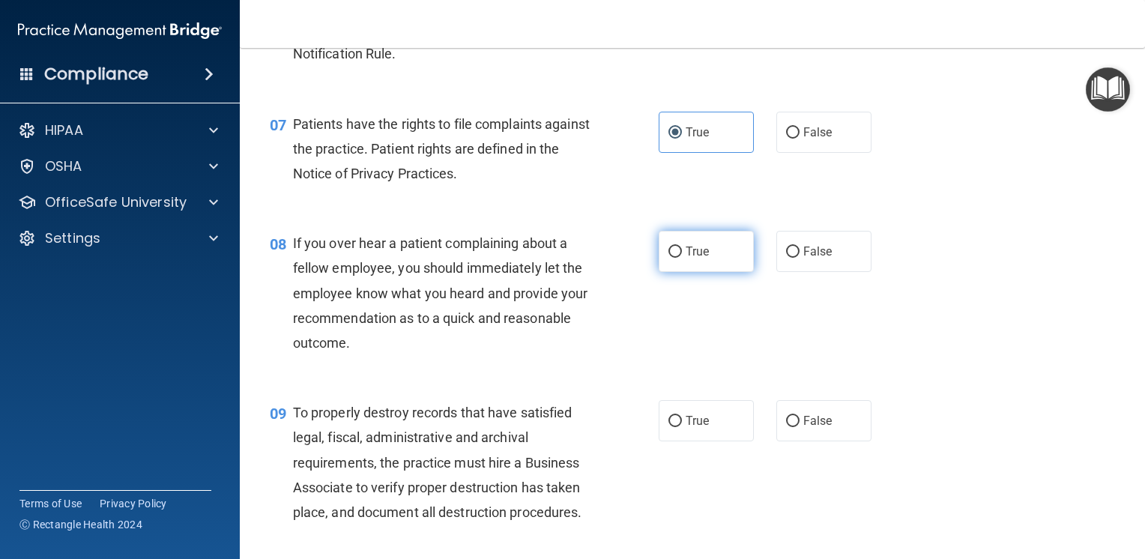
click at [683, 272] on label "True" at bounding box center [705, 251] width 95 height 41
click at [682, 258] on input "True" at bounding box center [674, 251] width 13 height 11
radio input "true"
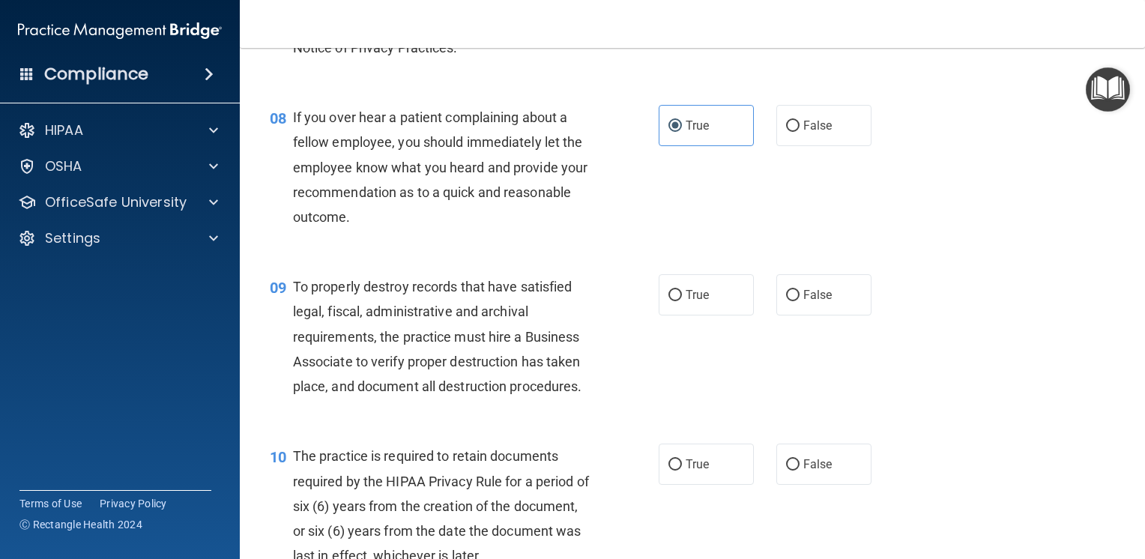
scroll to position [1124, 0]
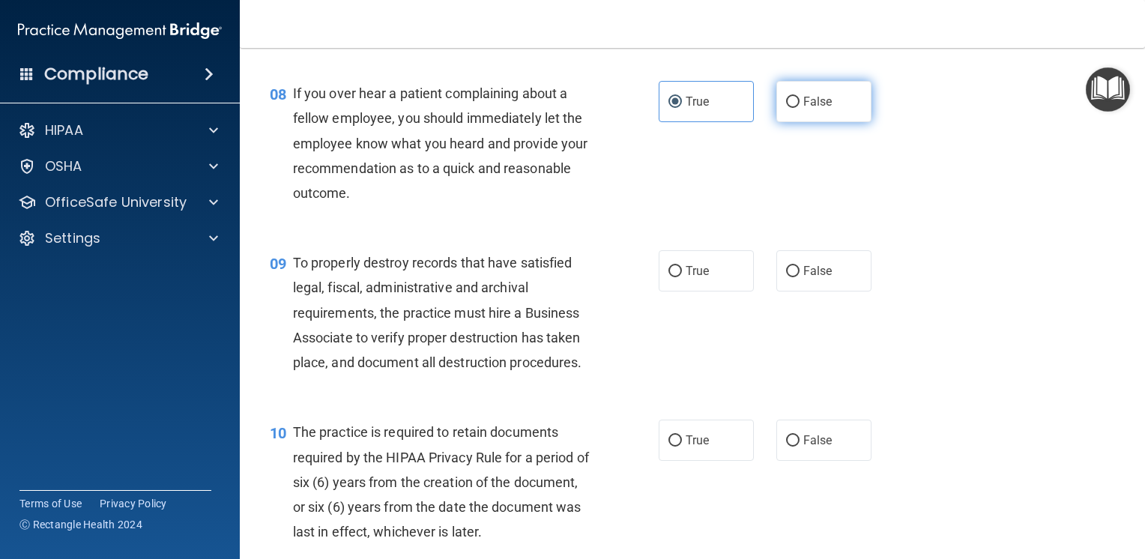
click at [794, 122] on label "False" at bounding box center [823, 101] width 95 height 41
click at [794, 108] on input "False" at bounding box center [792, 102] width 13 height 11
radio input "true"
radio input "false"
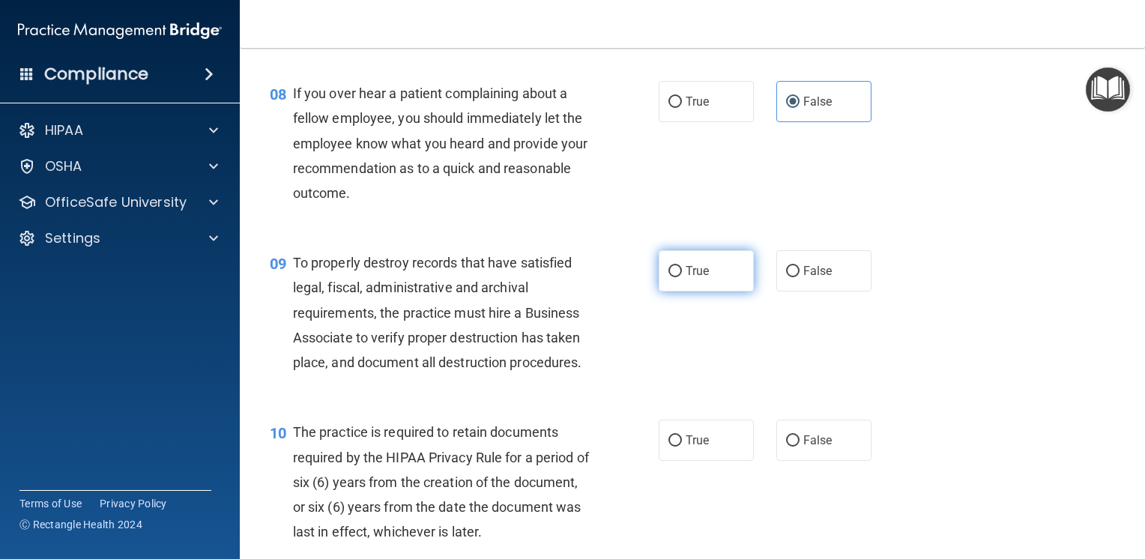
click at [678, 291] on label "True" at bounding box center [705, 270] width 95 height 41
click at [678, 277] on input "True" at bounding box center [674, 271] width 13 height 11
radio input "true"
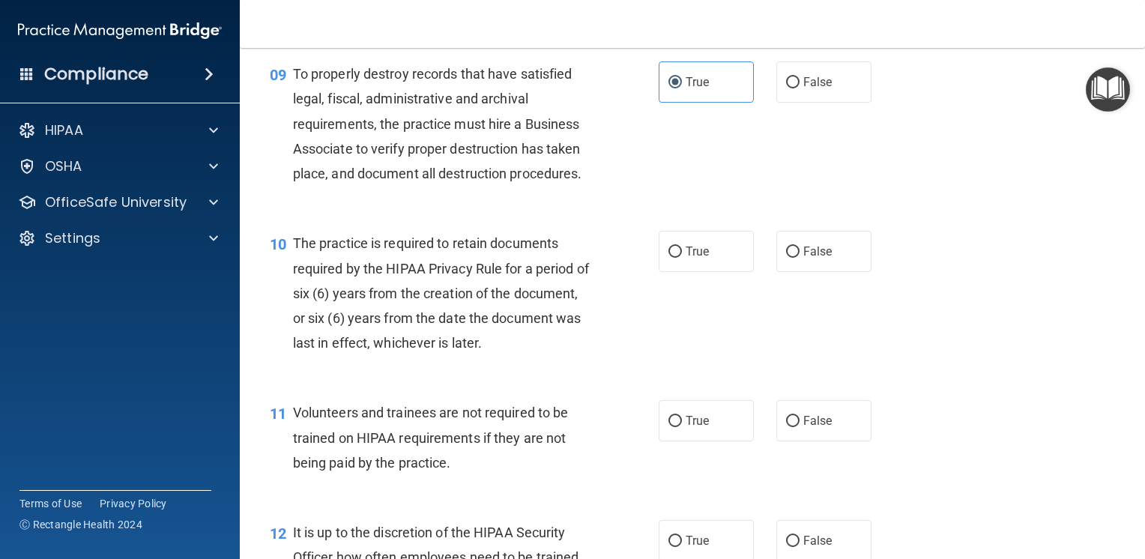
scroll to position [1348, 0]
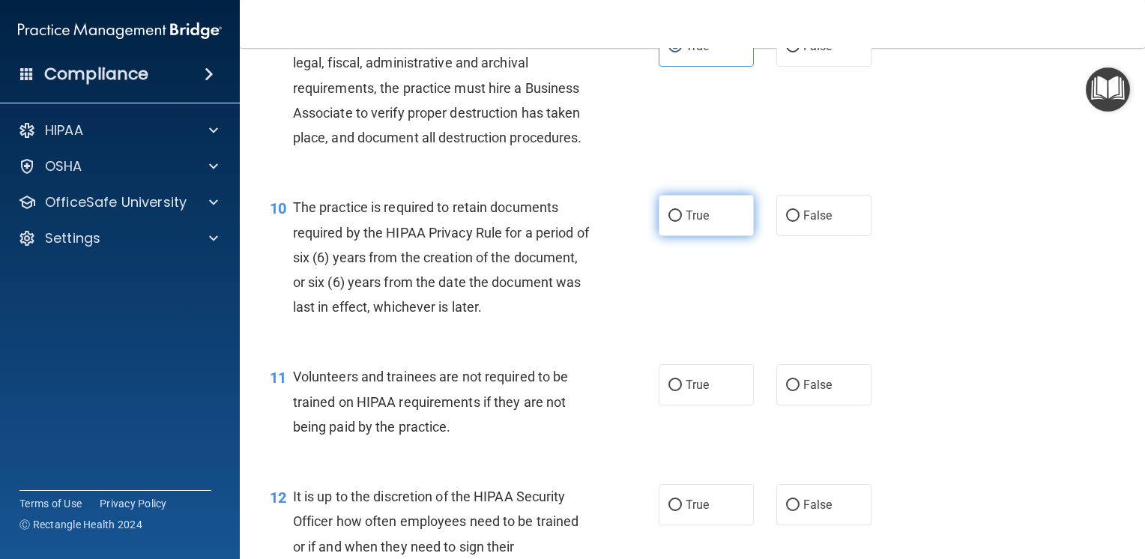
click at [685, 222] on span "True" at bounding box center [696, 215] width 23 height 14
click at [682, 222] on input "True" at bounding box center [674, 215] width 13 height 11
radio input "true"
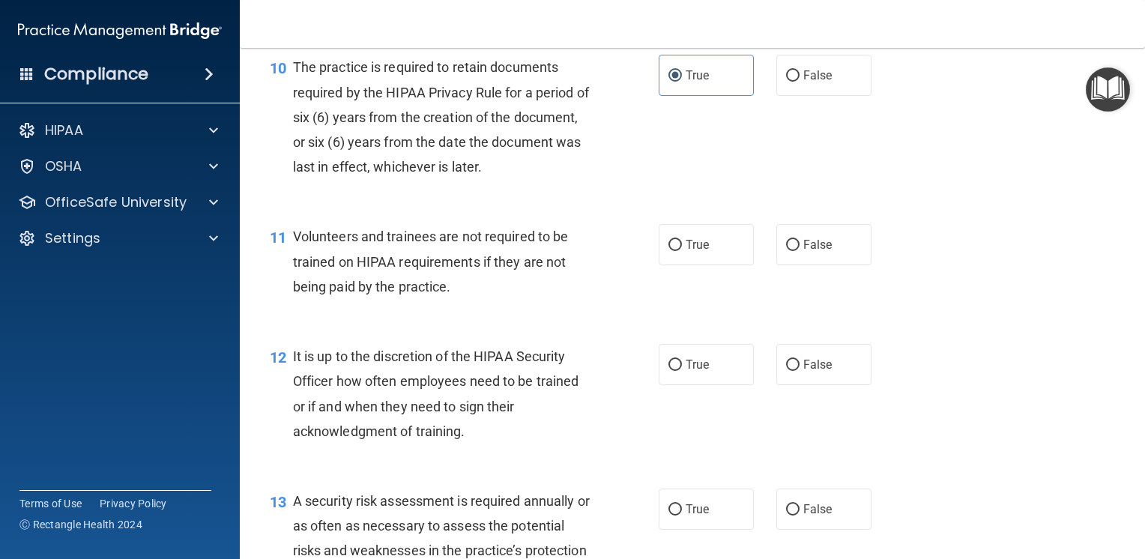
scroll to position [1498, 0]
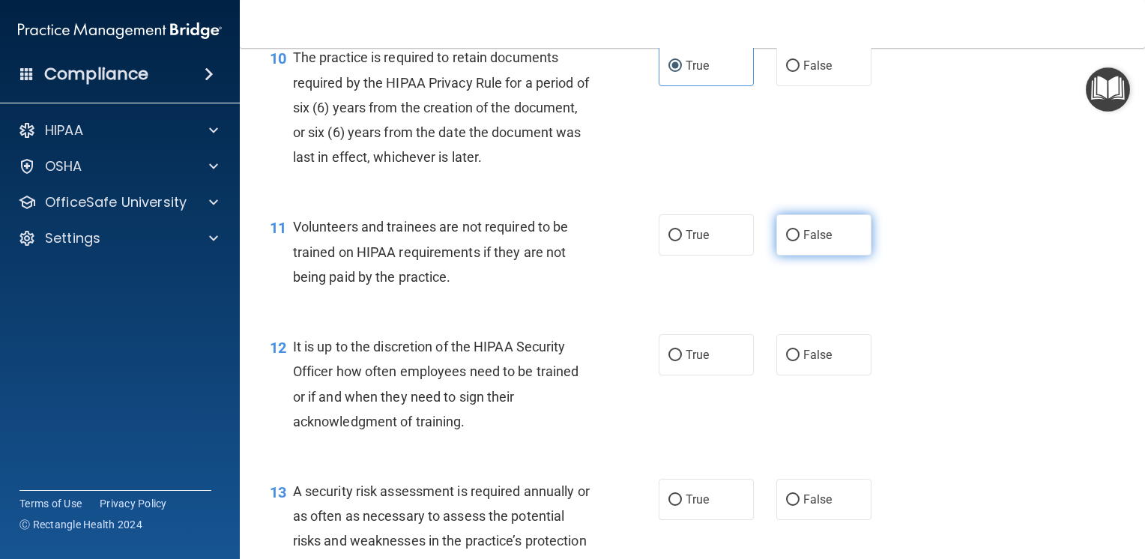
click at [818, 242] on span "False" at bounding box center [817, 235] width 29 height 14
click at [799, 241] on input "False" at bounding box center [792, 235] width 13 height 11
radio input "true"
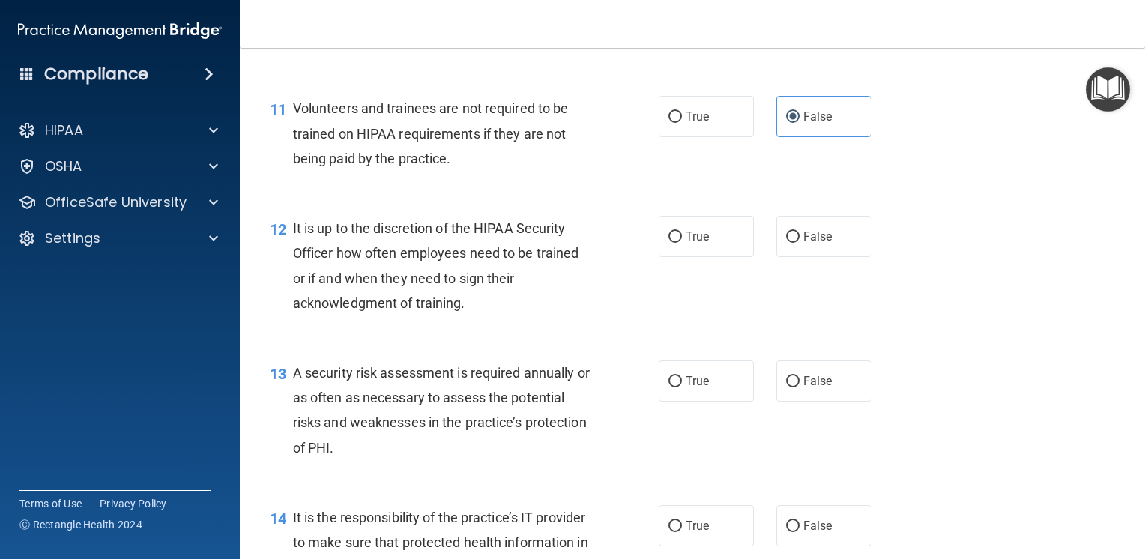
scroll to position [1648, 0]
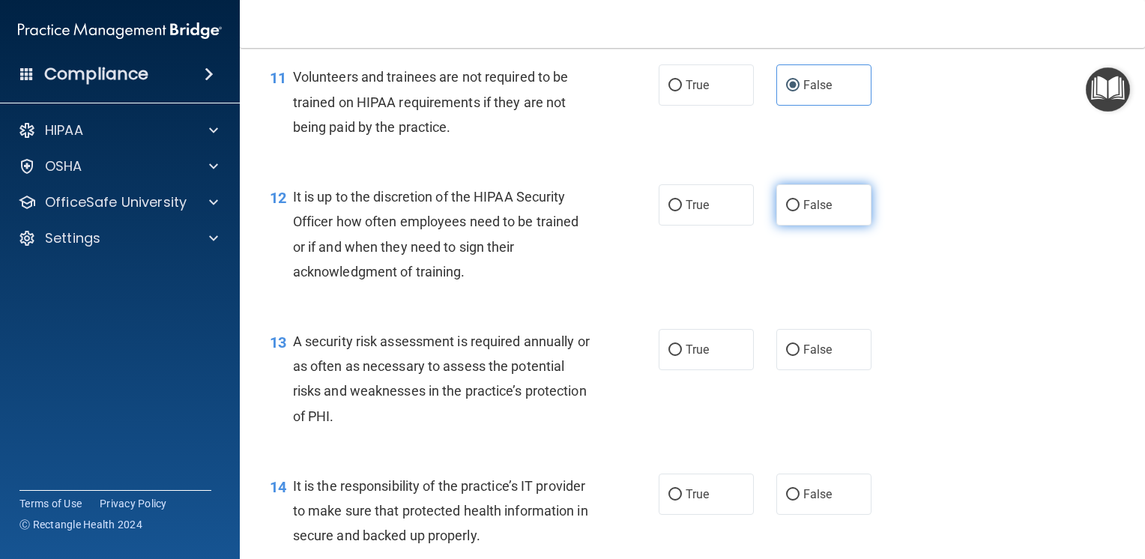
click at [787, 211] on input "False" at bounding box center [792, 205] width 13 height 11
radio input "true"
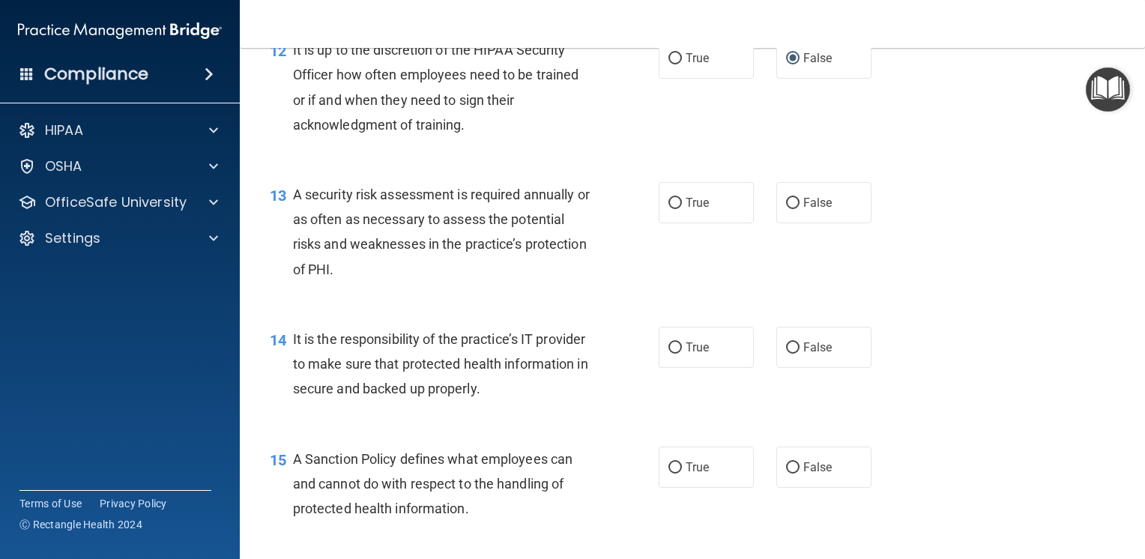
scroll to position [1798, 0]
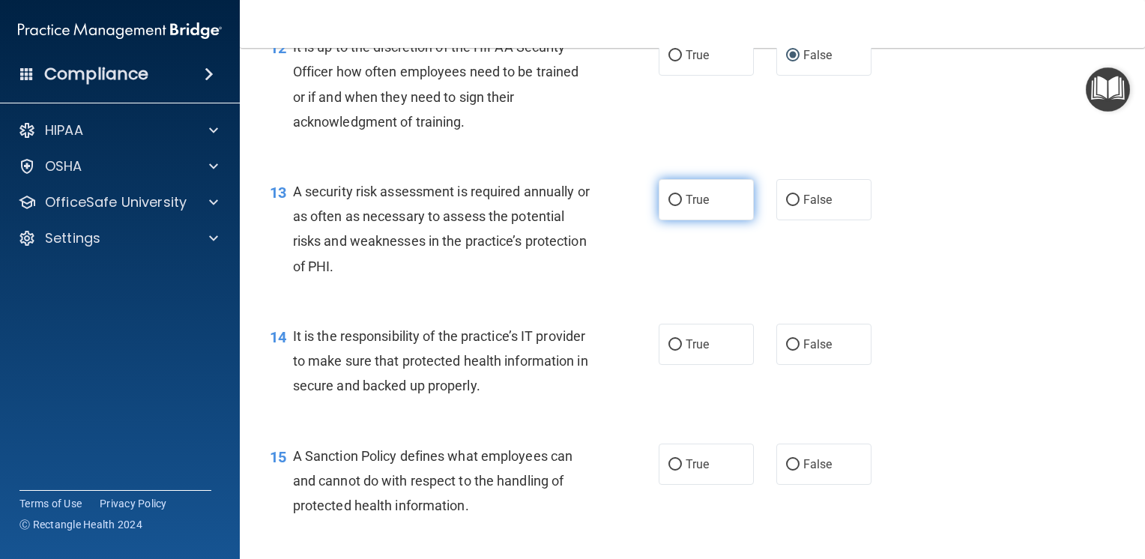
click at [670, 206] on input "True" at bounding box center [674, 200] width 13 height 11
radio input "true"
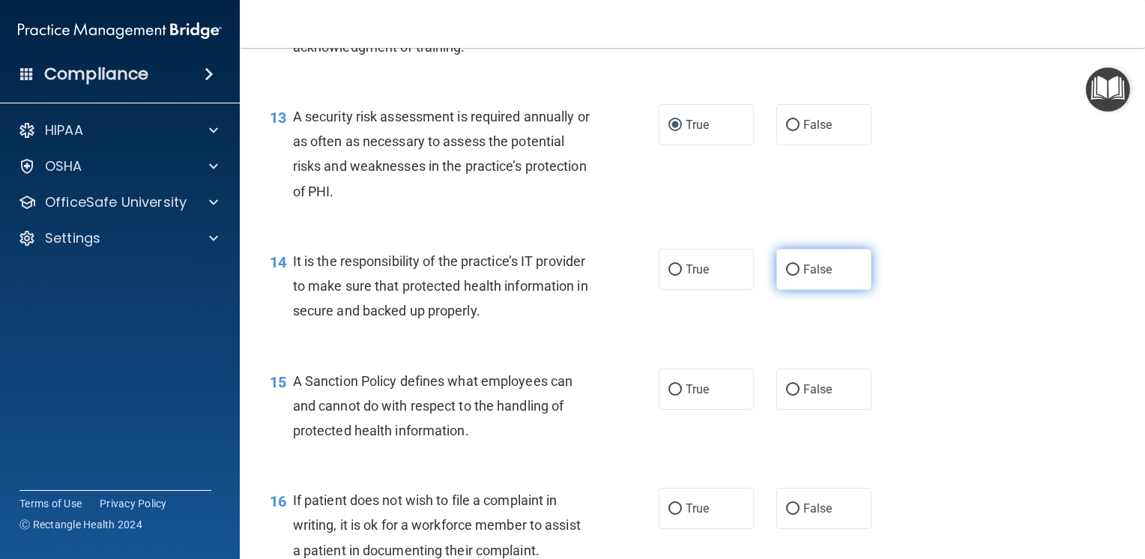
click at [788, 290] on label "False" at bounding box center [823, 269] width 95 height 41
click at [788, 276] on input "False" at bounding box center [792, 269] width 13 height 11
radio input "true"
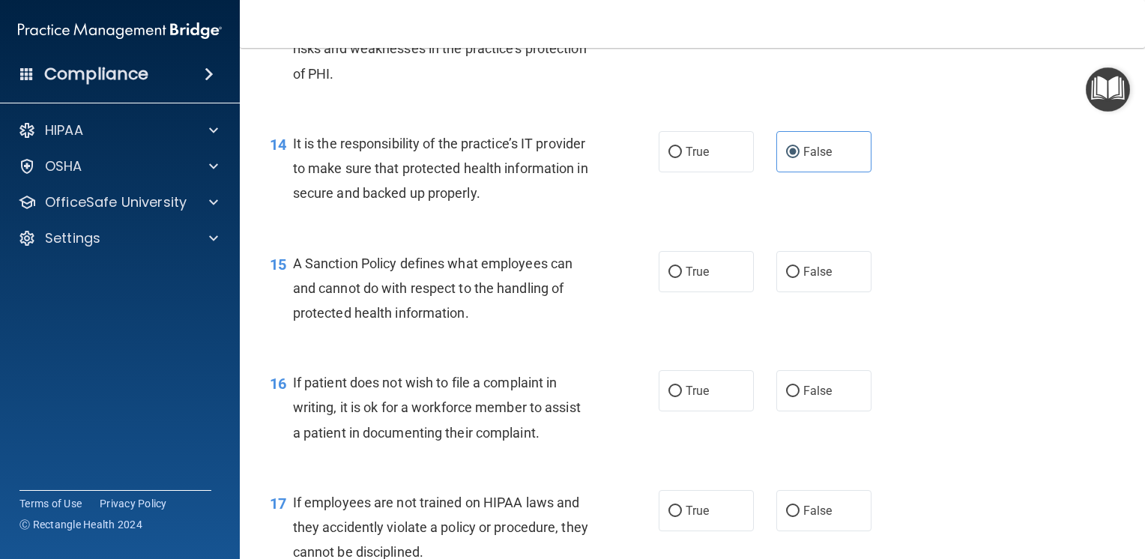
scroll to position [2022, 0]
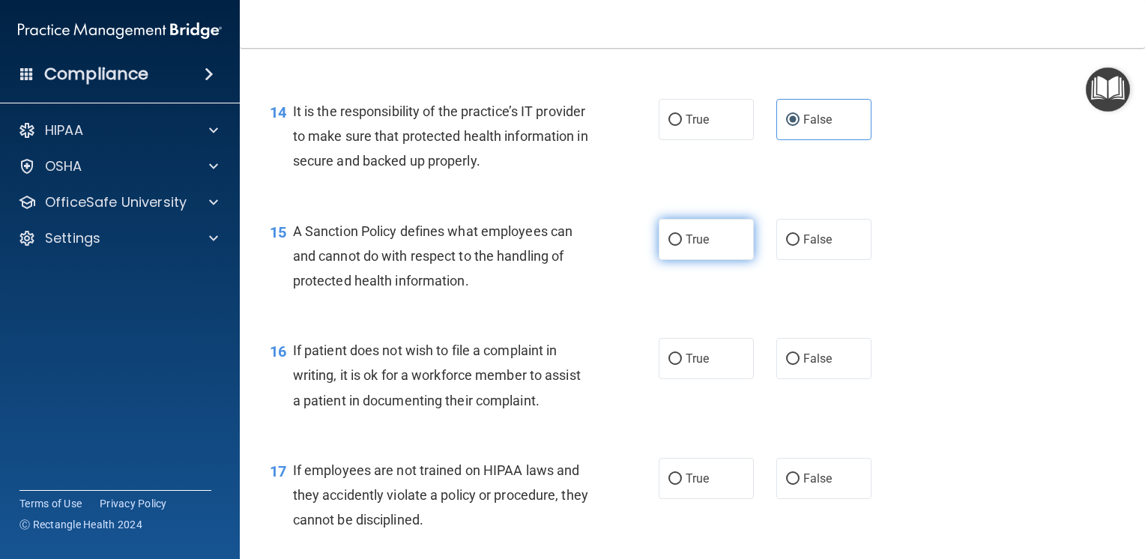
click at [686, 246] on span "True" at bounding box center [696, 239] width 23 height 14
click at [682, 246] on input "True" at bounding box center [674, 239] width 13 height 11
radio input "true"
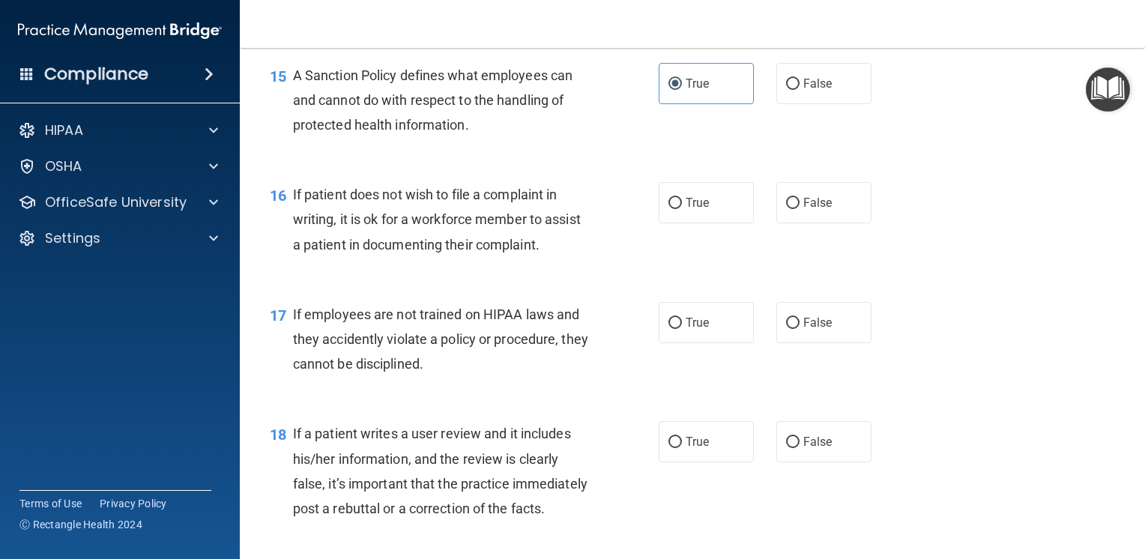
scroll to position [2247, 0]
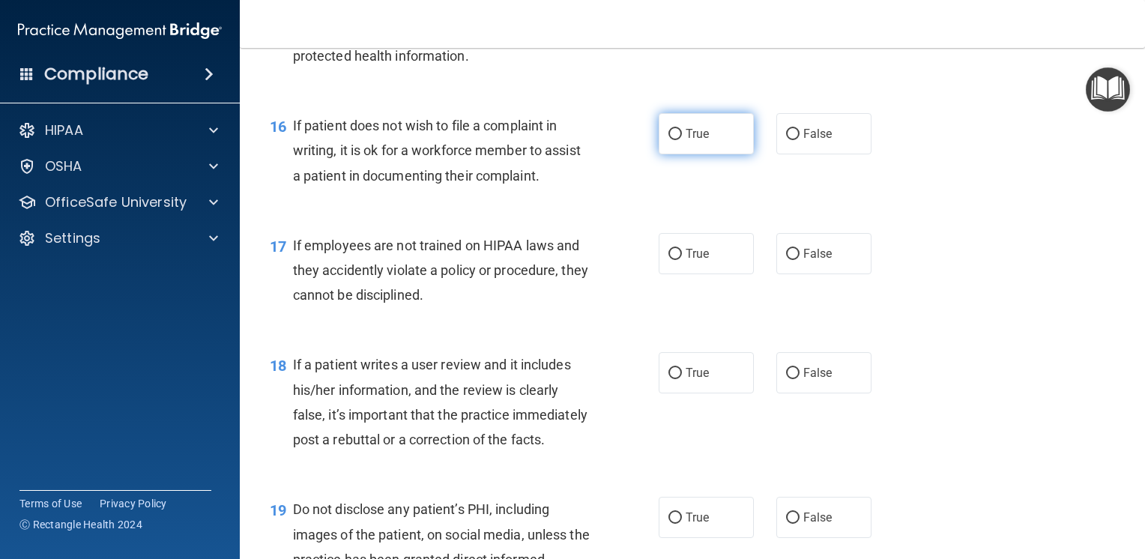
click at [658, 154] on label "True" at bounding box center [705, 133] width 95 height 41
click at [668, 140] on input "True" at bounding box center [674, 134] width 13 height 11
radio input "true"
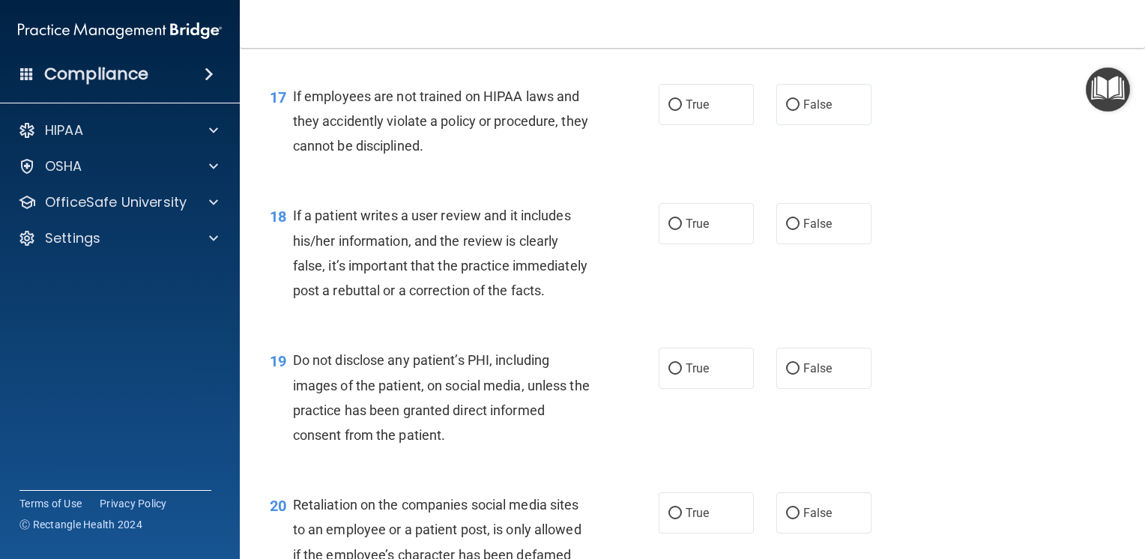
scroll to position [2397, 0]
click at [827, 124] on label "False" at bounding box center [823, 103] width 95 height 41
click at [799, 110] on input "False" at bounding box center [792, 104] width 13 height 11
radio input "true"
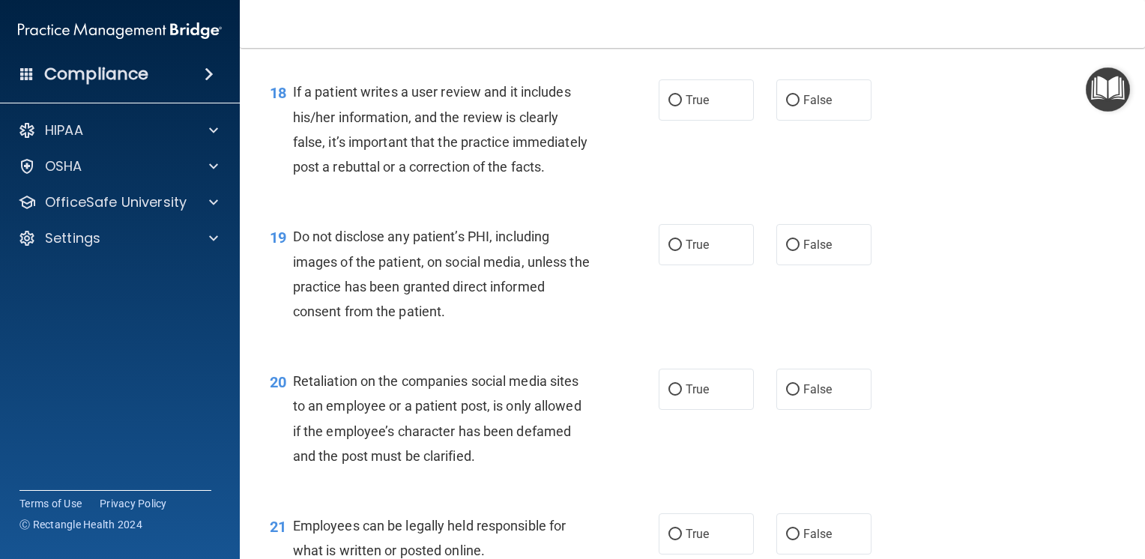
scroll to position [2547, 0]
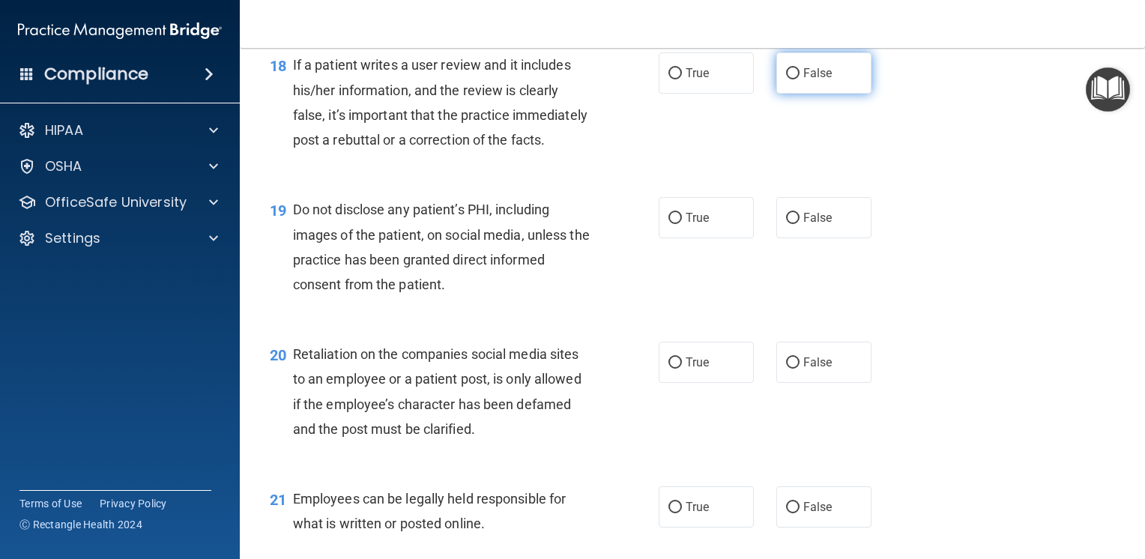
click at [797, 94] on label "False" at bounding box center [823, 72] width 95 height 41
click at [797, 79] on input "False" at bounding box center [792, 73] width 13 height 11
radio input "true"
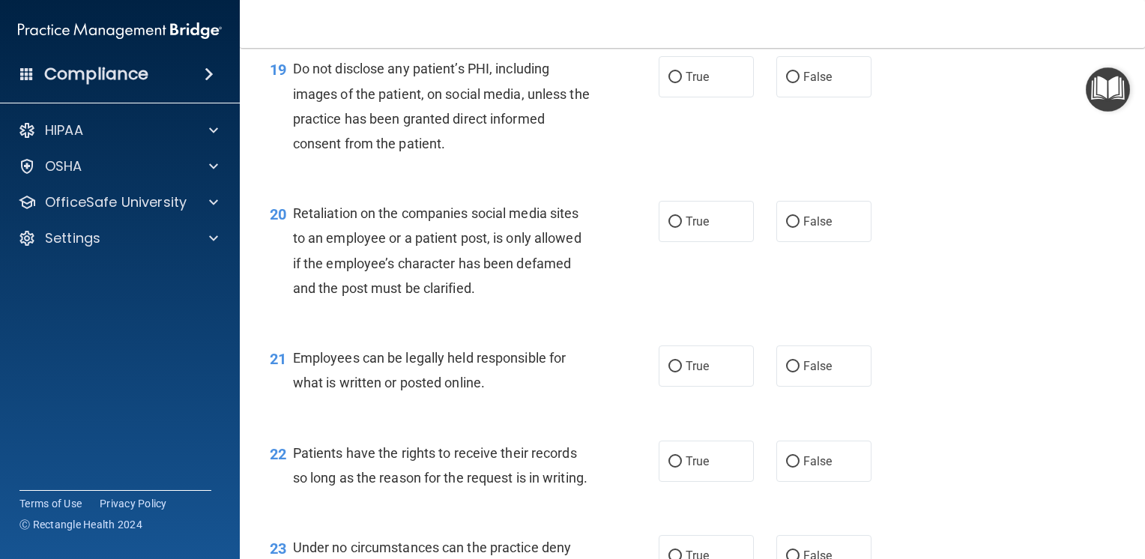
scroll to position [2697, 0]
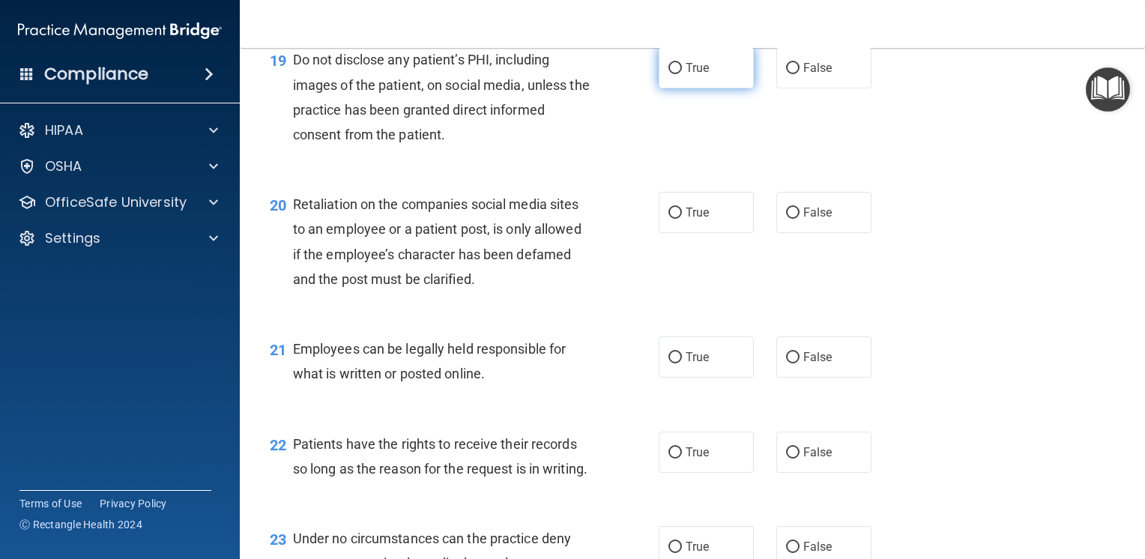
click at [685, 75] on span "True" at bounding box center [696, 68] width 23 height 14
click at [679, 74] on input "True" at bounding box center [674, 68] width 13 height 11
radio input "true"
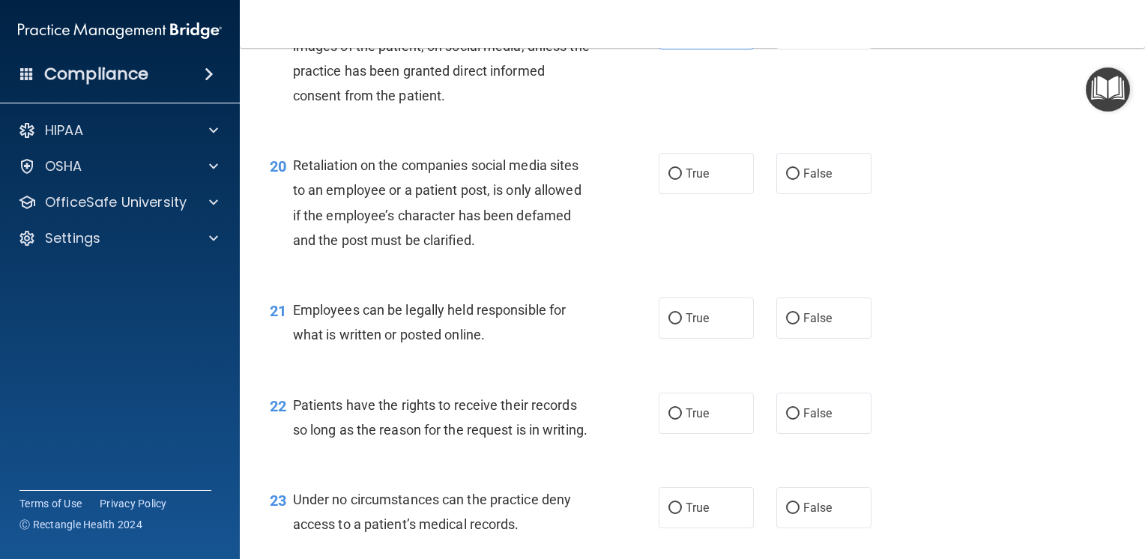
scroll to position [2772, 0]
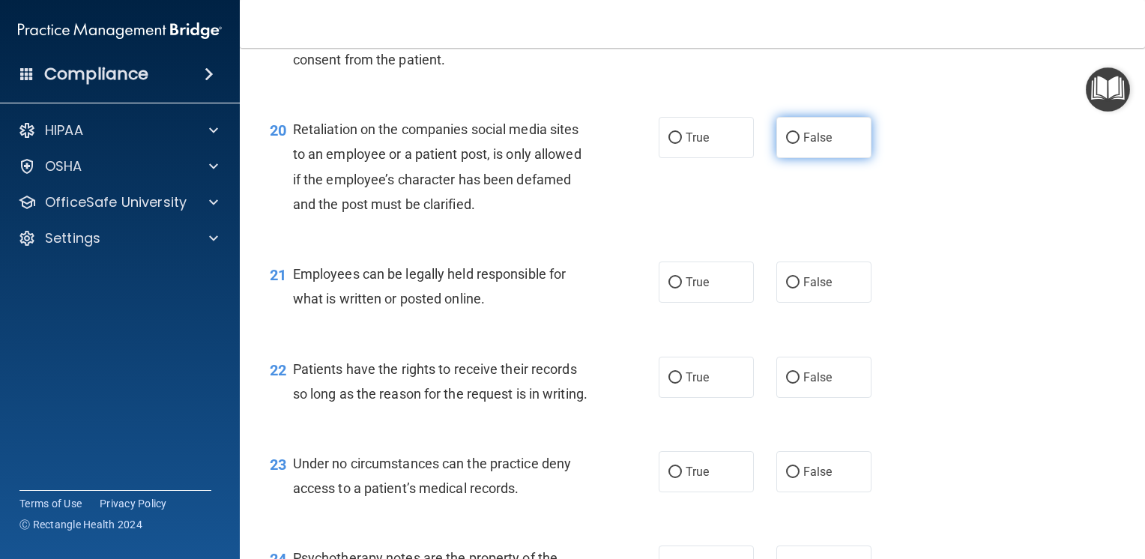
click at [792, 158] on label "False" at bounding box center [823, 137] width 95 height 41
click at [792, 144] on input "False" at bounding box center [792, 138] width 13 height 11
radio input "true"
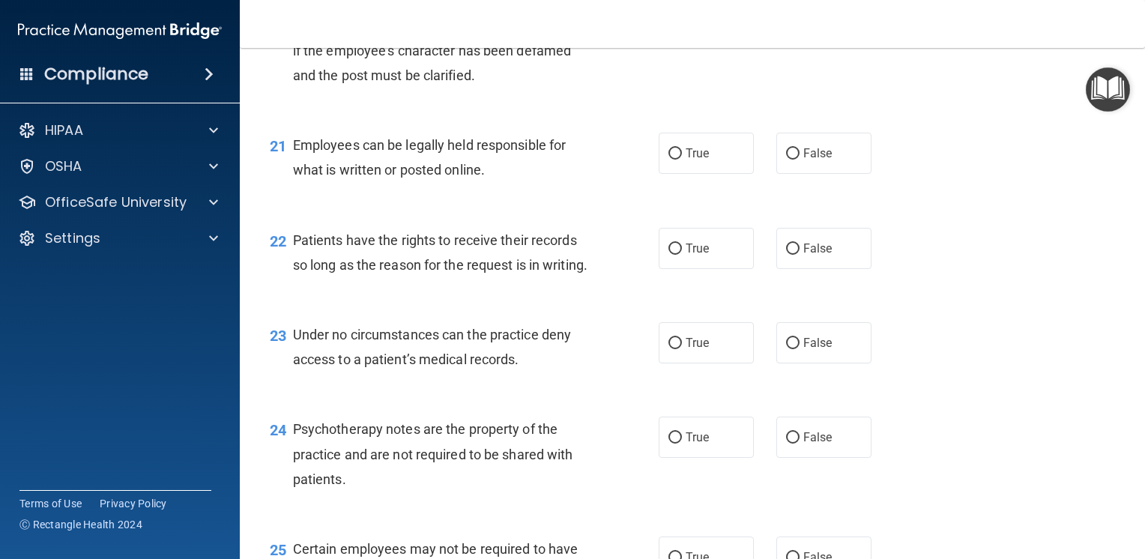
scroll to position [2921, 0]
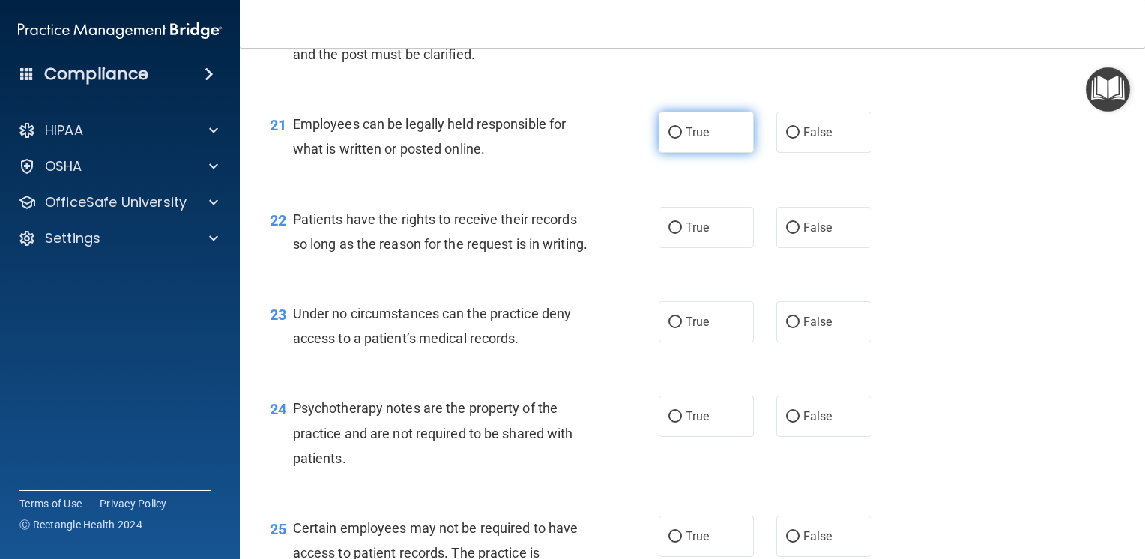
click at [674, 139] on input "True" at bounding box center [674, 132] width 13 height 11
radio input "true"
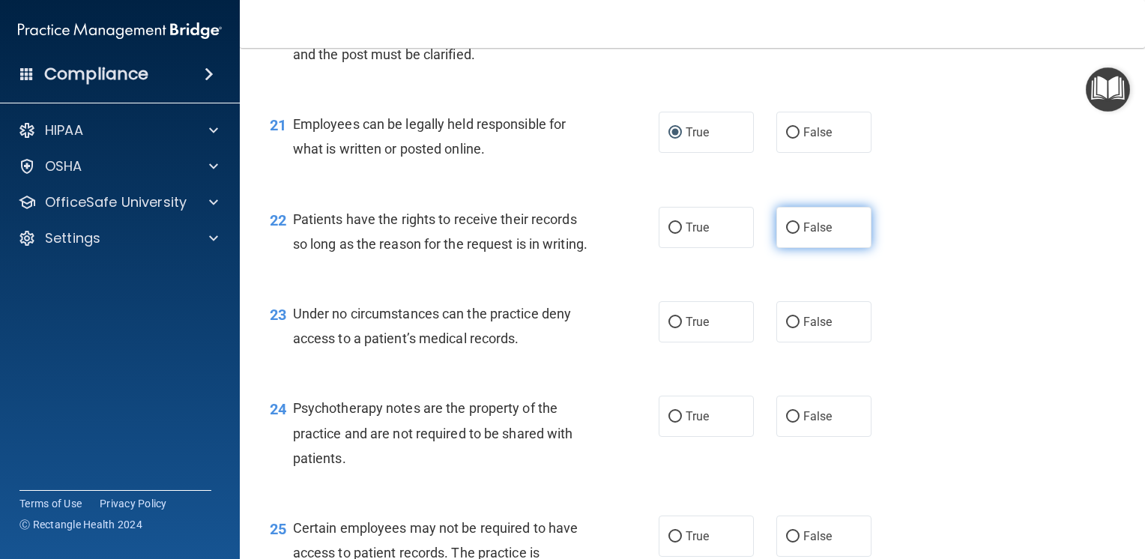
click at [776, 248] on label "False" at bounding box center [823, 227] width 95 height 41
click at [786, 234] on input "False" at bounding box center [792, 227] width 13 height 11
radio input "true"
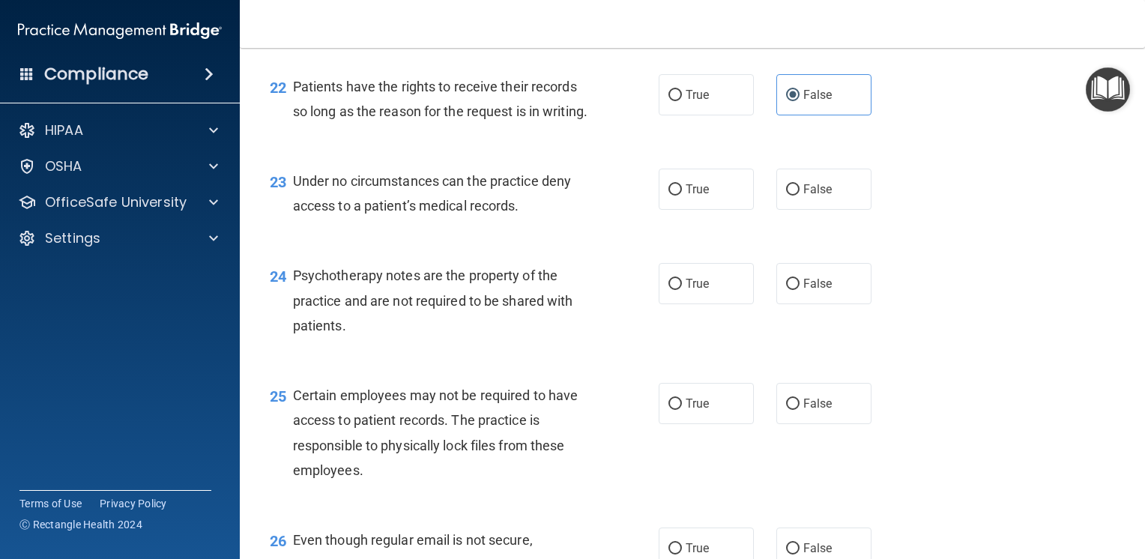
scroll to position [3071, 0]
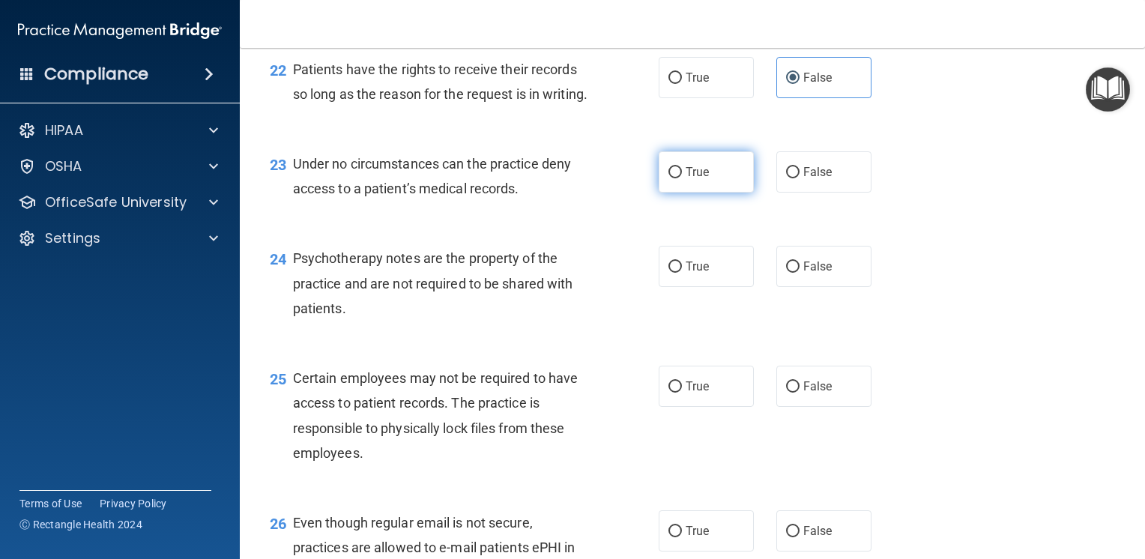
click at [685, 179] on span "True" at bounding box center [696, 172] width 23 height 14
click at [682, 178] on input "True" at bounding box center [674, 172] width 13 height 11
radio input "true"
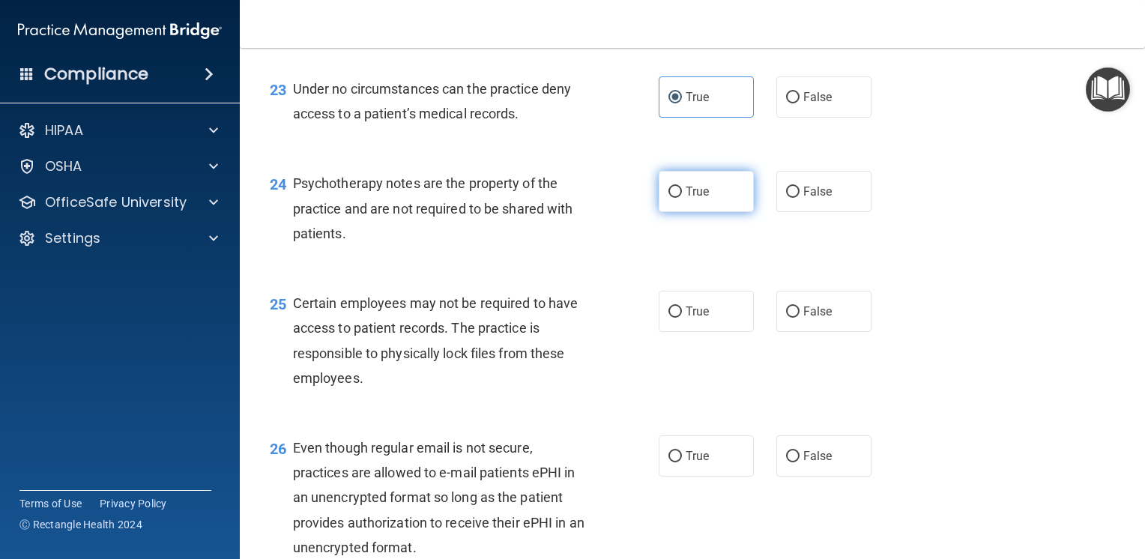
click at [673, 212] on label "True" at bounding box center [705, 191] width 95 height 41
click at [673, 198] on input "True" at bounding box center [674, 192] width 13 height 11
radio input "true"
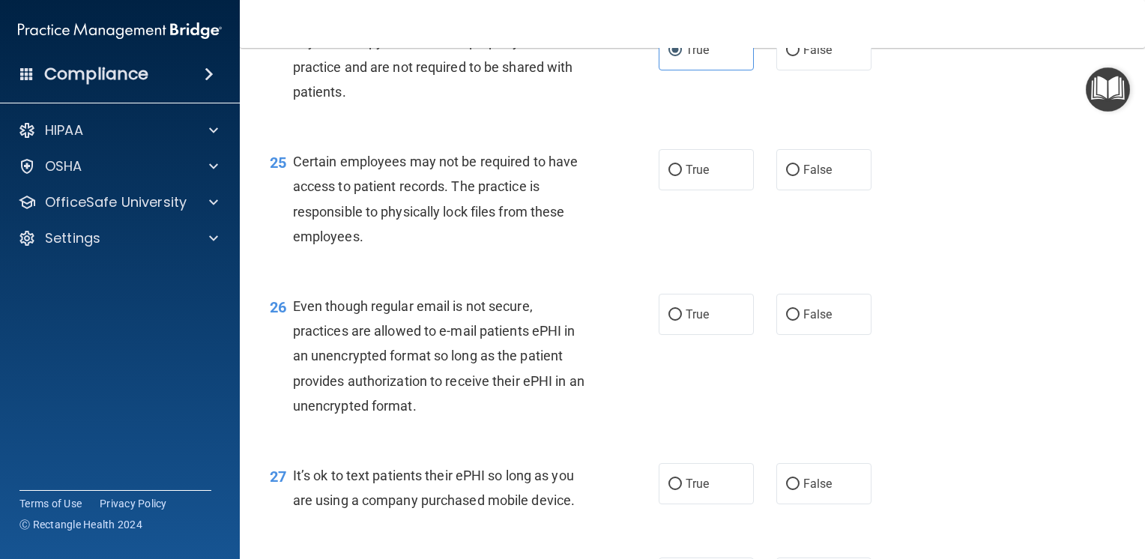
scroll to position [3296, 0]
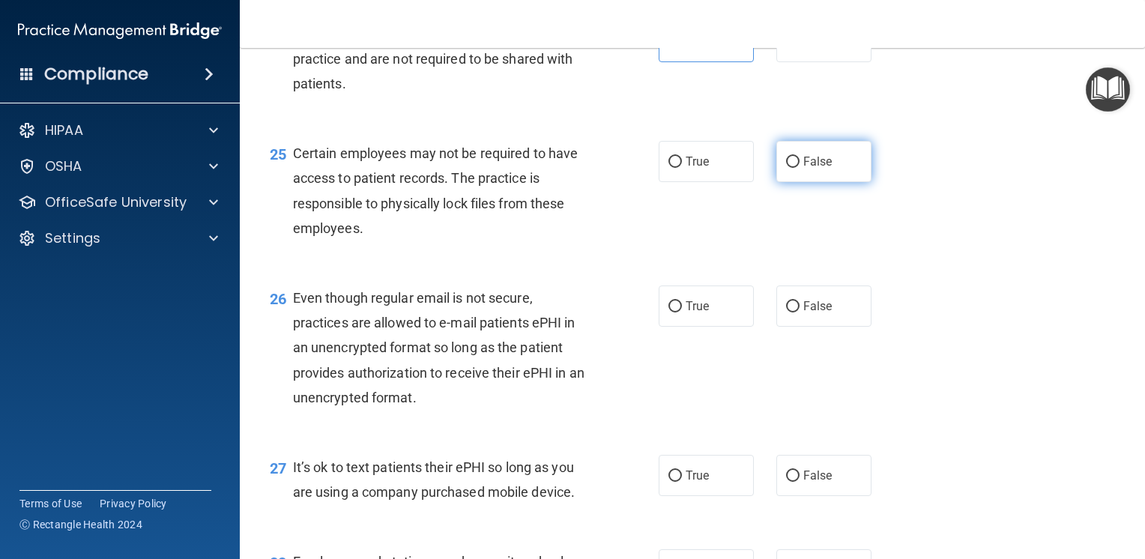
click at [810, 169] on span "False" at bounding box center [817, 161] width 29 height 14
click at [799, 168] on input "False" at bounding box center [792, 162] width 13 height 11
radio input "true"
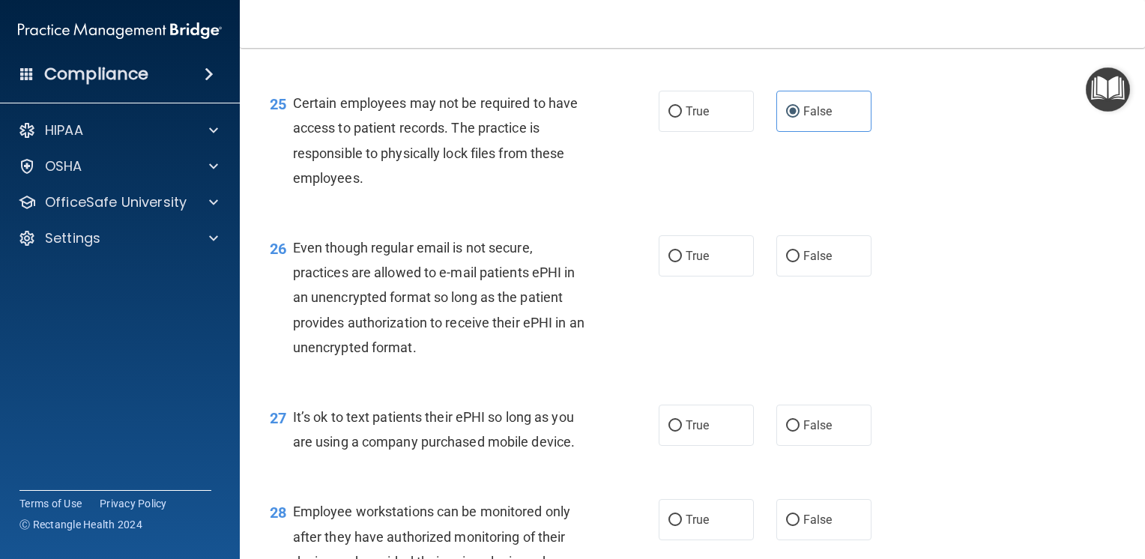
scroll to position [3446, 0]
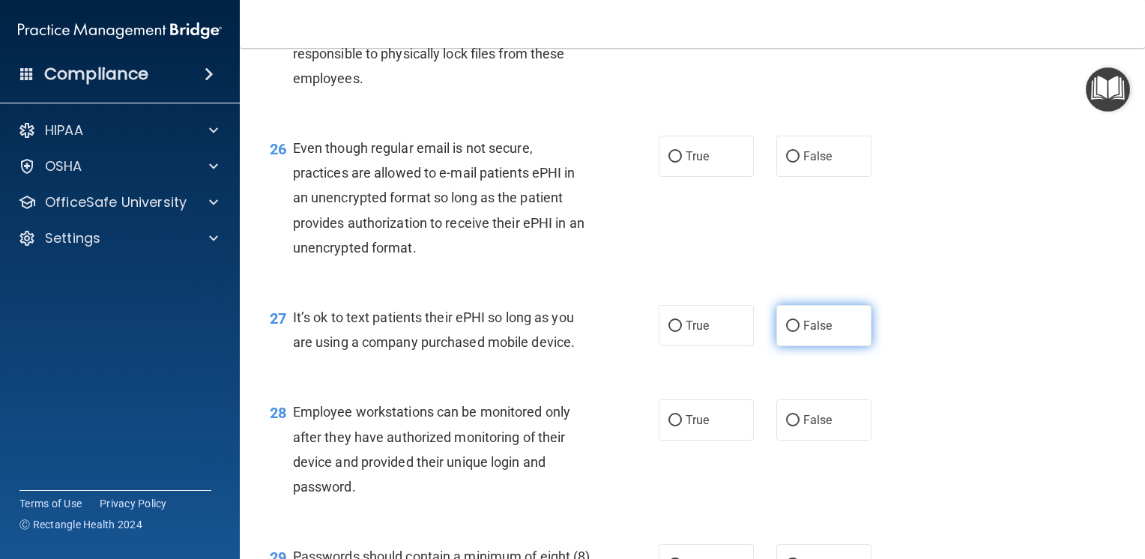
click at [818, 333] on span "False" at bounding box center [817, 325] width 29 height 14
click at [799, 332] on input "False" at bounding box center [792, 326] width 13 height 11
radio input "true"
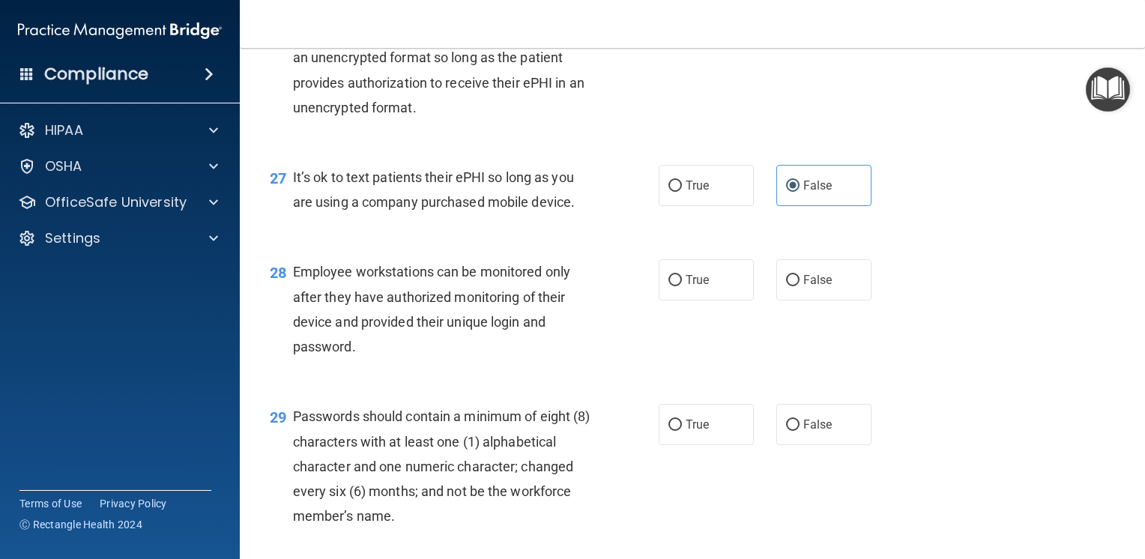
scroll to position [3595, 0]
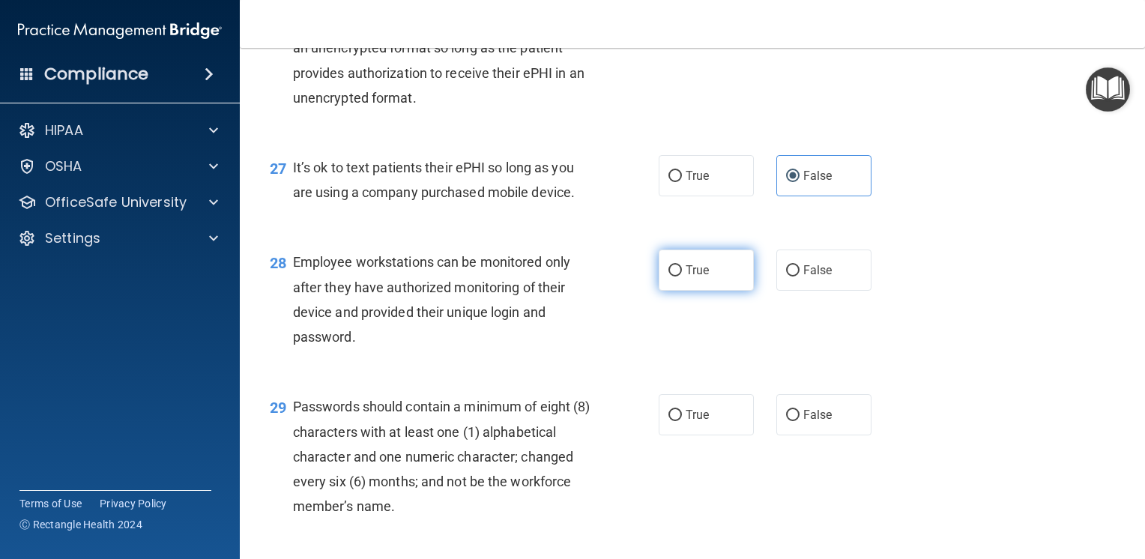
click at [709, 291] on label "True" at bounding box center [705, 269] width 95 height 41
click at [682, 276] on input "True" at bounding box center [674, 270] width 13 height 11
radio input "true"
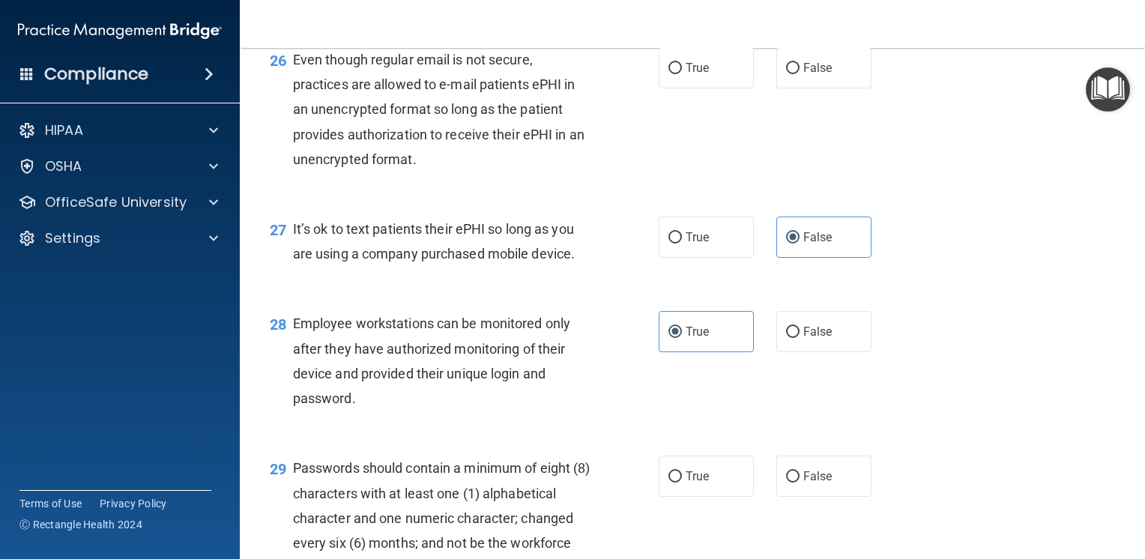
scroll to position [3446, 0]
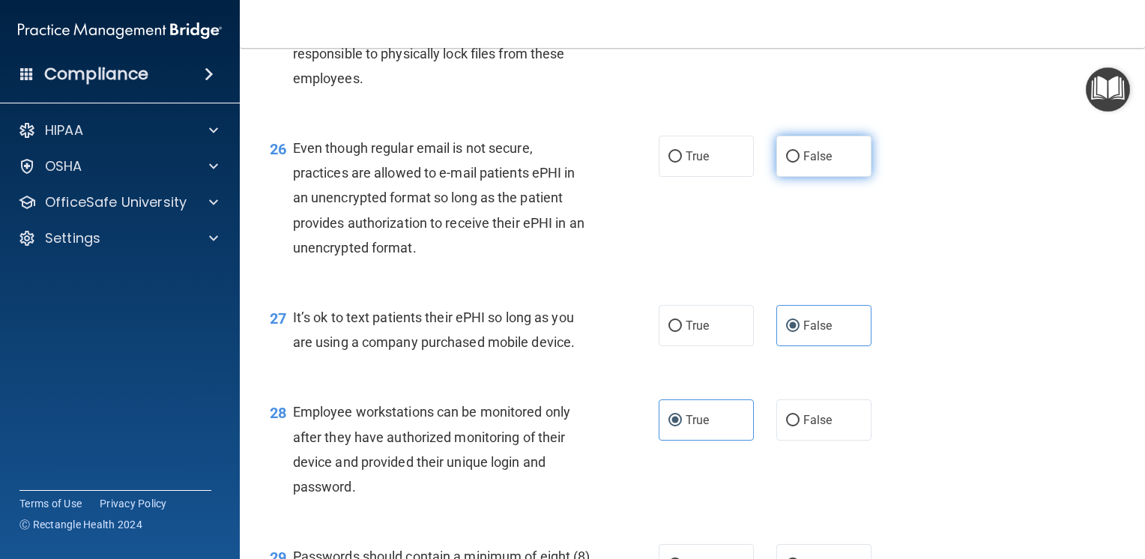
click at [803, 163] on span "False" at bounding box center [817, 156] width 29 height 14
click at [797, 163] on input "False" at bounding box center [792, 156] width 13 height 11
radio input "true"
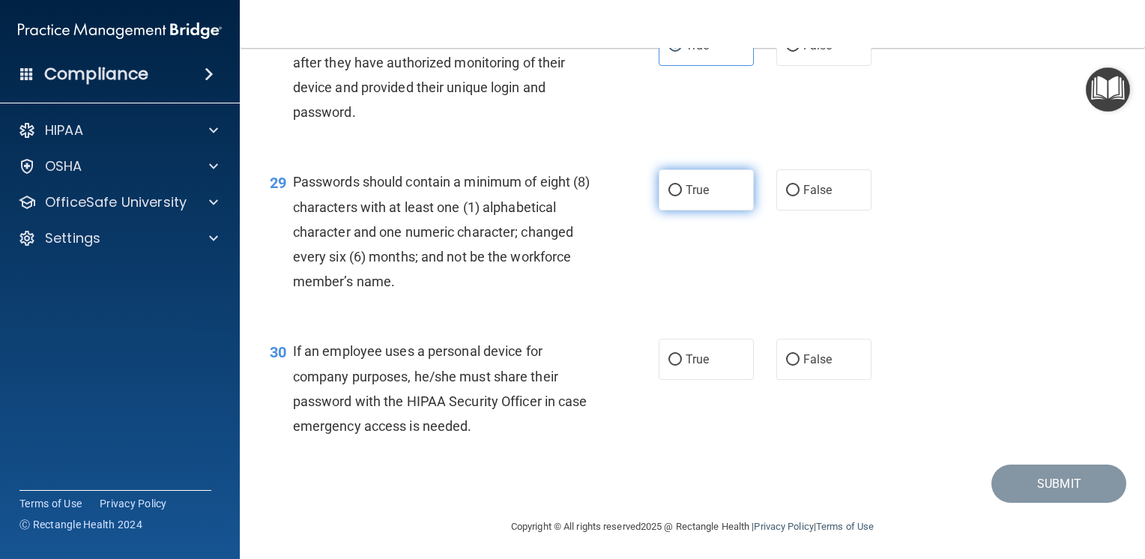
scroll to position [3895, 0]
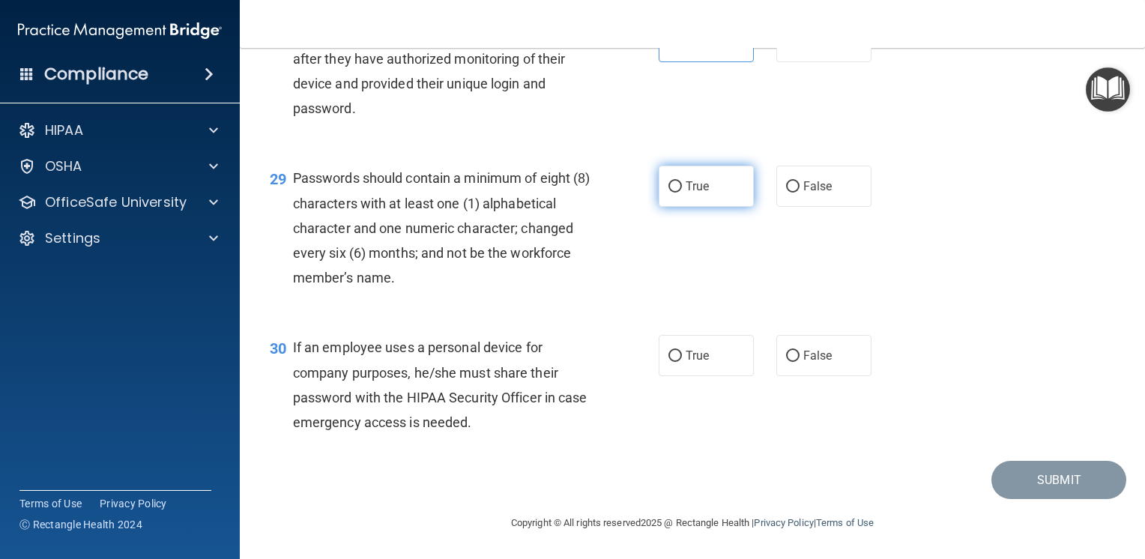
click at [678, 190] on label "True" at bounding box center [705, 186] width 95 height 41
click at [678, 190] on input "True" at bounding box center [674, 186] width 13 height 11
radio input "true"
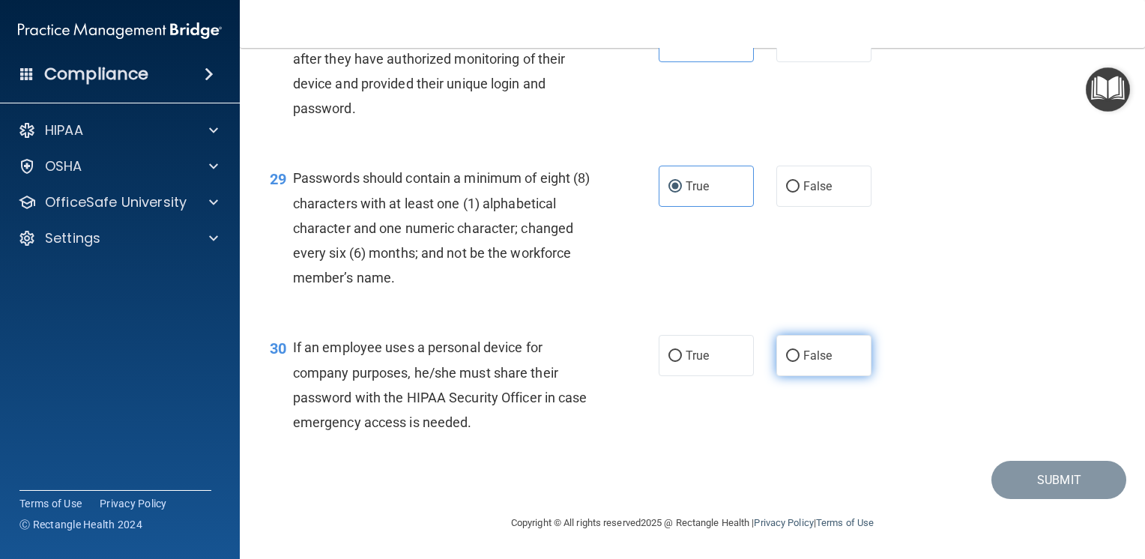
click at [808, 348] on span "False" at bounding box center [817, 355] width 29 height 14
click at [799, 351] on input "False" at bounding box center [792, 356] width 13 height 11
radio input "true"
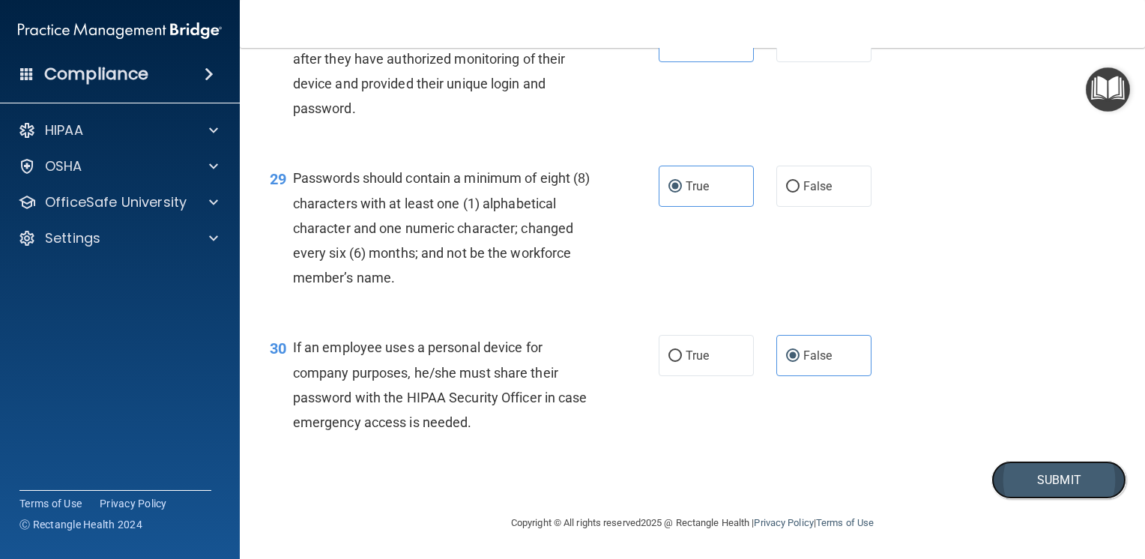
click at [1059, 472] on button "Submit" at bounding box center [1058, 480] width 135 height 38
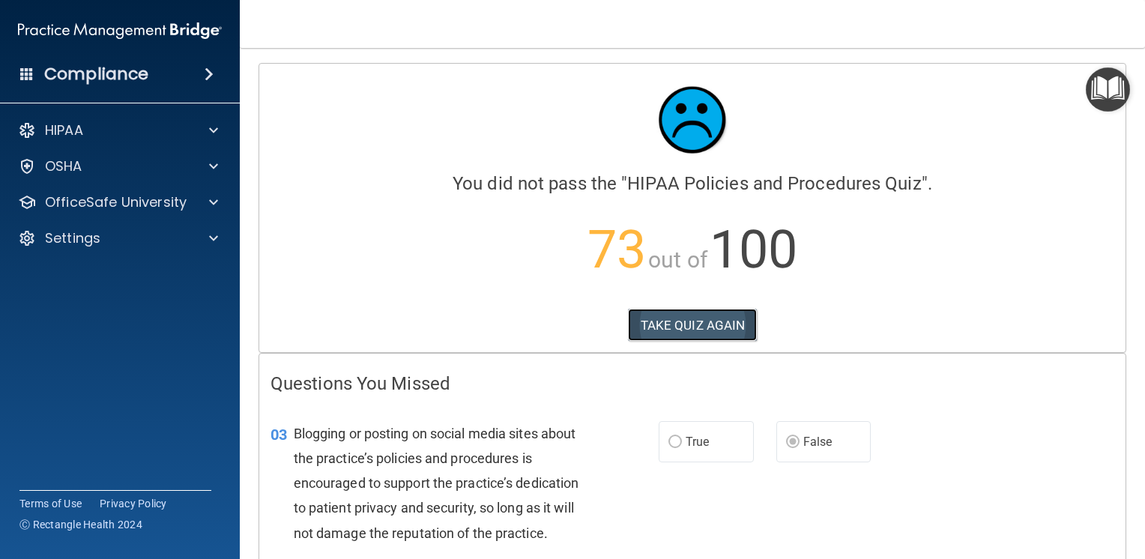
click at [699, 314] on button "TAKE QUIZ AGAIN" at bounding box center [693, 325] width 130 height 33
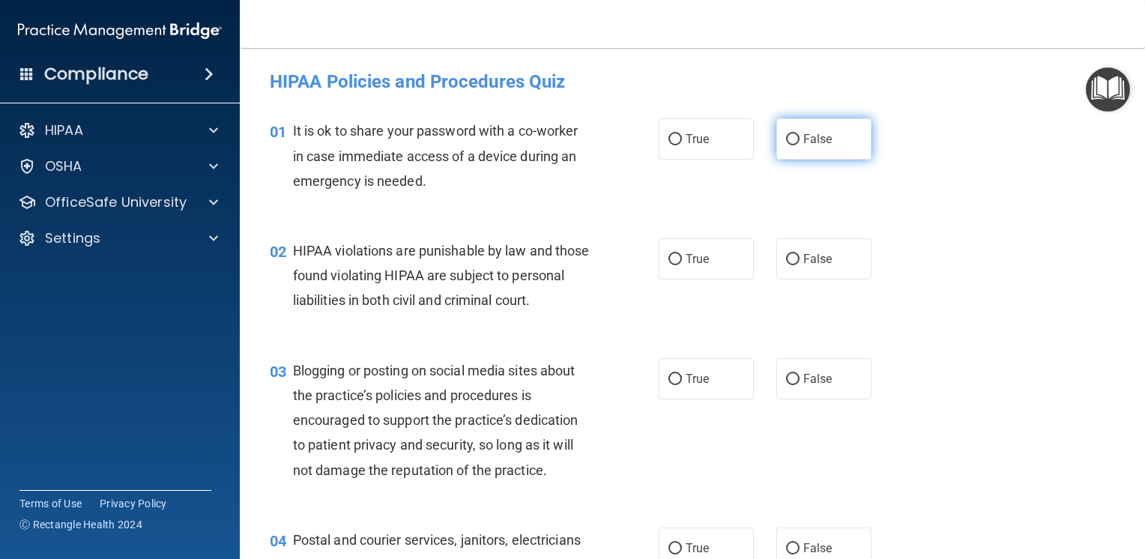
click at [804, 142] on span "False" at bounding box center [817, 139] width 29 height 14
click at [799, 142] on input "False" at bounding box center [792, 139] width 13 height 11
radio input "true"
click at [716, 263] on label "True" at bounding box center [705, 258] width 95 height 41
click at [682, 263] on input "True" at bounding box center [674, 259] width 13 height 11
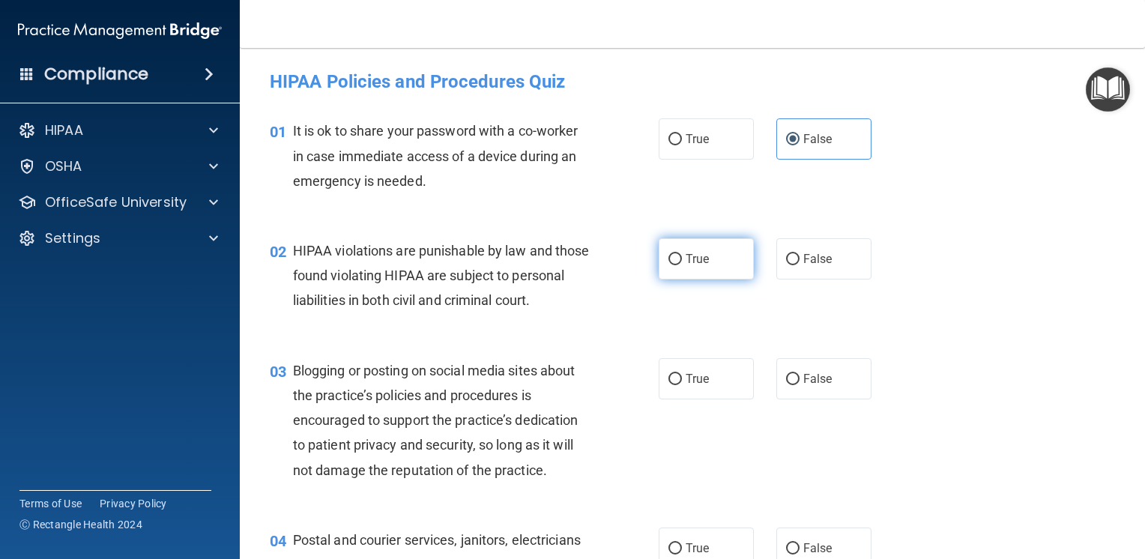
radio input "true"
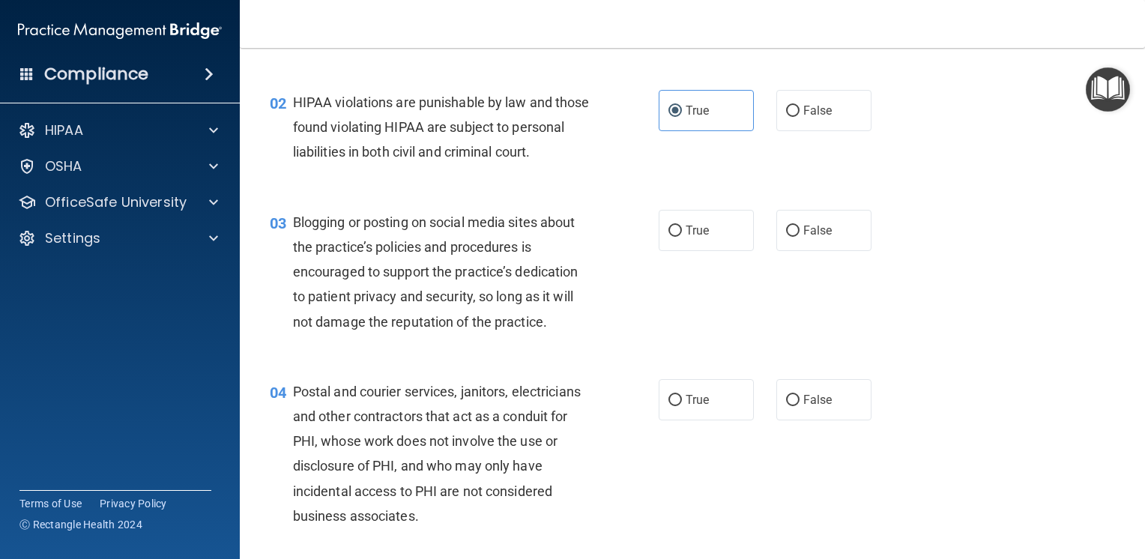
scroll to position [150, 0]
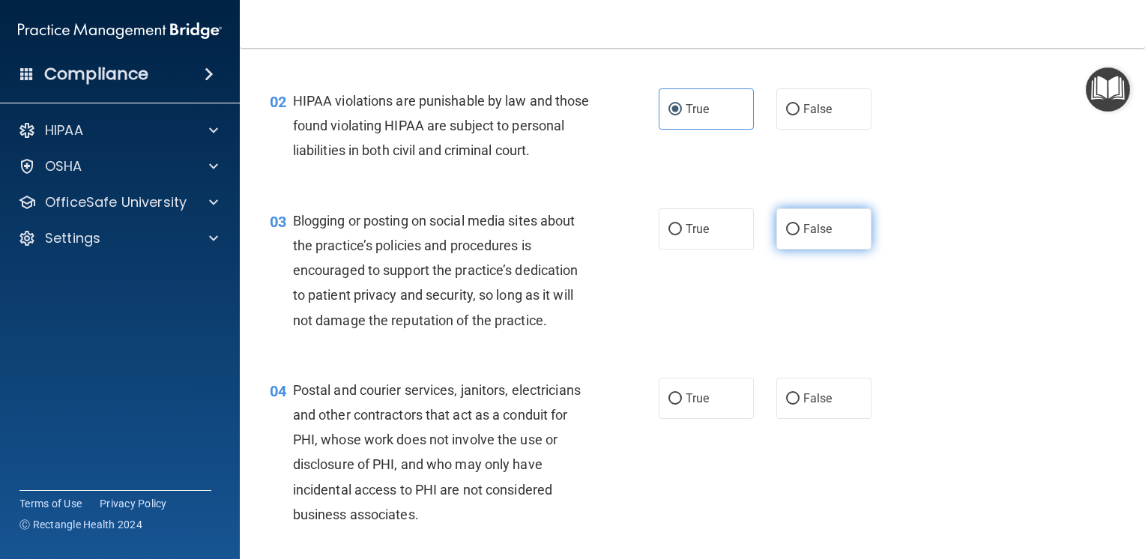
click at [791, 235] on input "False" at bounding box center [792, 229] width 13 height 11
radio input "true"
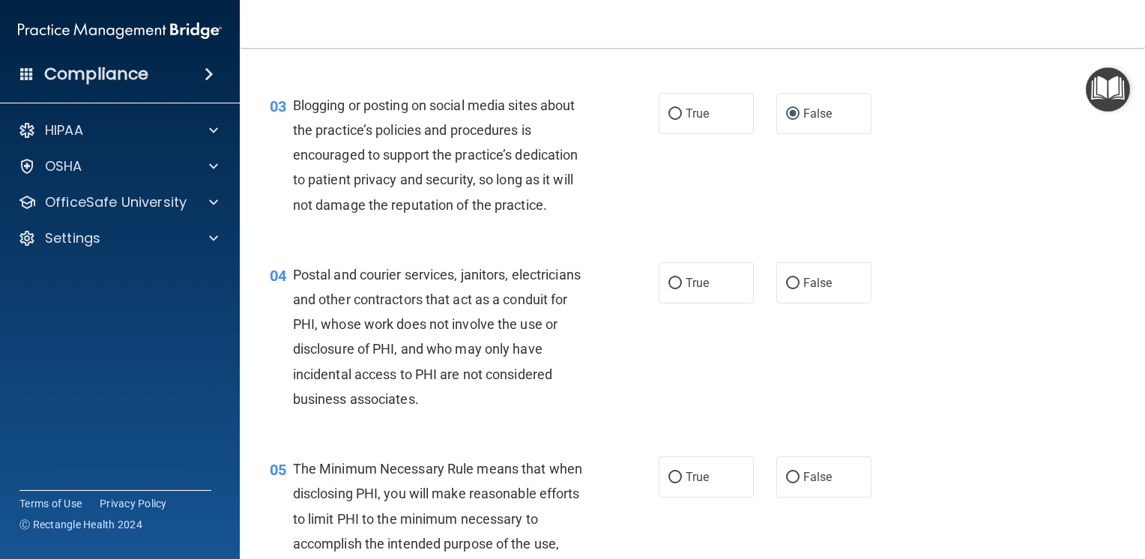
scroll to position [300, 0]
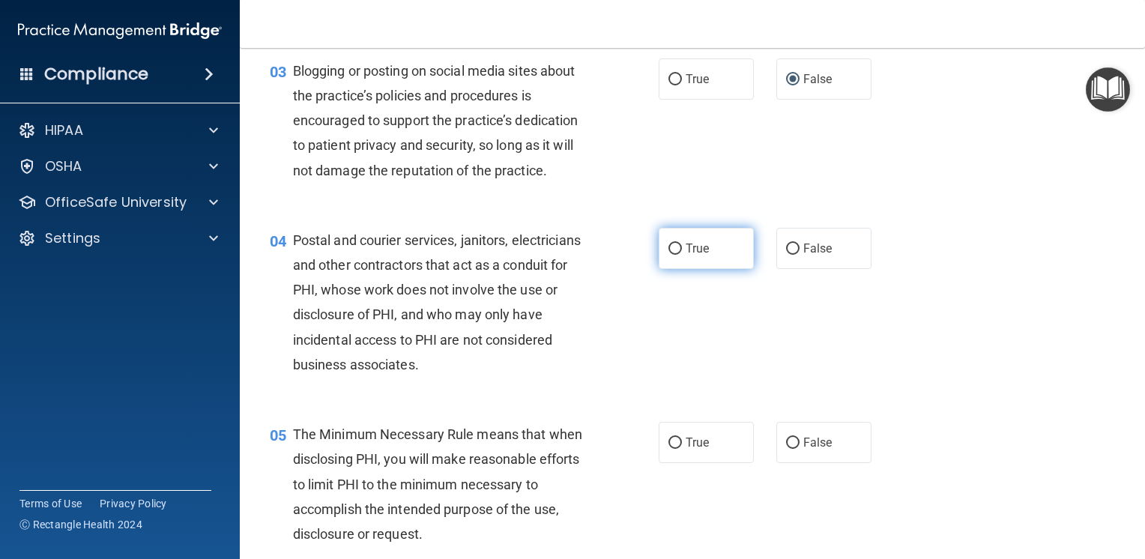
click at [698, 269] on label "True" at bounding box center [705, 248] width 95 height 41
click at [682, 255] on input "True" at bounding box center [674, 248] width 13 height 11
radio input "true"
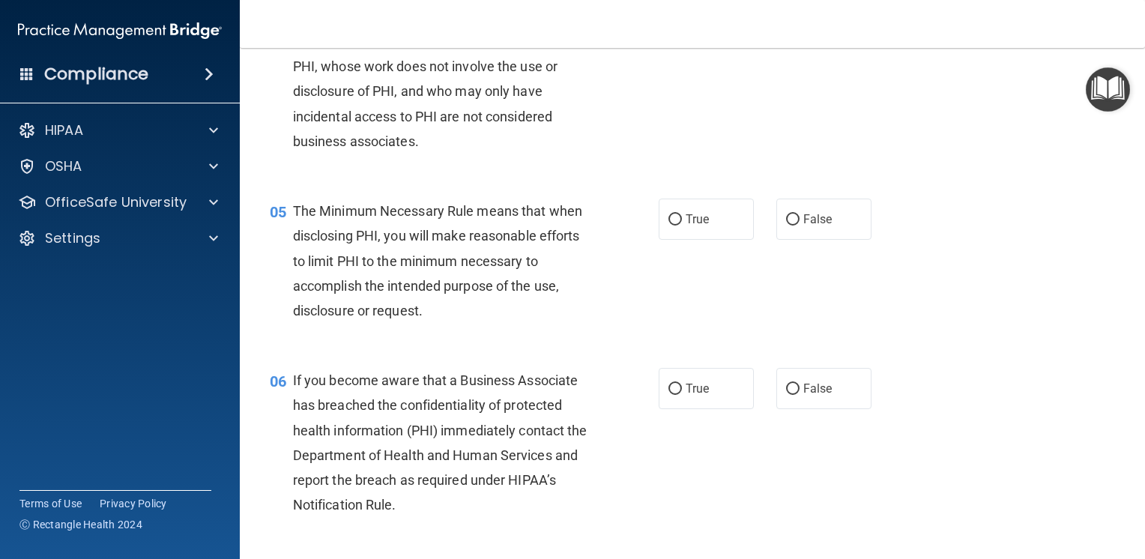
scroll to position [524, 0]
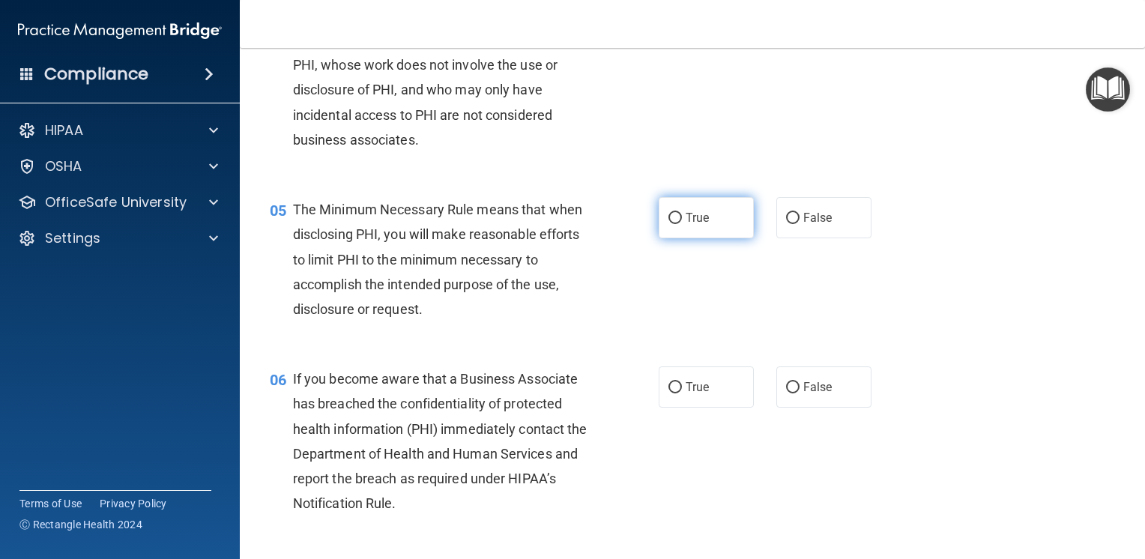
click at [685, 225] on span "True" at bounding box center [696, 217] width 23 height 14
click at [682, 224] on input "True" at bounding box center [674, 218] width 13 height 11
radio input "true"
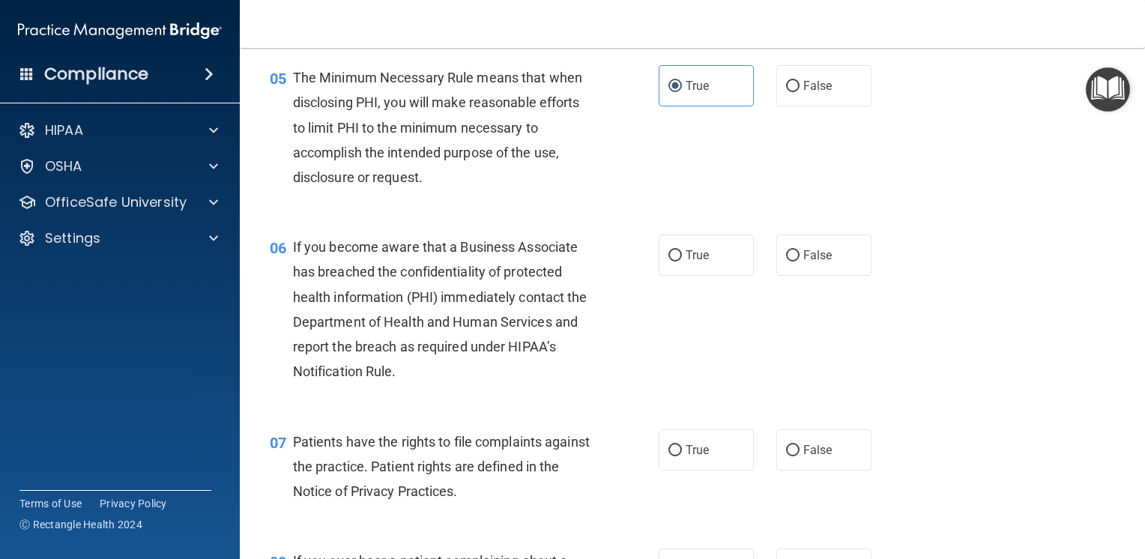
scroll to position [674, 0]
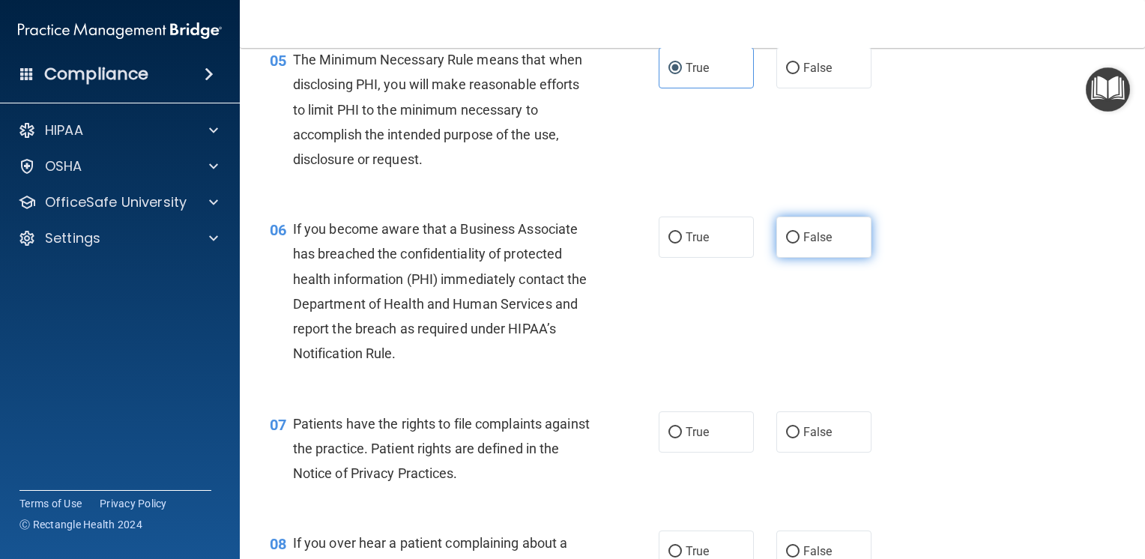
click at [803, 244] on span "False" at bounding box center [817, 237] width 29 height 14
click at [799, 243] on input "False" at bounding box center [792, 237] width 13 height 11
radio input "true"
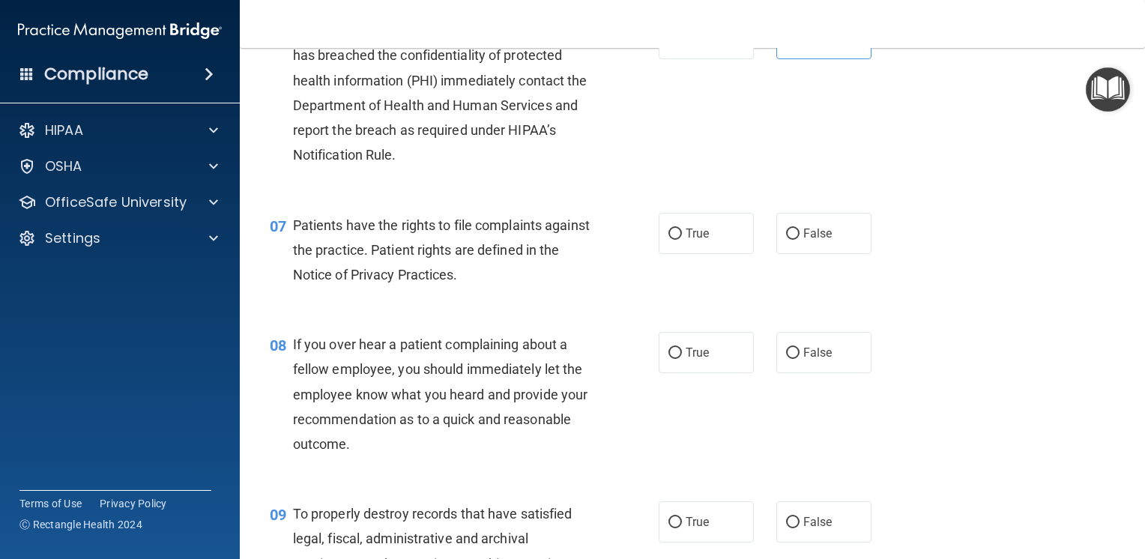
scroll to position [899, 0]
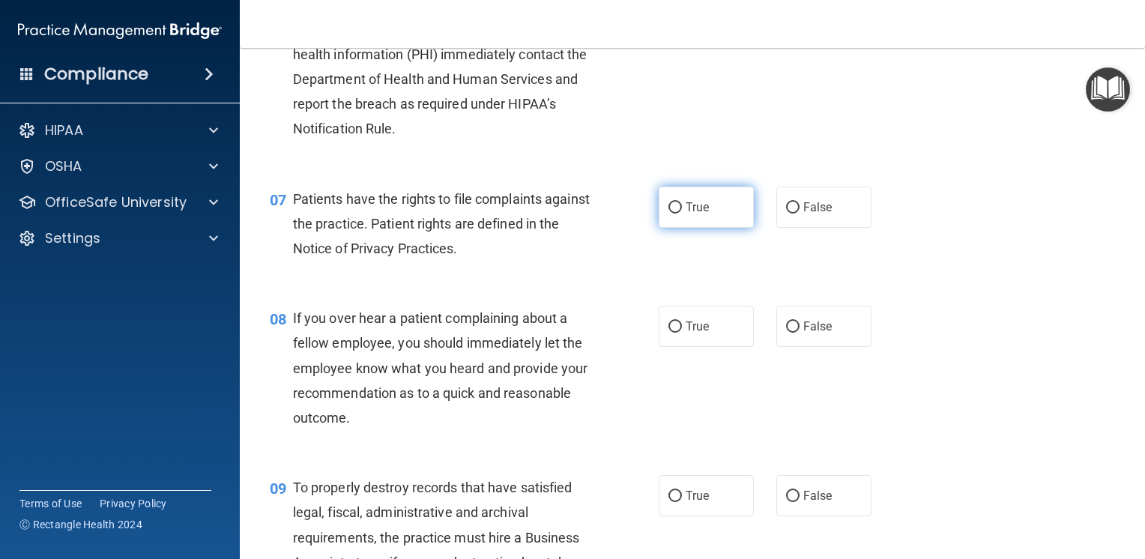
click at [677, 228] on label "True" at bounding box center [705, 207] width 95 height 41
click at [677, 213] on input "True" at bounding box center [674, 207] width 13 height 11
radio input "true"
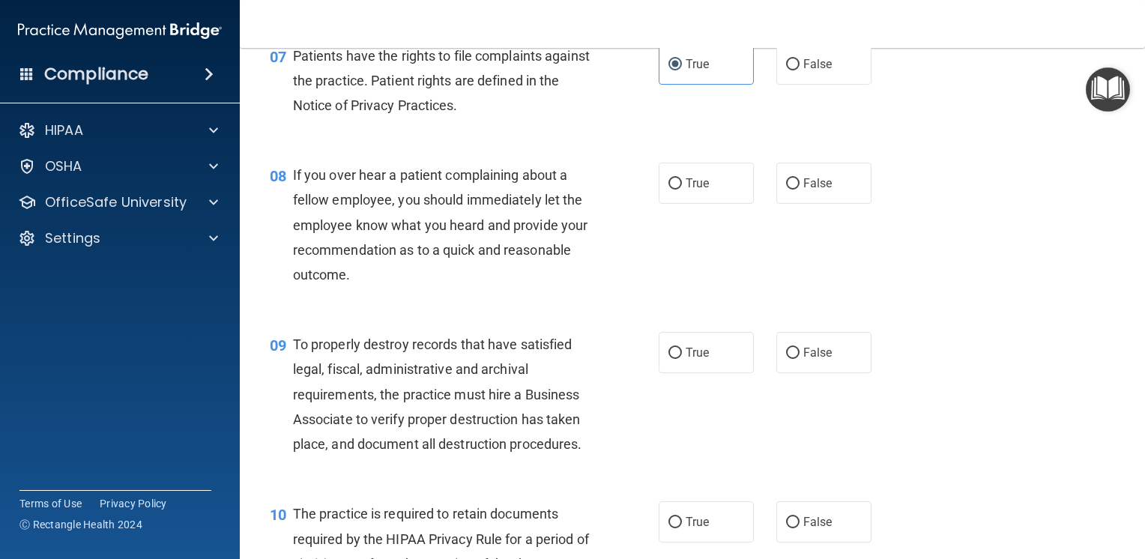
scroll to position [1049, 0]
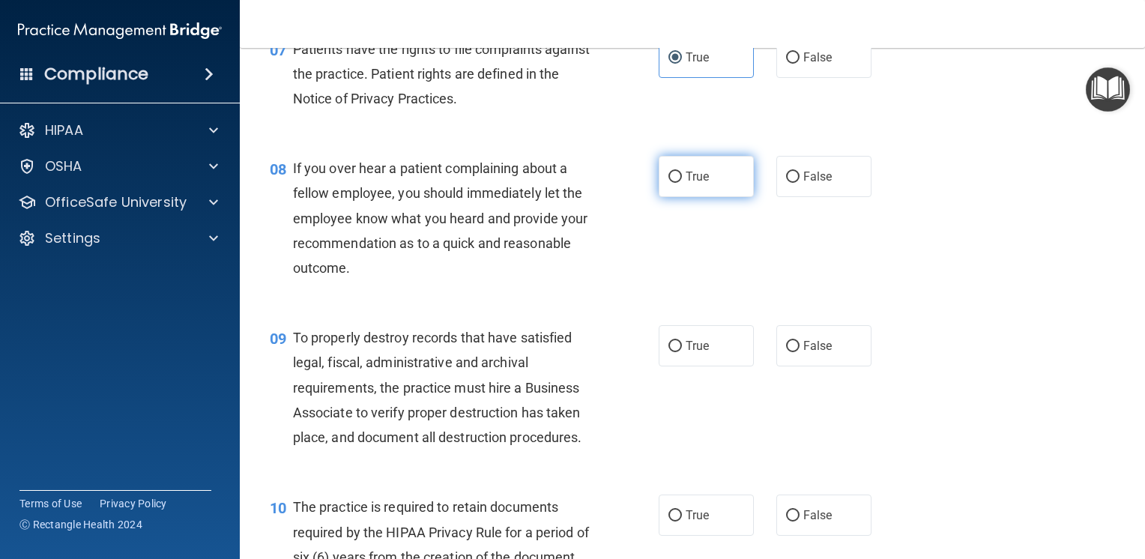
click at [689, 184] on span "True" at bounding box center [696, 176] width 23 height 14
click at [682, 183] on input "True" at bounding box center [674, 177] width 13 height 11
radio input "true"
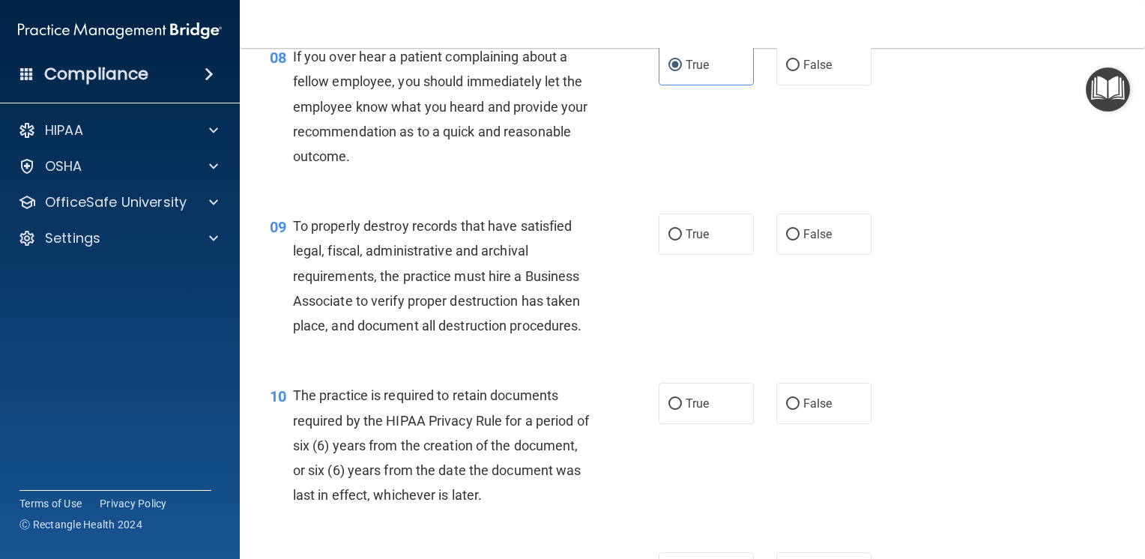
scroll to position [1198, 0]
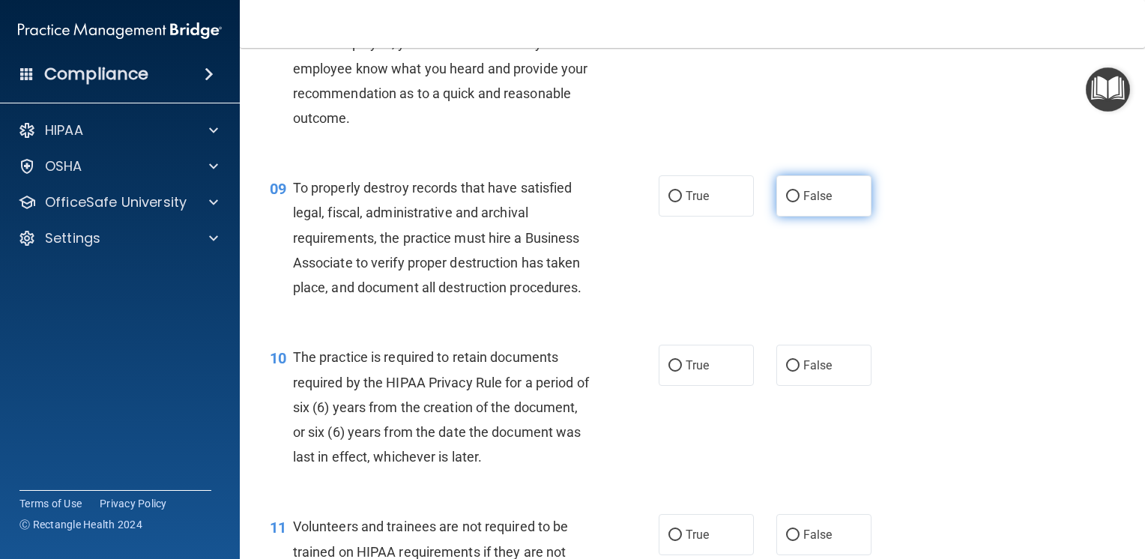
click at [823, 216] on label "False" at bounding box center [823, 195] width 95 height 41
click at [799, 202] on input "False" at bounding box center [792, 196] width 13 height 11
radio input "true"
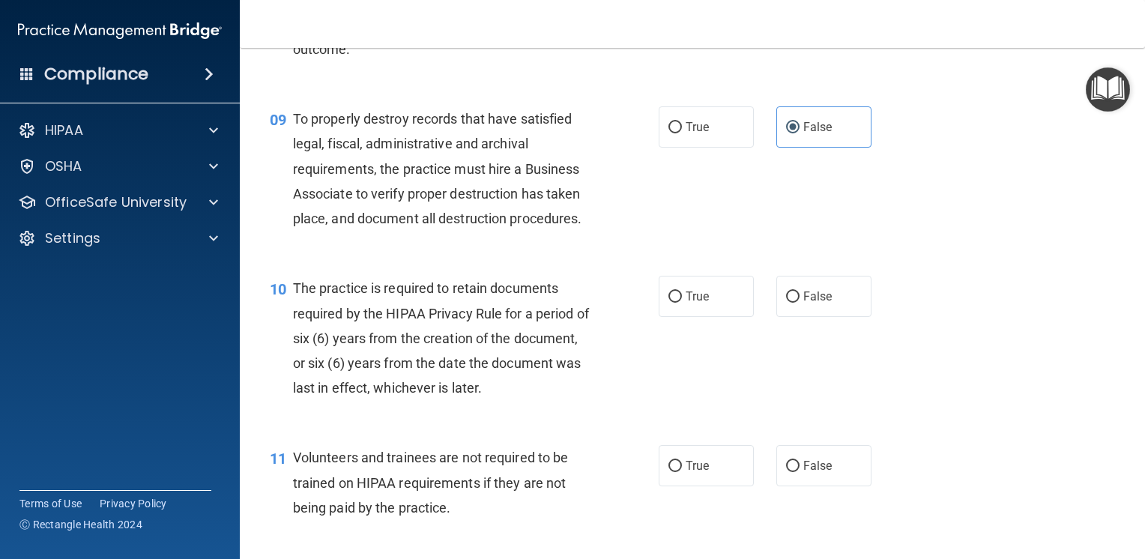
scroll to position [1348, 0]
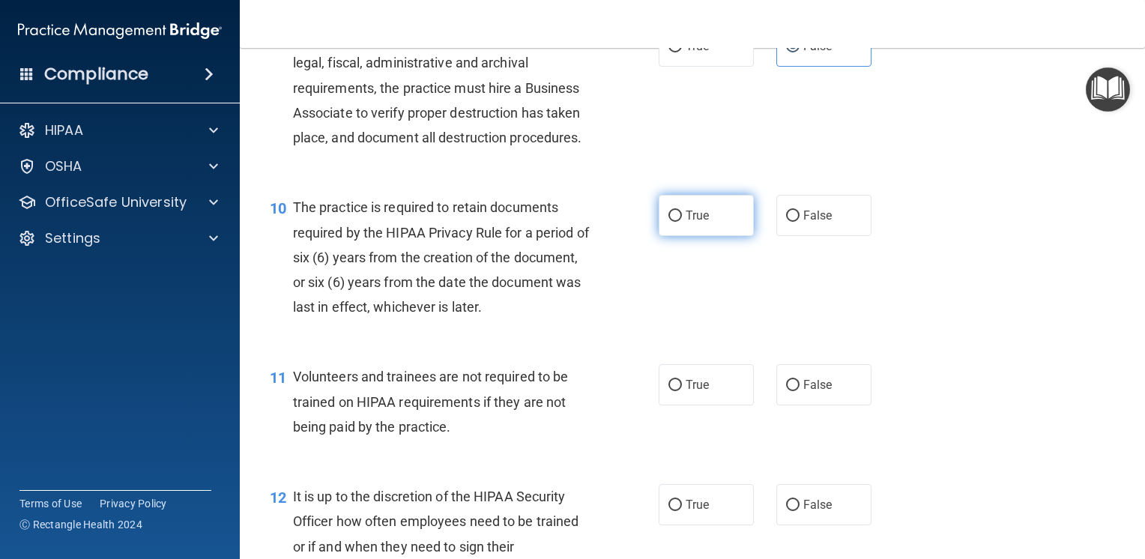
click at [687, 222] on span "True" at bounding box center [696, 215] width 23 height 14
click at [682, 222] on input "True" at bounding box center [674, 215] width 13 height 11
radio input "true"
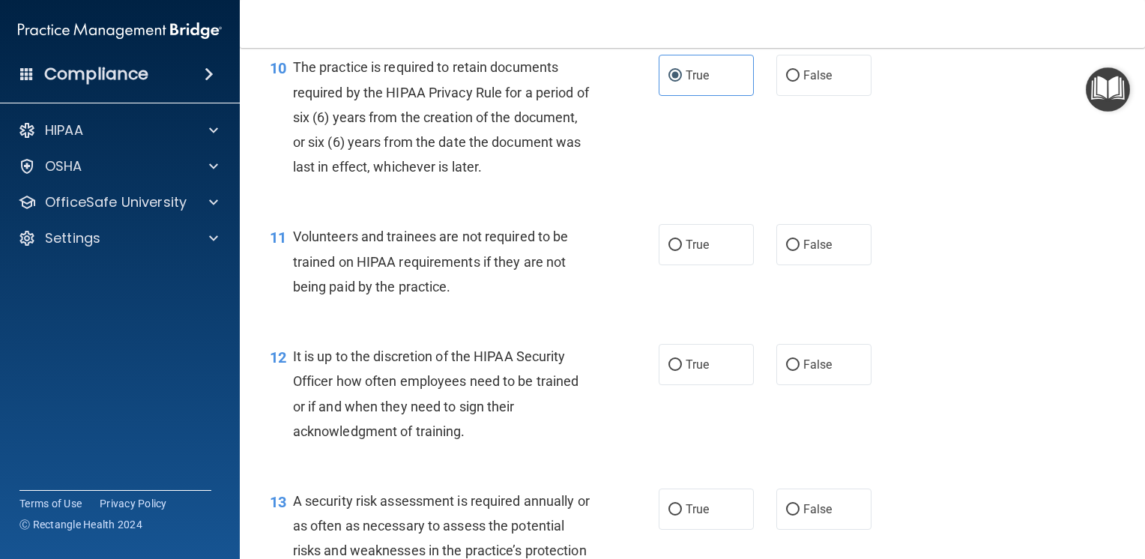
scroll to position [1498, 0]
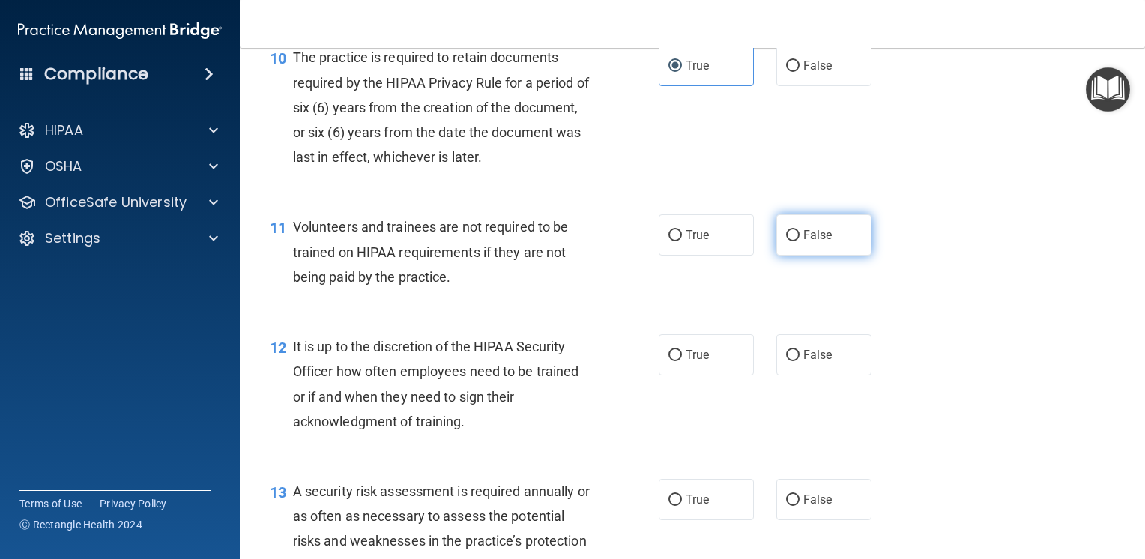
click at [809, 242] on span "False" at bounding box center [817, 235] width 29 height 14
click at [799, 241] on input "False" at bounding box center [792, 235] width 13 height 11
radio input "true"
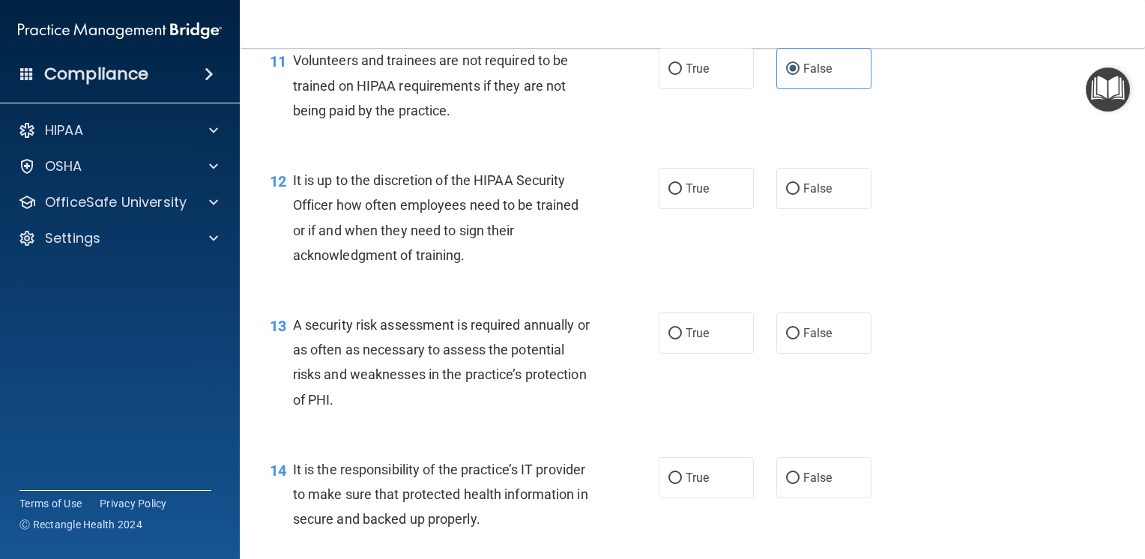
scroll to position [1723, 0]
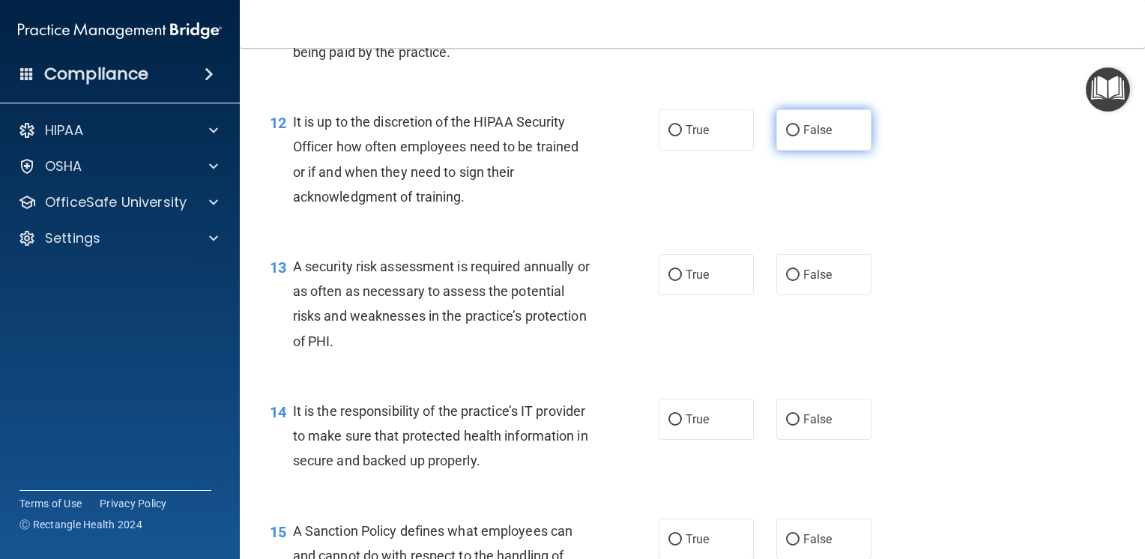
click at [813, 137] on span "False" at bounding box center [817, 130] width 29 height 14
click at [799, 136] on input "False" at bounding box center [792, 130] width 13 height 11
radio input "true"
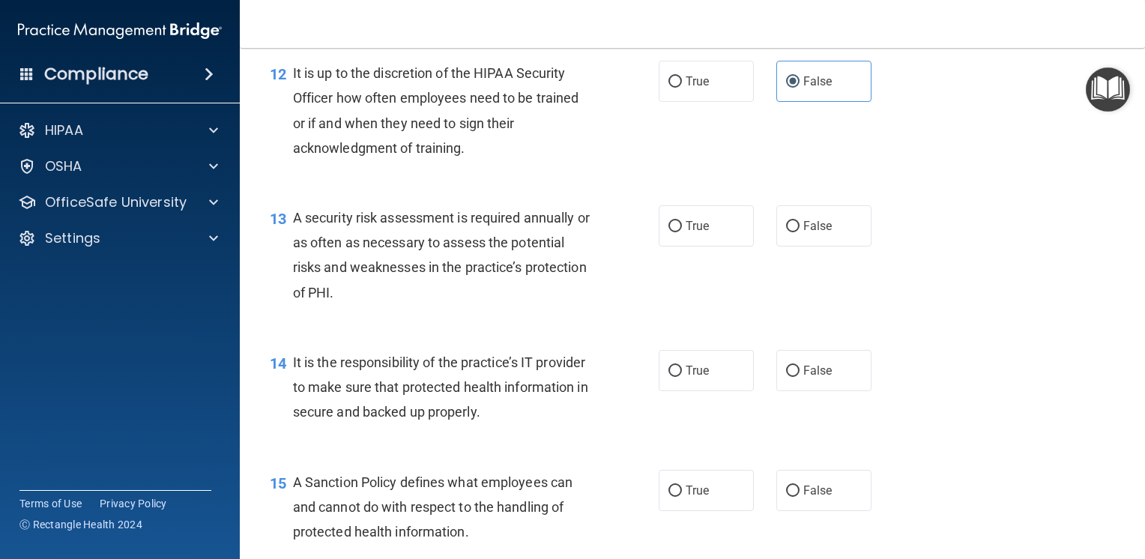
scroll to position [1798, 0]
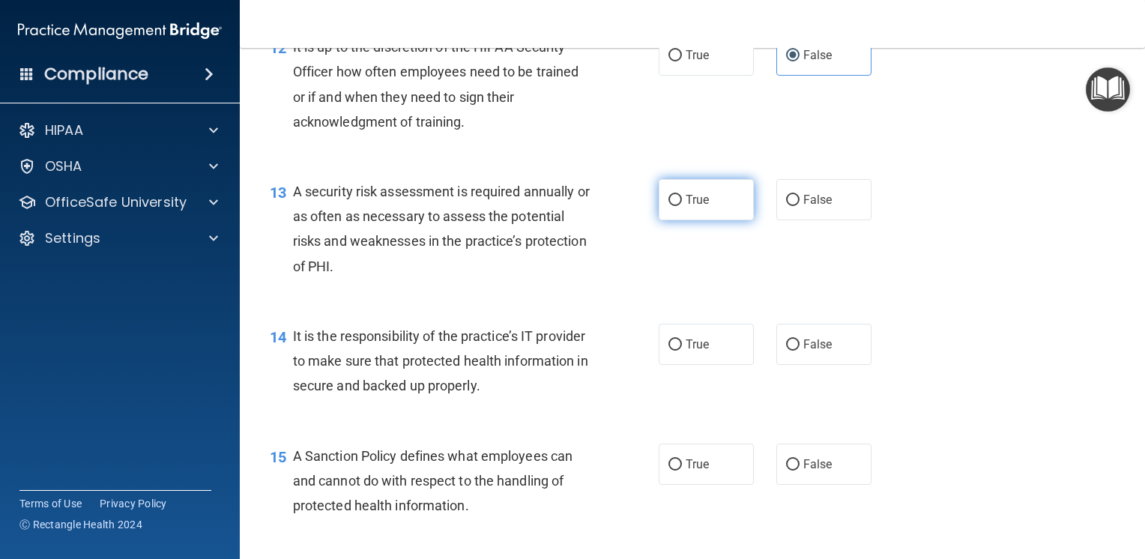
click at [691, 220] on label "True" at bounding box center [705, 199] width 95 height 41
click at [682, 206] on input "True" at bounding box center [674, 200] width 13 height 11
radio input "true"
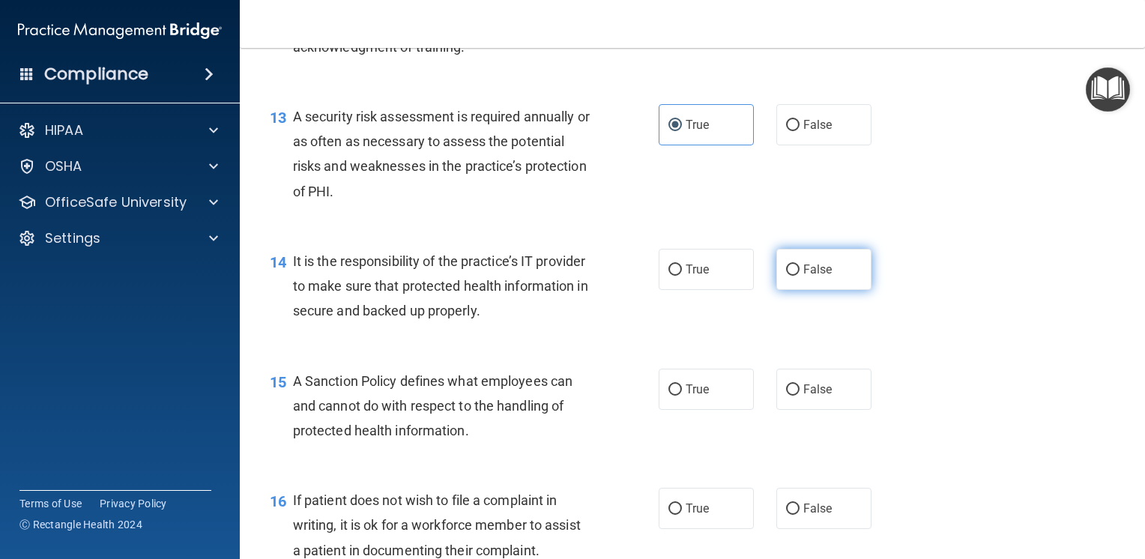
click at [825, 290] on label "False" at bounding box center [823, 269] width 95 height 41
click at [799, 276] on input "False" at bounding box center [792, 269] width 13 height 11
radio input "true"
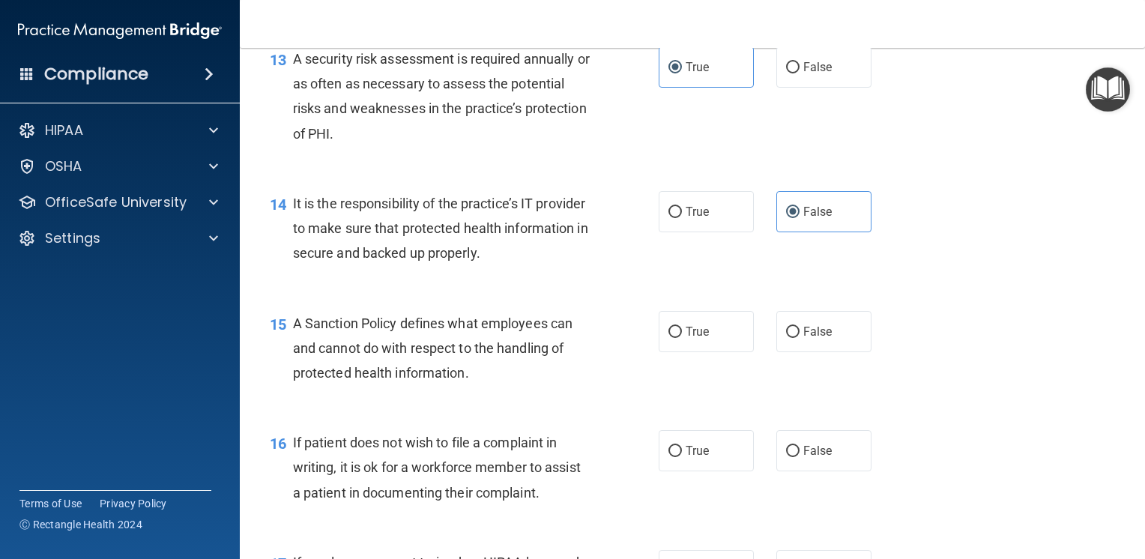
scroll to position [2022, 0]
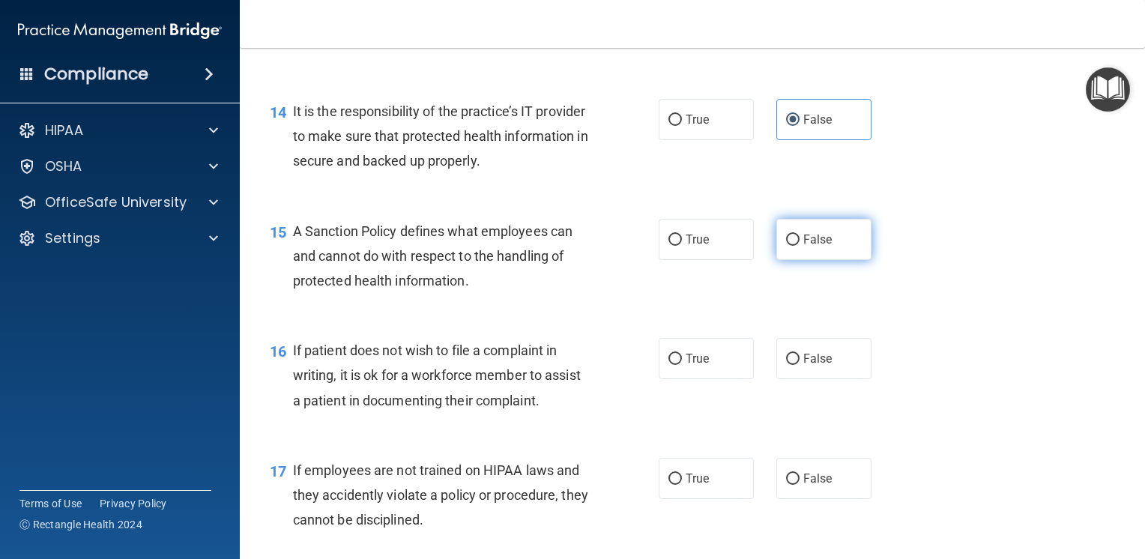
click at [807, 246] on span "False" at bounding box center [817, 239] width 29 height 14
click at [799, 246] on input "False" at bounding box center [792, 239] width 13 height 11
radio input "true"
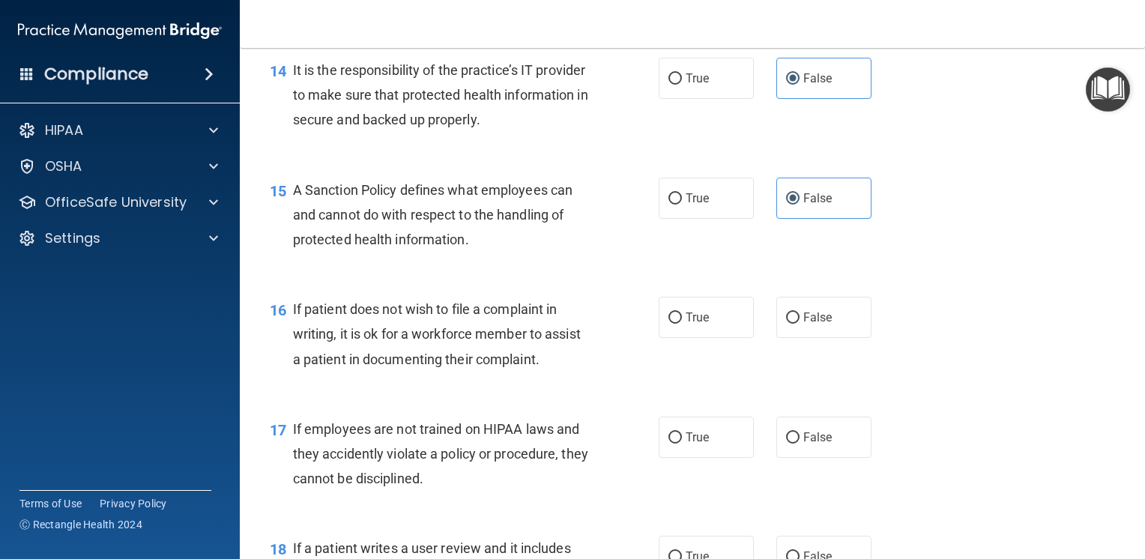
scroll to position [2172, 0]
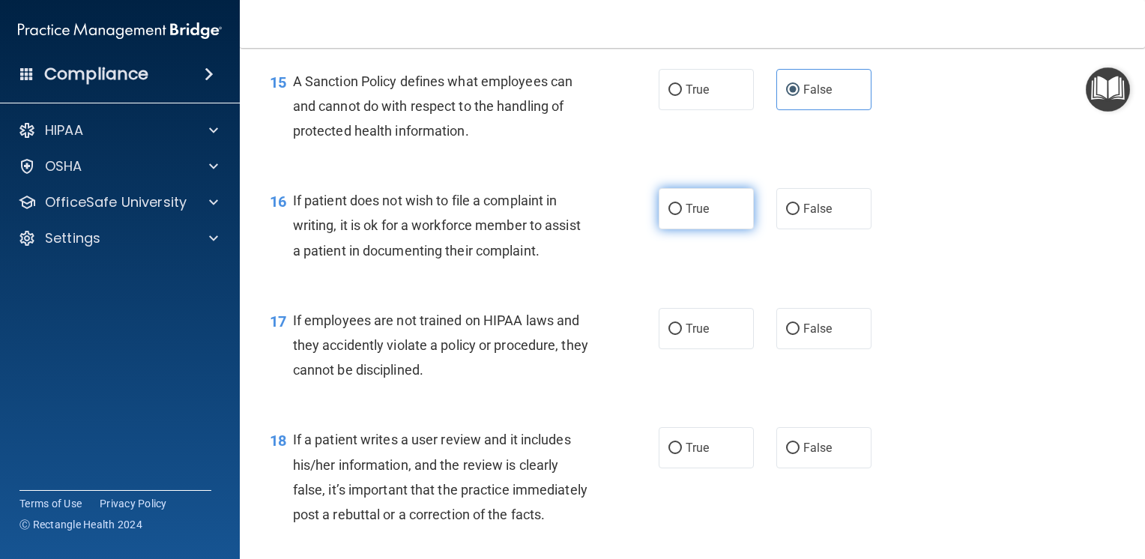
click at [706, 229] on label "True" at bounding box center [705, 208] width 95 height 41
click at [682, 215] on input "True" at bounding box center [674, 209] width 13 height 11
radio input "true"
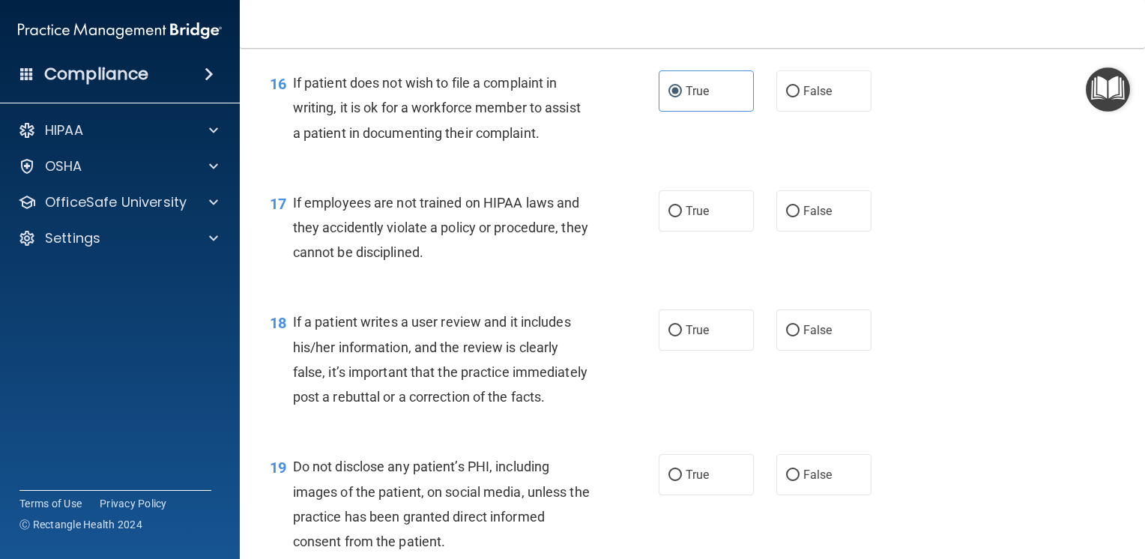
scroll to position [2322, 0]
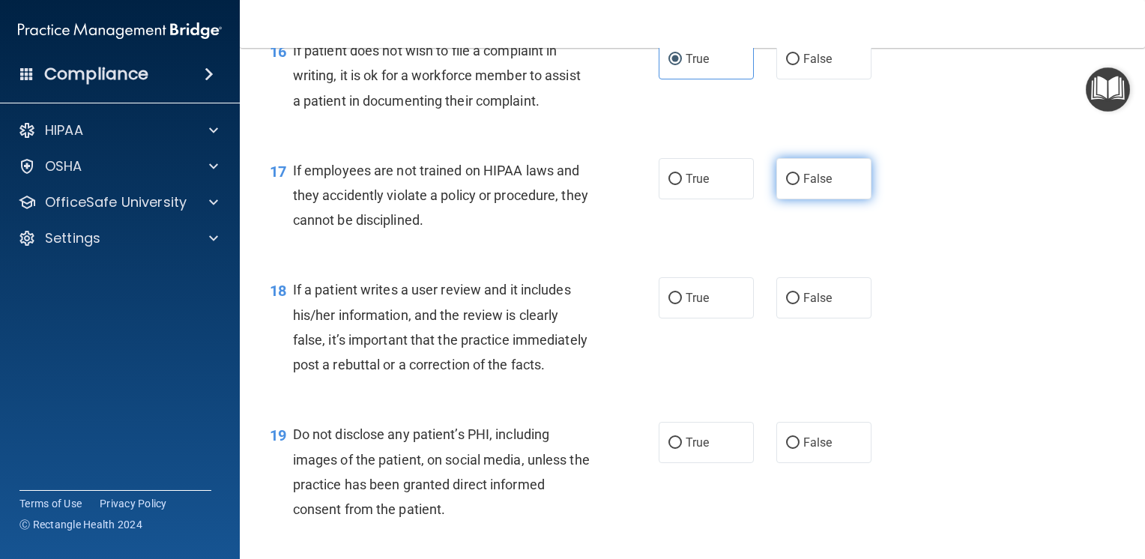
click at [810, 199] on label "False" at bounding box center [823, 178] width 95 height 41
click at [799, 185] on input "False" at bounding box center [792, 179] width 13 height 11
radio input "true"
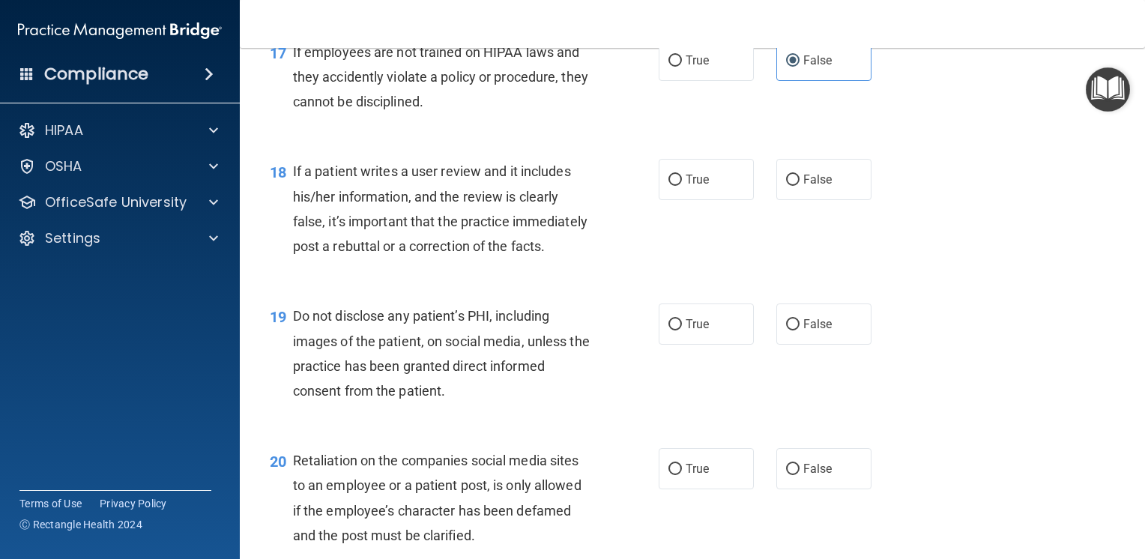
scroll to position [2472, 0]
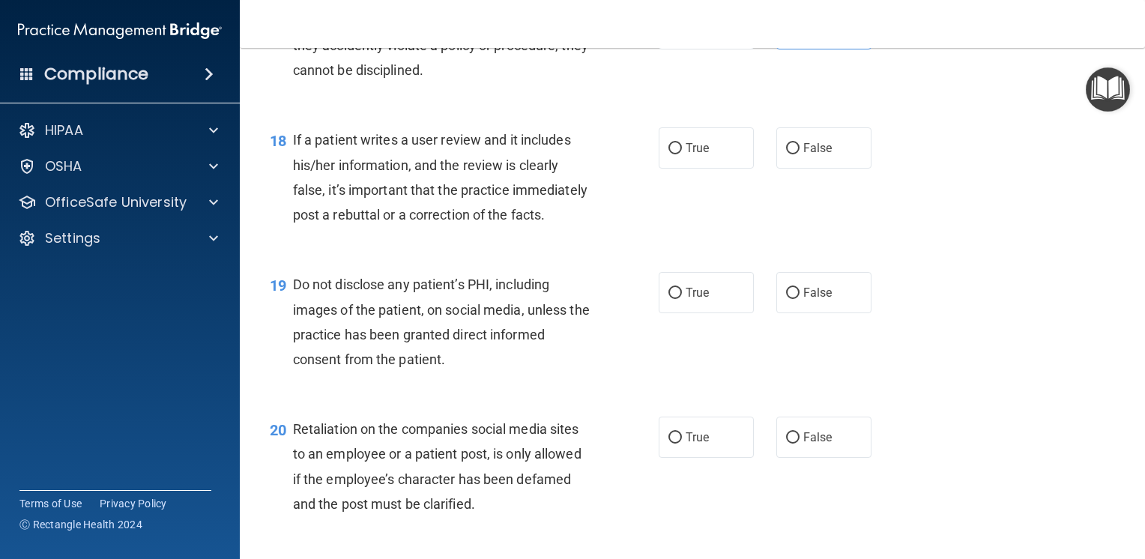
click at [822, 200] on div "18 If a patient writes a user review and it includes his/her information, and t…" at bounding box center [691, 181] width 867 height 145
click at [815, 169] on label "False" at bounding box center [823, 147] width 95 height 41
click at [799, 154] on input "False" at bounding box center [792, 148] width 13 height 11
radio input "true"
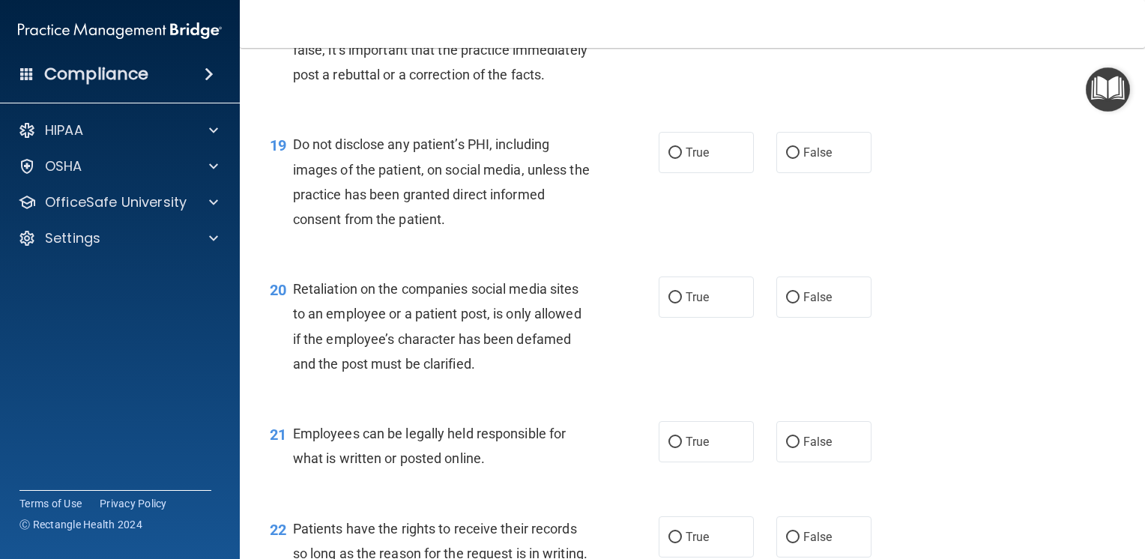
scroll to position [2622, 0]
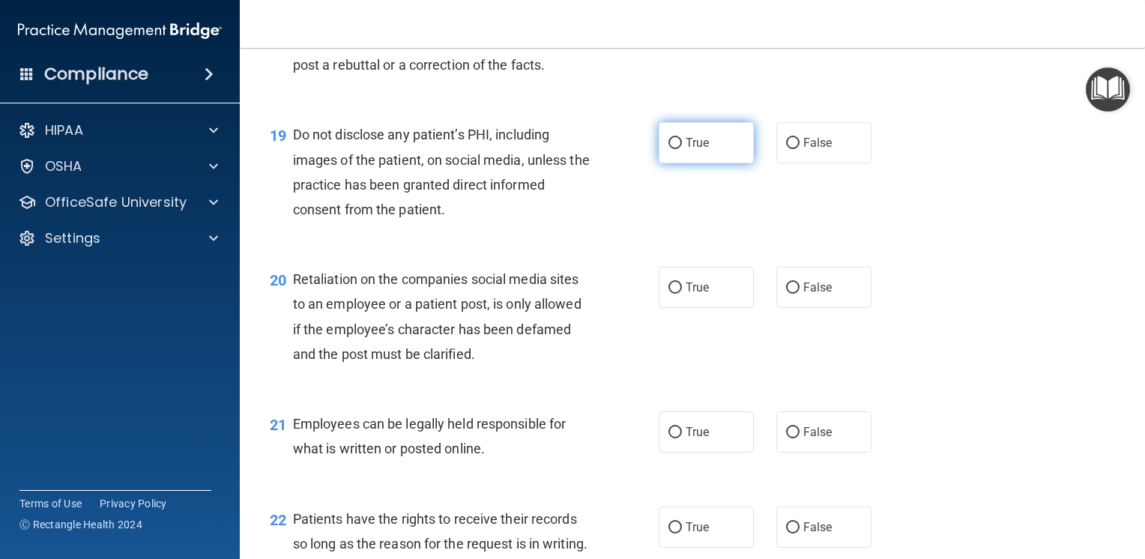
click at [716, 163] on label "True" at bounding box center [705, 142] width 95 height 41
click at [682, 149] on input "True" at bounding box center [674, 143] width 13 height 11
radio input "true"
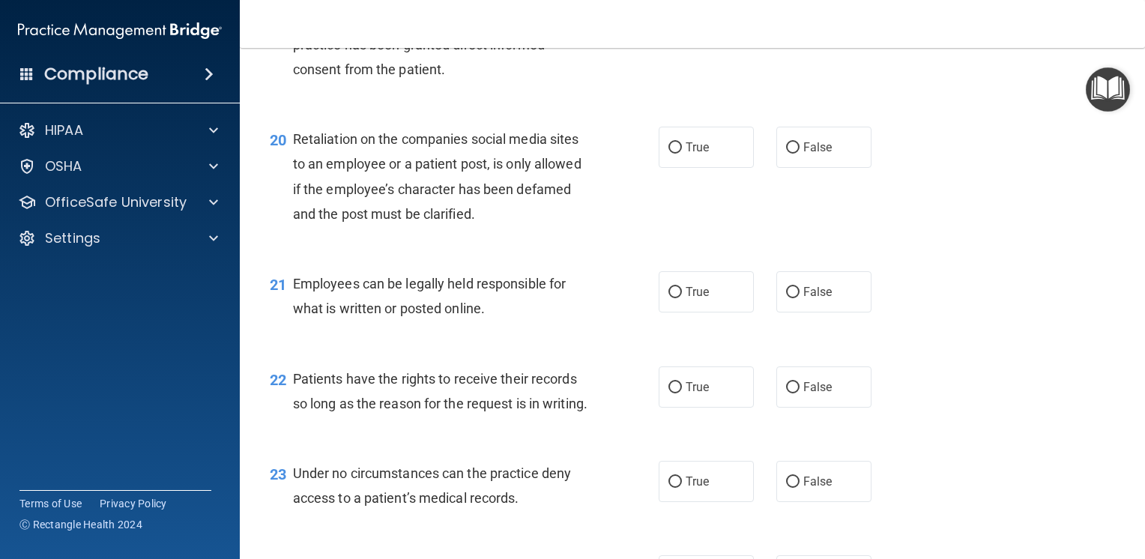
scroll to position [2772, 0]
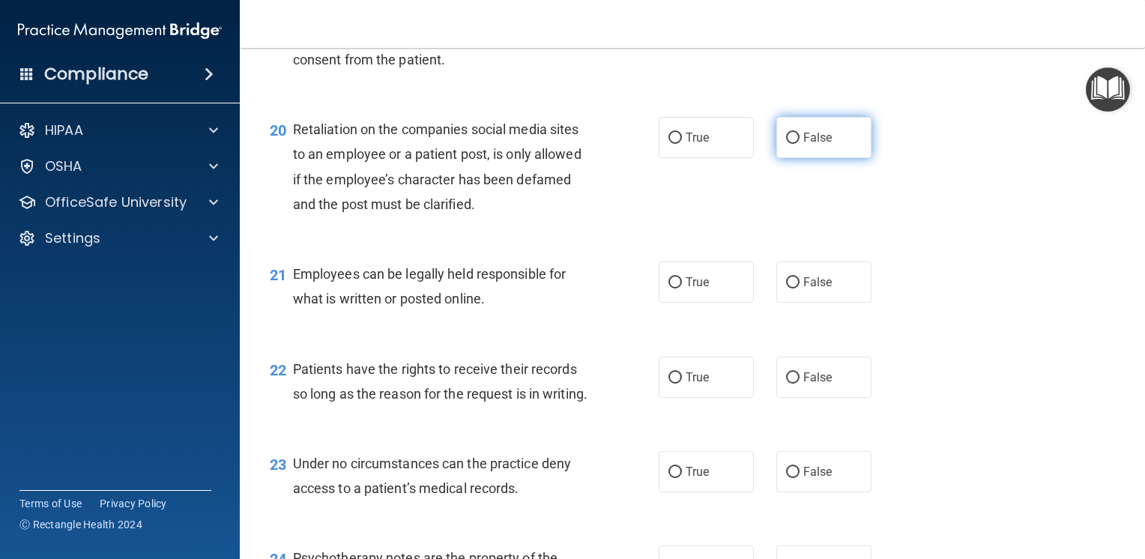
click at [780, 158] on label "False" at bounding box center [823, 137] width 95 height 41
click at [786, 144] on input "False" at bounding box center [792, 138] width 13 height 11
radio input "true"
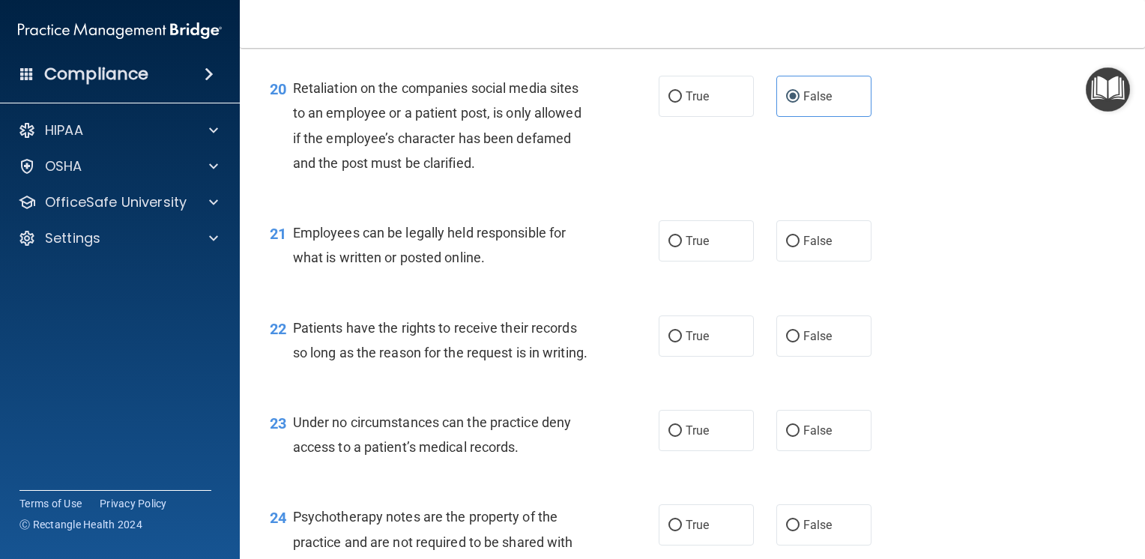
scroll to position [2921, 0]
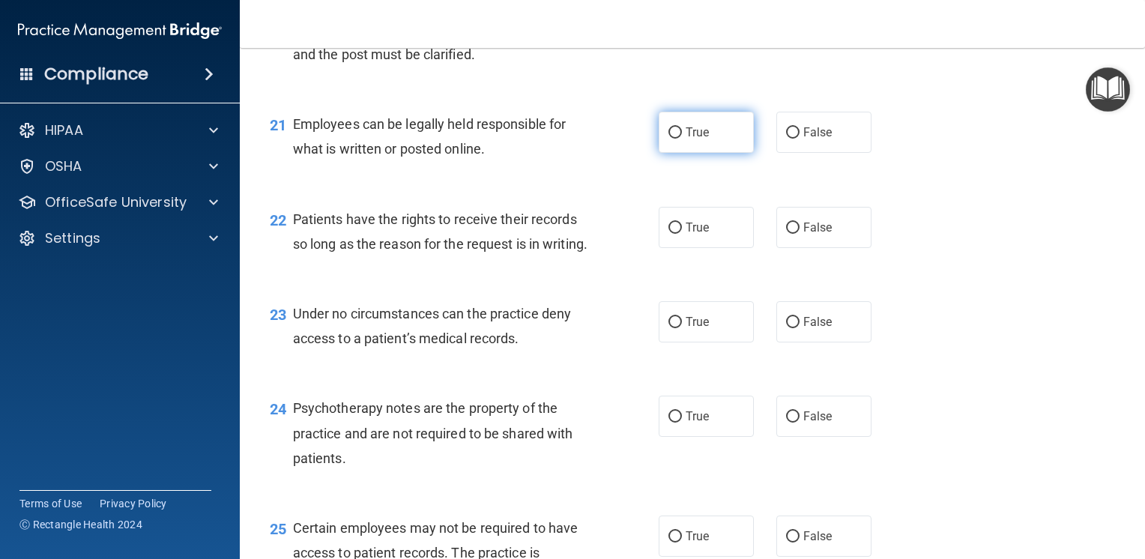
click at [691, 139] on span "True" at bounding box center [696, 132] width 23 height 14
click at [682, 139] on input "True" at bounding box center [674, 132] width 13 height 11
radio input "true"
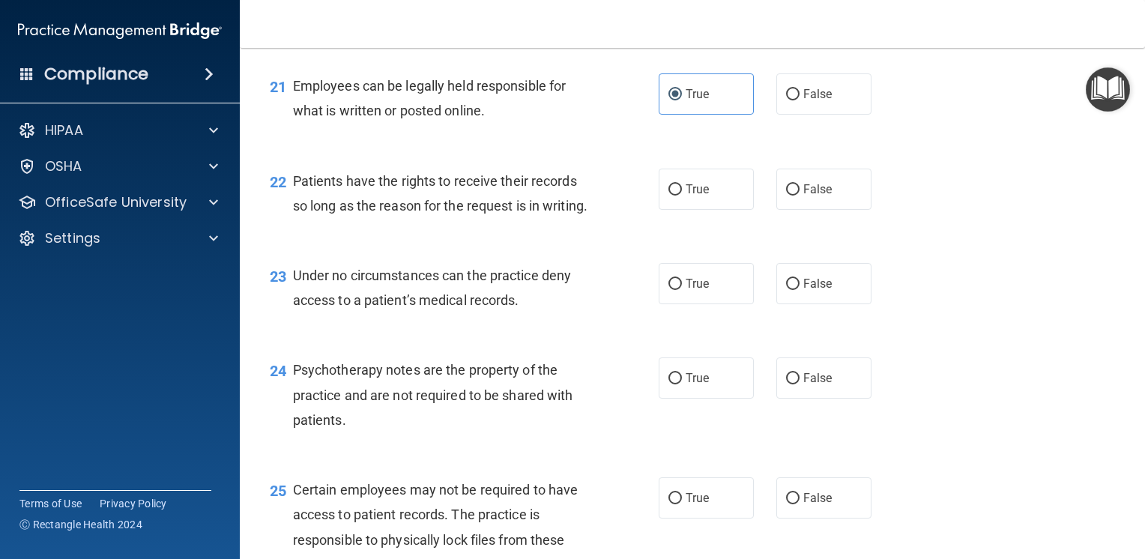
scroll to position [2996, 0]
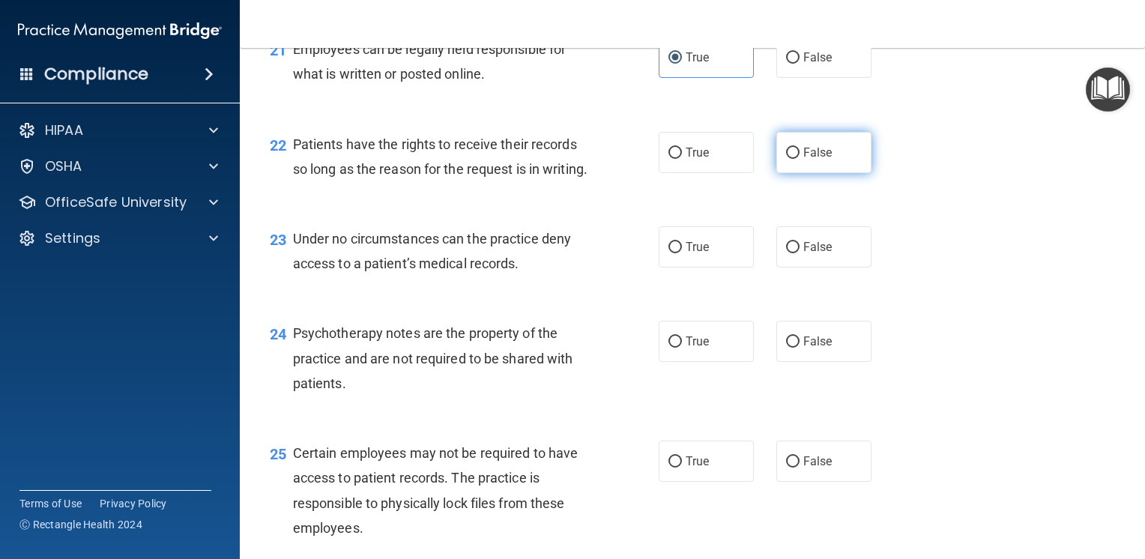
click at [836, 173] on label "False" at bounding box center [823, 152] width 95 height 41
click at [799, 159] on input "False" at bounding box center [792, 153] width 13 height 11
radio input "true"
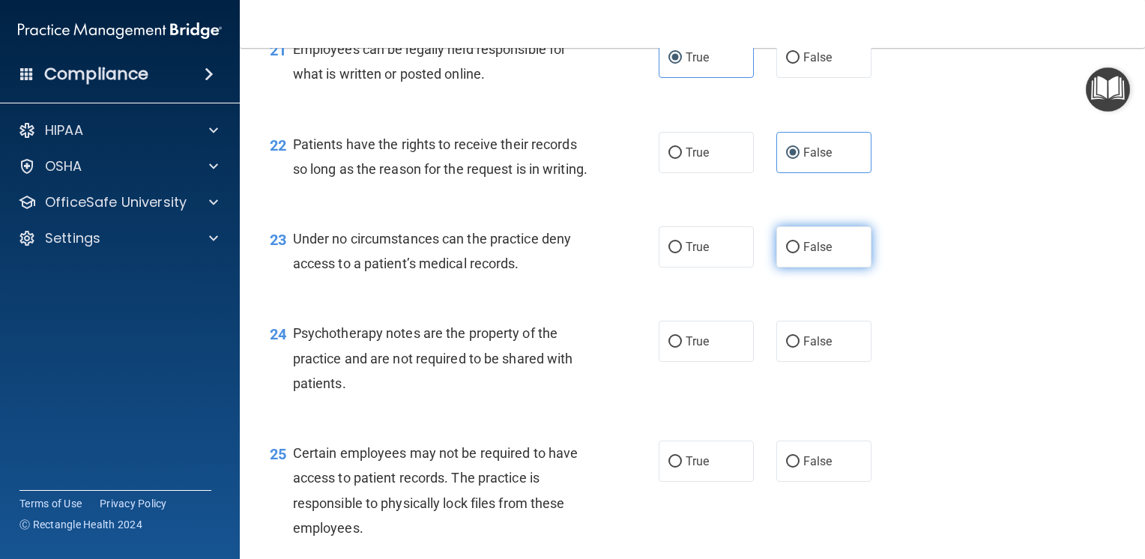
click at [786, 253] on input "False" at bounding box center [792, 247] width 13 height 11
radio input "true"
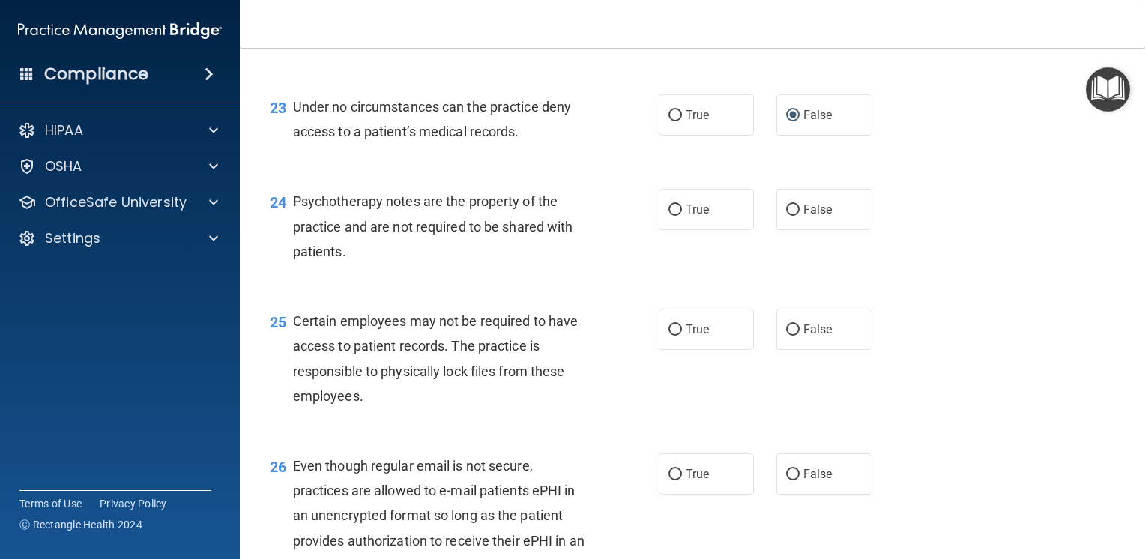
scroll to position [3146, 0]
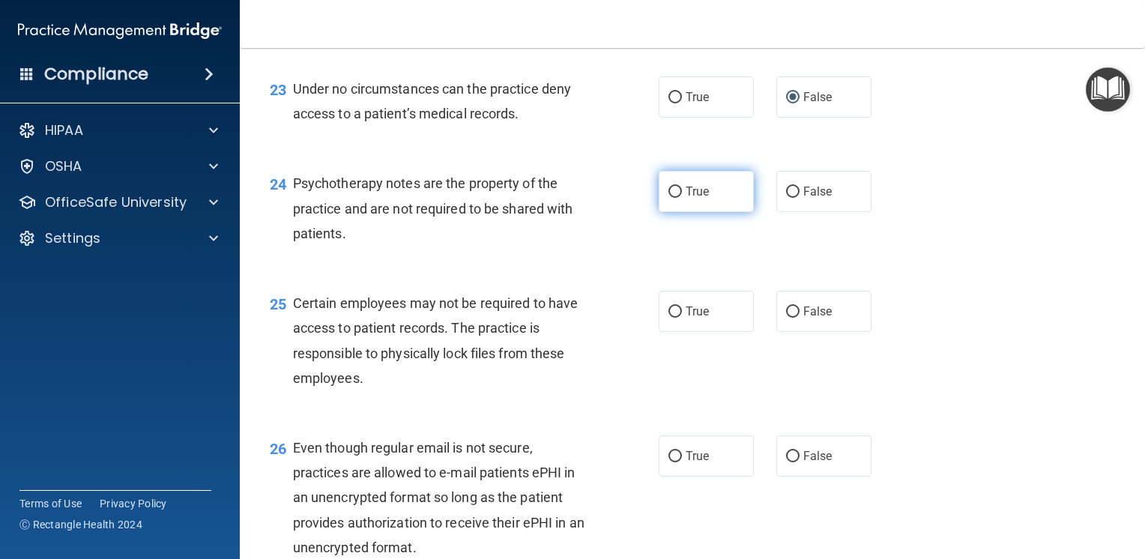
click at [685, 199] on span "True" at bounding box center [696, 191] width 23 height 14
click at [682, 198] on input "True" at bounding box center [674, 192] width 13 height 11
radio input "true"
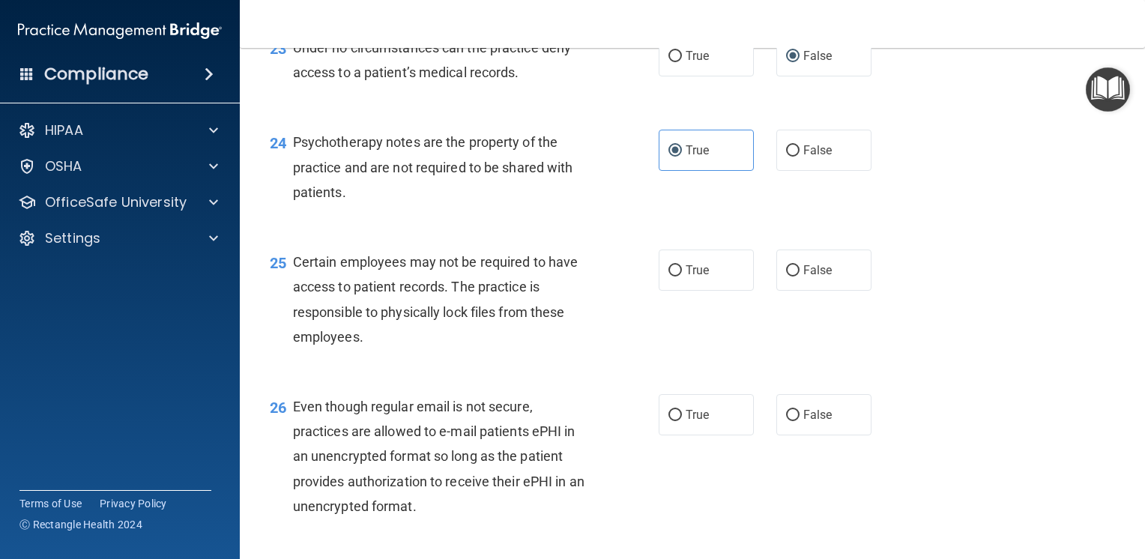
scroll to position [3221, 0]
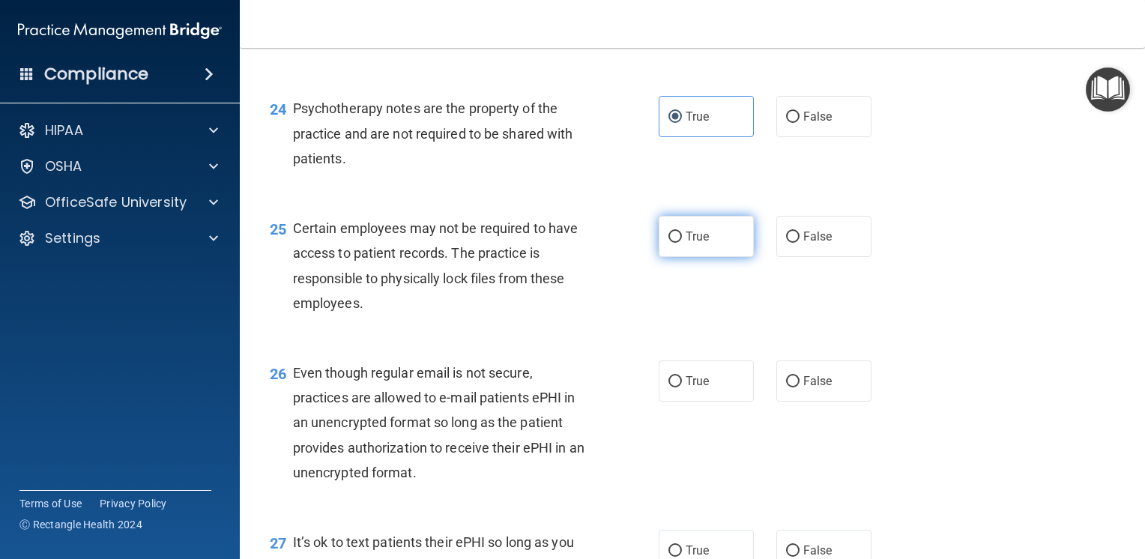
click at [700, 243] on span "True" at bounding box center [696, 236] width 23 height 14
click at [682, 243] on input "True" at bounding box center [674, 236] width 13 height 11
radio input "true"
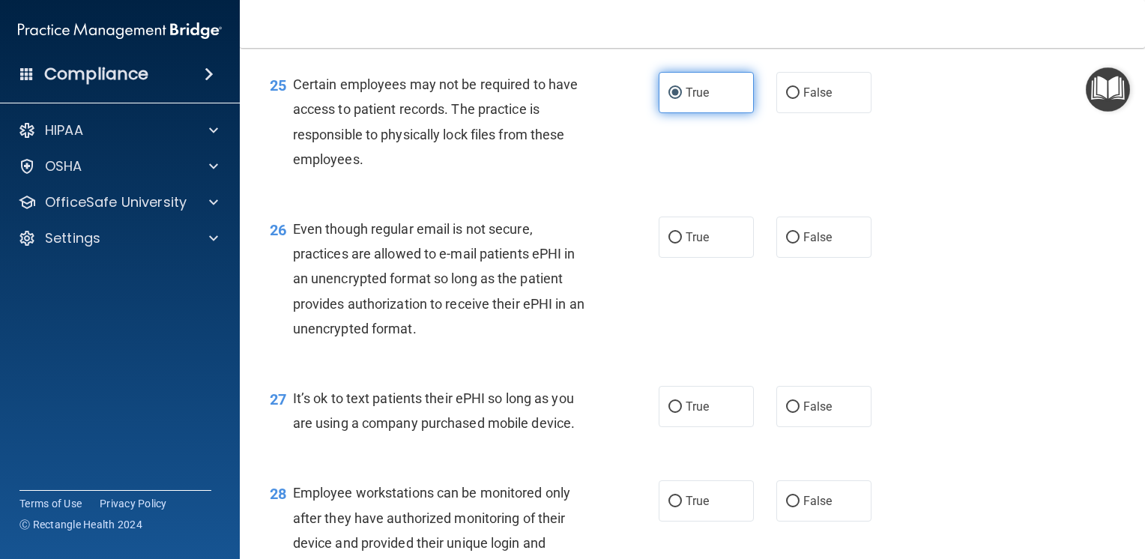
scroll to position [3446, 0]
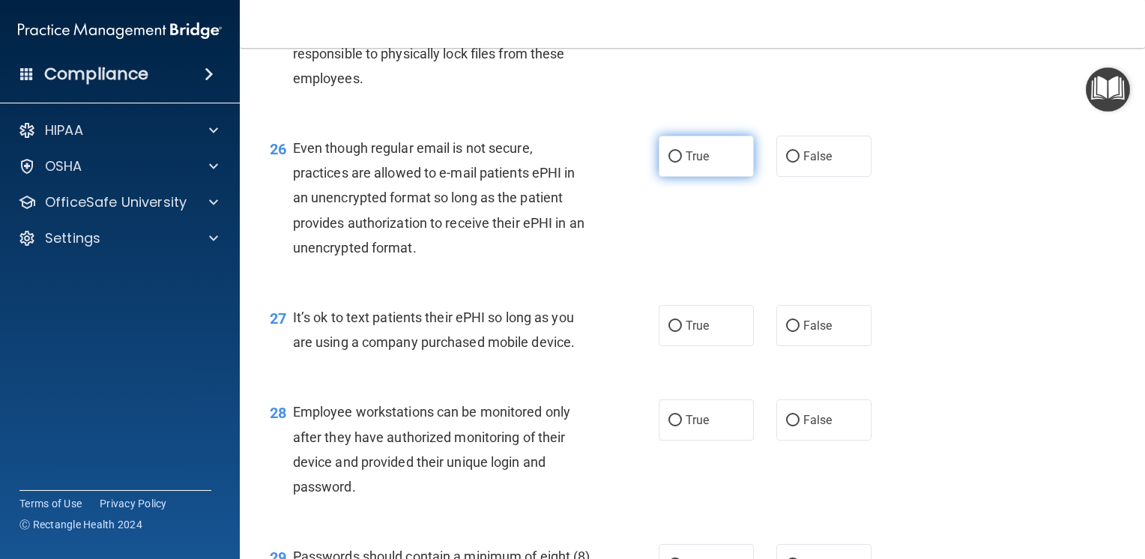
click at [670, 163] on input "True" at bounding box center [674, 156] width 13 height 11
radio input "true"
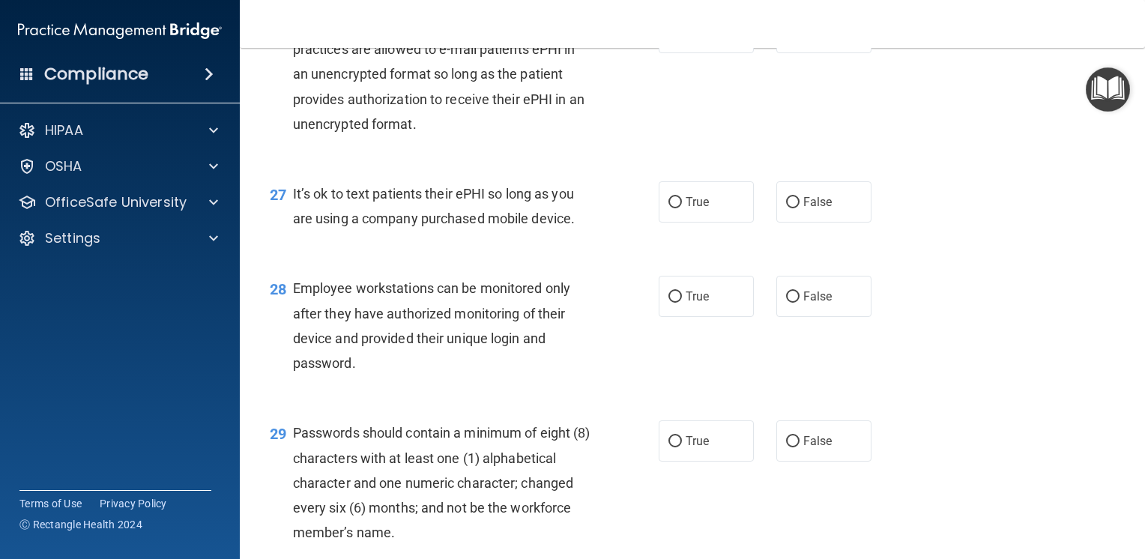
scroll to position [3595, 0]
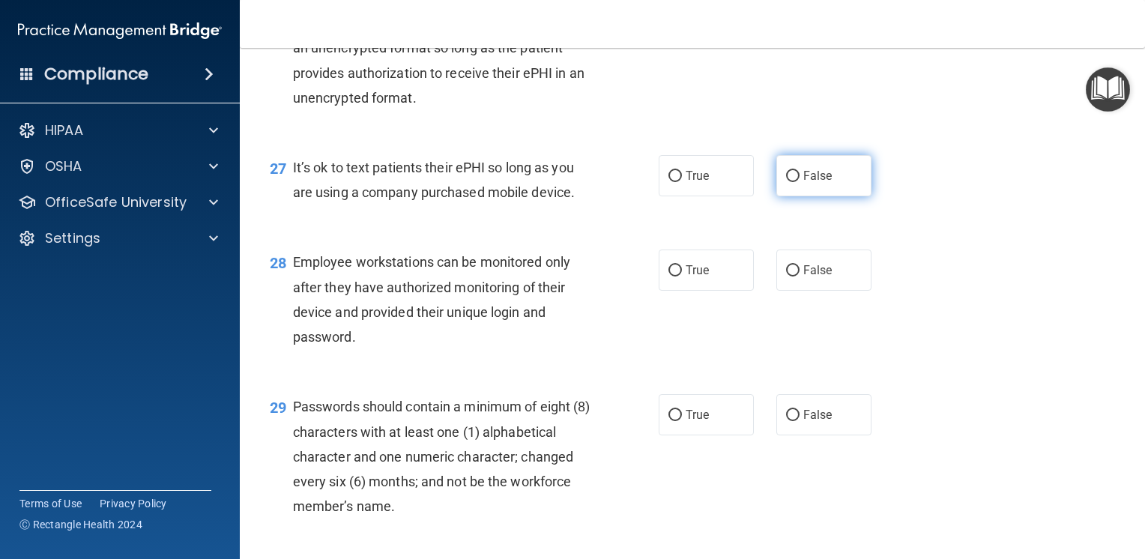
click at [805, 183] on span "False" at bounding box center [817, 176] width 29 height 14
click at [799, 182] on input "False" at bounding box center [792, 176] width 13 height 11
radio input "true"
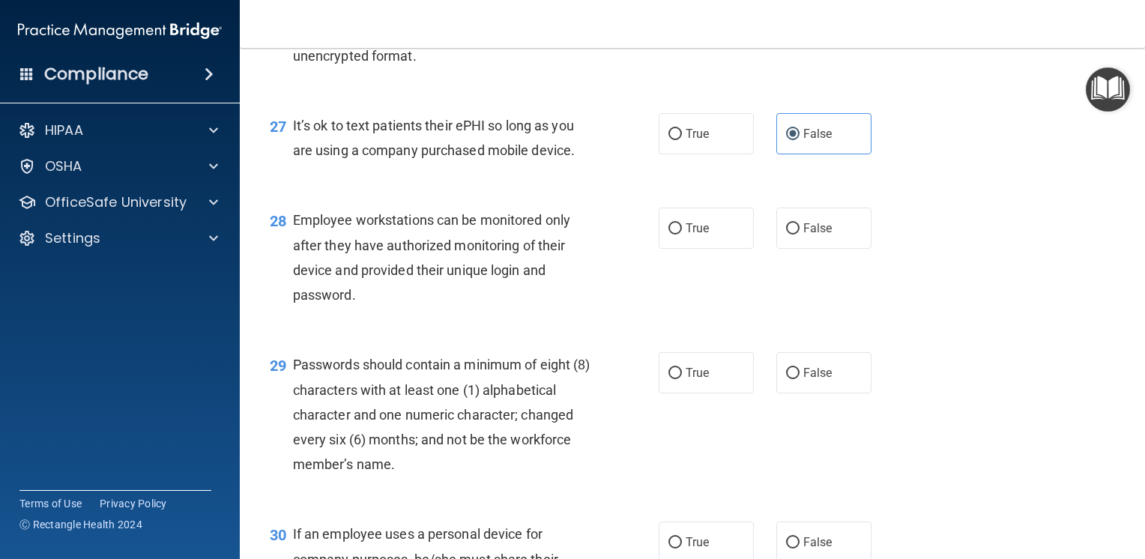
scroll to position [3670, 0]
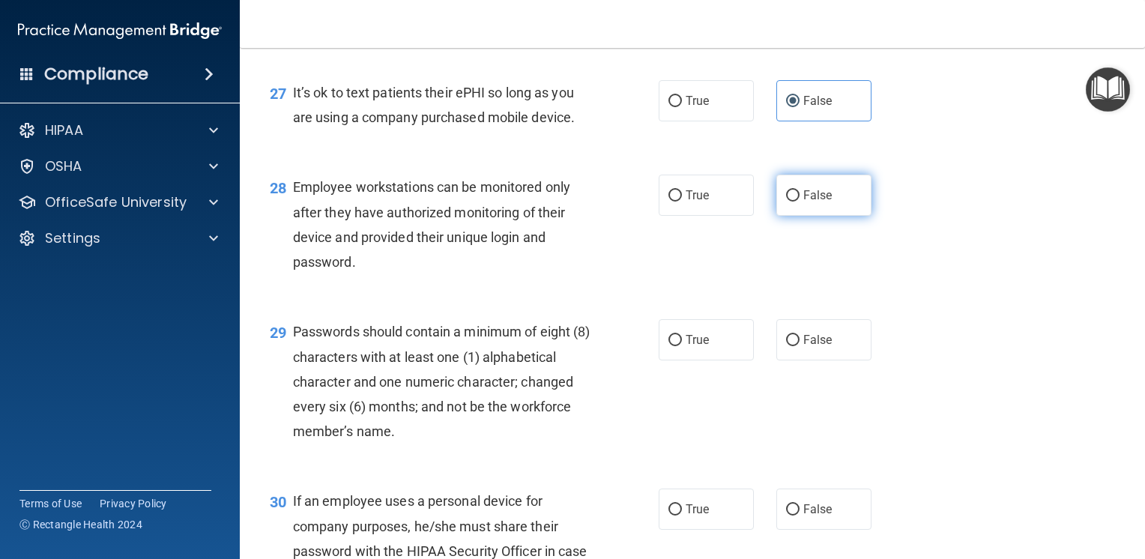
click at [804, 202] on span "False" at bounding box center [817, 195] width 29 height 14
click at [799, 201] on input "False" at bounding box center [792, 195] width 13 height 11
radio input "true"
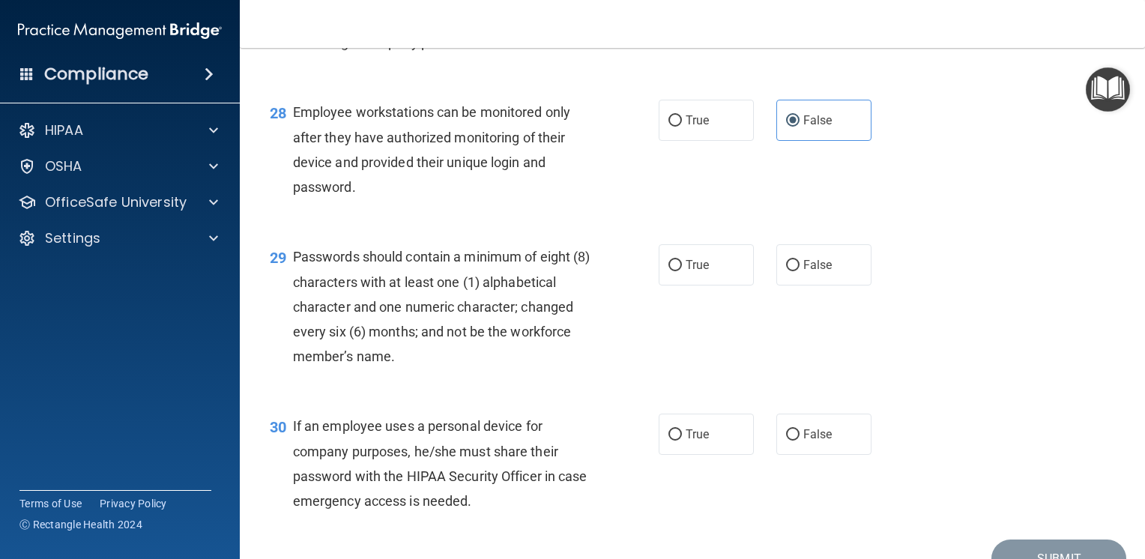
scroll to position [3820, 0]
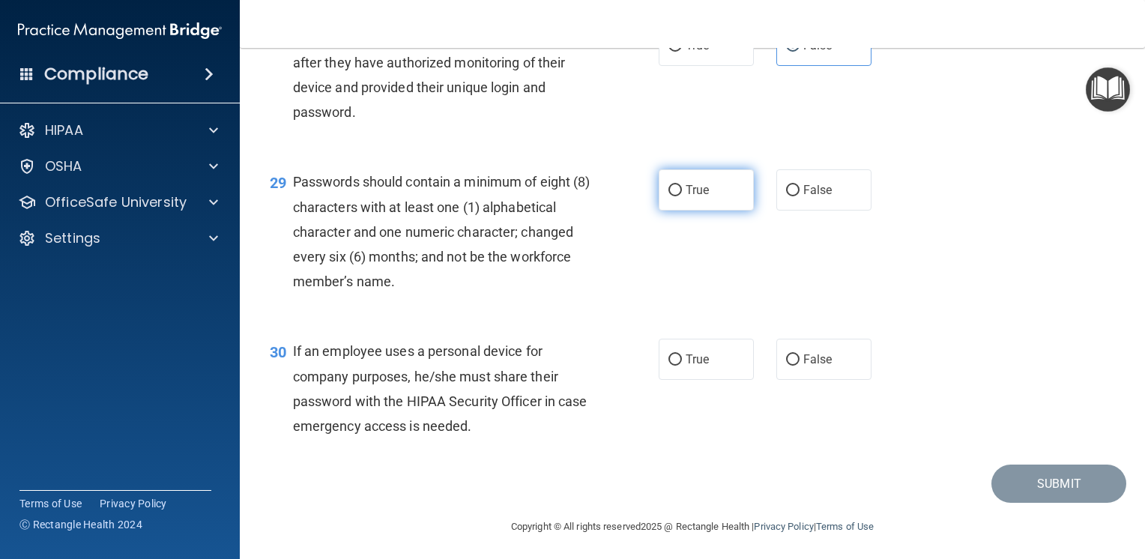
click at [685, 197] on span "True" at bounding box center [696, 190] width 23 height 14
click at [680, 196] on input "True" at bounding box center [674, 190] width 13 height 11
radio input "true"
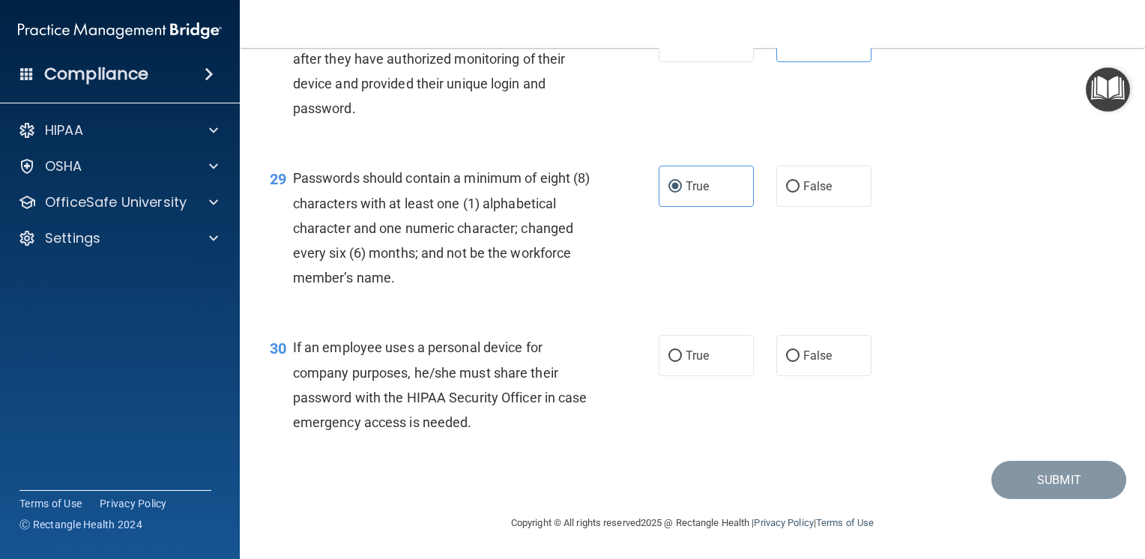
scroll to position [3898, 0]
click at [806, 353] on span "False" at bounding box center [817, 355] width 29 height 14
click at [799, 353] on input "False" at bounding box center [792, 356] width 13 height 11
radio input "true"
click at [1026, 481] on button "Submit" at bounding box center [1058, 480] width 135 height 38
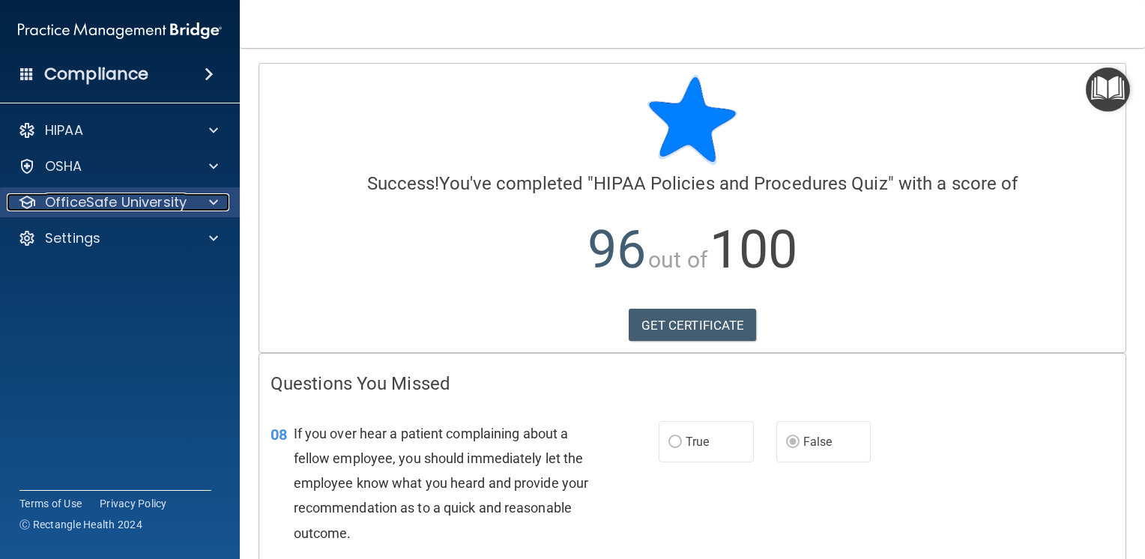
click at [69, 206] on p "OfficeSafe University" at bounding box center [116, 202] width 142 height 18
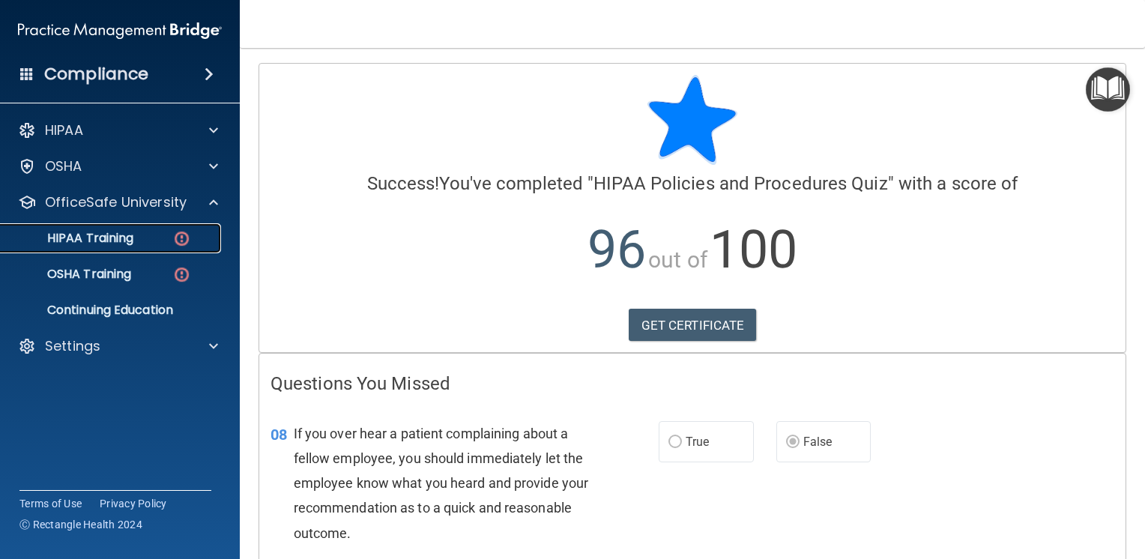
click at [79, 231] on p "HIPAA Training" at bounding box center [72, 238] width 124 height 15
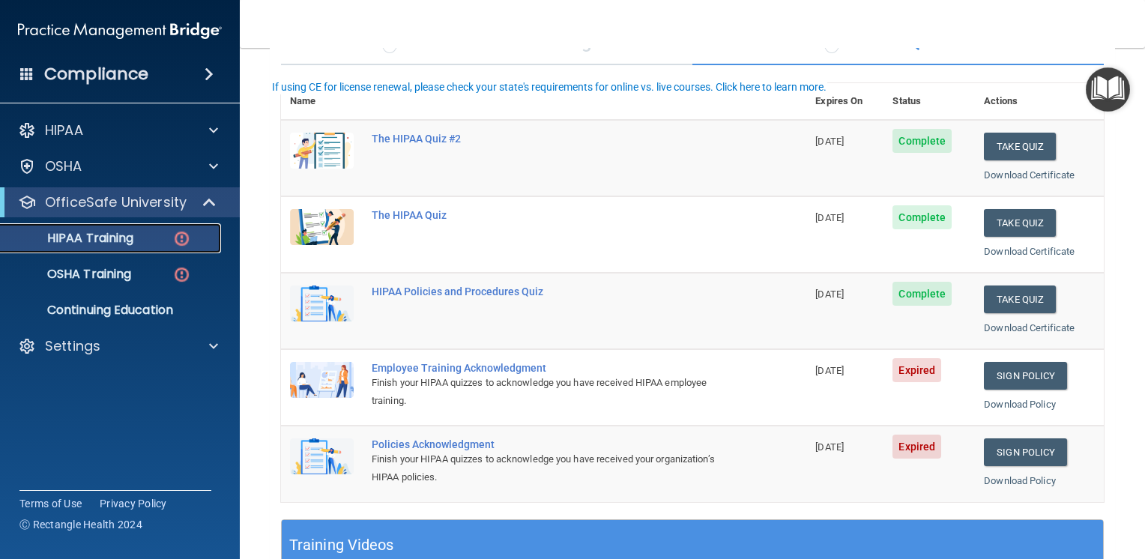
scroll to position [150, 0]
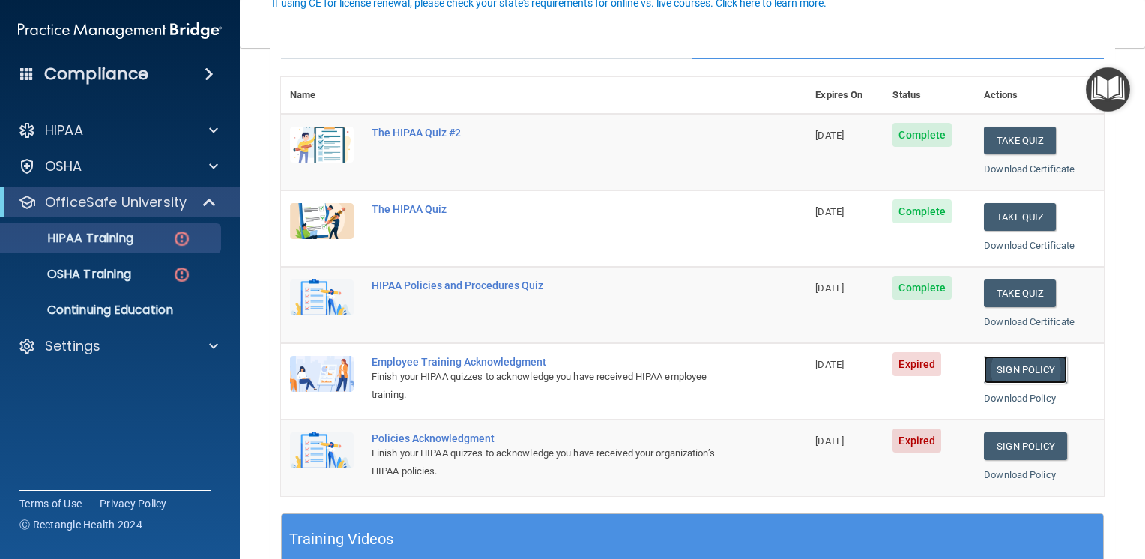
click at [1021, 378] on link "Sign Policy" at bounding box center [1025, 370] width 83 height 28
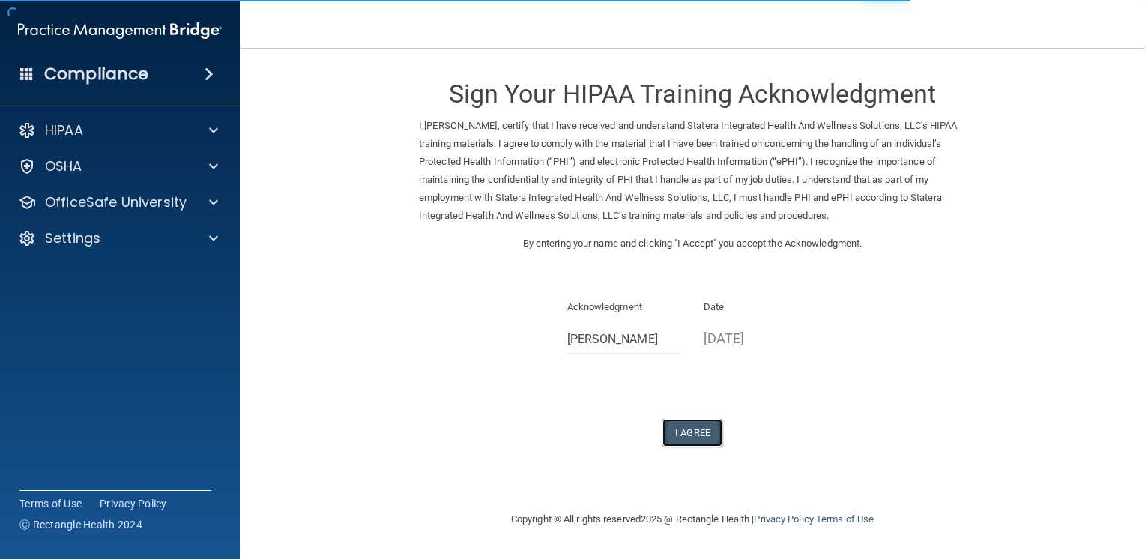
click at [695, 424] on button "I Agree" at bounding box center [692, 433] width 60 height 28
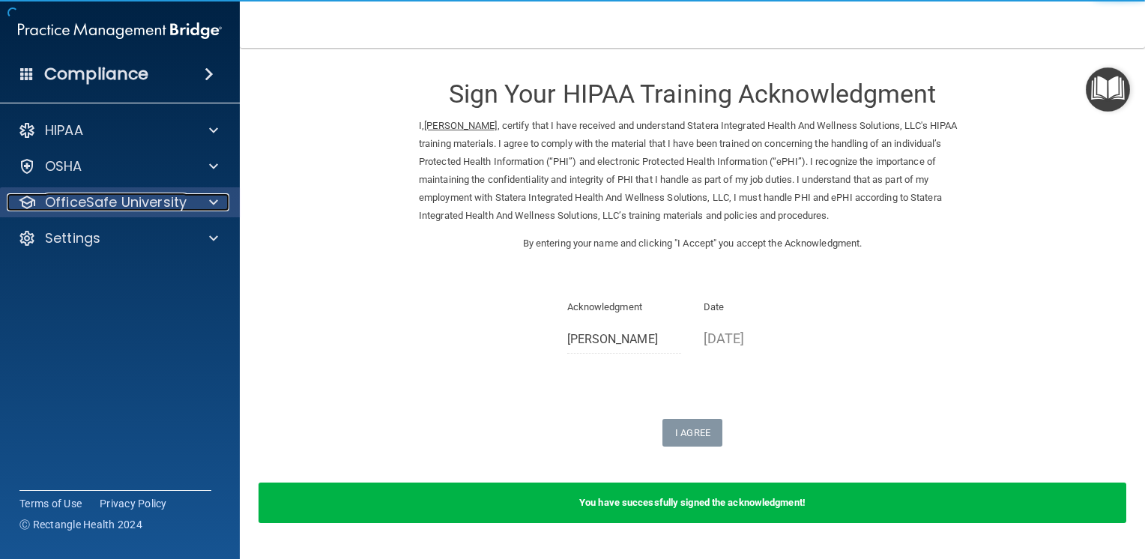
click at [187, 209] on div "OfficeSafe University" at bounding box center [100, 202] width 186 height 18
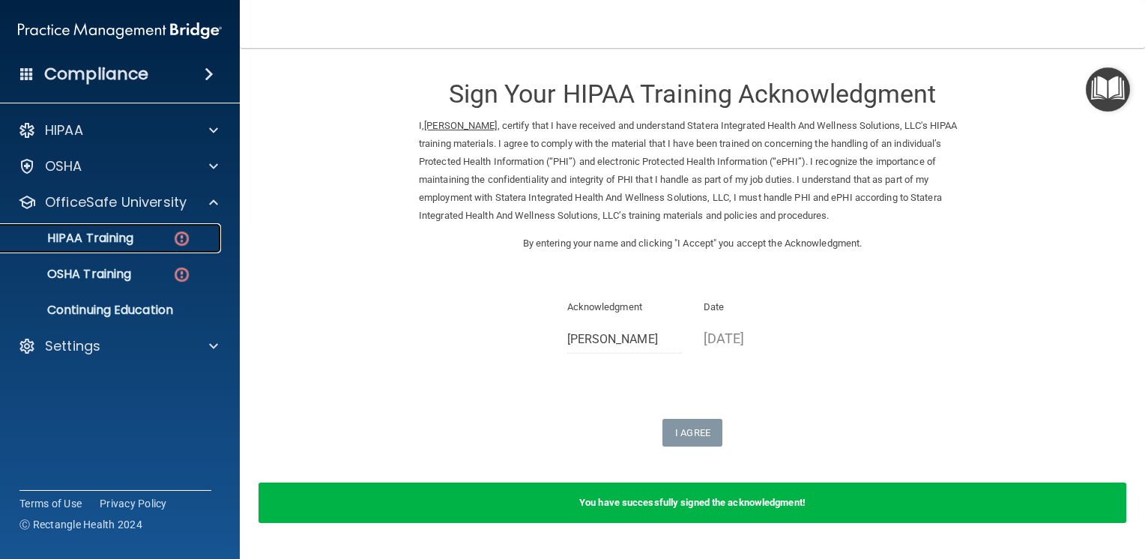
click at [186, 243] on img at bounding box center [181, 238] width 19 height 19
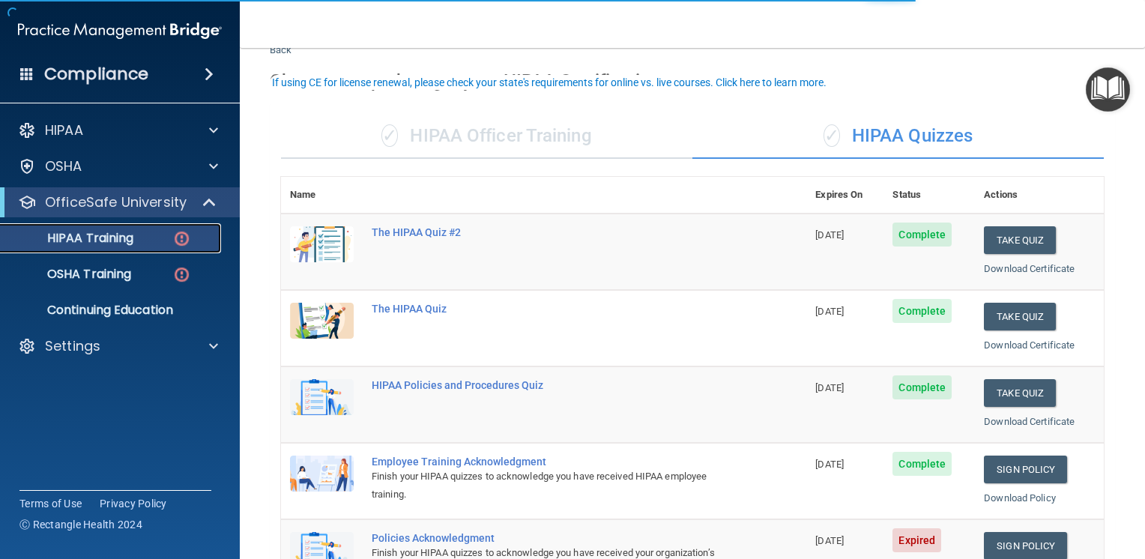
scroll to position [150, 0]
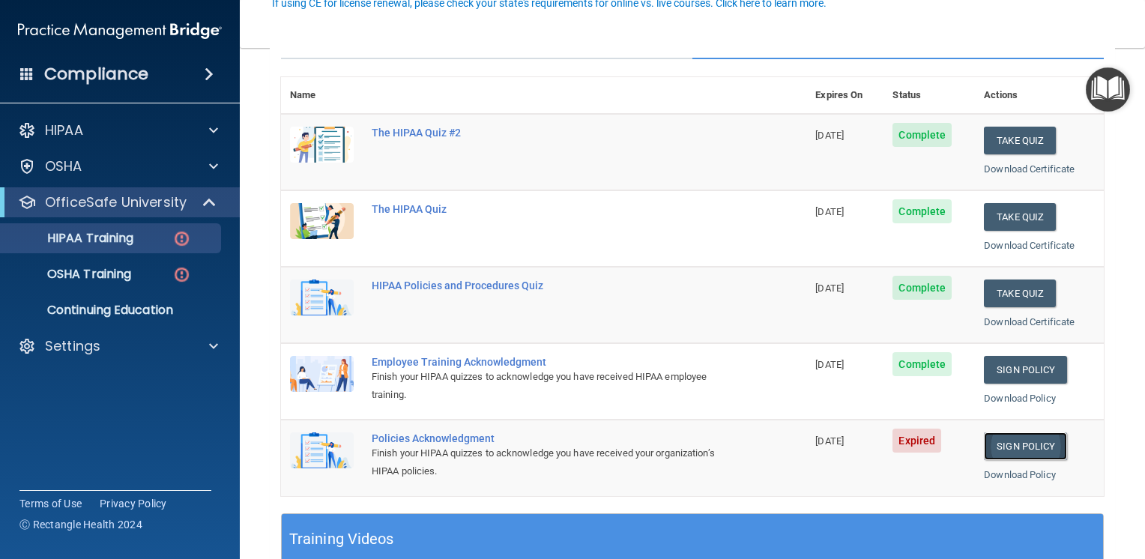
click at [993, 446] on link "Sign Policy" at bounding box center [1025, 446] width 83 height 28
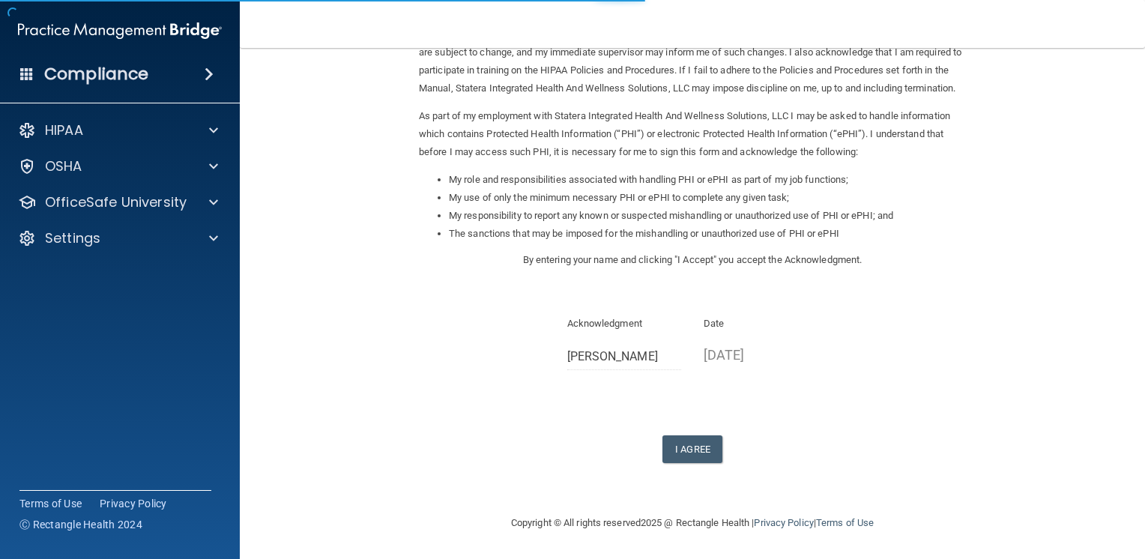
scroll to position [145, 0]
click at [700, 445] on button "I Agree" at bounding box center [692, 449] width 60 height 28
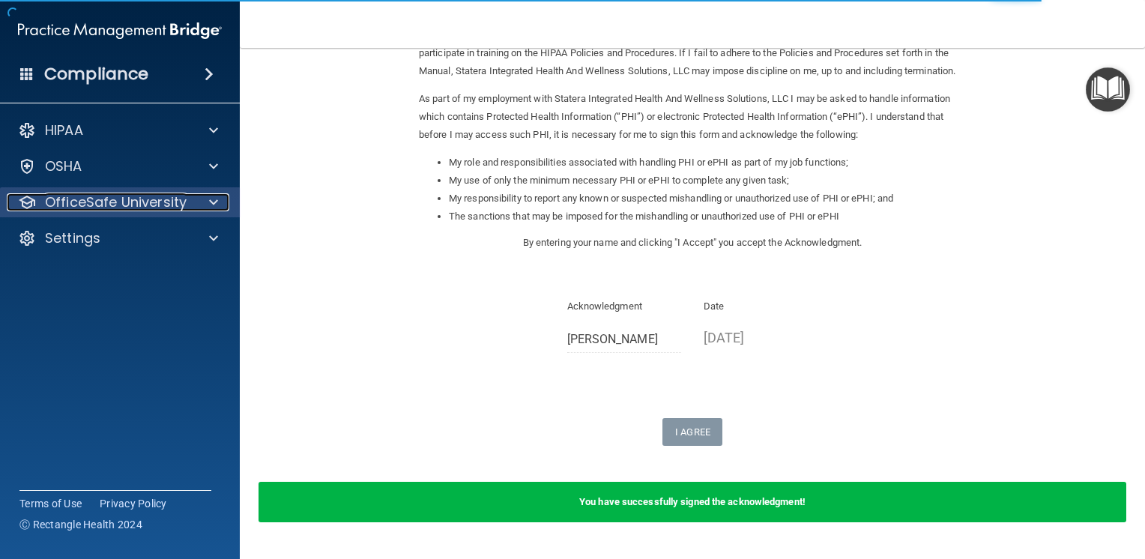
click at [108, 201] on p "OfficeSafe University" at bounding box center [116, 202] width 142 height 18
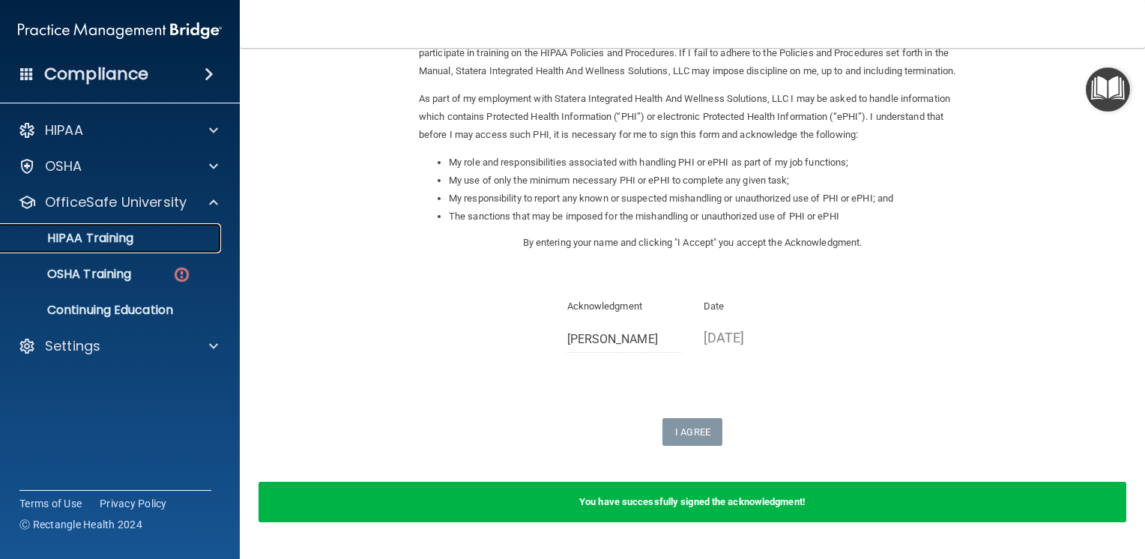
click at [102, 232] on p "HIPAA Training" at bounding box center [72, 238] width 124 height 15
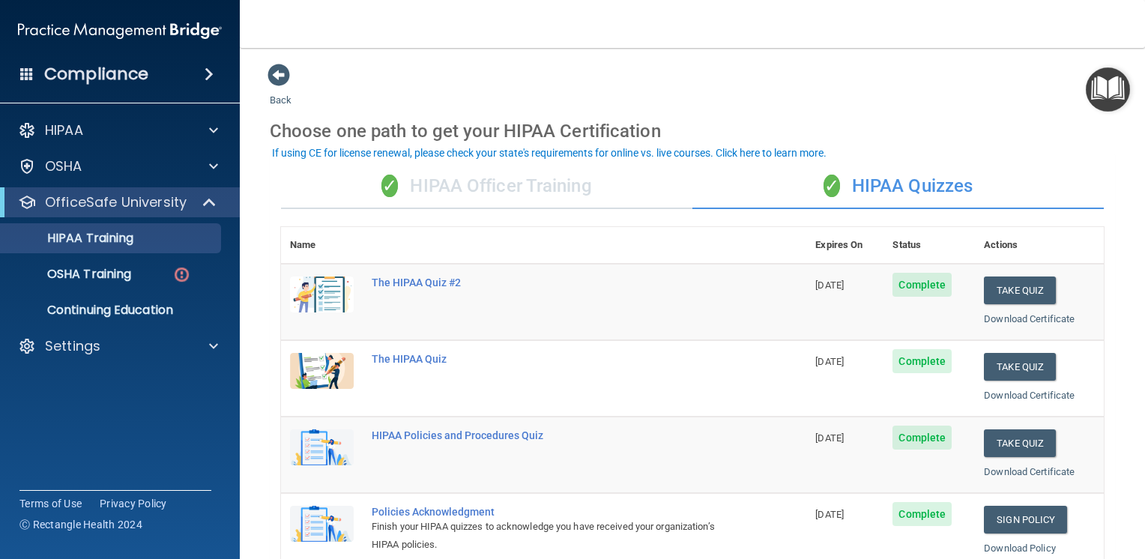
click at [542, 188] on div "✓ HIPAA Officer Training" at bounding box center [486, 186] width 411 height 45
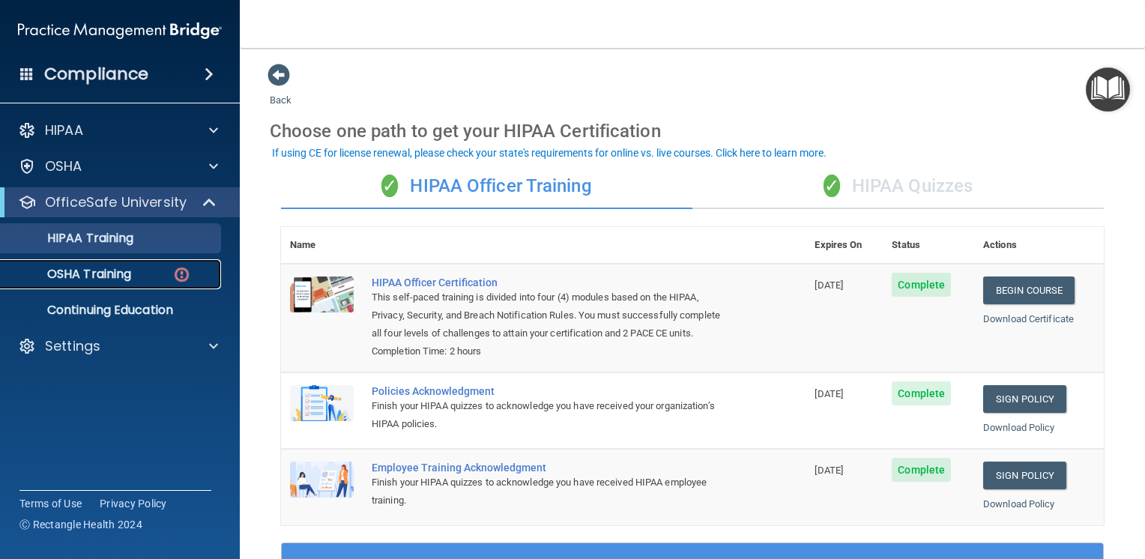
click at [139, 270] on div "OSHA Training" at bounding box center [112, 274] width 204 height 15
